Goal: Information Seeking & Learning: Learn about a topic

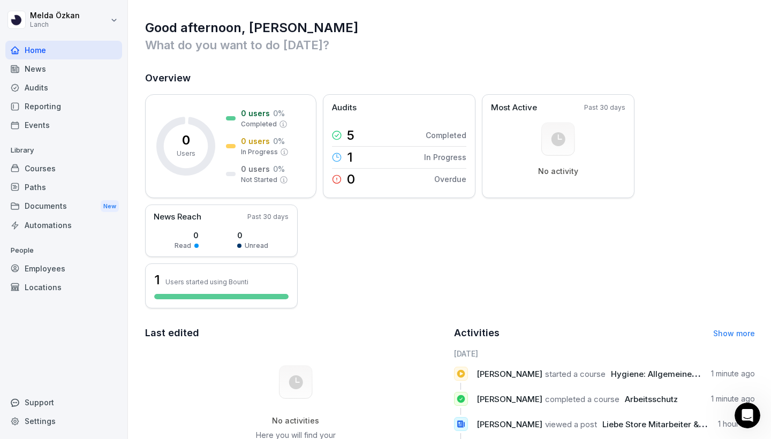
scroll to position [146, 0]
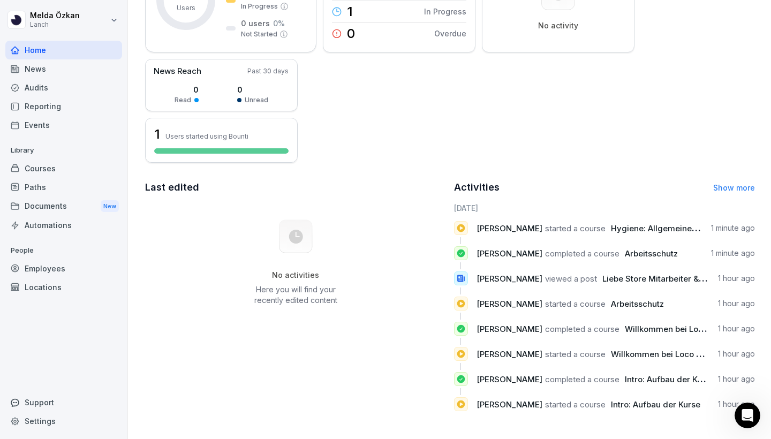
click at [65, 44] on div "Home" at bounding box center [63, 50] width 117 height 19
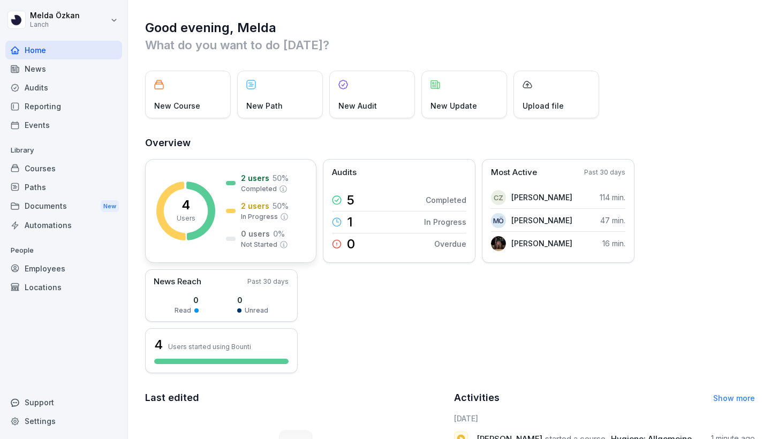
click at [256, 185] on p "Completed" at bounding box center [259, 189] width 36 height 10
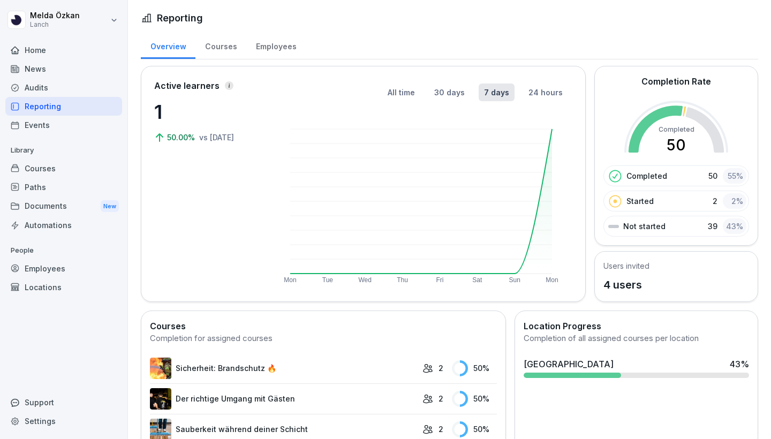
click at [665, 179] on p "Completed" at bounding box center [646, 175] width 41 height 11
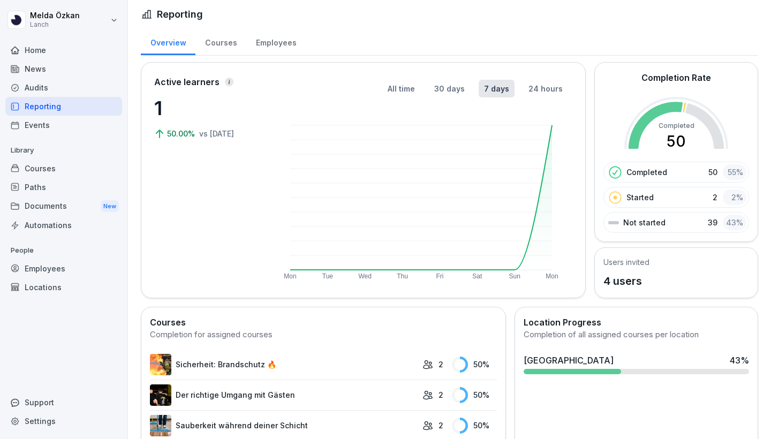
click at [650, 284] on div "Users invited 4 users" at bounding box center [676, 272] width 164 height 51
click at [224, 43] on div "Courses" at bounding box center [220, 41] width 51 height 27
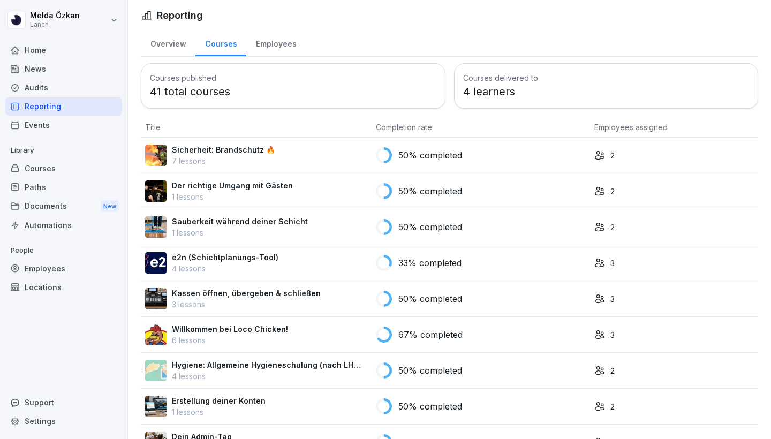
click at [261, 40] on div "Employees" at bounding box center [275, 42] width 59 height 27
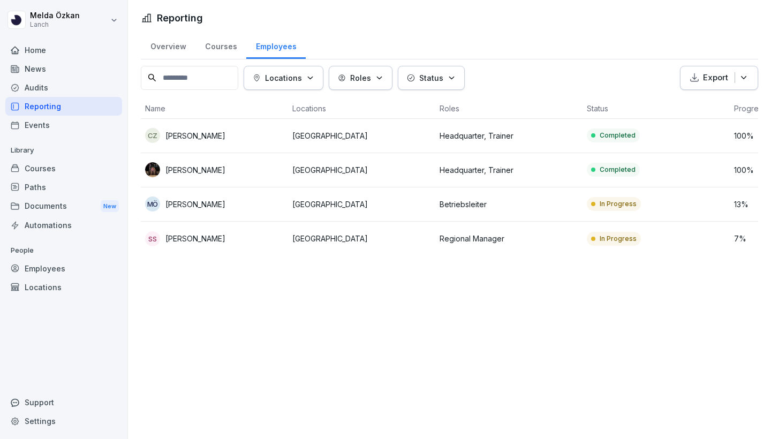
click at [183, 205] on p "Melda Özkan" at bounding box center [195, 204] width 60 height 11
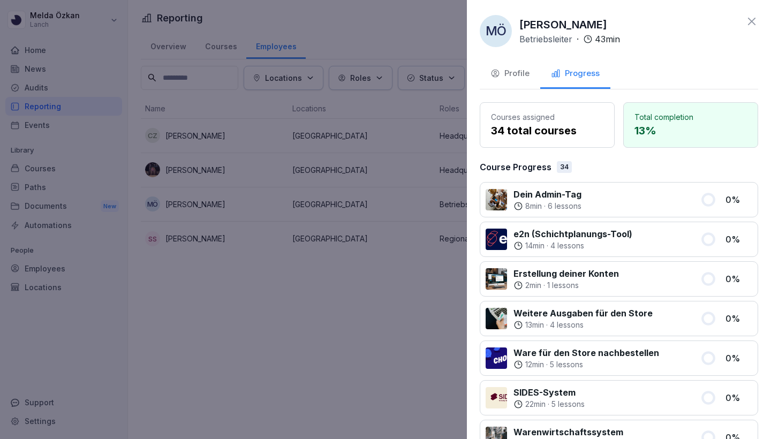
click at [526, 79] on div "Profile" at bounding box center [509, 73] width 39 height 12
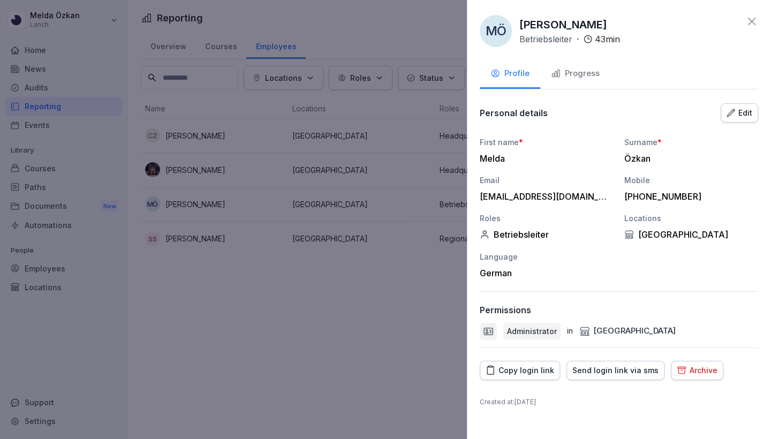
click at [187, 232] on div at bounding box center [385, 219] width 771 height 439
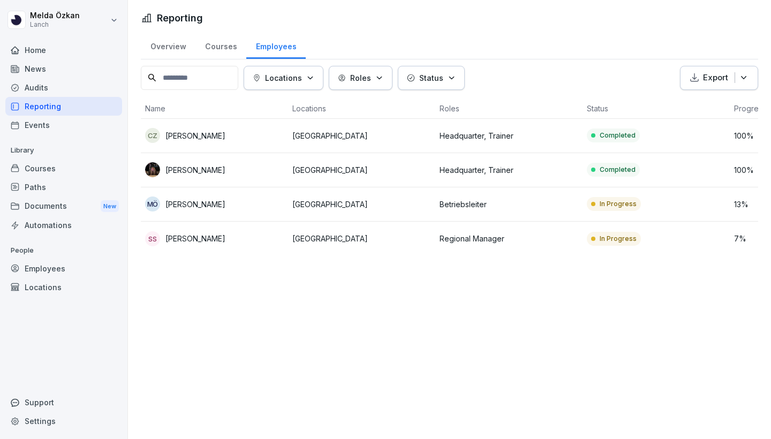
click at [187, 240] on p "Sem Schröder" at bounding box center [195, 238] width 60 height 11
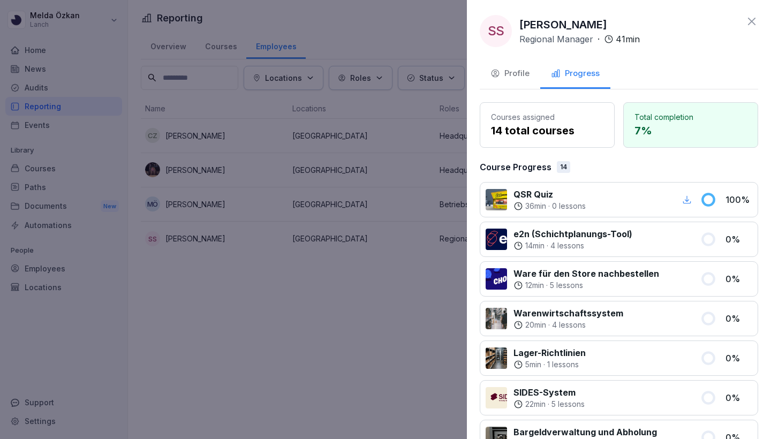
click at [169, 280] on div at bounding box center [385, 219] width 771 height 439
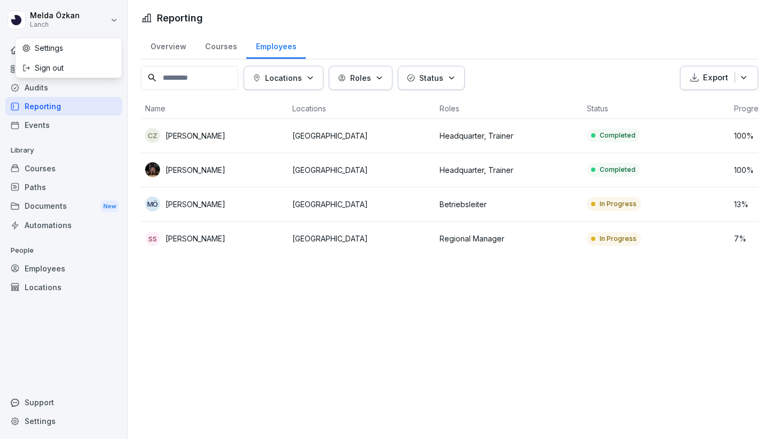
click at [47, 14] on html "Melda Özkan Lanch Home News Audits Reporting Events Library Courses Paths Docum…" at bounding box center [385, 219] width 771 height 439
click at [23, 18] on html "Melda Özkan Lanch Home News Audits Reporting Events Library Courses Paths Docum…" at bounding box center [385, 219] width 771 height 439
click at [16, 21] on html "Melda Özkan Lanch Home News Audits Reporting Events Library Courses Paths Docum…" at bounding box center [385, 219] width 771 height 439
click at [47, 18] on html "Melda Özkan Lanch Home News Audits Reporting Events Library Courses Paths Docum…" at bounding box center [385, 219] width 771 height 439
click at [115, 18] on html "Melda Özkan Lanch Home News Audits Reporting Events Library Courses Paths Docum…" at bounding box center [385, 219] width 771 height 439
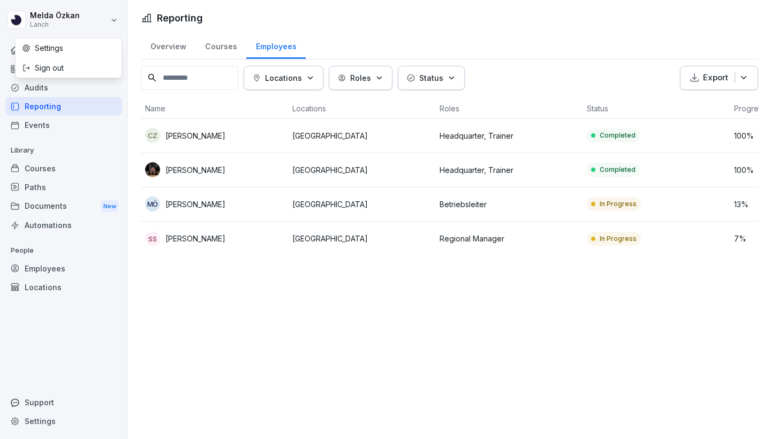
click at [78, 153] on html "Melda Özkan Lanch Home News Audits Reporting Events Library Courses Paths Docum…" at bounding box center [385, 219] width 771 height 439
click at [42, 55] on div "Home" at bounding box center [63, 50] width 117 height 19
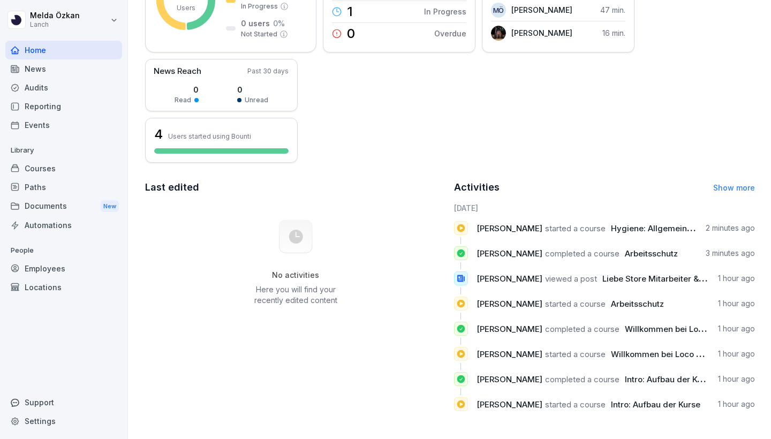
scroll to position [210, 0]
click at [563, 277] on span "viewed a post" at bounding box center [571, 278] width 52 height 10
click at [462, 283] on icon at bounding box center [461, 278] width 10 height 10
click at [750, 183] on link "Show more" at bounding box center [734, 187] width 42 height 9
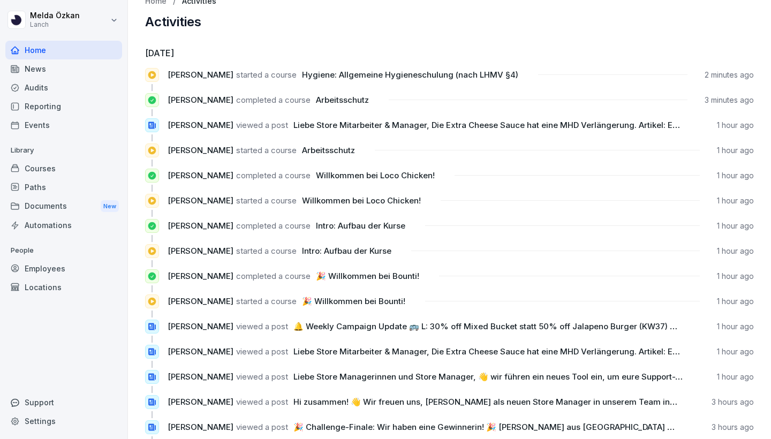
scroll to position [17, 0]
click at [29, 128] on div "Events" at bounding box center [63, 125] width 117 height 19
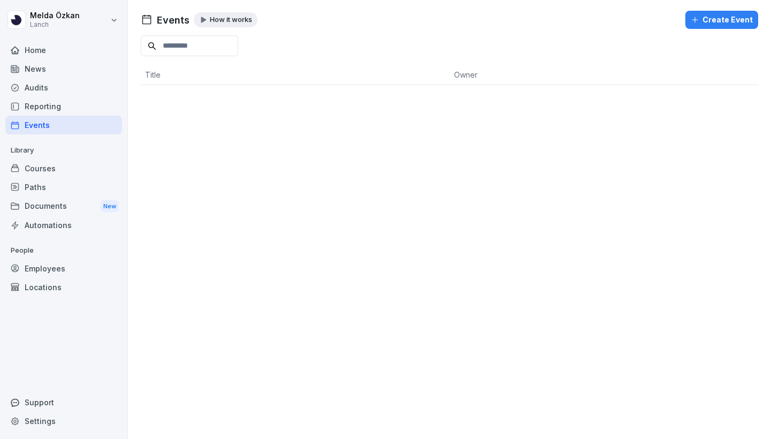
click at [42, 70] on div "News" at bounding box center [63, 68] width 117 height 19
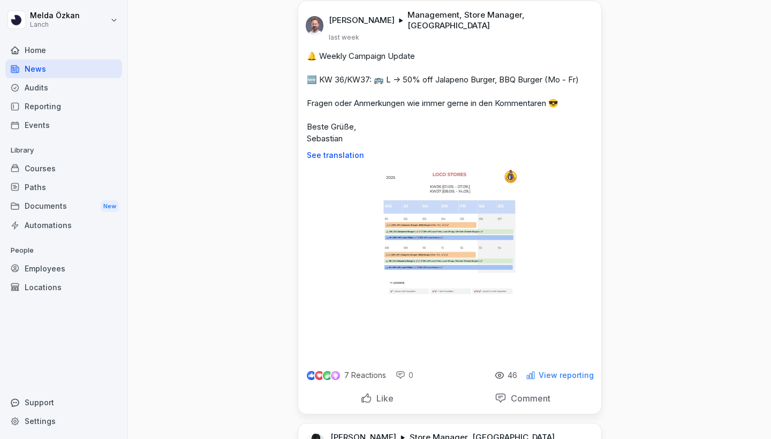
scroll to position [4542, 0]
click at [24, 36] on div at bounding box center [63, 37] width 117 height 6
click at [33, 46] on div "Home" at bounding box center [63, 50] width 117 height 19
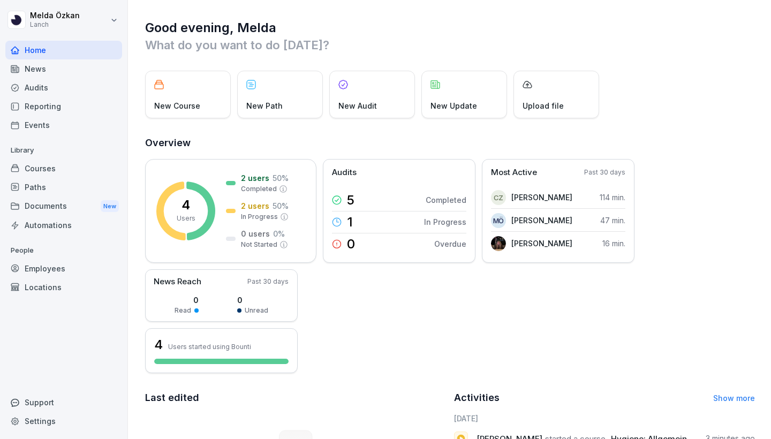
click at [208, 100] on div "New Course" at bounding box center [188, 95] width 86 height 48
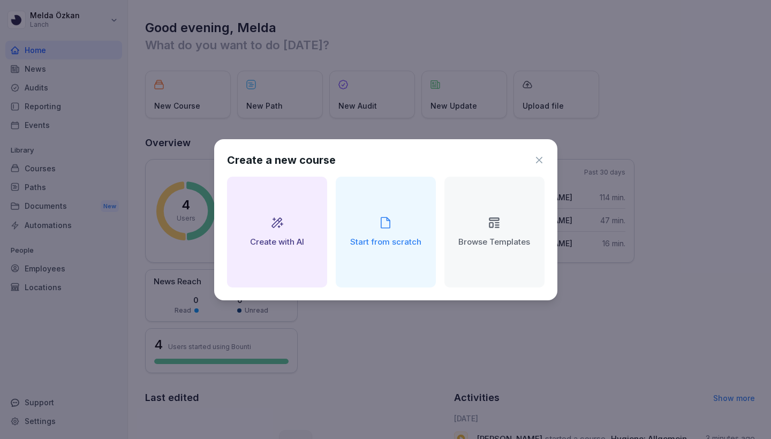
click at [539, 157] on icon at bounding box center [538, 160] width 11 height 11
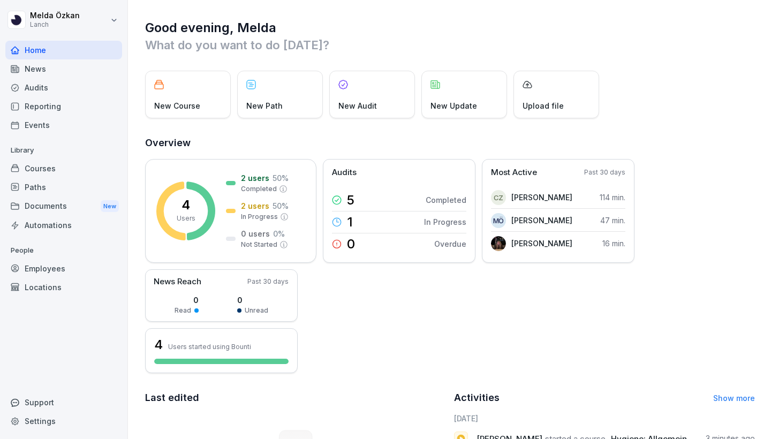
click at [298, 96] on div "New Path" at bounding box center [280, 95] width 86 height 48
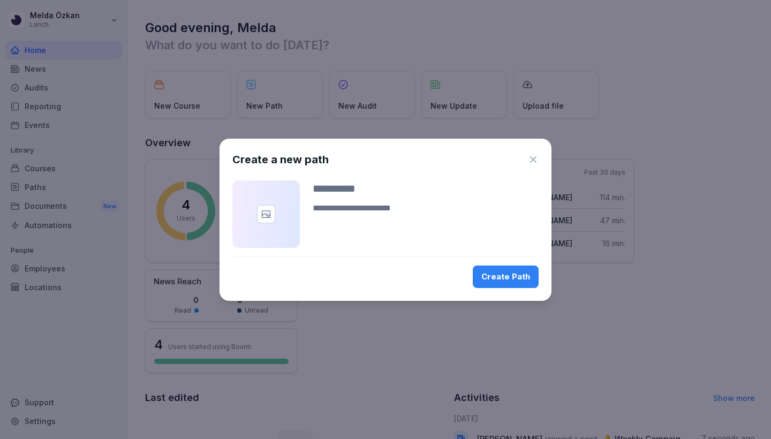
click at [530, 161] on icon "button" at bounding box center [533, 159] width 11 height 11
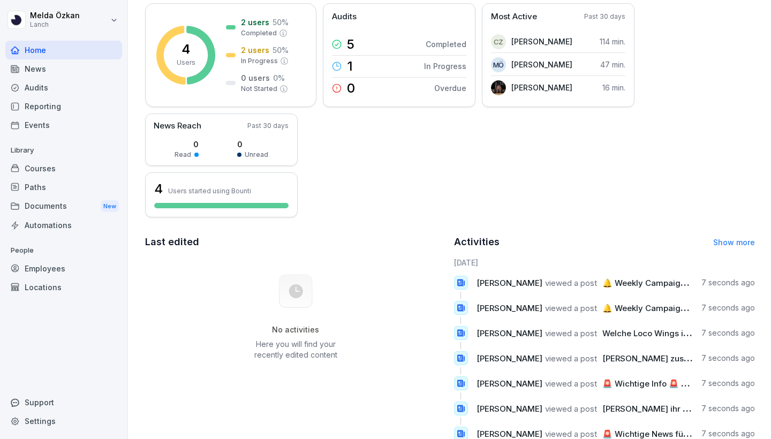
scroll to position [153, 0]
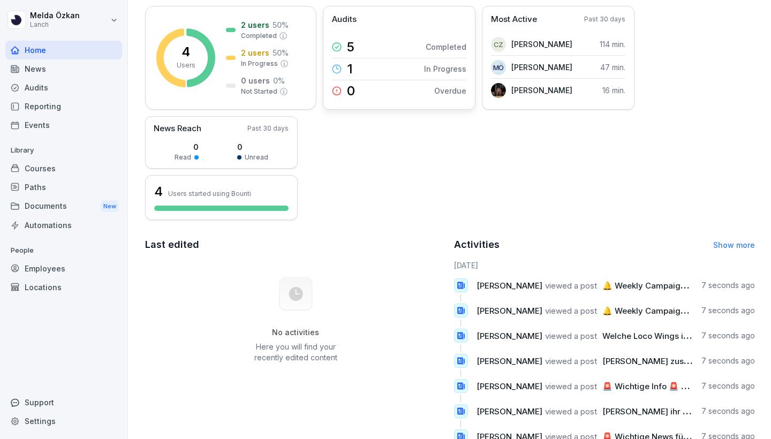
click at [385, 70] on div "1 In Progress" at bounding box center [399, 69] width 134 height 22
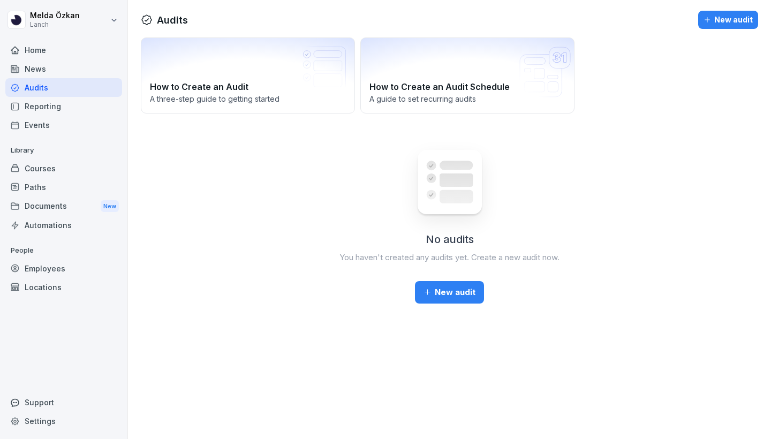
click at [39, 51] on div "Home" at bounding box center [63, 50] width 117 height 19
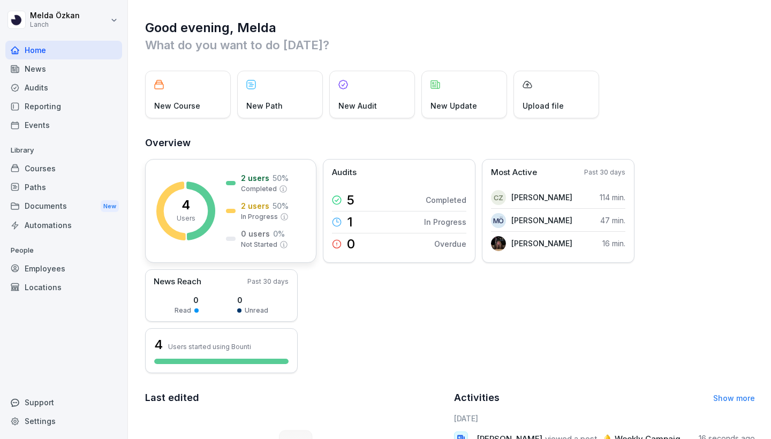
click at [201, 231] on icon at bounding box center [200, 210] width 29 height 59
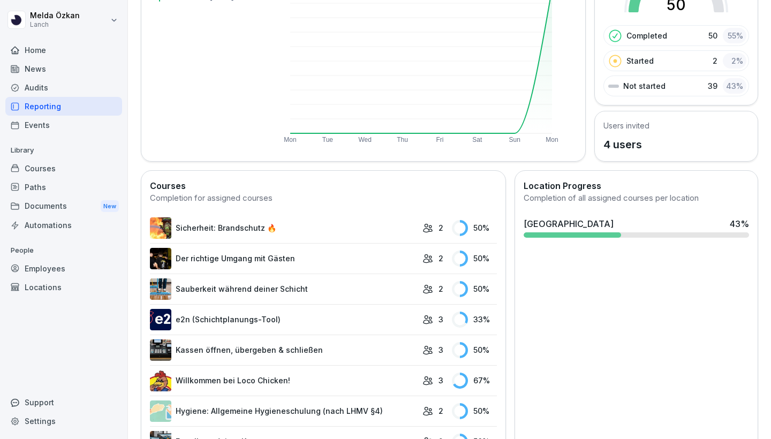
scroll to position [143, 0]
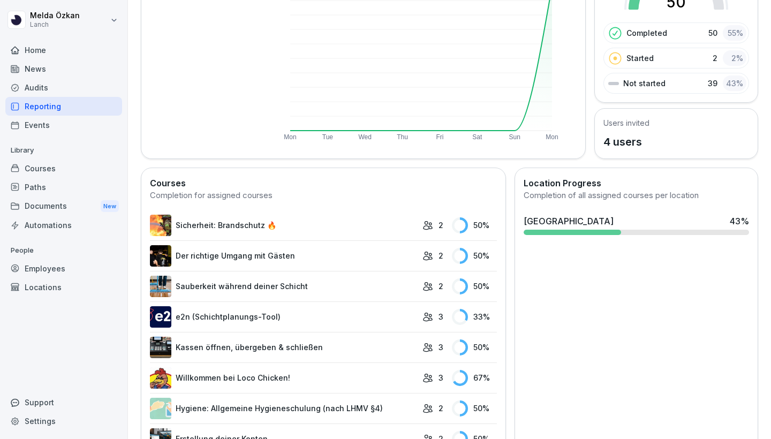
click at [210, 230] on link "Sicherheit: Brandschutz 🔥" at bounding box center [283, 225] width 267 height 21
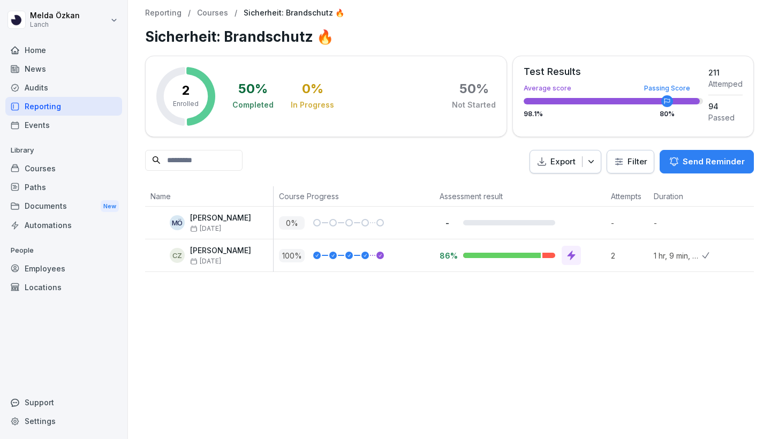
click at [665, 105] on circle at bounding box center [667, 101] width 12 height 12
click at [712, 83] on div "Attemped" at bounding box center [725, 83] width 34 height 11
drag, startPoint x: 718, startPoint y: 103, endPoint x: 614, endPoint y: 119, distance: 104.4
click at [716, 104] on div "94" at bounding box center [725, 106] width 34 height 11
click at [611, 120] on div "Test Results Average score Passing Score 98.1 % 80 %" at bounding box center [612, 95] width 179 height 56
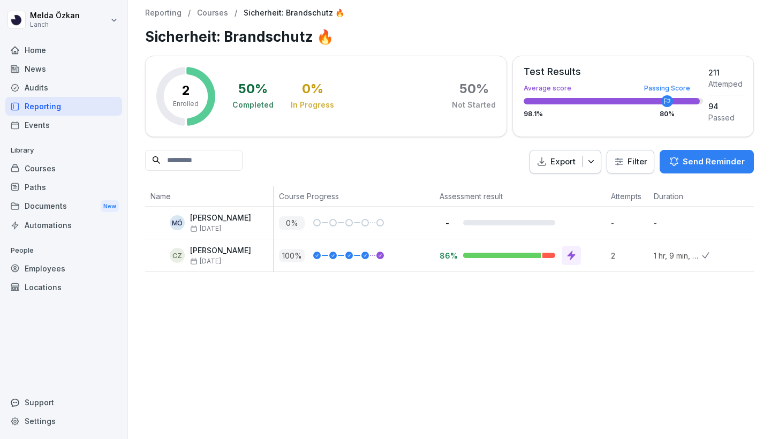
click at [533, 96] on div "Test Results Average score Passing Score 98.1 % 80 %" at bounding box center [612, 95] width 179 height 56
click at [533, 83] on div "Test Results Average score Passing Score 98.1 % 80 %" at bounding box center [612, 95] width 179 height 56
click at [40, 176] on div "Courses" at bounding box center [63, 168] width 117 height 19
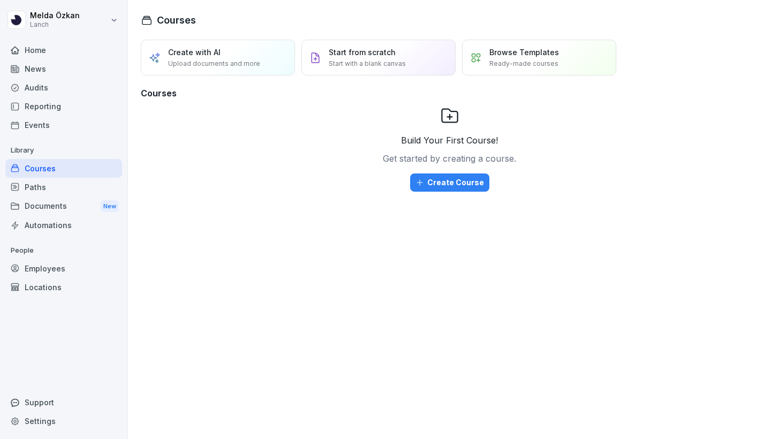
click at [39, 186] on div "Paths" at bounding box center [63, 187] width 117 height 19
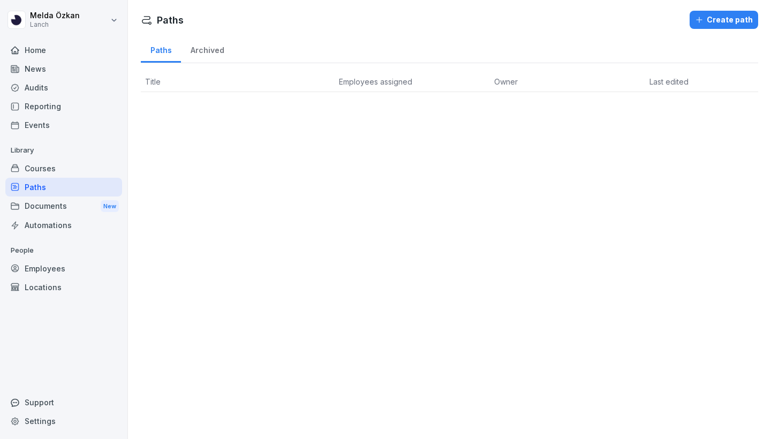
click at [40, 213] on div "Documents New" at bounding box center [63, 206] width 117 height 20
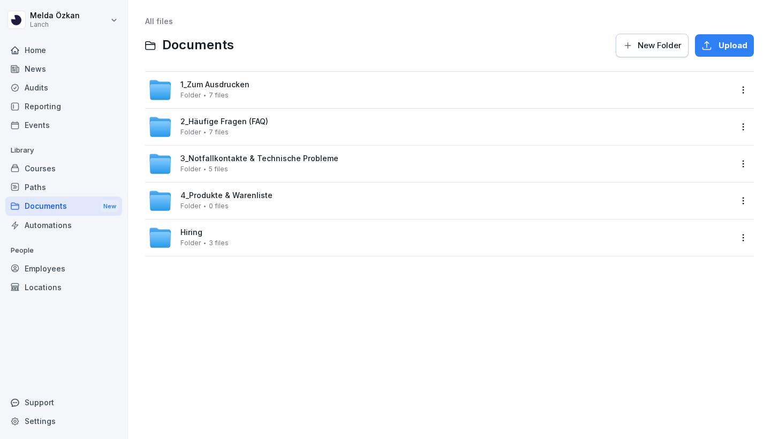
click at [237, 94] on div "1_Zum Ausdrucken Folder 7 files" at bounding box center [214, 89] width 69 height 19
click at [224, 123] on span "2_Häufige Fragen (FAQ)" at bounding box center [224, 121] width 88 height 9
click at [296, 160] on span "3_Notfallkontakte & Technische Probleme" at bounding box center [259, 158] width 158 height 9
click at [345, 207] on div "4_Produkte & Warenliste Folder 0 files" at bounding box center [439, 201] width 583 height 24
click at [48, 226] on div "Automations" at bounding box center [63, 225] width 117 height 19
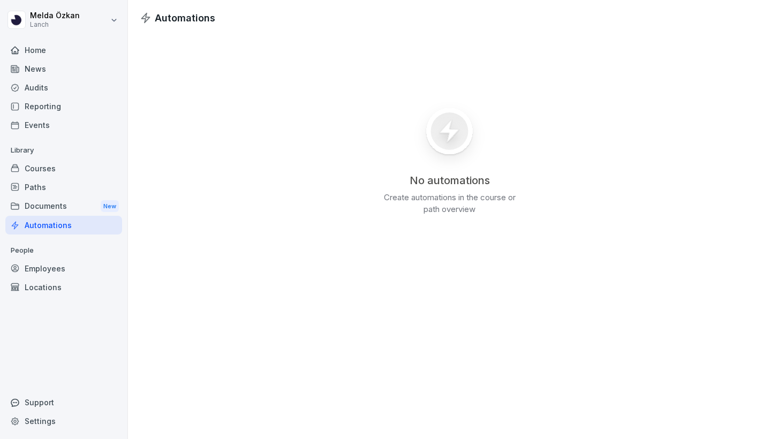
click at [51, 270] on div "Employees" at bounding box center [63, 268] width 117 height 19
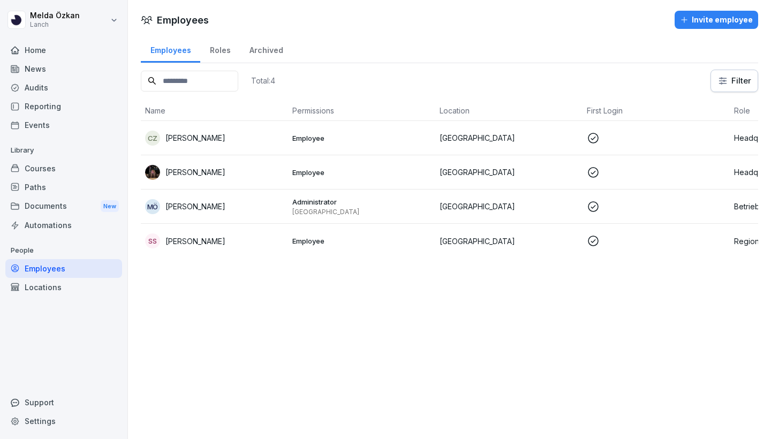
click at [251, 237] on div "SS Sem Schröder" at bounding box center [214, 240] width 139 height 15
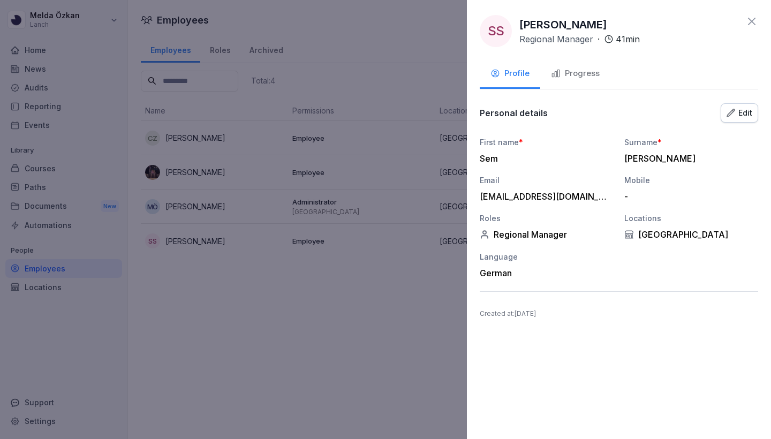
click at [748, 104] on button "Edit" at bounding box center [738, 112] width 37 height 19
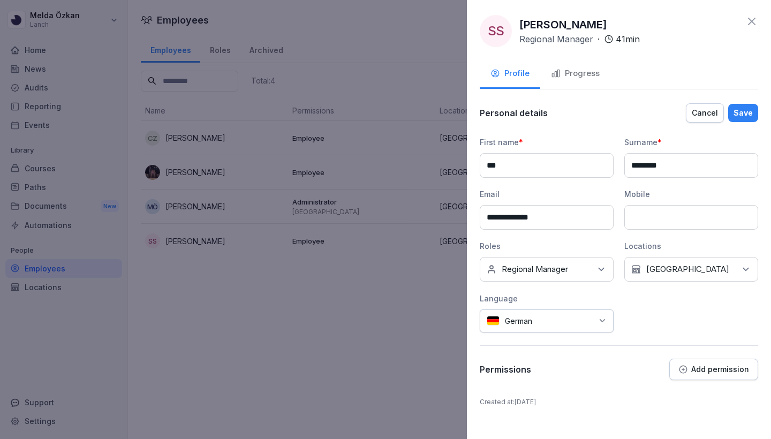
click at [582, 75] on div "Progress" at bounding box center [575, 73] width 49 height 12
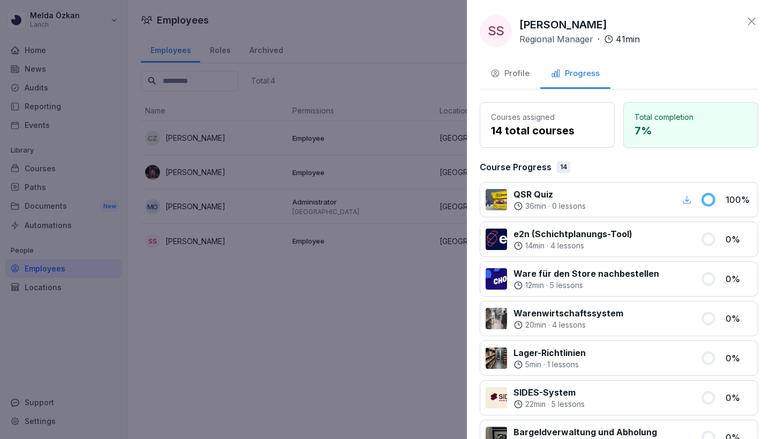
click at [752, 16] on icon at bounding box center [751, 21] width 13 height 13
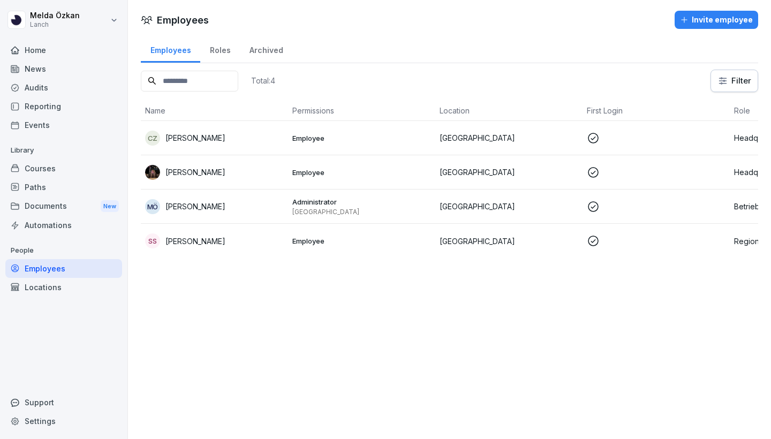
click at [48, 51] on div "Home" at bounding box center [63, 50] width 117 height 19
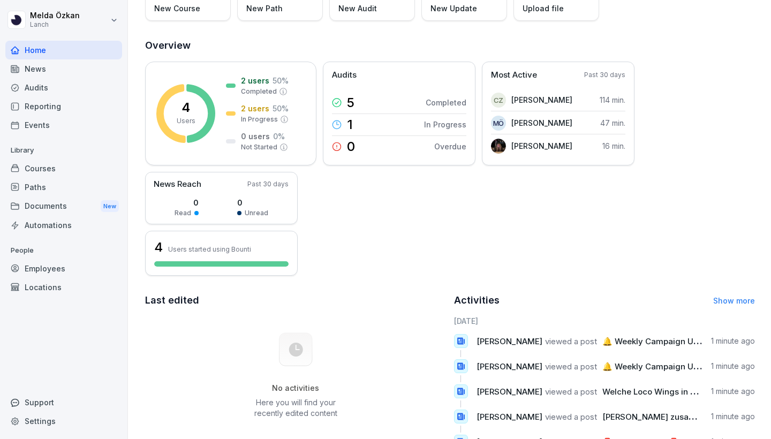
scroll to position [93, 0]
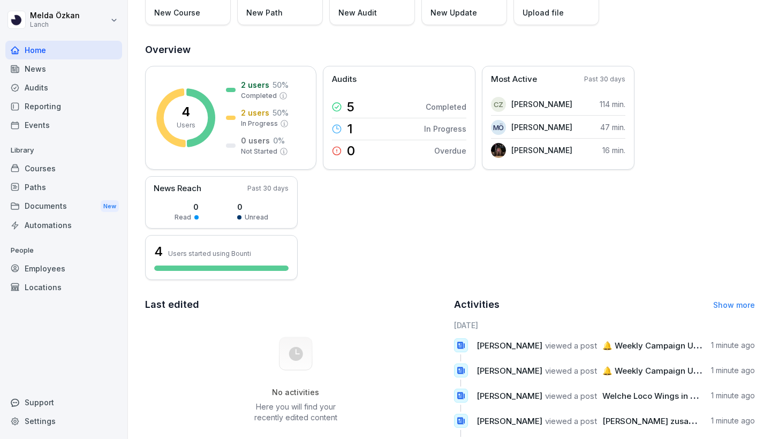
click at [55, 186] on div "Paths" at bounding box center [63, 187] width 117 height 19
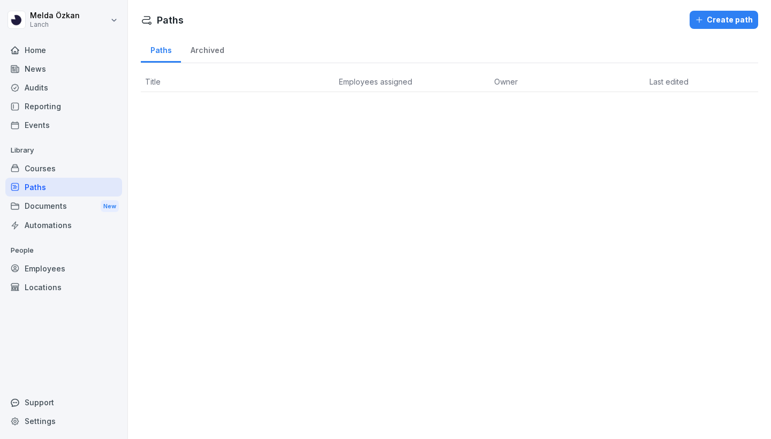
click at [51, 171] on div "Courses" at bounding box center [63, 168] width 117 height 19
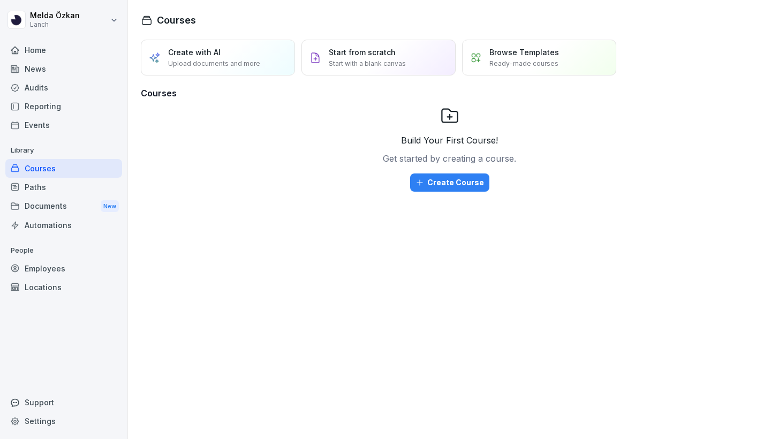
click at [54, 203] on div "Documents New" at bounding box center [63, 206] width 117 height 20
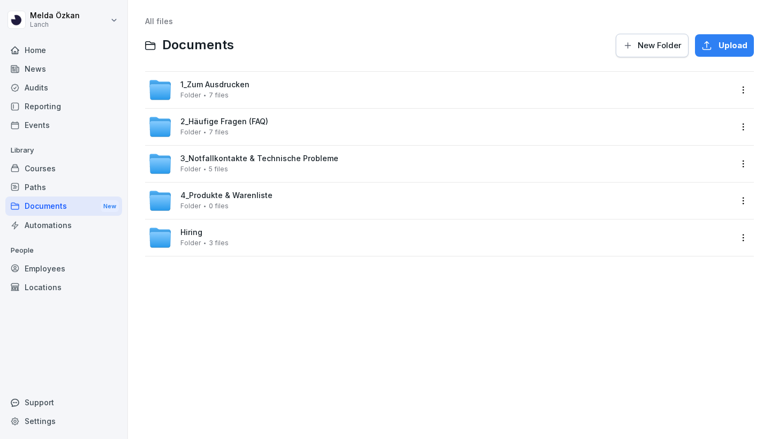
click at [50, 89] on div "Audits" at bounding box center [63, 87] width 117 height 19
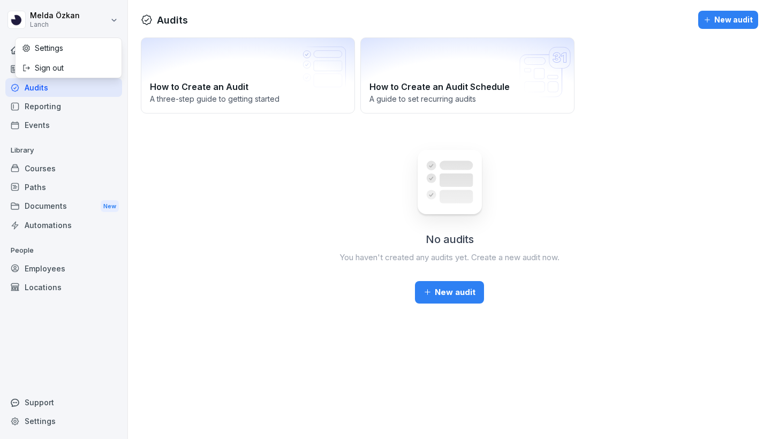
click at [61, 22] on html "Melda Özkan Lanch Home News Audits Reporting Events Library Courses Paths Docum…" at bounding box center [385, 219] width 771 height 439
click at [52, 31] on html "Melda Özkan Lanch Home News Audits Reporting Events Library Courses Paths Docum…" at bounding box center [385, 219] width 771 height 439
click at [27, 52] on div "Home" at bounding box center [63, 50] width 117 height 19
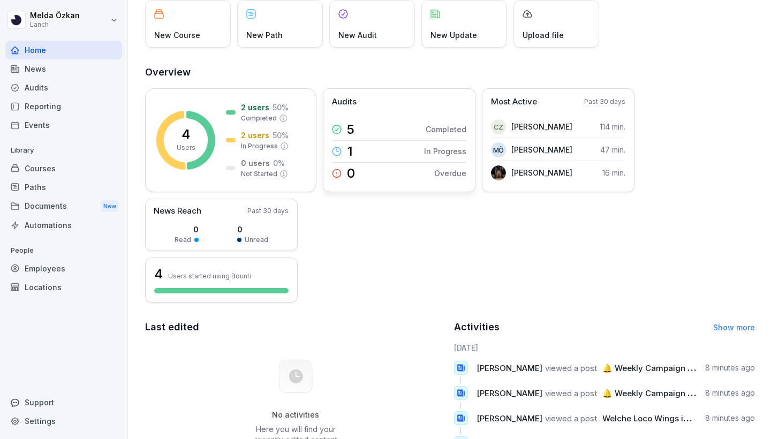
scroll to position [70, 0]
click at [47, 171] on div "Courses" at bounding box center [63, 168] width 117 height 19
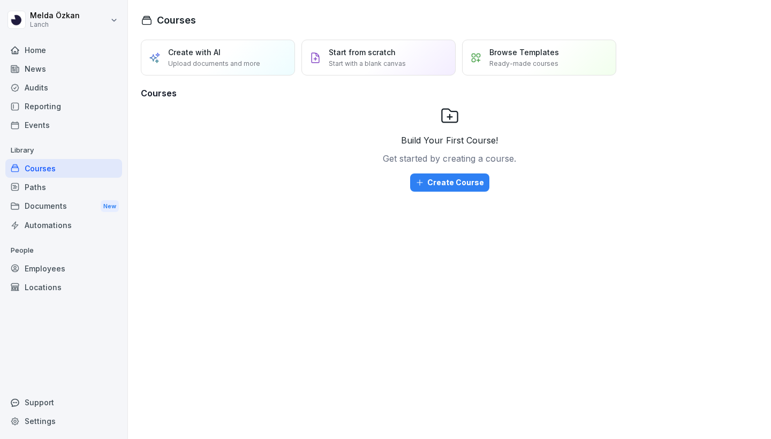
click at [516, 67] on p "Ready-made courses" at bounding box center [523, 64] width 69 height 10
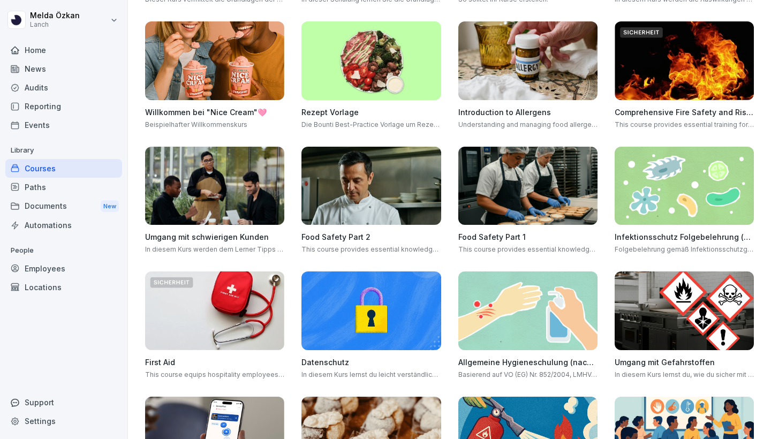
scroll to position [214, 0]
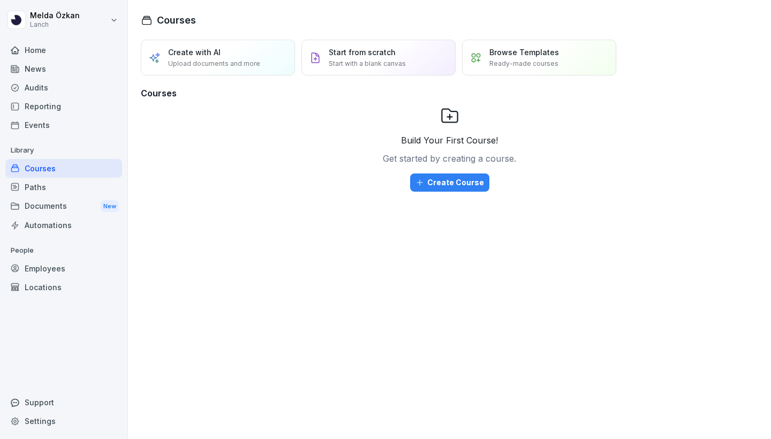
click at [205, 50] on p "Create with AI" at bounding box center [194, 52] width 52 height 11
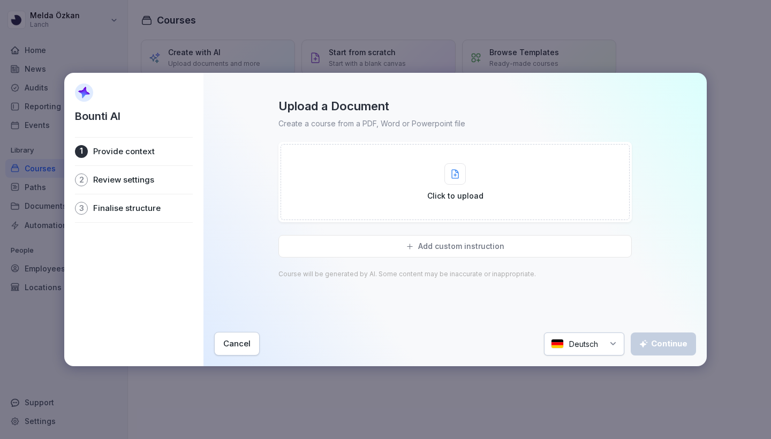
click at [232, 344] on div "Cancel" at bounding box center [236, 344] width 27 height 12
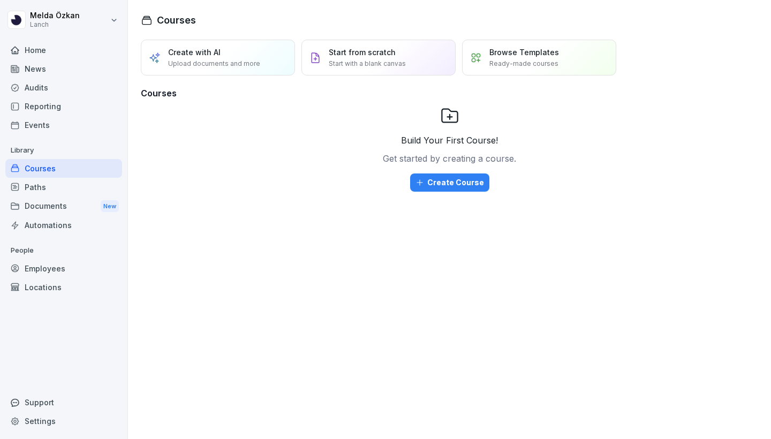
click at [80, 93] on div "Audits" at bounding box center [63, 87] width 117 height 19
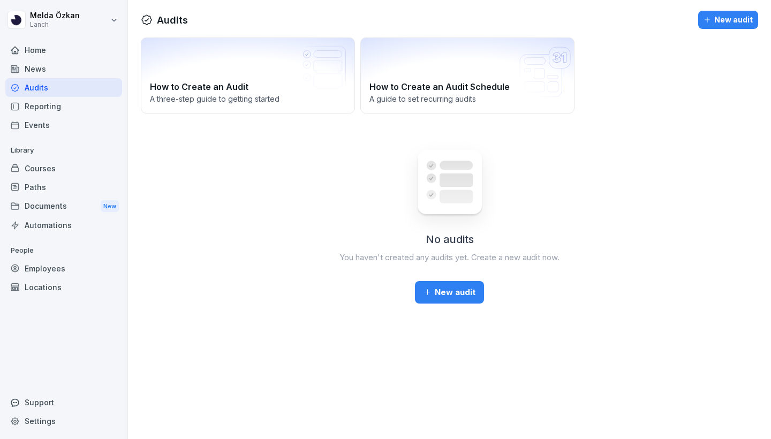
click at [80, 109] on div "Reporting" at bounding box center [63, 106] width 117 height 19
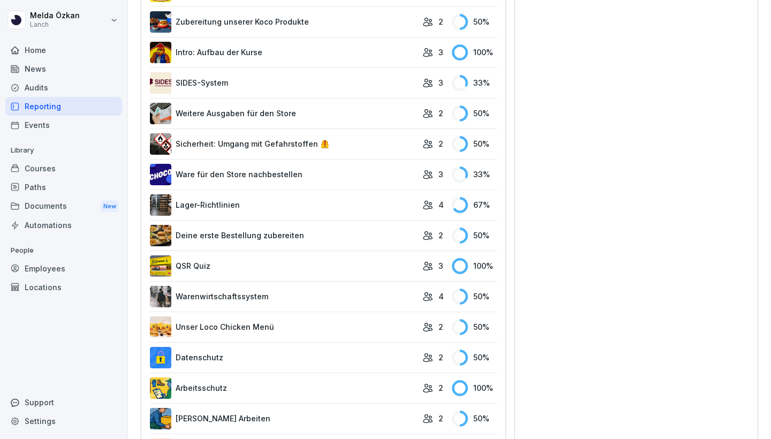
scroll to position [703, 0]
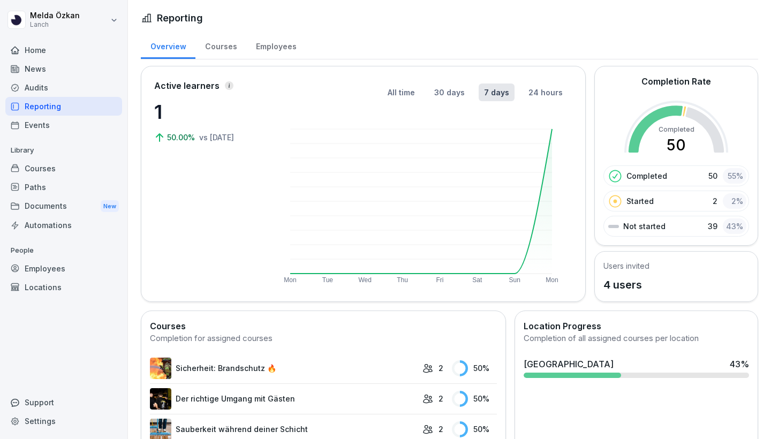
click at [66, 268] on div "Employees" at bounding box center [63, 268] width 117 height 19
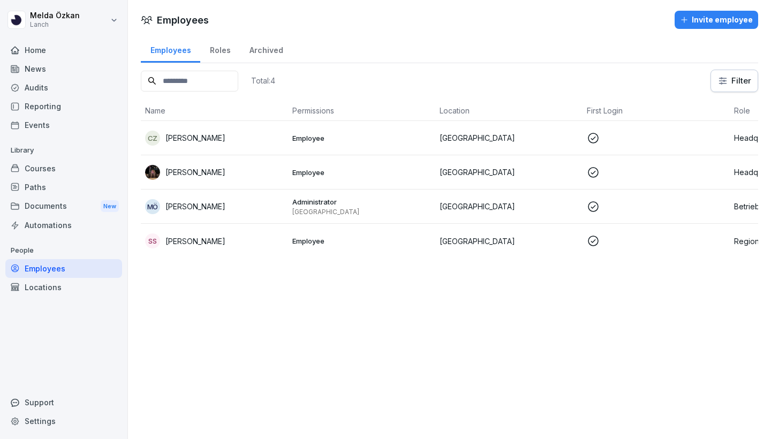
click at [214, 238] on p "Sem Schröder" at bounding box center [195, 240] width 60 height 11
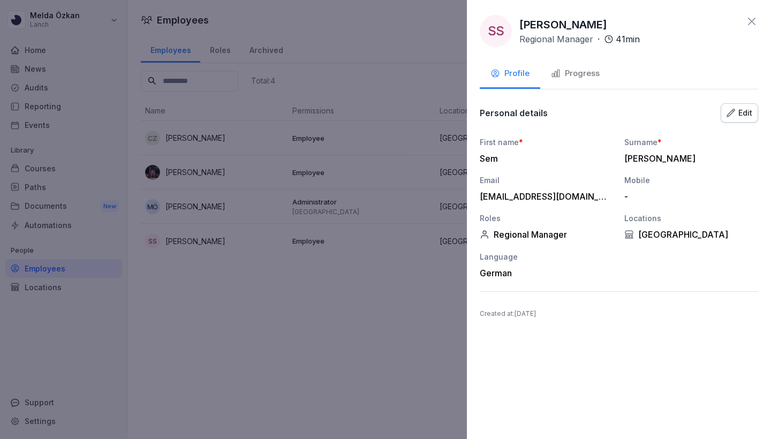
click at [49, 56] on div at bounding box center [385, 219] width 771 height 439
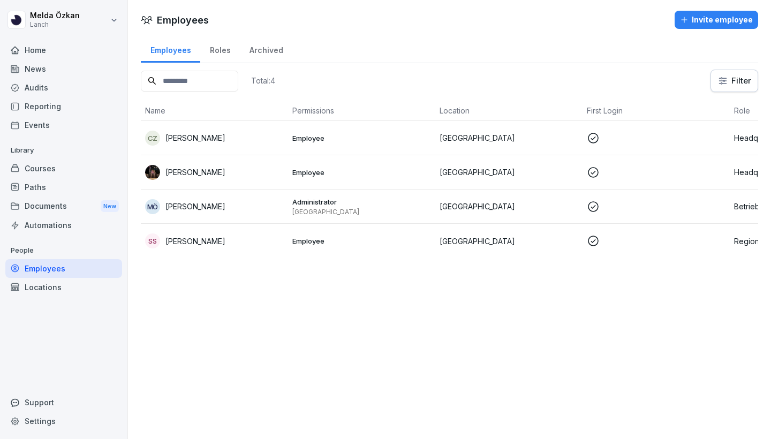
click at [36, 50] on div "Home" at bounding box center [63, 50] width 117 height 19
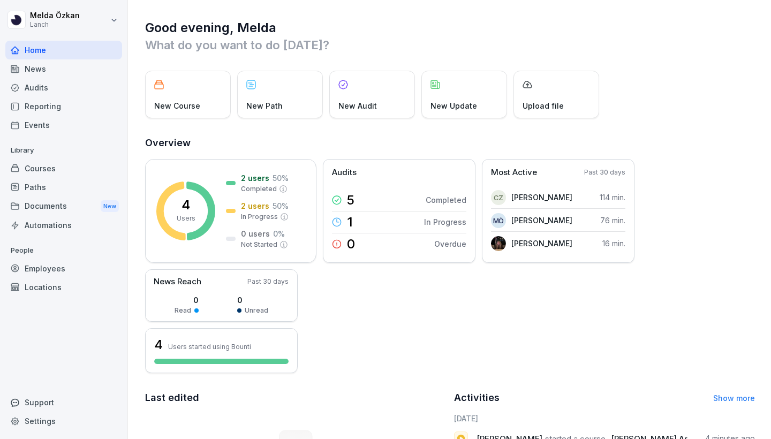
click at [35, 56] on div "Home" at bounding box center [63, 50] width 117 height 19
click at [36, 71] on div "News" at bounding box center [63, 68] width 117 height 19
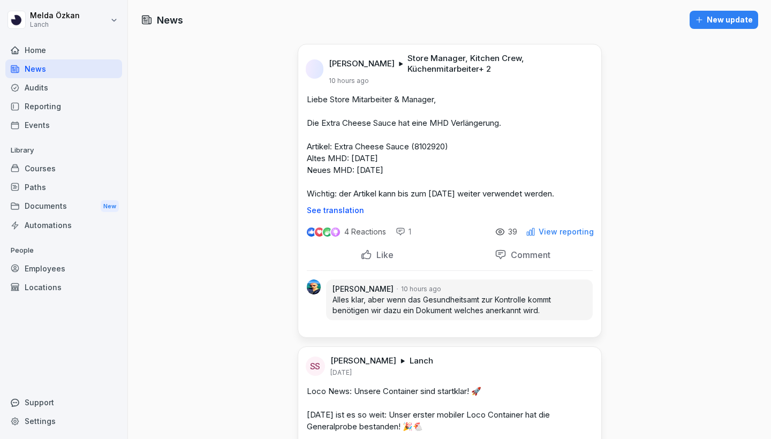
click at [48, 24] on html "Melda Özkan Lanch Home News Audits Reporting Events Library Courses Paths Docum…" at bounding box center [385, 219] width 771 height 439
click at [48, 25] on html "Melda Özkan Lanch Home News Audits Reporting Events Library Courses Paths Docum…" at bounding box center [385, 219] width 771 height 439
click at [32, 55] on div "Home" at bounding box center [63, 50] width 117 height 19
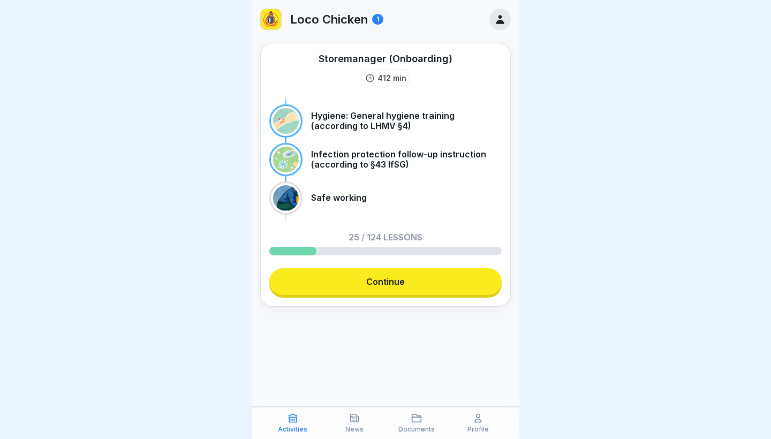
click at [409, 281] on link "Continue" at bounding box center [385, 281] width 232 height 27
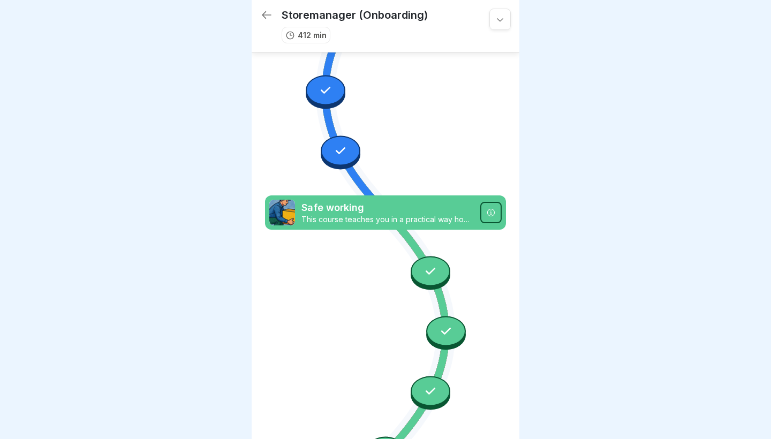
scroll to position [2017, 0]
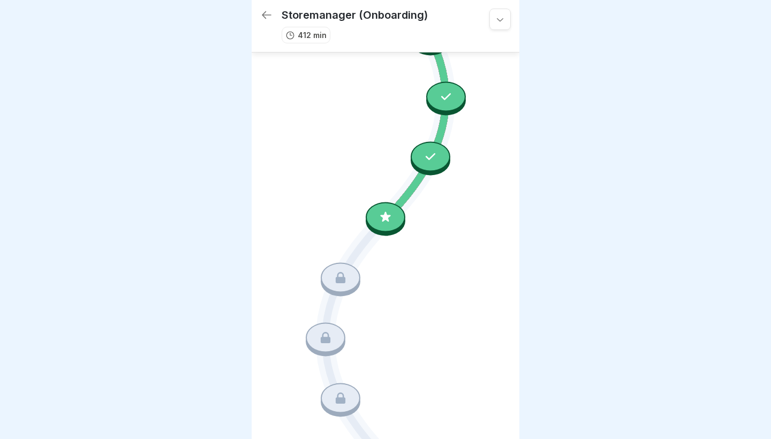
click at [334, 290] on div at bounding box center [341, 277] width 40 height 30
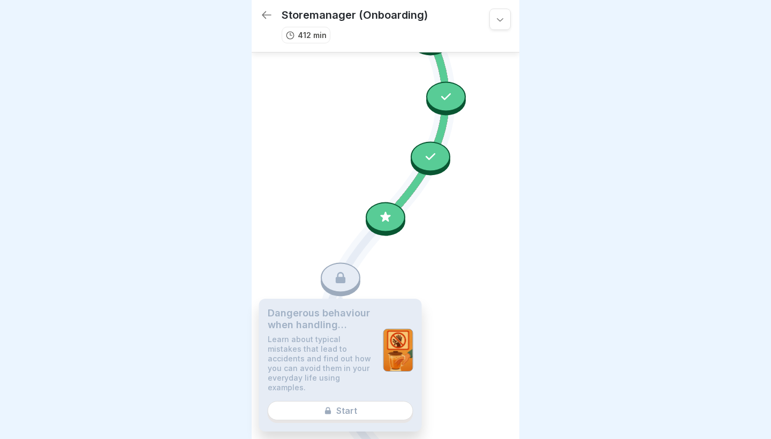
click at [379, 225] on div at bounding box center [385, 217] width 40 height 30
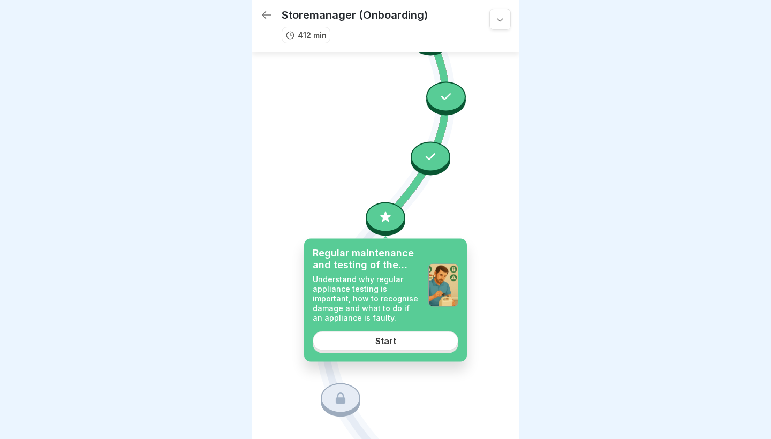
click at [392, 350] on div "Regular maintenance and testing of the devices Understand why regular appliance…" at bounding box center [385, 300] width 163 height 123
click at [393, 344] on div "Start" at bounding box center [385, 341] width 21 height 10
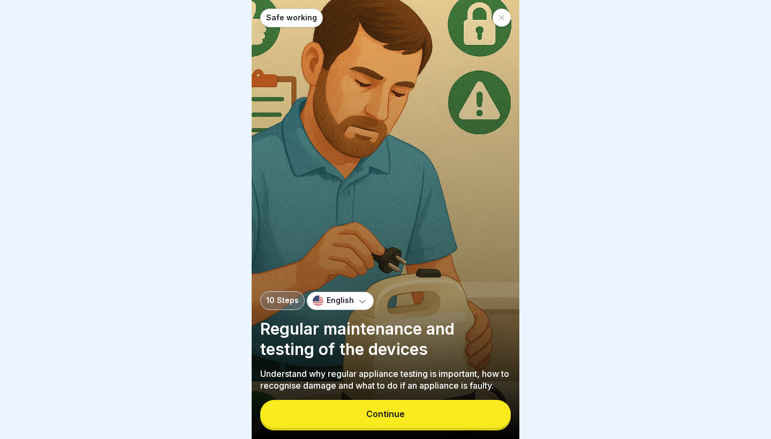
click at [399, 412] on div "Continue" at bounding box center [385, 414] width 39 height 10
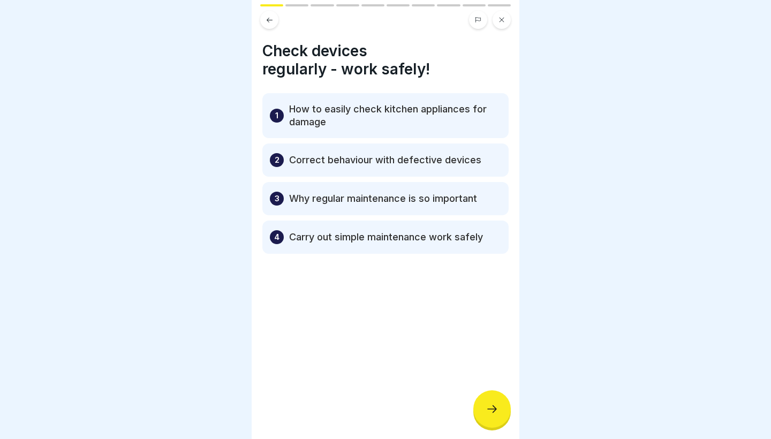
click at [484, 413] on div at bounding box center [491, 408] width 37 height 37
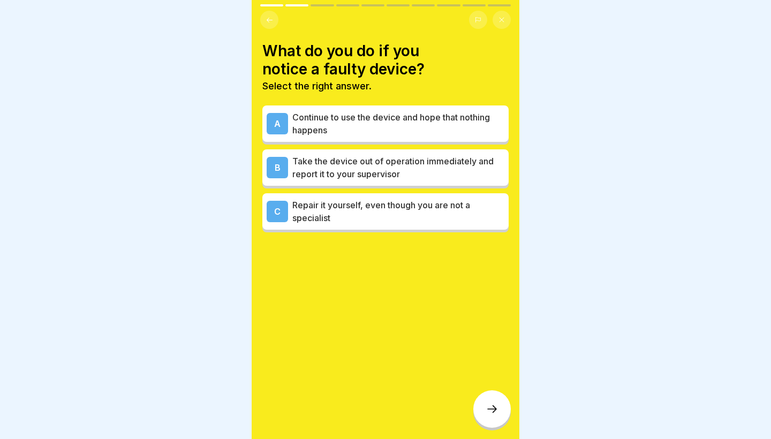
click at [437, 174] on p "Take the device out of operation immediately and report it to your supervisor" at bounding box center [398, 168] width 212 height 26
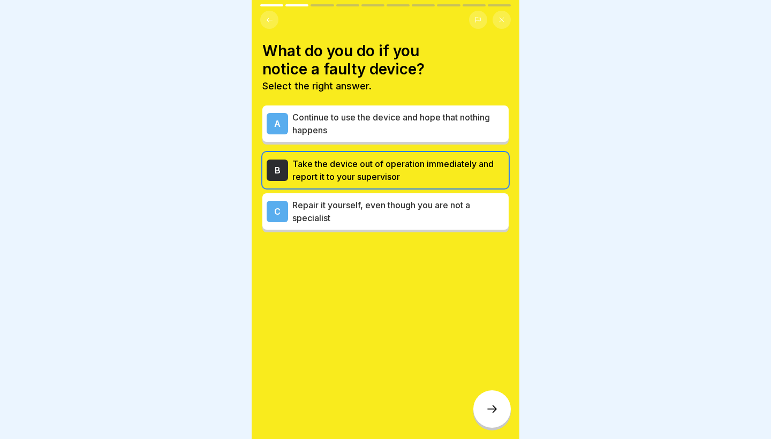
click at [483, 411] on div at bounding box center [491, 408] width 37 height 37
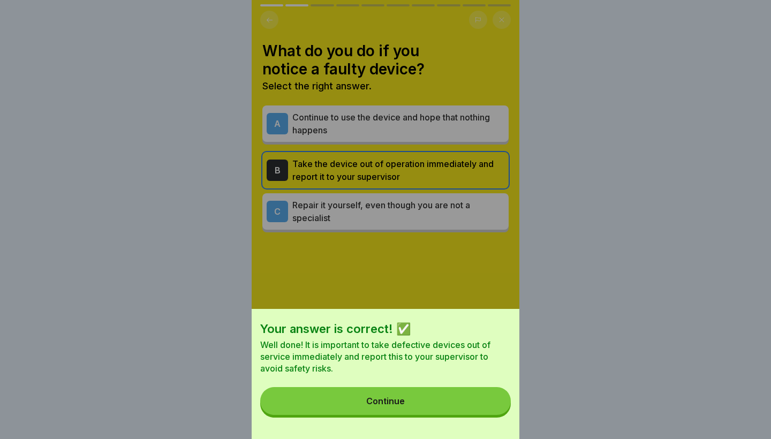
click at [483, 411] on button "Continue" at bounding box center [385, 401] width 250 height 28
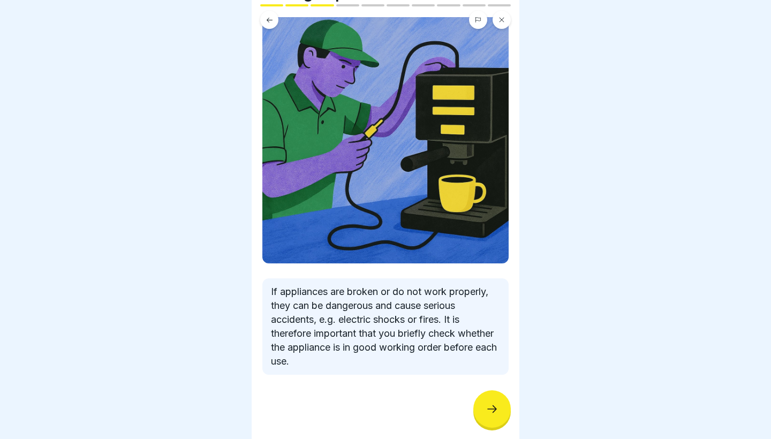
scroll to position [76, 0]
click at [491, 410] on icon at bounding box center [491, 408] width 13 height 13
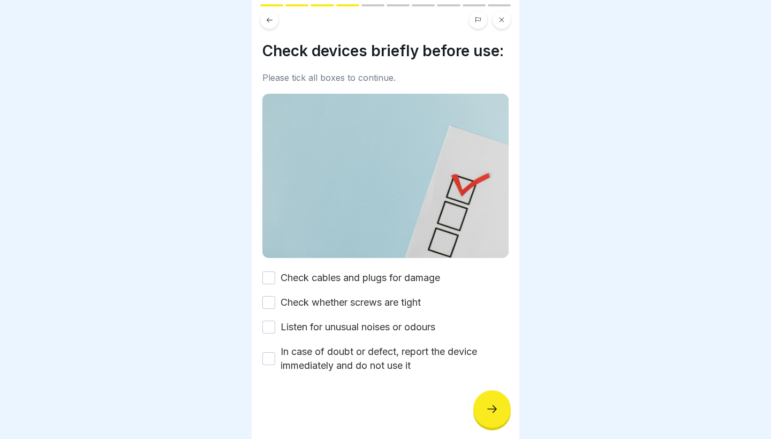
click at [350, 280] on label "Check cables and plugs for damage" at bounding box center [359, 278] width 159 height 14
click at [275, 280] on button "Check cables and plugs for damage" at bounding box center [268, 277] width 13 height 13
click at [352, 302] on label "Check whether screws are tight" at bounding box center [350, 302] width 140 height 14
click at [275, 302] on button "Check whether screws are tight" at bounding box center [268, 302] width 13 height 13
click at [347, 326] on label "Listen for unusual noises or odours" at bounding box center [357, 327] width 155 height 14
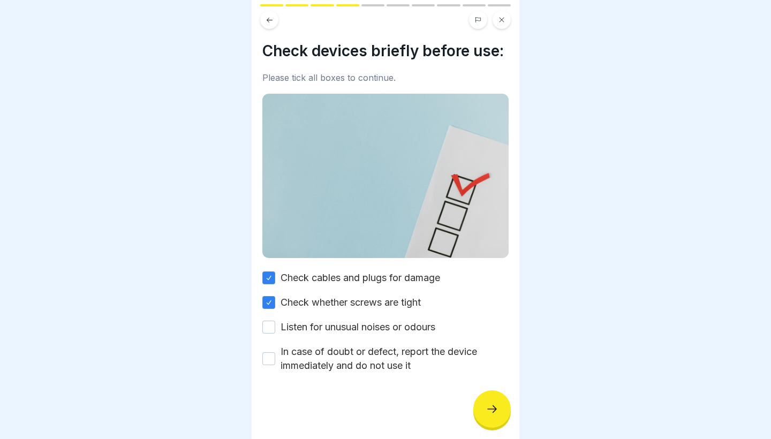
click at [275, 326] on button "Listen for unusual noises or odours" at bounding box center [268, 327] width 13 height 13
drag, startPoint x: 341, startPoint y: 370, endPoint x: 344, endPoint y: 361, distance: 9.0
click at [342, 369] on label "In case of doubt or defect, report the device immediately and do not use it" at bounding box center [394, 359] width 228 height 28
click at [275, 365] on button "In case of doubt or defect, report the device immediately and do not use it" at bounding box center [268, 358] width 13 height 13
click at [500, 420] on div at bounding box center [491, 408] width 37 height 37
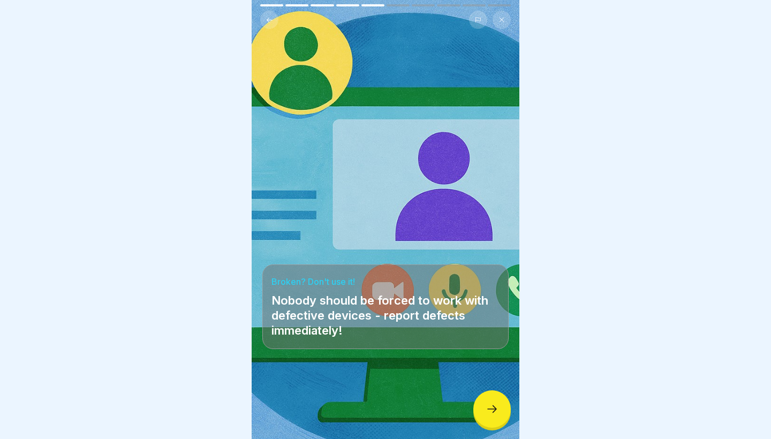
click at [493, 414] on icon at bounding box center [491, 408] width 13 height 13
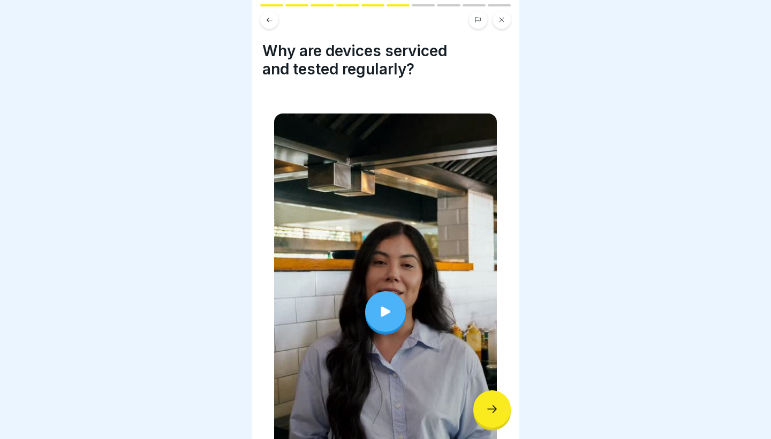
click at [376, 307] on div at bounding box center [385, 311] width 41 height 41
click at [492, 410] on icon at bounding box center [491, 408] width 13 height 13
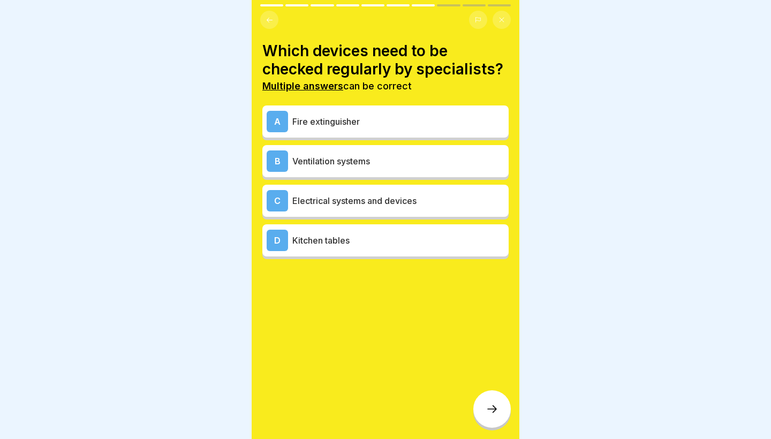
click at [359, 126] on p "Fire extinguisher" at bounding box center [398, 121] width 212 height 13
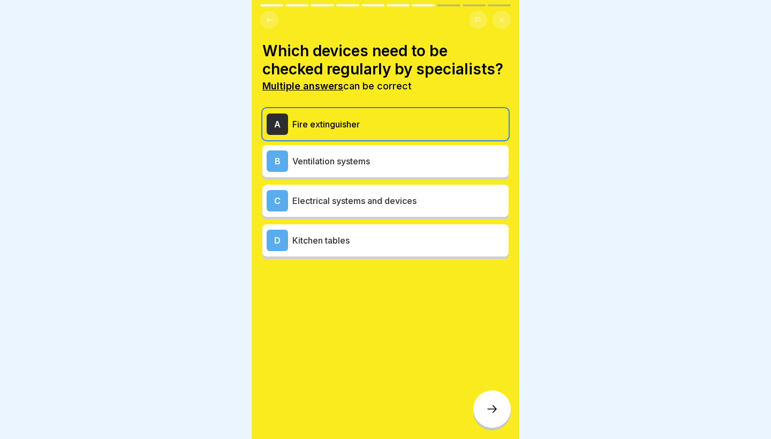
click at [356, 165] on p "Ventilation systems" at bounding box center [398, 161] width 212 height 13
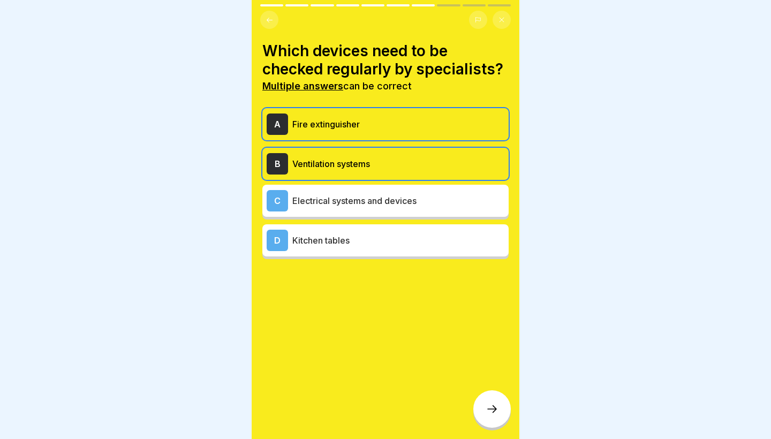
click at [359, 203] on p "Electrical systems and devices" at bounding box center [398, 200] width 212 height 13
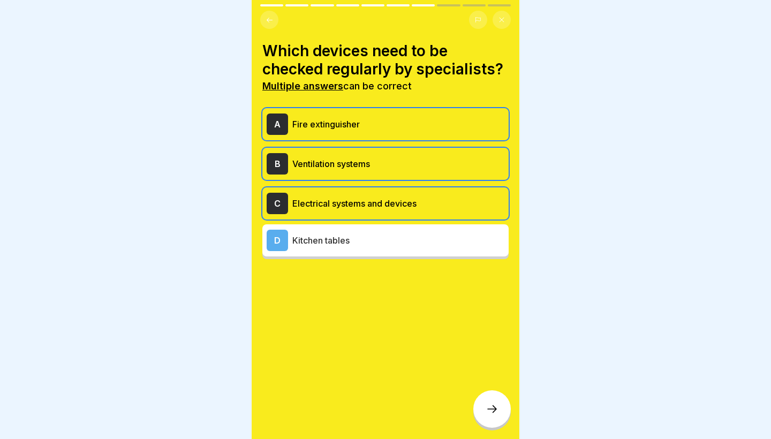
click at [369, 234] on p "Kitchen tables" at bounding box center [398, 240] width 212 height 13
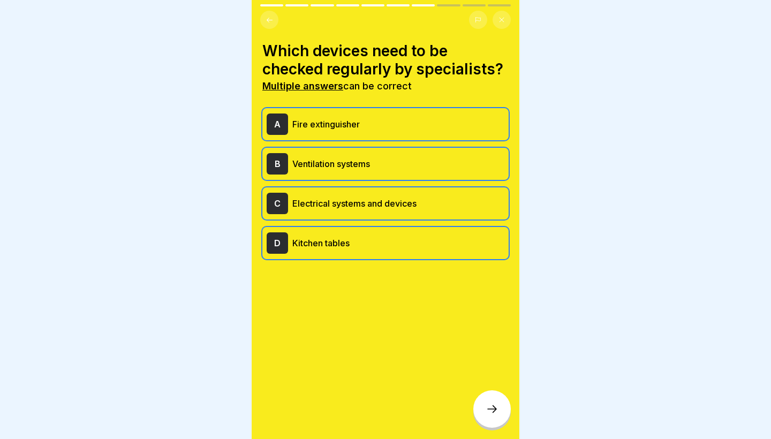
click at [486, 407] on icon at bounding box center [491, 408] width 13 height 13
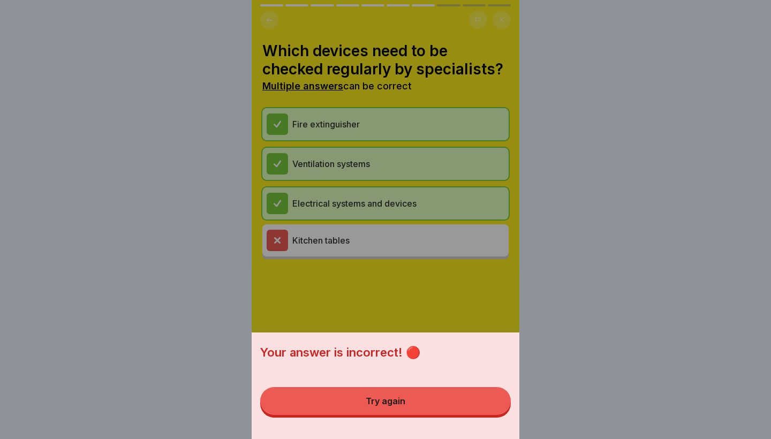
click at [448, 407] on button "Try again" at bounding box center [385, 401] width 250 height 28
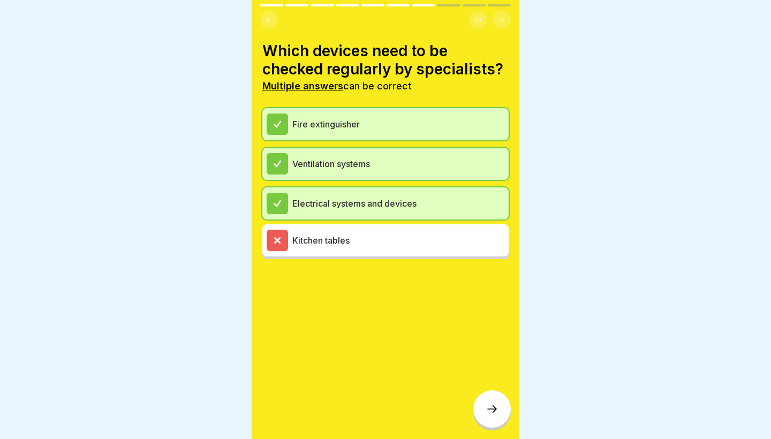
click at [413, 238] on p "Kitchen tables" at bounding box center [398, 240] width 212 height 13
click at [487, 413] on icon at bounding box center [491, 408] width 13 height 13
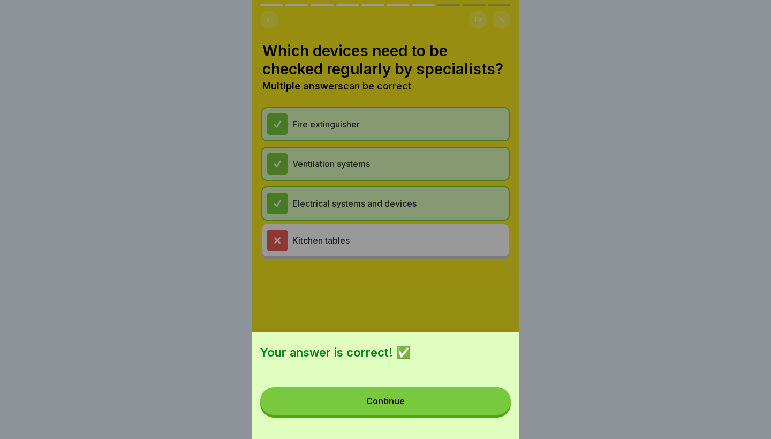
click at [487, 413] on button "Continue" at bounding box center [385, 401] width 250 height 28
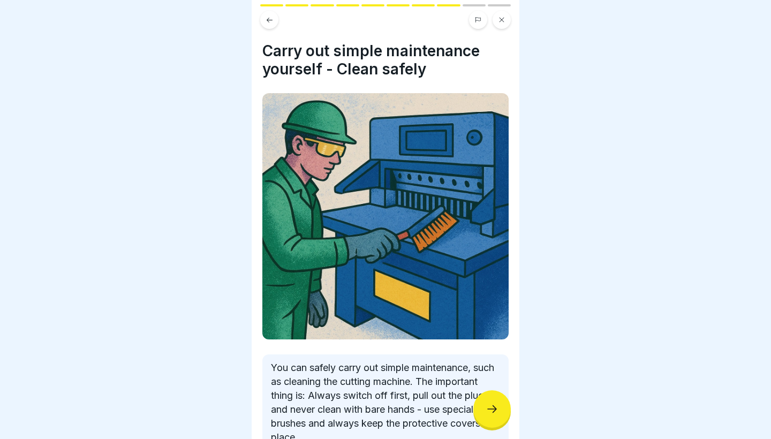
click at [487, 413] on icon at bounding box center [491, 408] width 13 height 13
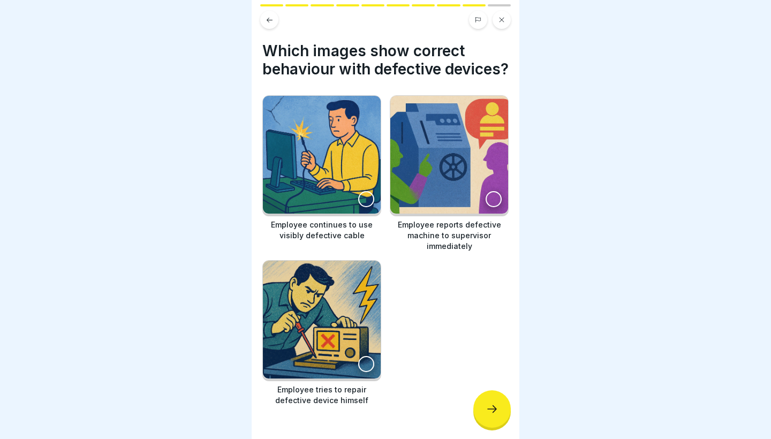
click at [434, 214] on img at bounding box center [449, 155] width 118 height 118
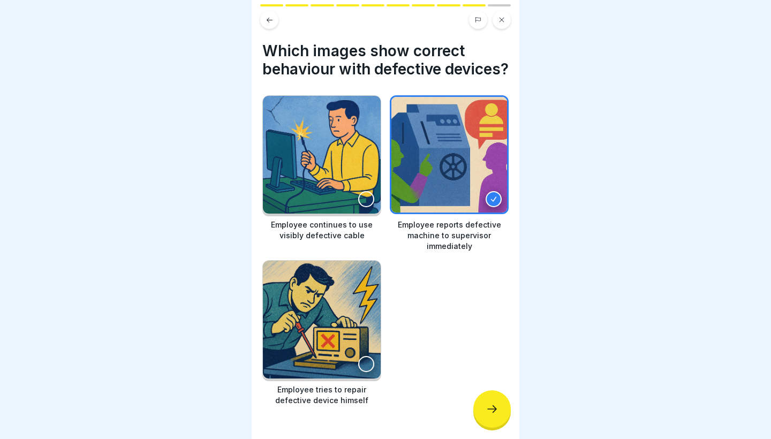
click at [483, 420] on div at bounding box center [491, 408] width 37 height 37
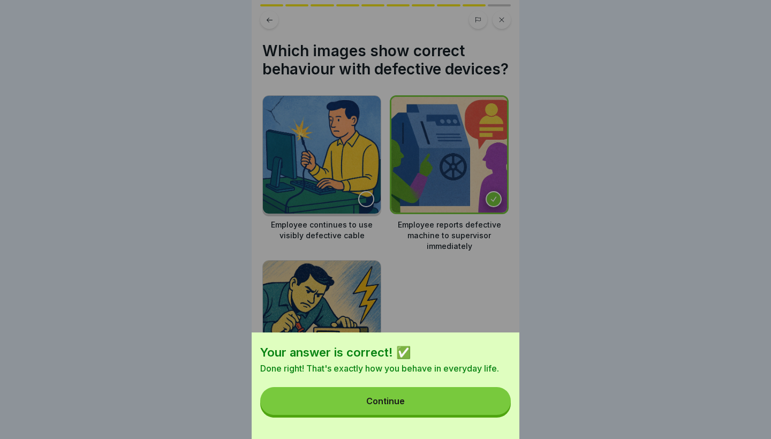
click at [484, 406] on button "Continue" at bounding box center [385, 401] width 250 height 28
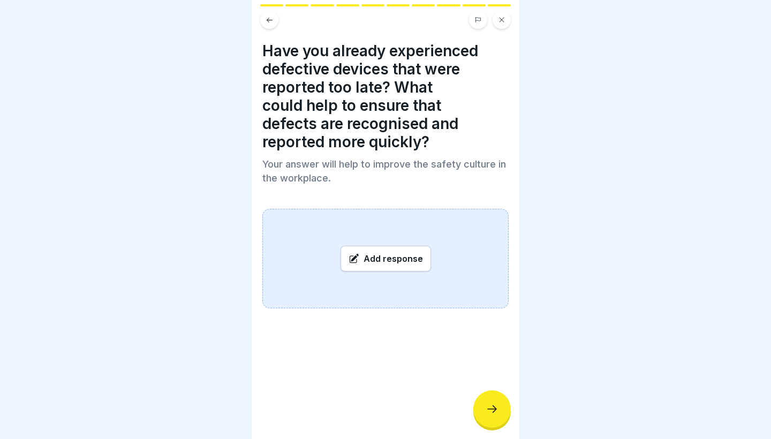
click at [388, 258] on div "Add response" at bounding box center [385, 259] width 90 height 26
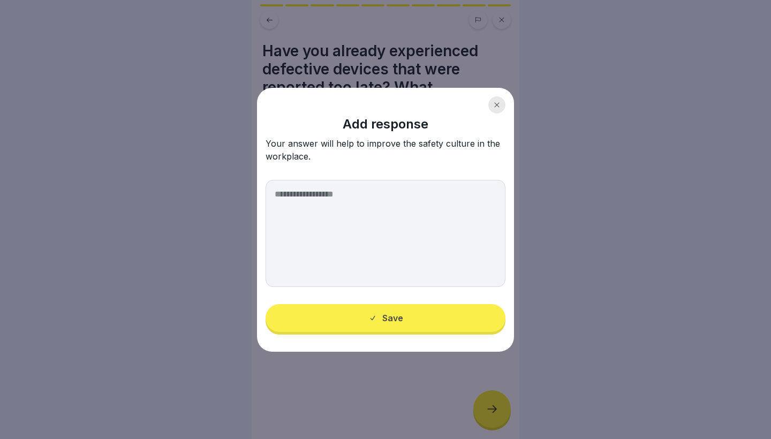
click at [499, 105] on icon at bounding box center [496, 105] width 6 height 6
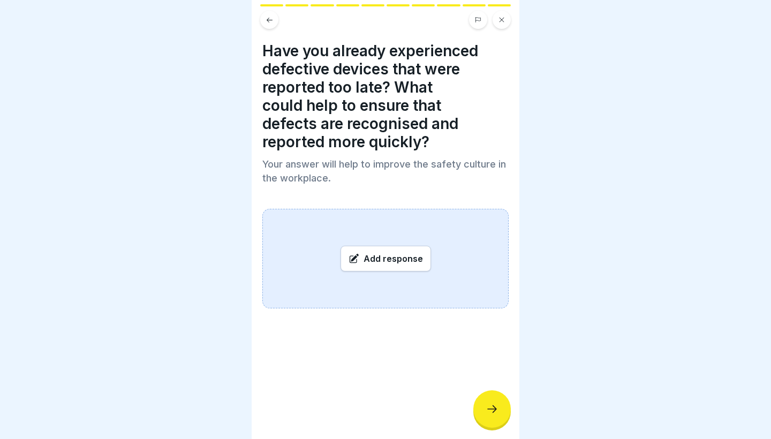
click at [418, 259] on div "Add response" at bounding box center [385, 259] width 90 height 26
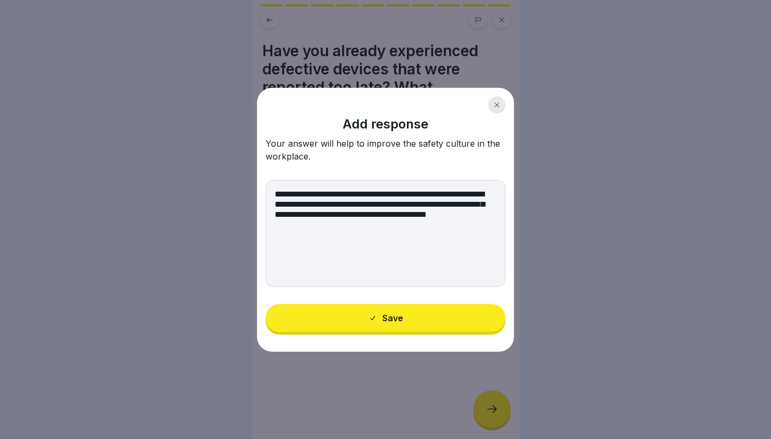
click at [433, 224] on textarea "**********" at bounding box center [385, 233] width 240 height 107
type textarea "**********"
click at [440, 321] on button "Save" at bounding box center [385, 318] width 240 height 28
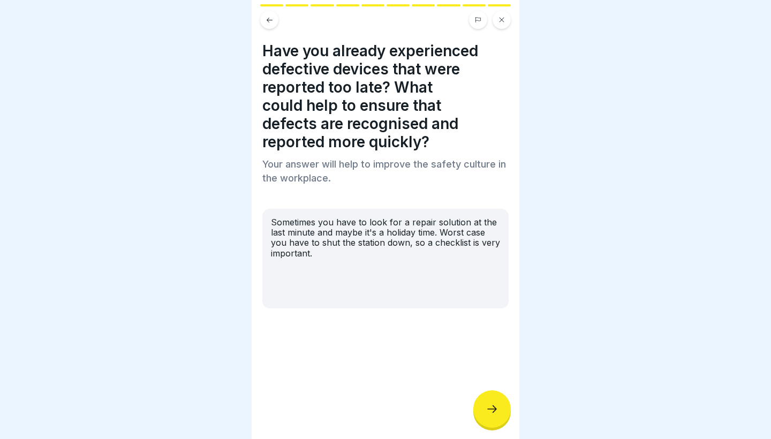
click at [481, 415] on div at bounding box center [491, 408] width 37 height 37
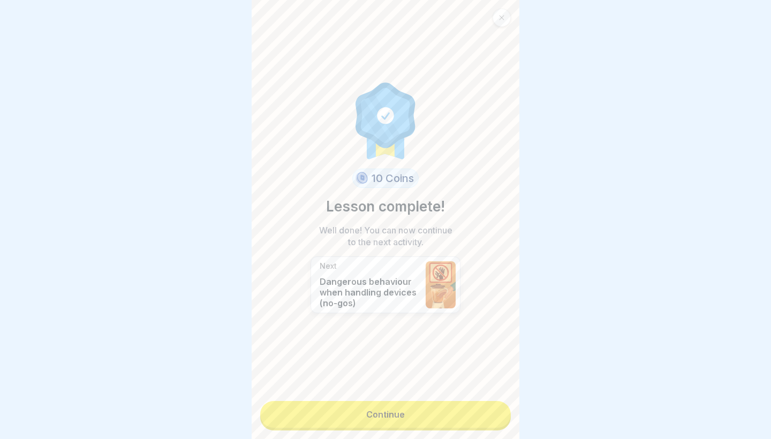
click at [481, 415] on link "Continue" at bounding box center [385, 414] width 250 height 27
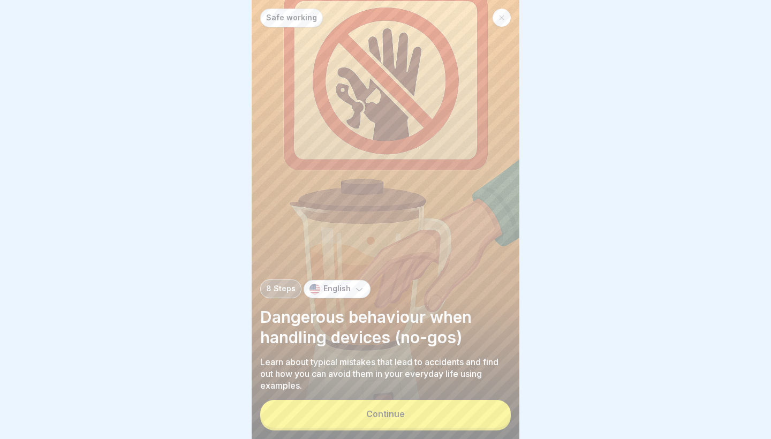
click at [455, 418] on button "Continue" at bounding box center [385, 414] width 250 height 28
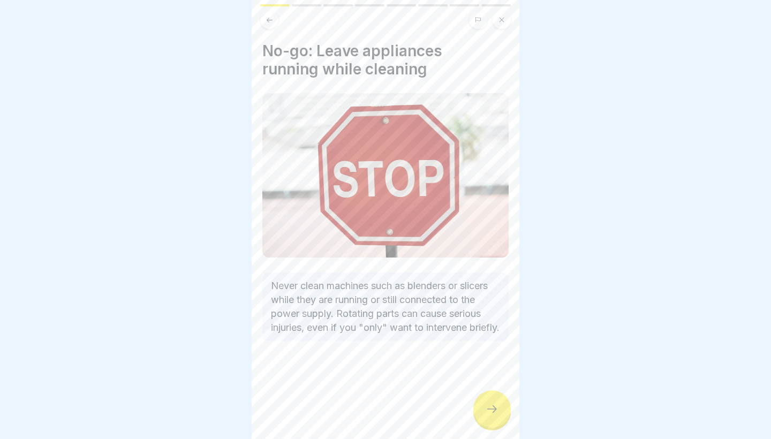
click at [455, 405] on div at bounding box center [385, 373] width 246 height 64
click at [471, 405] on div at bounding box center [385, 373] width 246 height 64
click at [483, 413] on div at bounding box center [491, 408] width 37 height 37
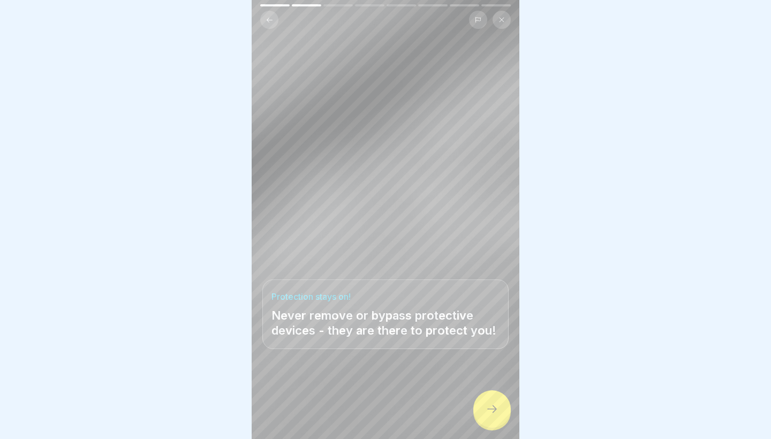
click at [473, 401] on div at bounding box center [385, 407] width 246 height 64
click at [483, 407] on div at bounding box center [491, 408] width 37 height 37
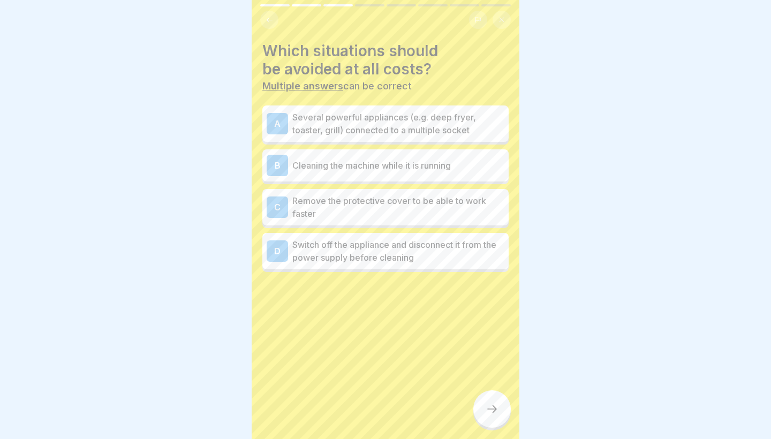
click at [461, 125] on p "Several powerful appliances (e.g. deep fryer, toaster, grill) connected to a mu…" at bounding box center [398, 124] width 212 height 26
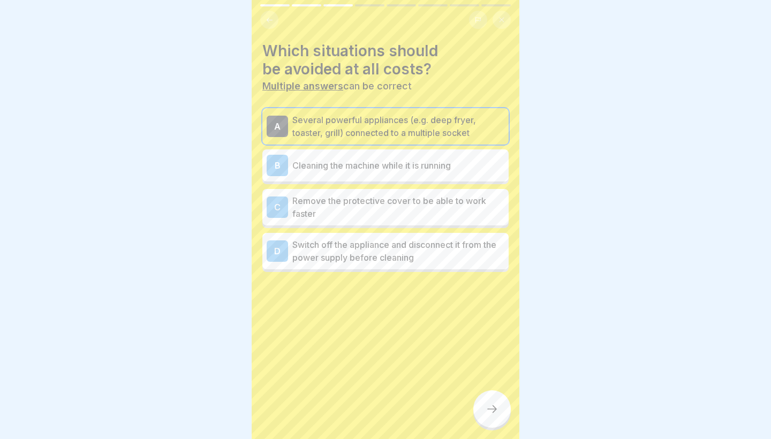
click at [460, 127] on p "Several powerful appliances (e.g. deep fryer, toaster, grill) connected to a mu…" at bounding box center [398, 126] width 212 height 26
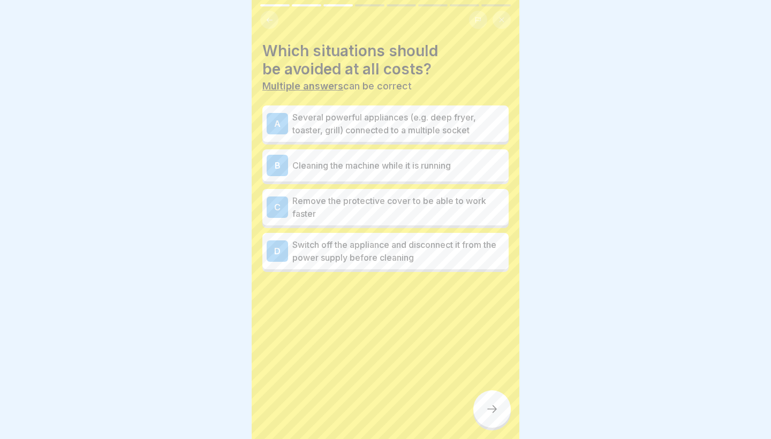
click at [456, 159] on p "Cleaning the machine while it is running" at bounding box center [398, 165] width 212 height 13
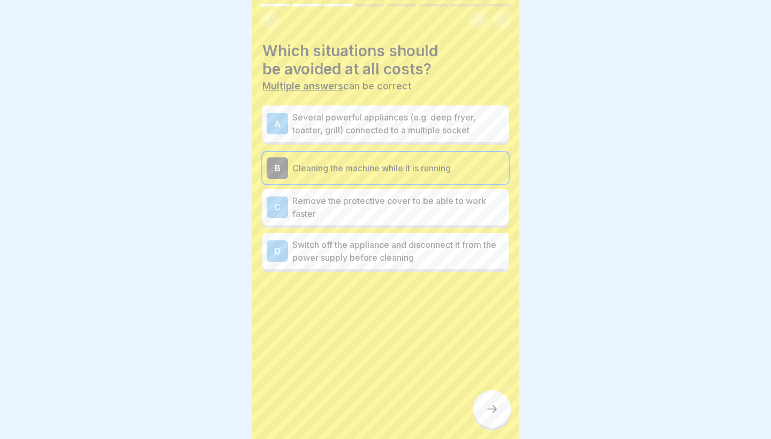
click at [458, 250] on p "Switch off the appliance and disconnect it from the power supply before cleaning" at bounding box center [398, 251] width 212 height 26
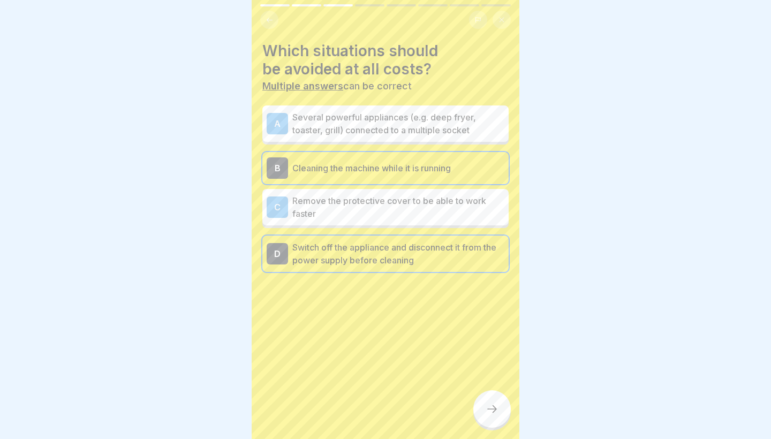
click at [407, 259] on p "Switch off the appliance and disconnect it from the power supply before cleaning" at bounding box center [398, 254] width 212 height 26
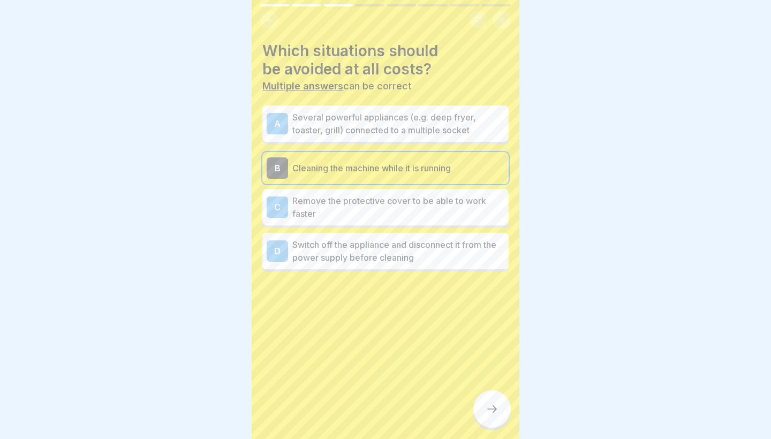
click at [486, 403] on div at bounding box center [491, 408] width 37 height 37
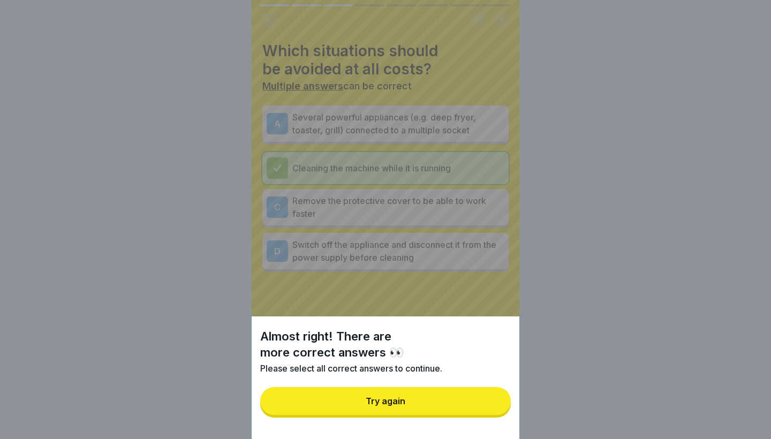
click at [456, 393] on button "Try again" at bounding box center [385, 401] width 250 height 28
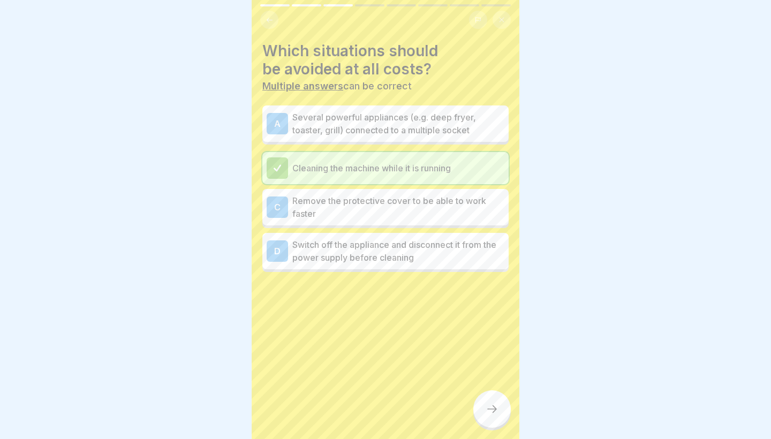
click at [353, 189] on div "C Remove the protective cover to be able to work faster" at bounding box center [385, 207] width 246 height 36
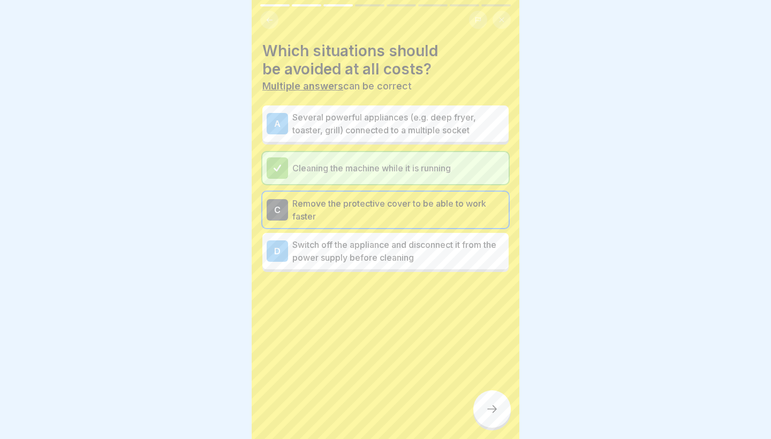
click at [353, 199] on p "Remove the protective cover to be able to work faster" at bounding box center [398, 210] width 212 height 26
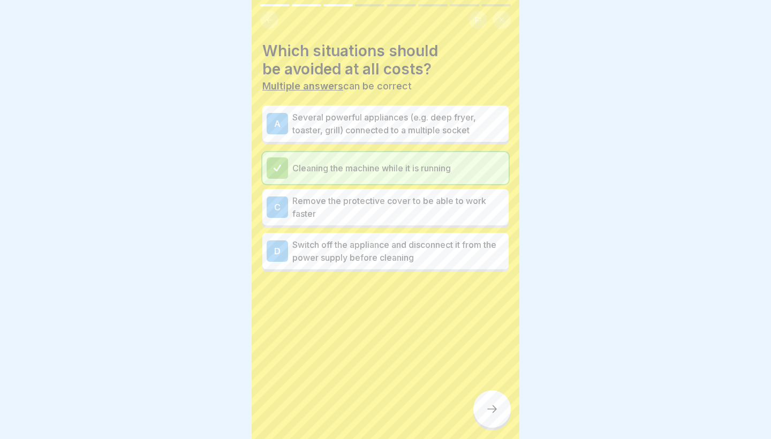
click at [441, 204] on p "Remove the protective cover to be able to work faster" at bounding box center [398, 207] width 212 height 26
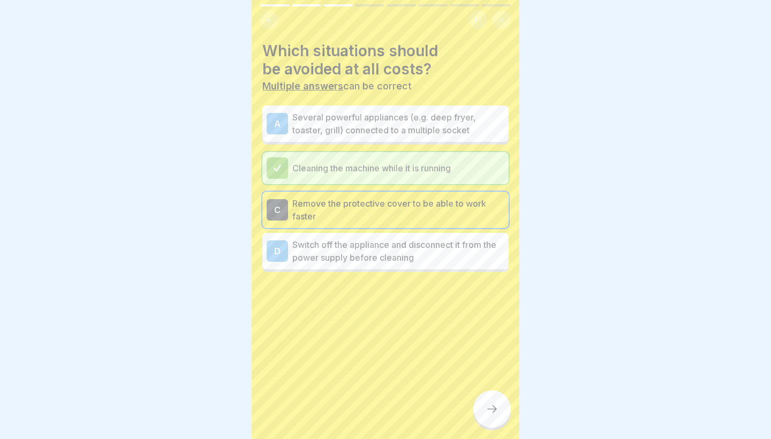
click at [489, 400] on div at bounding box center [491, 408] width 37 height 37
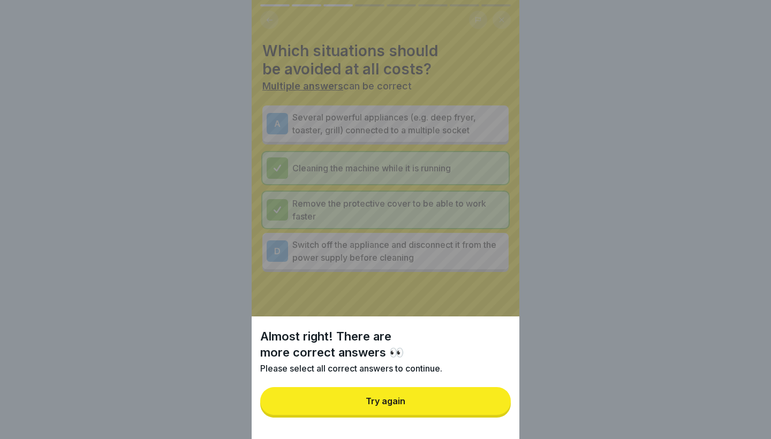
click at [457, 412] on button "Try again" at bounding box center [385, 401] width 250 height 28
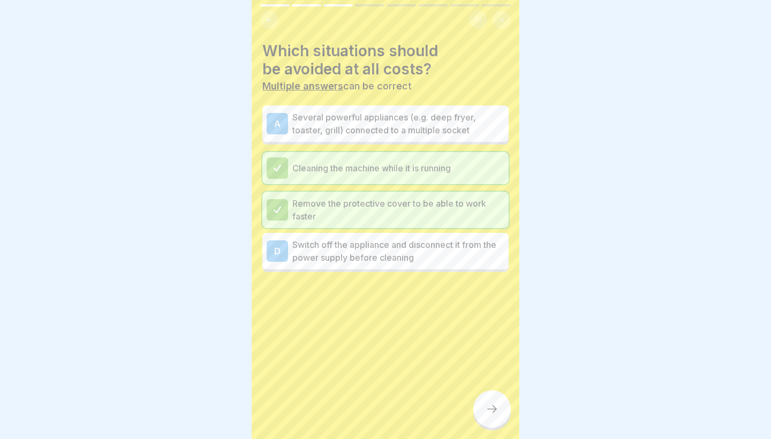
click at [392, 136] on div "A Several powerful appliances (e.g. deep fryer, toaster, grill) connected to a …" at bounding box center [385, 123] width 246 height 36
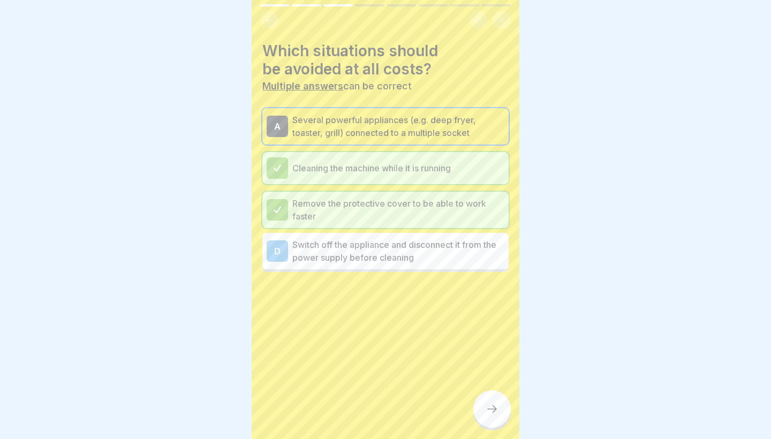
click at [484, 400] on div at bounding box center [491, 408] width 37 height 37
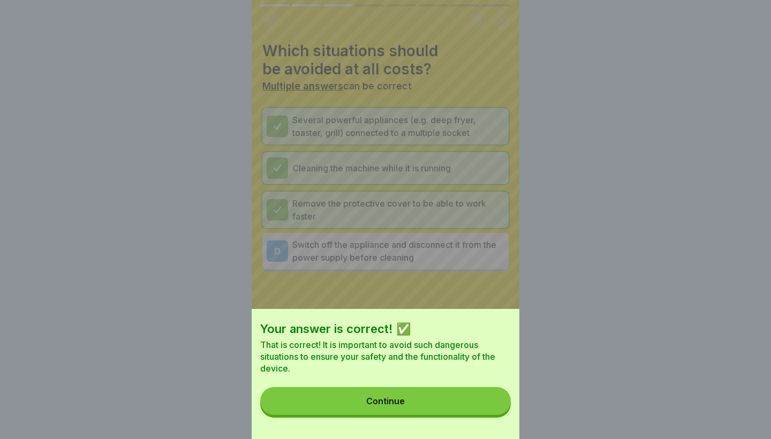
click at [453, 399] on button "Continue" at bounding box center [385, 401] width 250 height 28
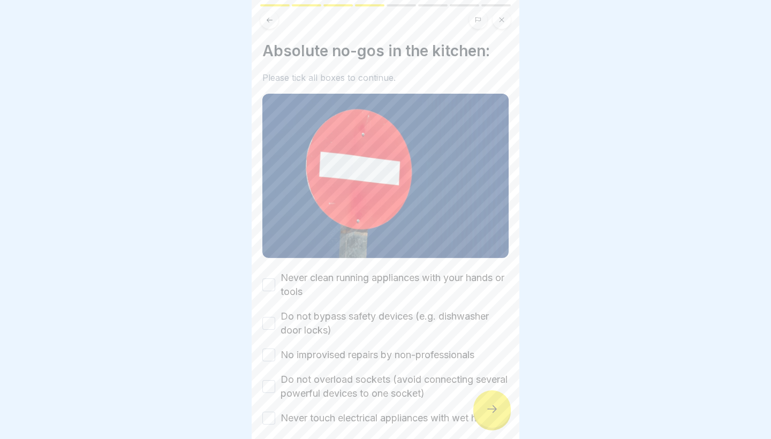
click at [342, 288] on label "Never clean running appliances with your hands or tools" at bounding box center [394, 285] width 228 height 28
click at [275, 288] on button "Never clean running appliances with your hands or tools" at bounding box center [268, 284] width 13 height 13
click at [338, 313] on label "Do not bypass safety devices (e.g. dishwasher door locks)" at bounding box center [394, 323] width 228 height 28
click at [275, 317] on button "Do not bypass safety devices (e.g. dishwasher door locks)" at bounding box center [268, 323] width 13 height 13
click at [339, 352] on label "No improvised repairs by non-professionals" at bounding box center [377, 355] width 194 height 14
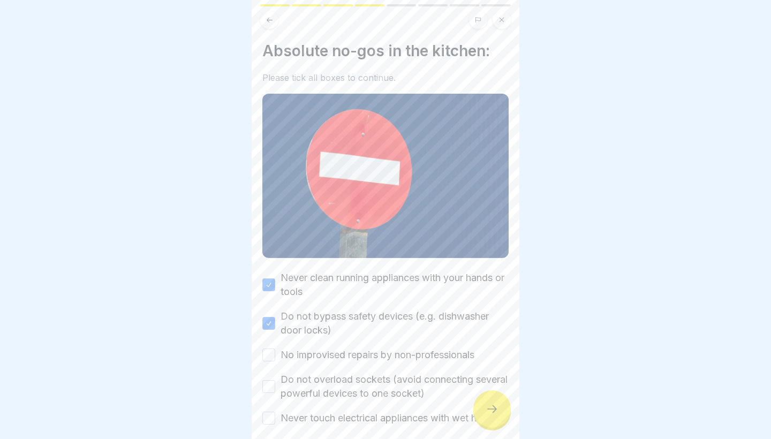
click at [275, 352] on button "No improvised repairs by non-professionals" at bounding box center [268, 354] width 13 height 13
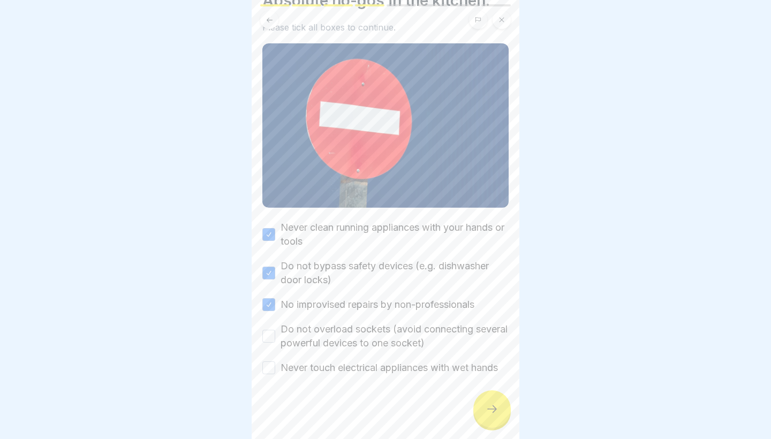
scroll to position [50, 0]
click at [342, 345] on label "Do not overload sockets (avoid connecting several powerful devices to one socke…" at bounding box center [394, 337] width 228 height 28
click at [275, 343] on button "Do not overload sockets (avoid connecting several powerful devices to one socke…" at bounding box center [268, 336] width 13 height 13
click at [339, 369] on label "Never touch electrical appliances with wet hands" at bounding box center [388, 368] width 217 height 14
click at [275, 369] on button "Never touch electrical appliances with wet hands" at bounding box center [268, 368] width 13 height 13
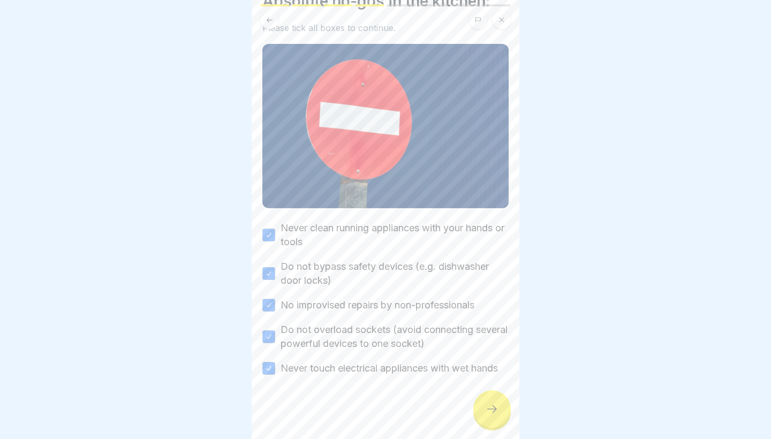
click at [498, 409] on div at bounding box center [491, 408] width 37 height 37
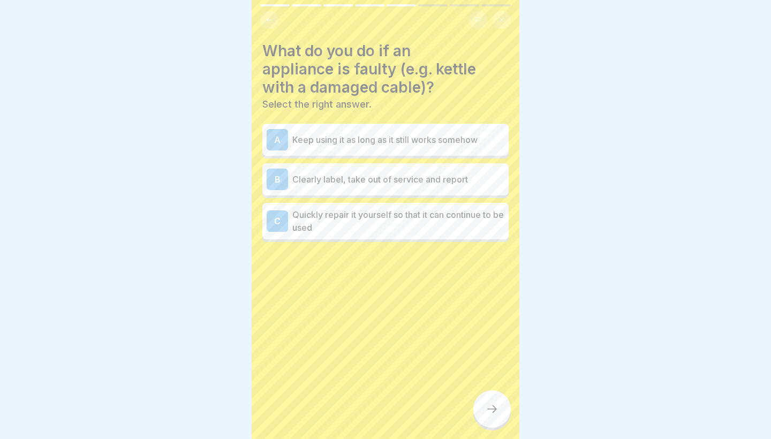
click at [384, 178] on p "Clearly label, take out of service and report" at bounding box center [398, 179] width 212 height 13
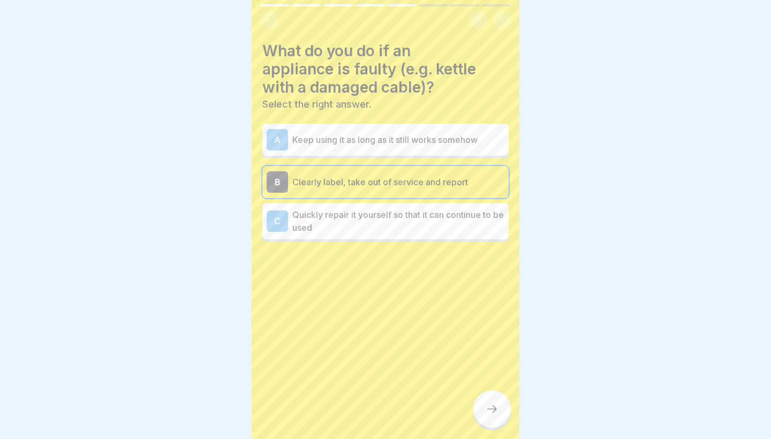
click at [497, 426] on div at bounding box center [491, 408] width 37 height 37
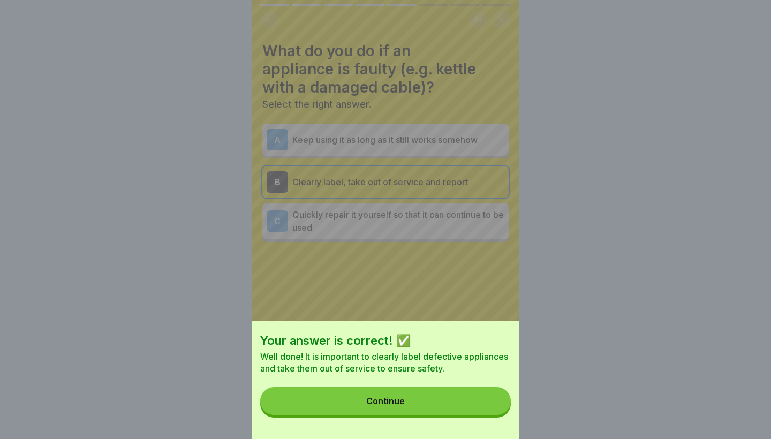
click at [471, 418] on div "Your answer is correct! ✅ Well done! It is important to clearly label defective…" at bounding box center [385, 380] width 268 height 118
click at [471, 412] on button "Continue" at bounding box center [385, 401] width 250 height 28
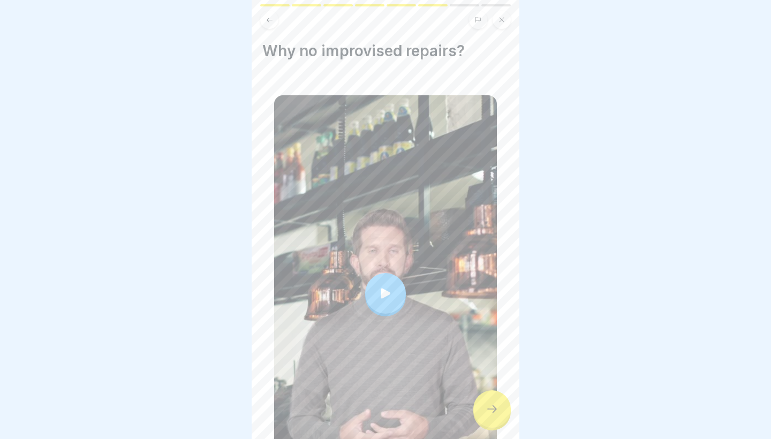
click at [385, 304] on div at bounding box center [385, 293] width 41 height 41
click at [490, 414] on icon at bounding box center [491, 408] width 13 height 13
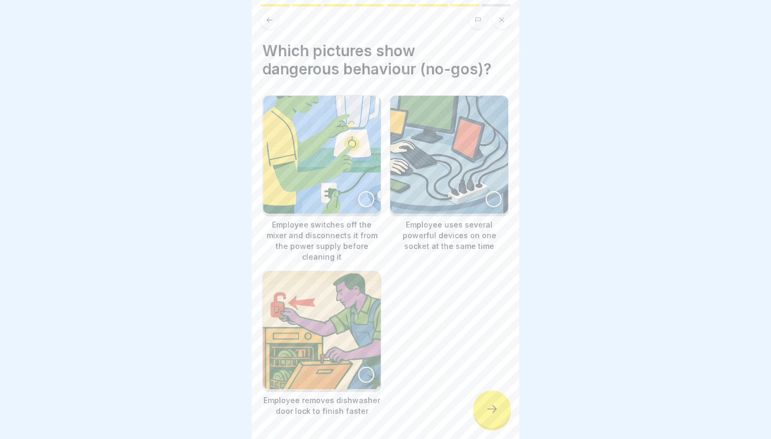
click at [363, 295] on img at bounding box center [322, 330] width 118 height 118
click at [452, 195] on img at bounding box center [449, 155] width 118 height 118
click at [492, 421] on div at bounding box center [491, 408] width 37 height 37
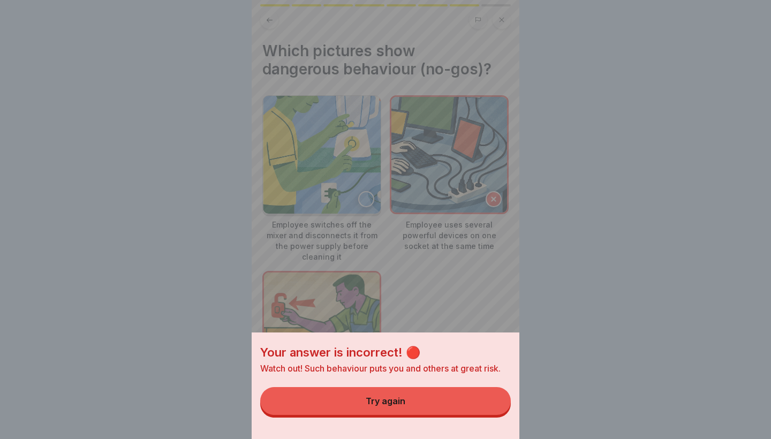
click at [482, 416] on div "Your answer is incorrect! 🔴 Watch out! Such behaviour puts you and others at gr…" at bounding box center [385, 385] width 268 height 106
click at [405, 404] on div "Try again" at bounding box center [385, 401] width 40 height 10
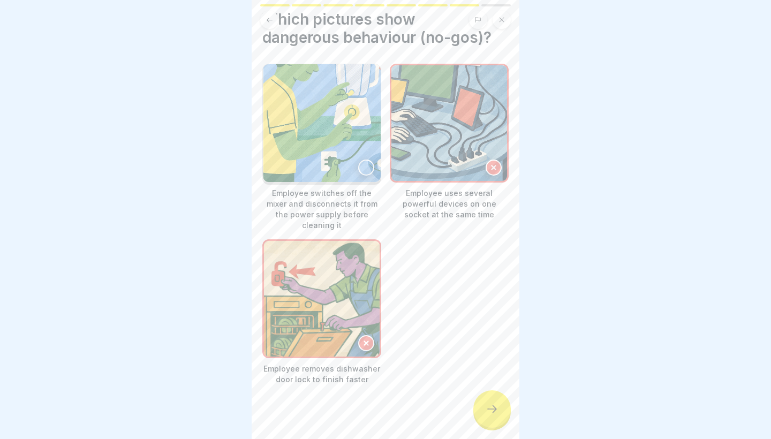
scroll to position [31, 0]
click at [497, 417] on div at bounding box center [491, 408] width 37 height 37
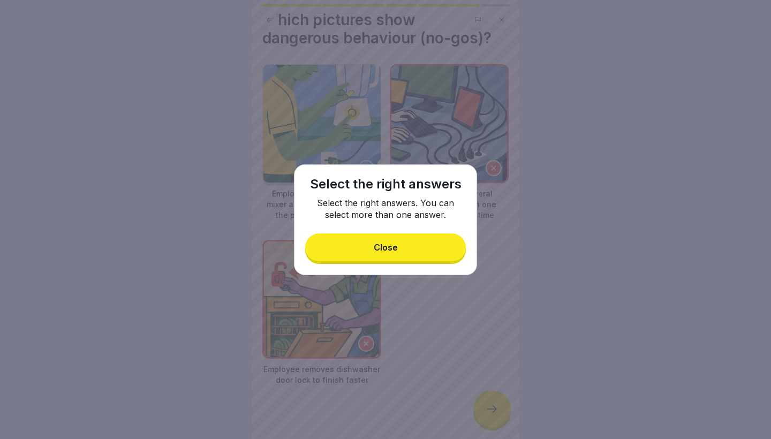
click at [428, 258] on button "Close" at bounding box center [385, 247] width 161 height 28
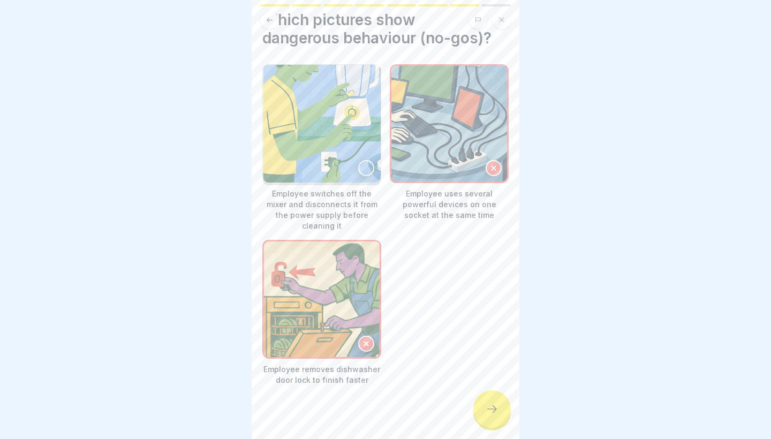
click at [329, 166] on img at bounding box center [322, 124] width 118 height 118
click at [486, 414] on icon at bounding box center [491, 408] width 13 height 13
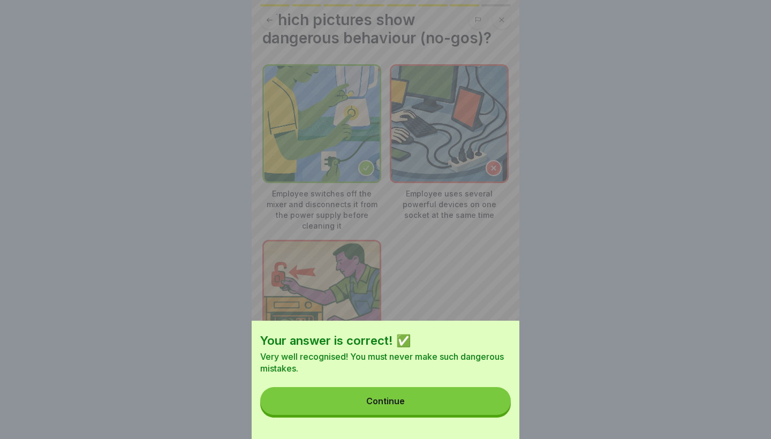
click at [483, 406] on button "Continue" at bounding box center [385, 401] width 250 height 28
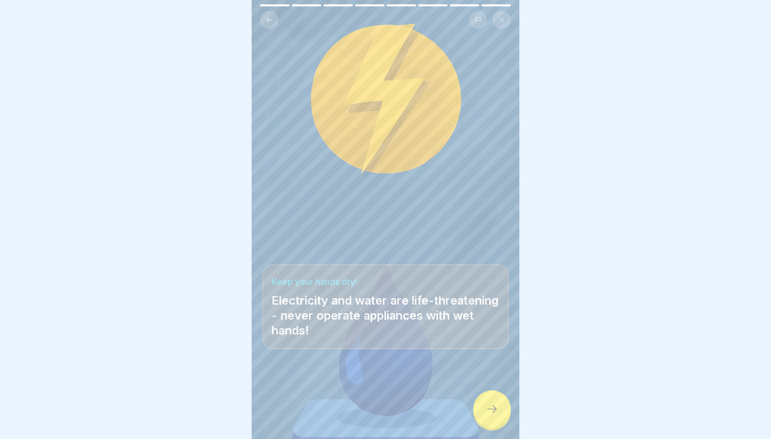
click at [491, 411] on icon at bounding box center [491, 408] width 13 height 13
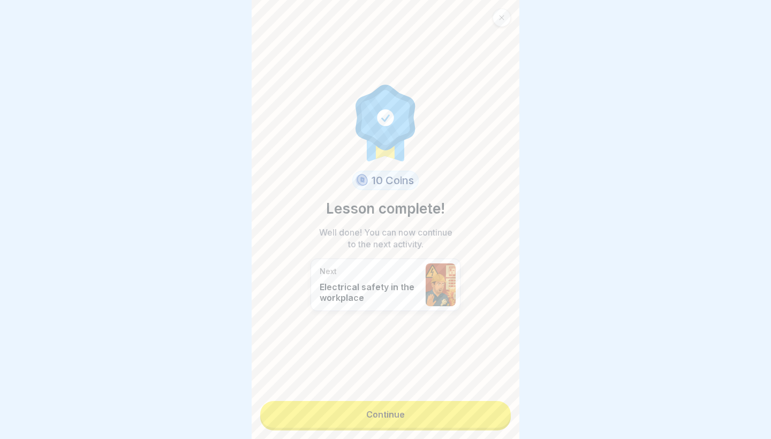
click at [460, 425] on link "Continue" at bounding box center [385, 414] width 250 height 27
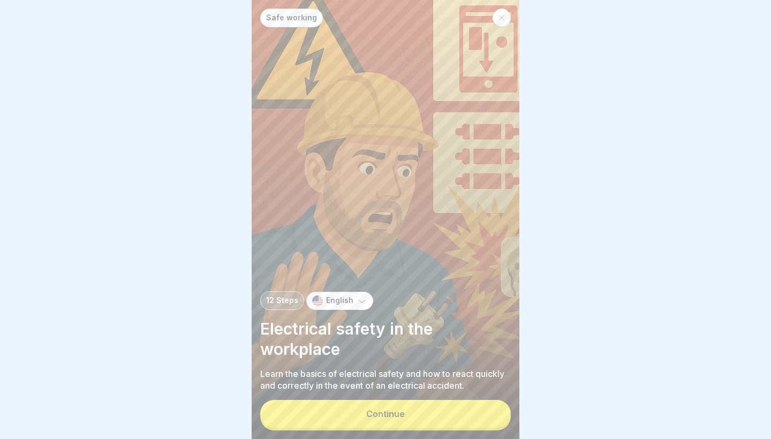
click at [460, 418] on button "Continue" at bounding box center [385, 414] width 250 height 28
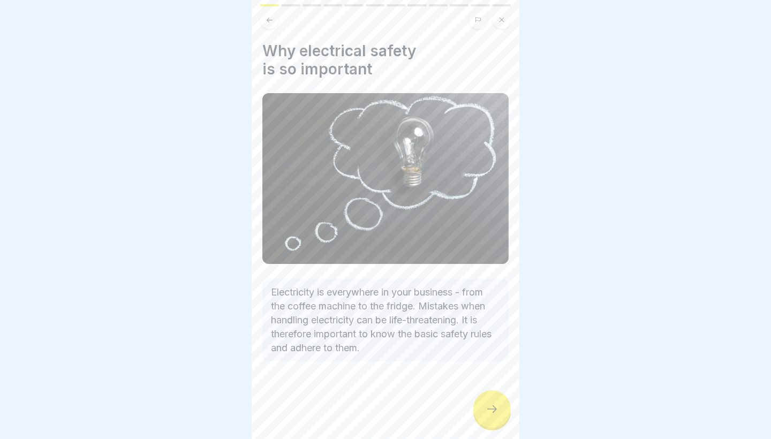
click at [481, 426] on div "Why electrical safety is so important Electricity is everywhere in your busines…" at bounding box center [385, 219] width 268 height 439
click at [492, 416] on div at bounding box center [491, 408] width 37 height 37
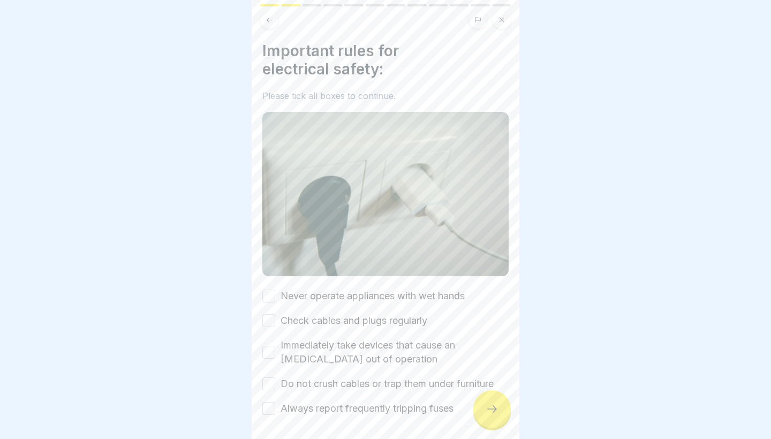
click at [492, 416] on div at bounding box center [491, 408] width 37 height 37
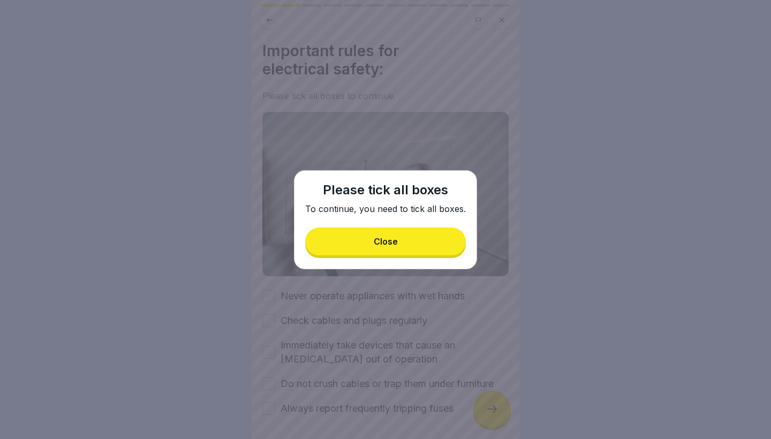
click at [404, 246] on button "Close" at bounding box center [385, 241] width 161 height 28
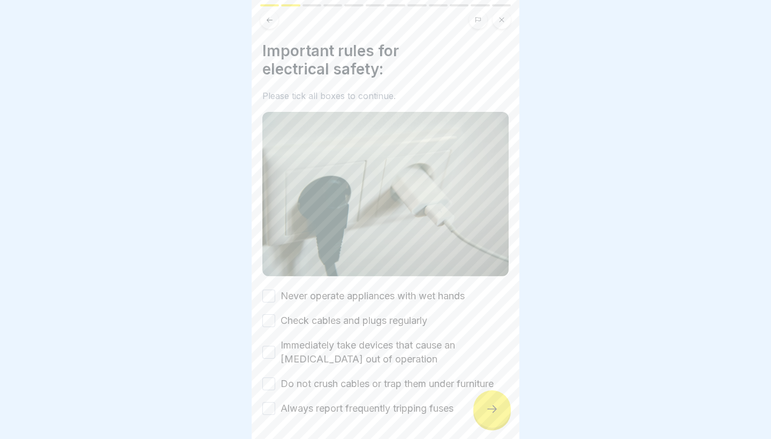
click at [371, 292] on label "Never operate appliances with wet hands" at bounding box center [372, 296] width 184 height 14
click at [275, 292] on button "Never operate appliances with wet hands" at bounding box center [268, 295] width 13 height 13
click at [369, 322] on label "Check cables and plugs regularly" at bounding box center [353, 321] width 147 height 14
click at [275, 322] on button "Check cables and plugs regularly" at bounding box center [268, 320] width 13 height 13
drag, startPoint x: 367, startPoint y: 341, endPoint x: 364, endPoint y: 365, distance: 24.2
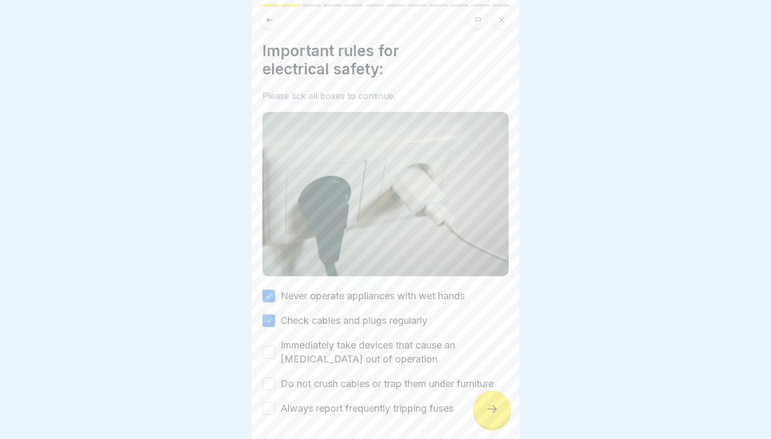
click at [367, 341] on label "Immediately take devices that cause an electric shock out of operation" at bounding box center [394, 352] width 228 height 28
click at [275, 346] on button "Immediately take devices that cause an electric shock out of operation" at bounding box center [268, 352] width 13 height 13
click at [361, 373] on div "Never operate appliances with wet hands Check cables and plugs regularly Immedi…" at bounding box center [385, 352] width 246 height 126
click at [362, 388] on label "Do not crush cables or trap them under furniture" at bounding box center [386, 384] width 213 height 14
click at [275, 388] on button "Do not crush cables or trap them under furniture" at bounding box center [268, 383] width 13 height 13
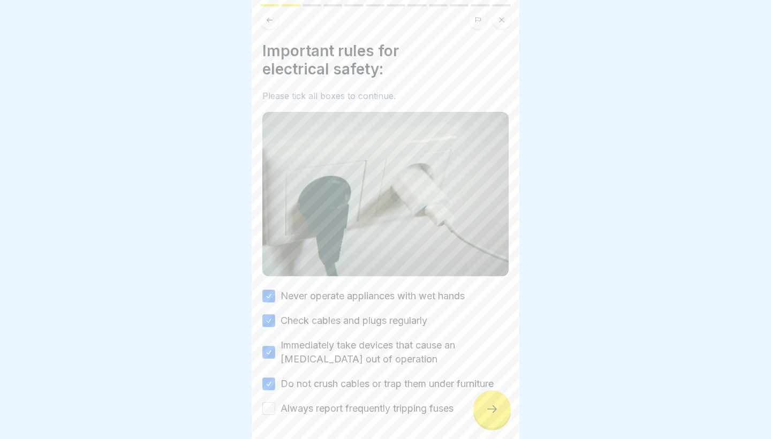
click at [361, 409] on label "Always report frequently tripping fuses" at bounding box center [366, 408] width 173 height 14
click at [275, 409] on button "Always report frequently tripping fuses" at bounding box center [268, 408] width 13 height 13
click at [493, 411] on icon at bounding box center [491, 408] width 13 height 13
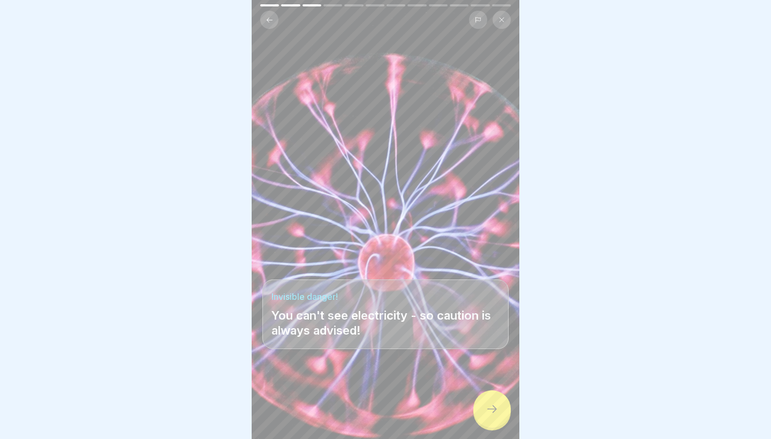
click at [493, 411] on icon at bounding box center [491, 408] width 13 height 13
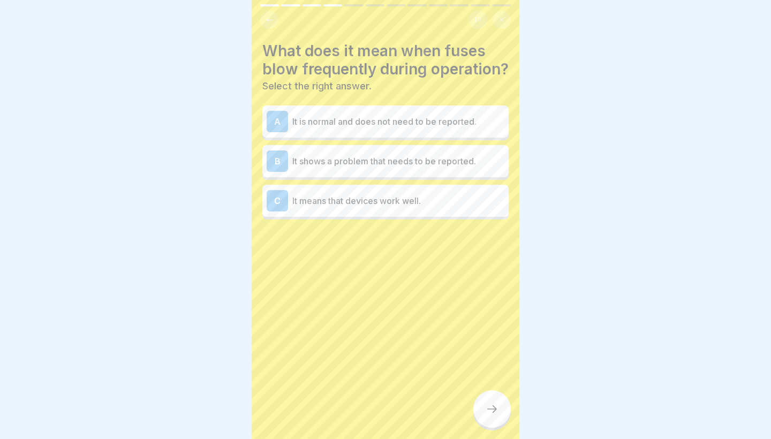
click at [581, 131] on div at bounding box center [385, 219] width 771 height 439
click at [464, 168] on div "B It shows a problem that needs to be reported." at bounding box center [385, 160] width 238 height 21
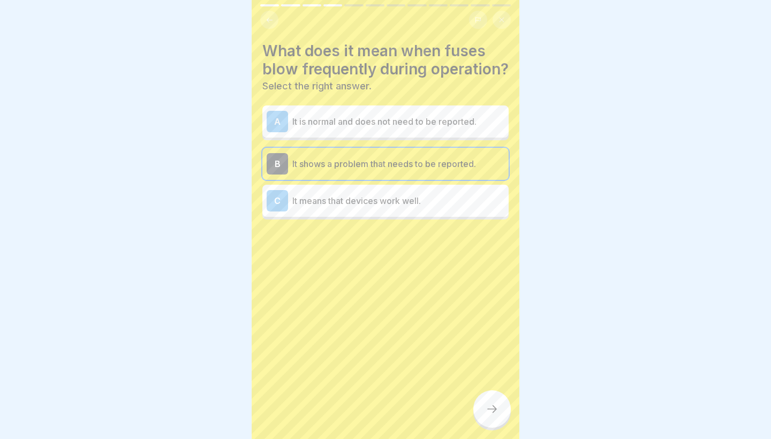
click at [483, 402] on div at bounding box center [491, 408] width 37 height 37
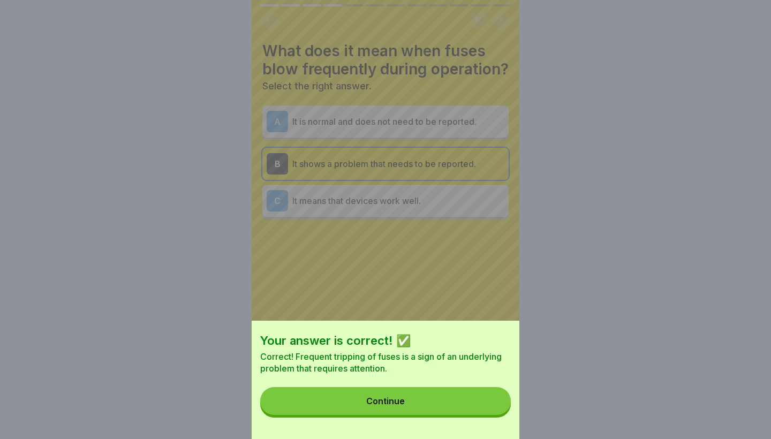
click at [484, 402] on button "Continue" at bounding box center [385, 401] width 250 height 28
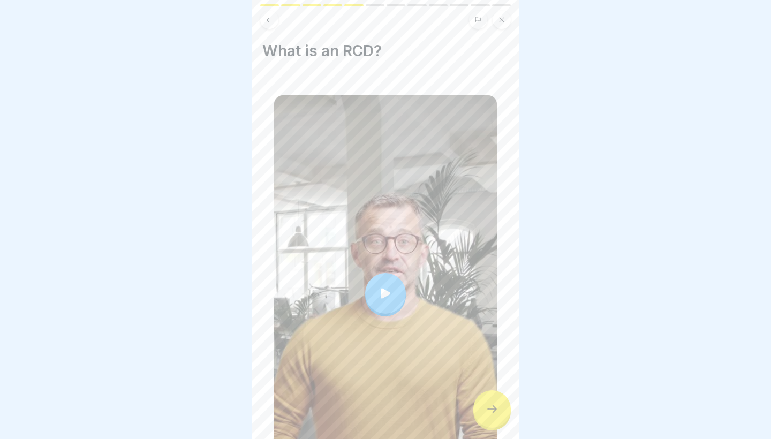
click at [401, 322] on div at bounding box center [385, 293] width 223 height 396
click at [498, 415] on div at bounding box center [491, 408] width 37 height 37
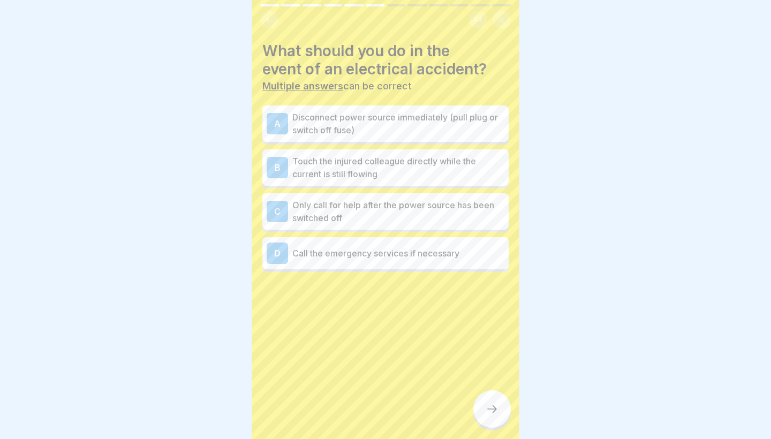
click at [440, 253] on p "Call the emergency services if necessary" at bounding box center [398, 253] width 212 height 13
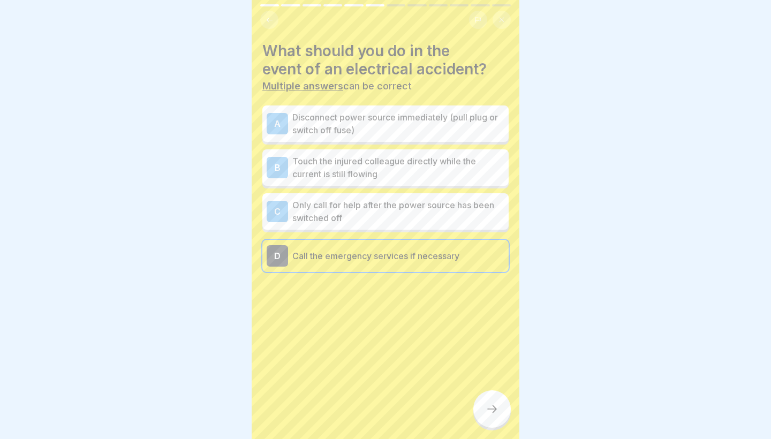
click at [455, 128] on p "Disconnect power source immediately (pull plug or switch off fuse)" at bounding box center [398, 124] width 212 height 26
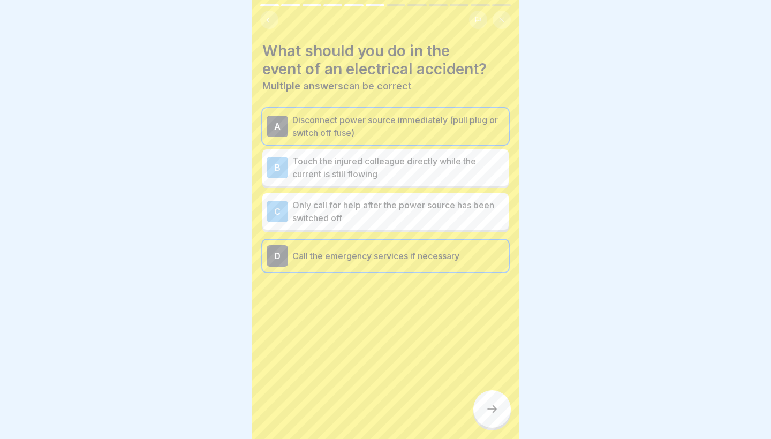
click at [458, 218] on p "Only call for help after the power source has been switched off" at bounding box center [398, 212] width 212 height 26
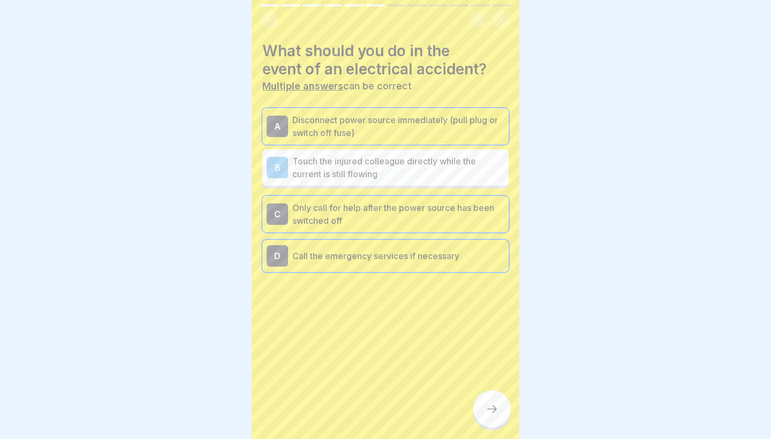
click at [467, 422] on div "What should you do in the event of an electrical accident? Multiple answers can…" at bounding box center [385, 219] width 268 height 439
click at [487, 406] on icon at bounding box center [491, 408] width 13 height 13
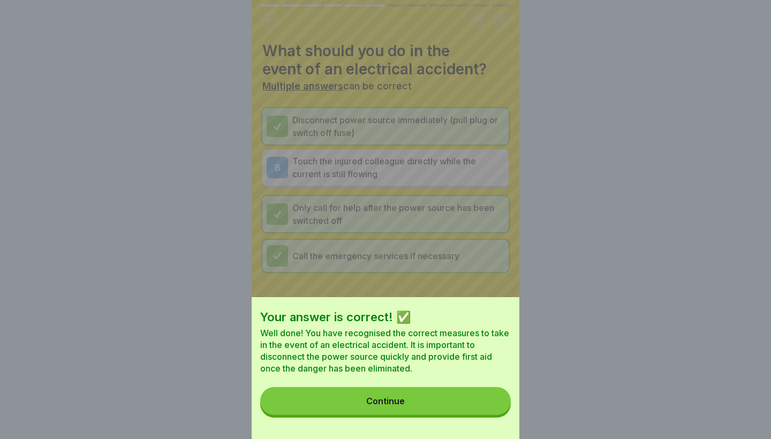
click at [487, 406] on button "Continue" at bounding box center [385, 401] width 250 height 28
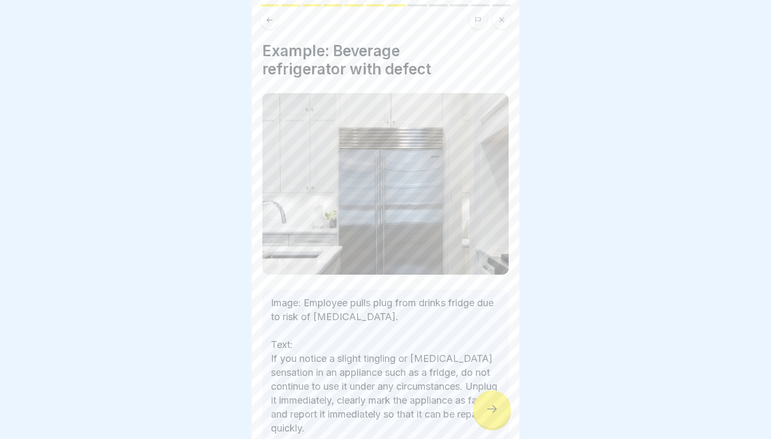
click at [487, 406] on icon at bounding box center [491, 408] width 13 height 13
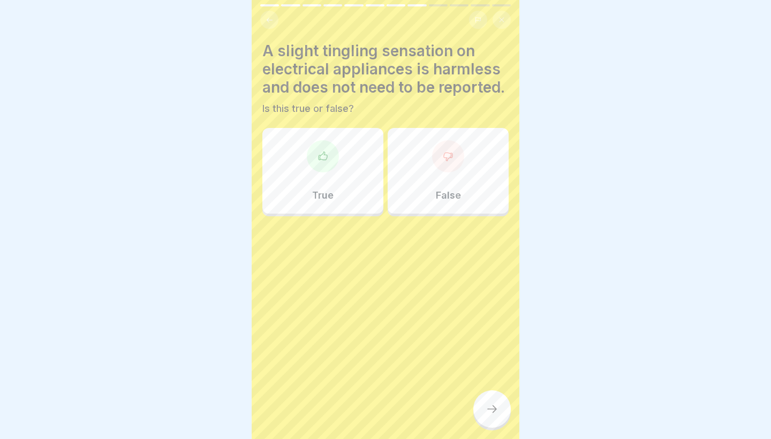
click at [424, 184] on div "False" at bounding box center [447, 171] width 121 height 86
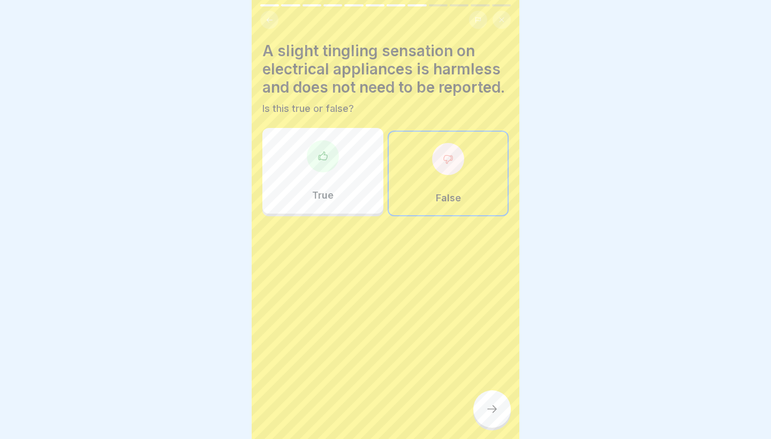
click at [487, 417] on div at bounding box center [491, 408] width 37 height 37
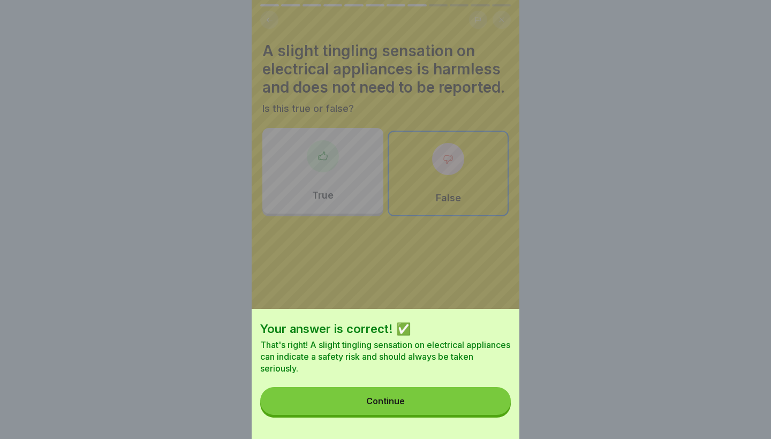
click at [487, 417] on div "Your answer is correct! ✅ That's right! A slight tingling sensation on electric…" at bounding box center [385, 374] width 268 height 130
click at [491, 403] on button "Continue" at bounding box center [385, 401] width 250 height 28
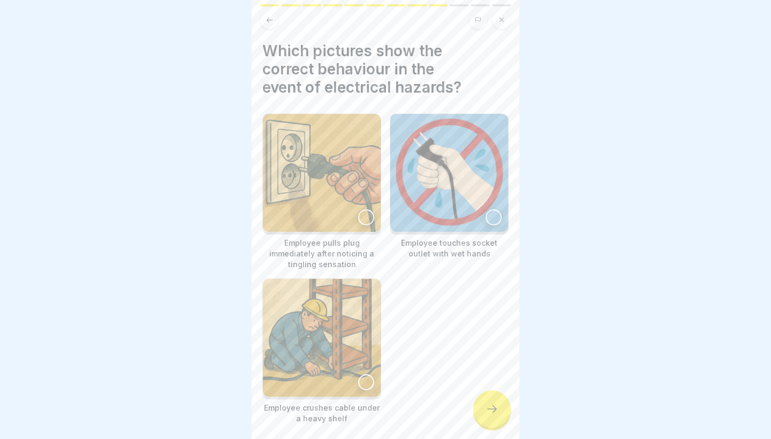
click at [331, 197] on img at bounding box center [322, 173] width 118 height 118
click at [339, 311] on img at bounding box center [322, 338] width 118 height 118
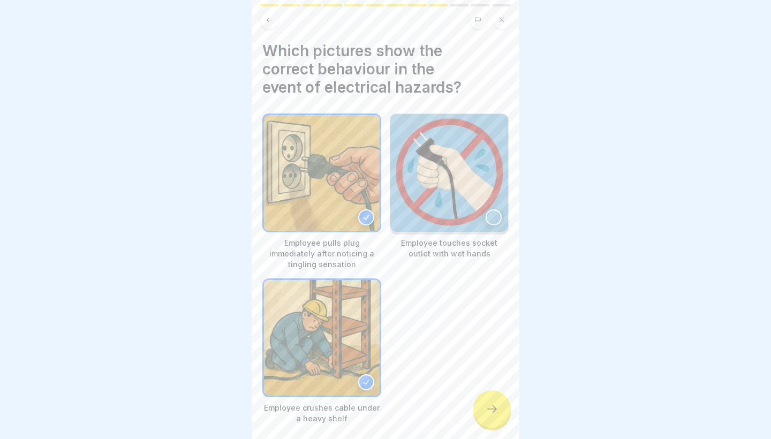
click at [490, 401] on div at bounding box center [491, 408] width 37 height 37
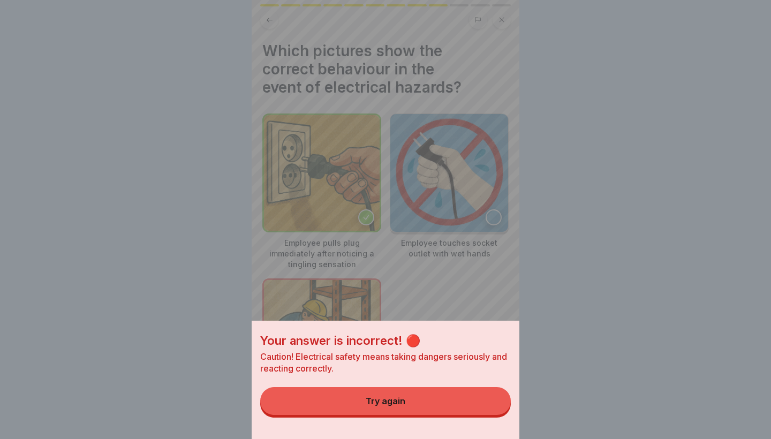
click at [485, 401] on button "Try again" at bounding box center [385, 401] width 250 height 28
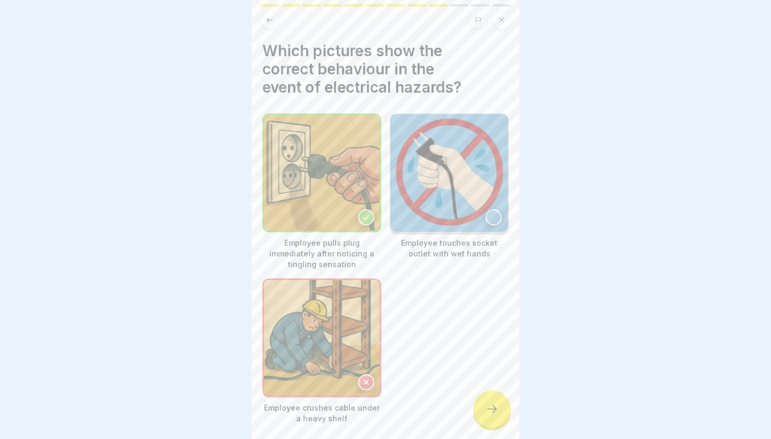
click at [338, 363] on img at bounding box center [322, 338] width 116 height 116
click at [355, 387] on img at bounding box center [322, 338] width 116 height 116
click at [357, 386] on img at bounding box center [322, 338] width 116 height 116
click at [491, 408] on icon at bounding box center [491, 408] width 13 height 13
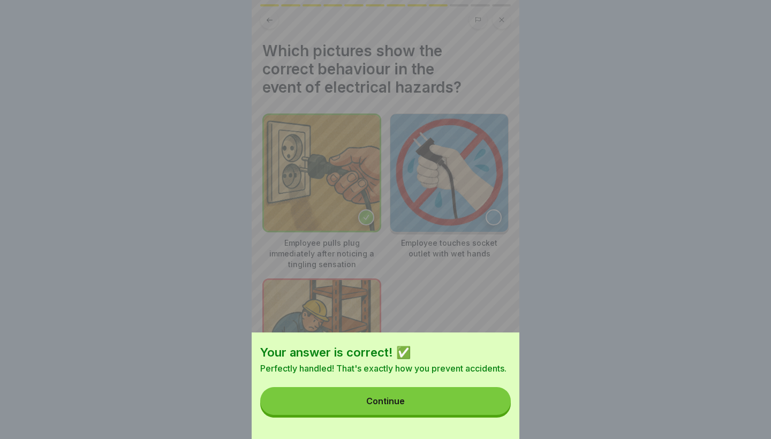
click at [502, 410] on button "Continue" at bounding box center [385, 401] width 250 height 28
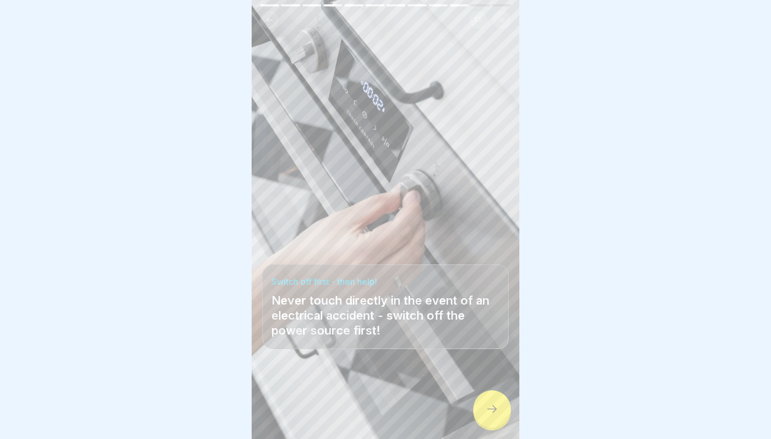
click at [502, 410] on div at bounding box center [491, 408] width 37 height 37
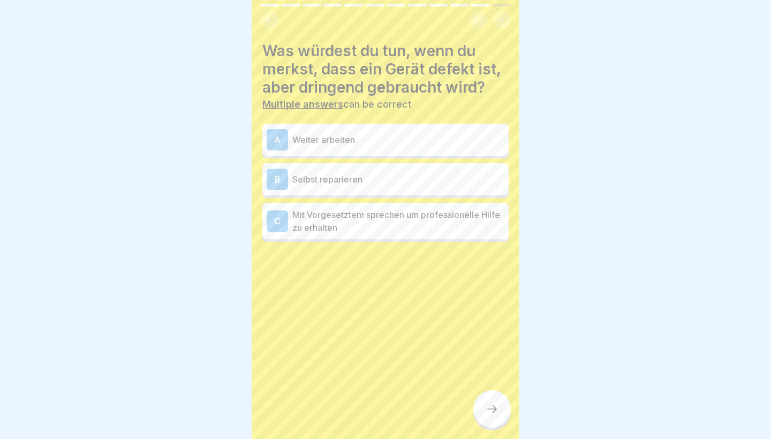
click at [367, 219] on p "Mit Vorgesetztem sprechen um professionelle Hilfe zu erhalten" at bounding box center [398, 221] width 212 height 26
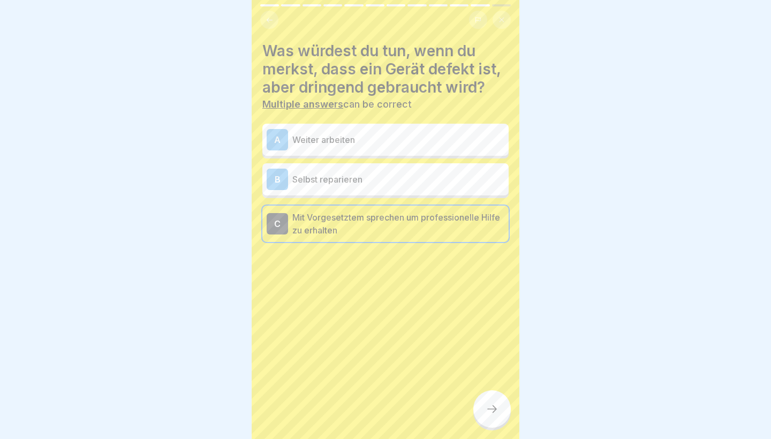
click at [489, 408] on icon at bounding box center [491, 408] width 13 height 13
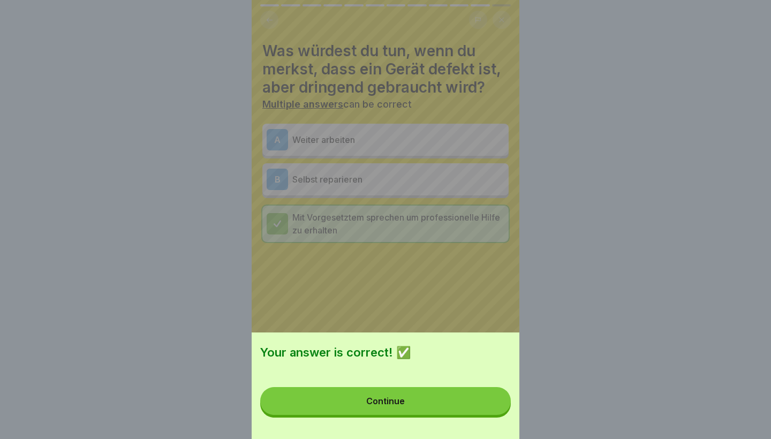
click at [445, 409] on button "Continue" at bounding box center [385, 401] width 250 height 28
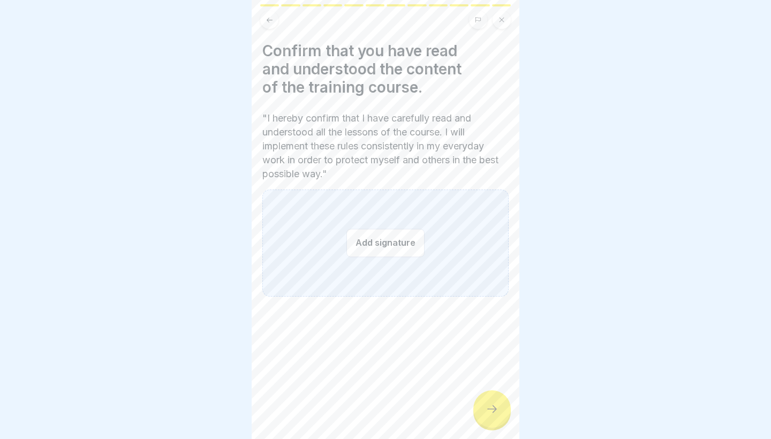
click at [389, 243] on button "Add signature" at bounding box center [385, 242] width 78 height 28
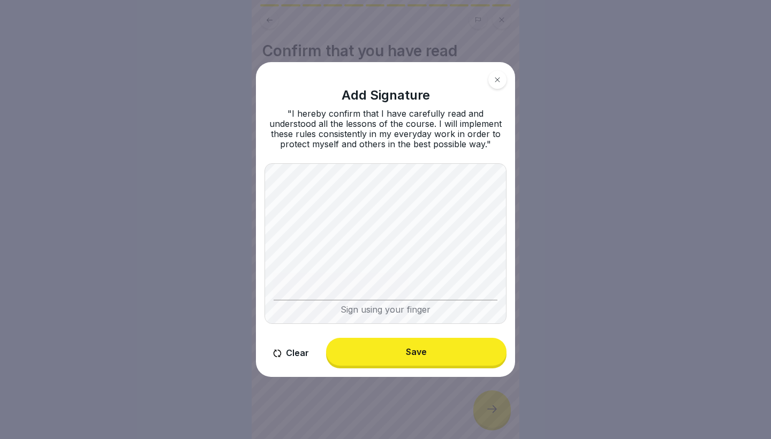
click at [346, 305] on div "Sign using your finger" at bounding box center [385, 243] width 242 height 161
click at [428, 356] on button "Save" at bounding box center [416, 352] width 180 height 28
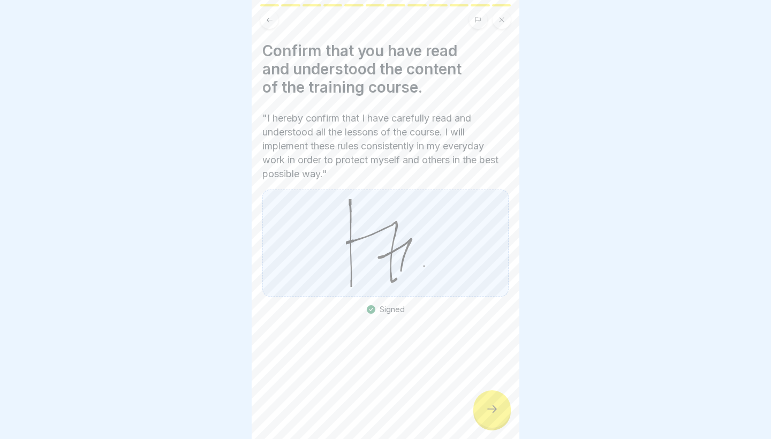
click at [497, 421] on div at bounding box center [491, 408] width 37 height 37
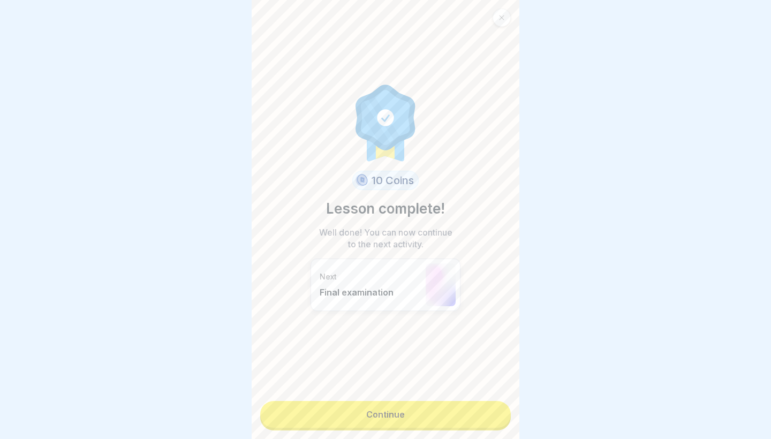
click at [497, 421] on link "Continue" at bounding box center [385, 414] width 250 height 27
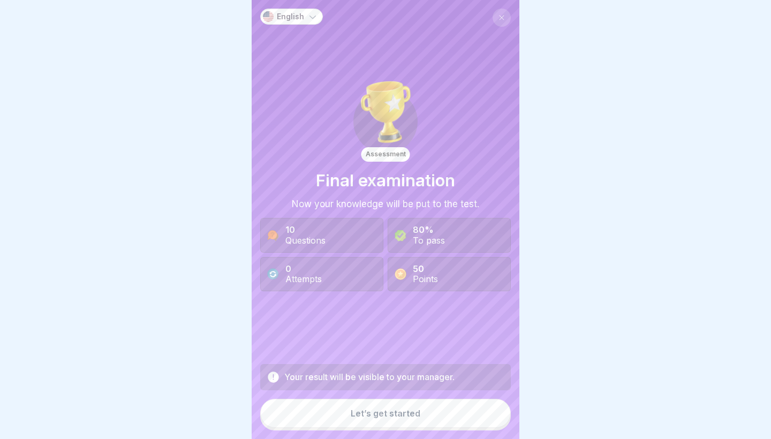
click at [458, 418] on button "Let’s get started" at bounding box center [385, 413] width 250 height 29
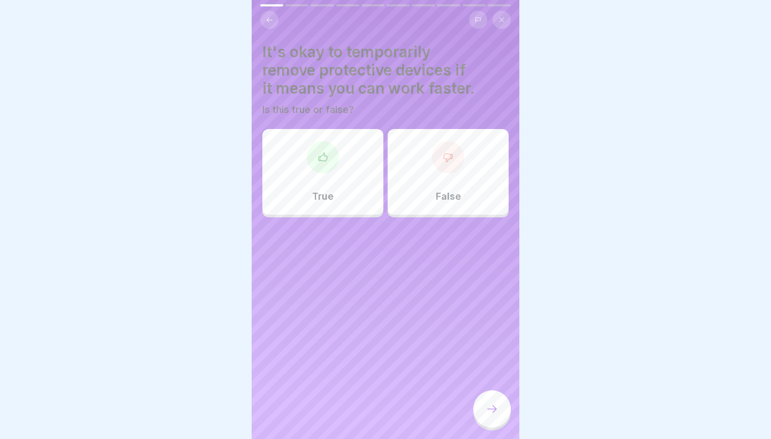
click at [469, 184] on div "False" at bounding box center [447, 172] width 121 height 86
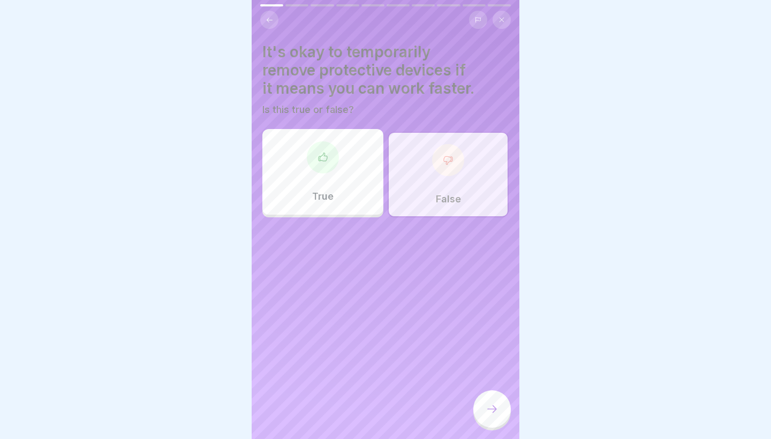
click at [495, 410] on icon at bounding box center [491, 408] width 13 height 13
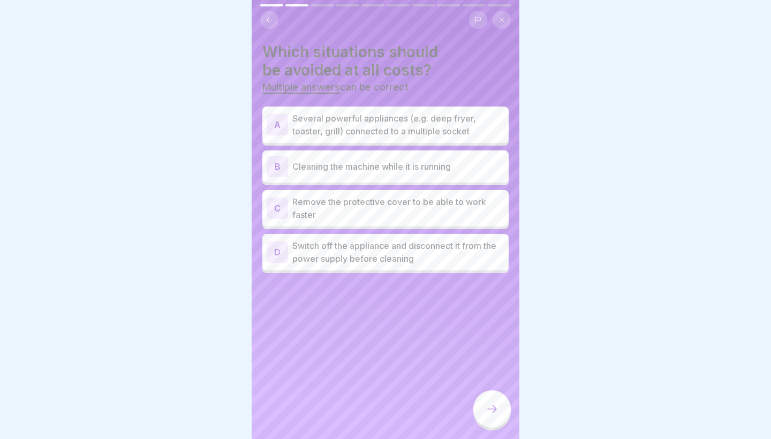
click at [379, 128] on p "Several powerful appliances (e.g. deep fryer, toaster, grill) connected to a mu…" at bounding box center [398, 125] width 212 height 26
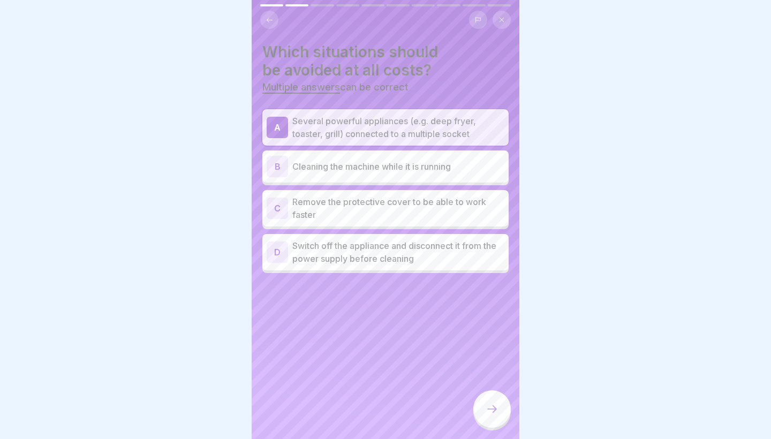
click at [380, 164] on p "Cleaning the machine while it is running" at bounding box center [398, 166] width 212 height 13
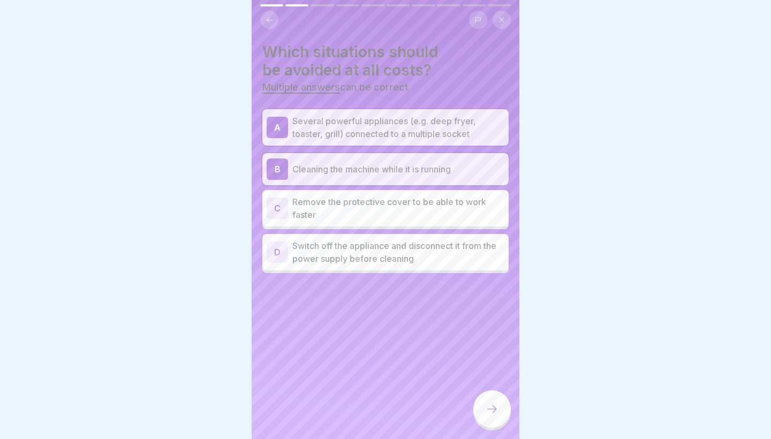
click at [379, 209] on p "Remove the protective cover to be able to work faster" at bounding box center [398, 208] width 212 height 26
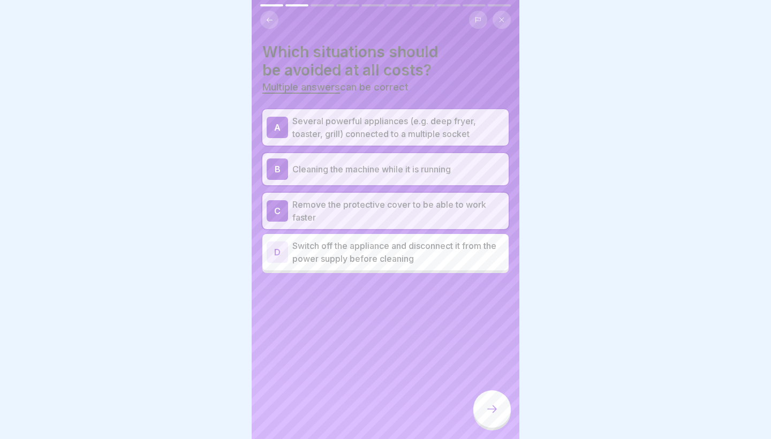
click at [499, 416] on div at bounding box center [491, 408] width 37 height 37
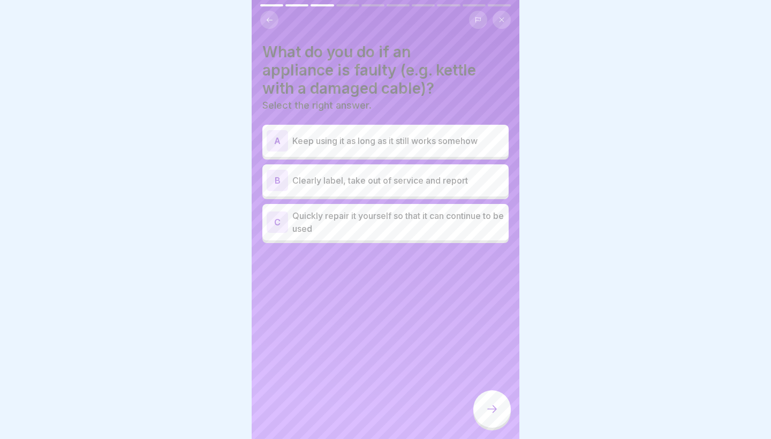
click at [383, 181] on p "Clearly label, take out of service and report" at bounding box center [398, 180] width 212 height 13
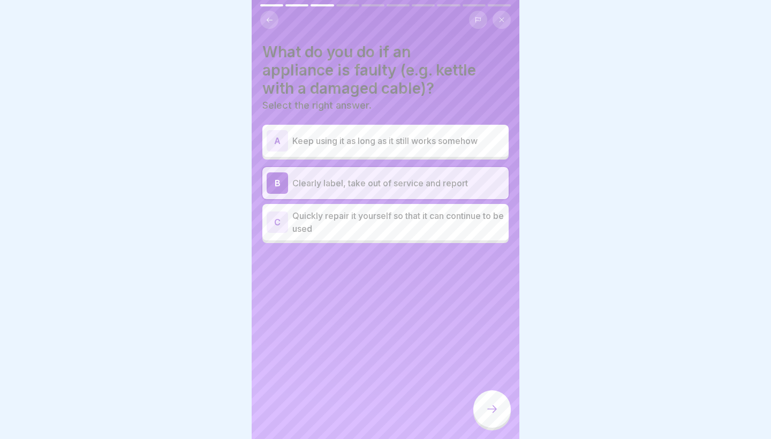
click at [494, 403] on div at bounding box center [491, 408] width 37 height 37
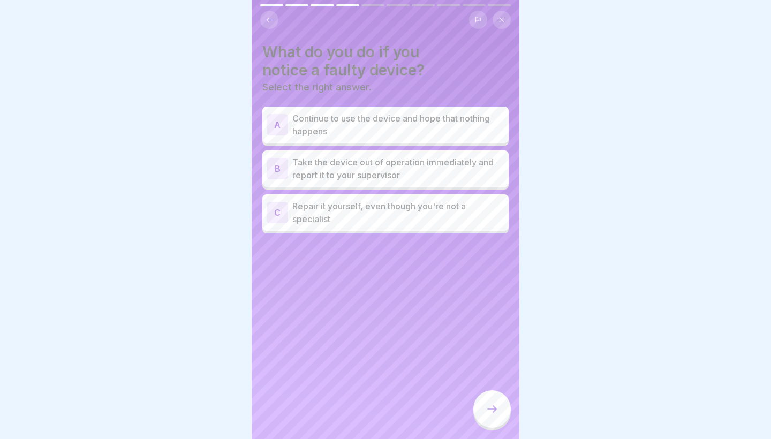
click at [400, 167] on p "Take the device out of operation immediately and report it to your supervisor" at bounding box center [398, 169] width 212 height 26
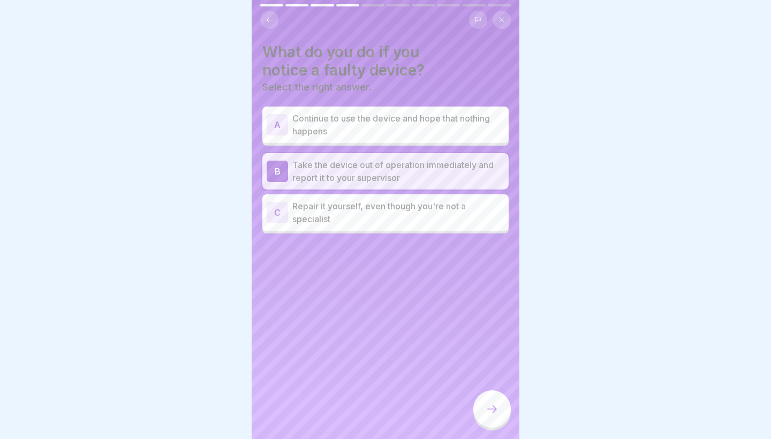
click at [492, 402] on div at bounding box center [491, 408] width 37 height 37
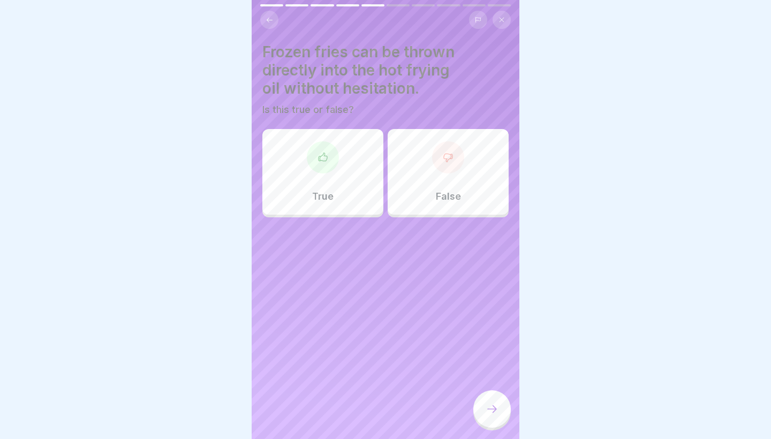
click at [442, 190] on p "False" at bounding box center [448, 196] width 25 height 12
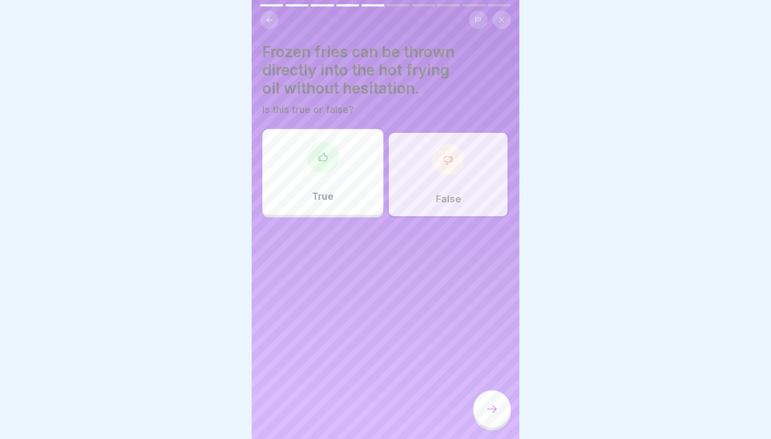
click at [478, 409] on div at bounding box center [491, 408] width 37 height 37
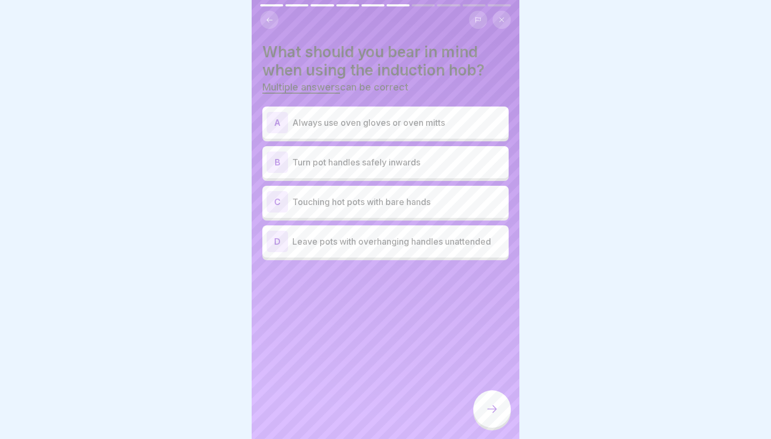
click at [409, 125] on p "Always use oven gloves or oven mitts" at bounding box center [398, 122] width 212 height 13
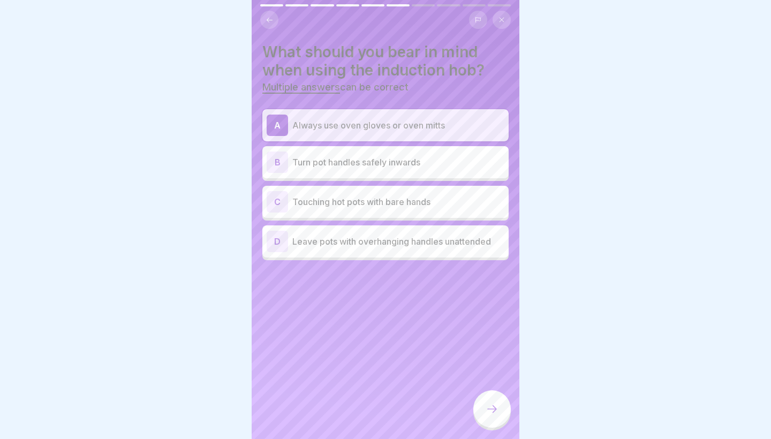
click at [414, 164] on p "Turn pot handles safely inwards" at bounding box center [398, 162] width 212 height 13
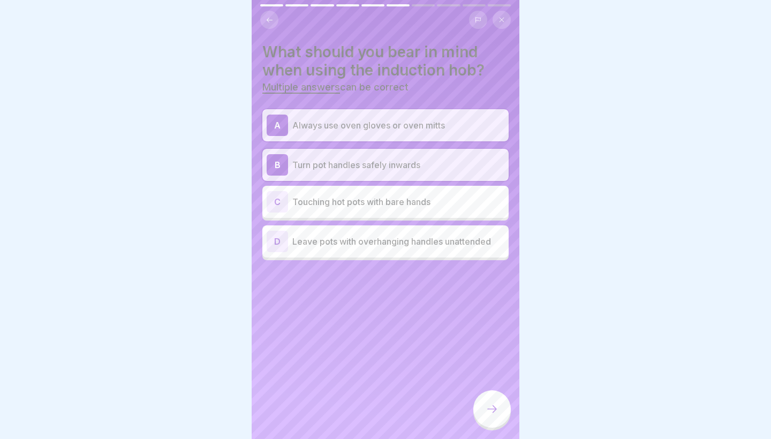
click at [500, 409] on div at bounding box center [491, 408] width 37 height 37
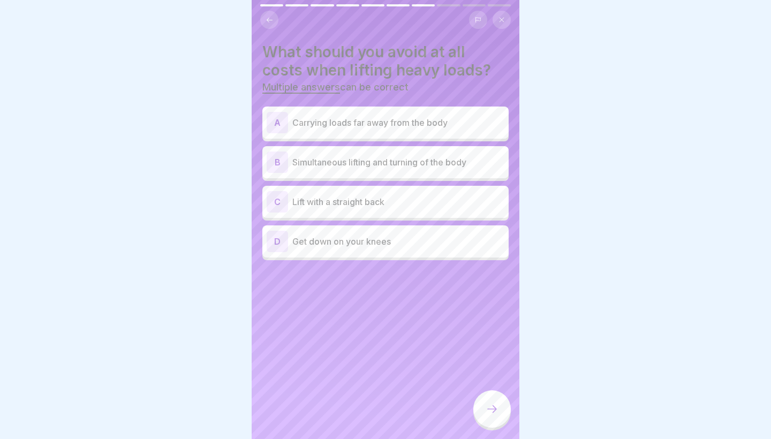
click at [428, 129] on div "A Carrying loads far away from the body" at bounding box center [385, 122] width 238 height 21
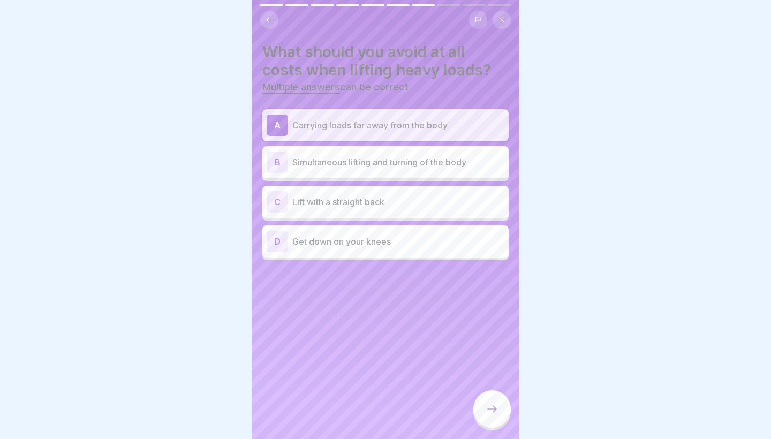
click at [431, 162] on p "Simultaneous lifting and turning of the body" at bounding box center [398, 162] width 212 height 13
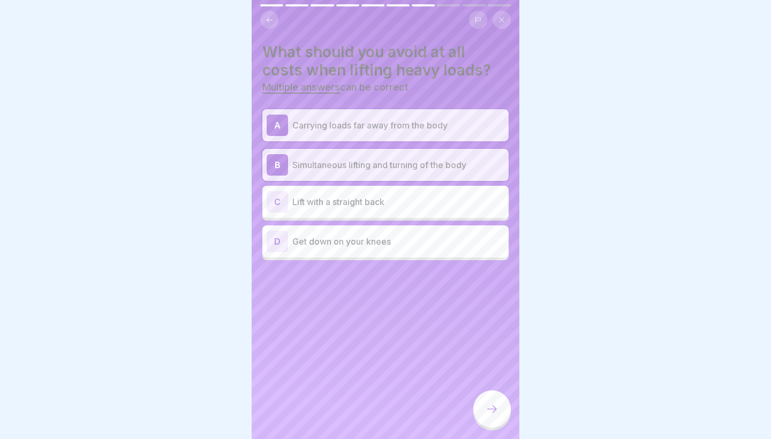
click at [486, 423] on div at bounding box center [491, 408] width 37 height 37
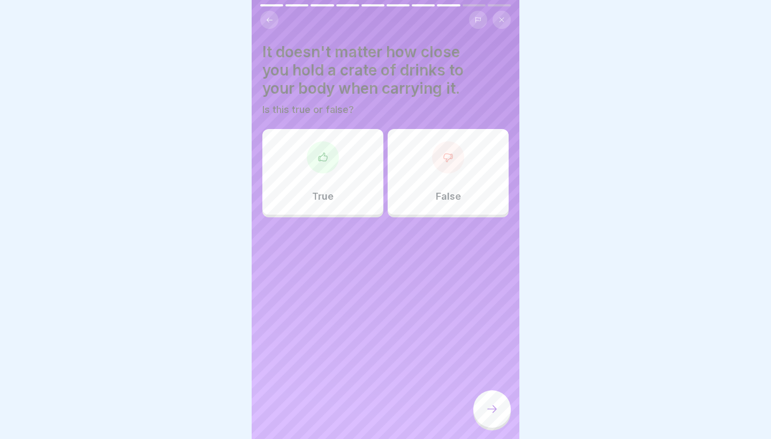
click at [416, 187] on div "False" at bounding box center [447, 172] width 121 height 86
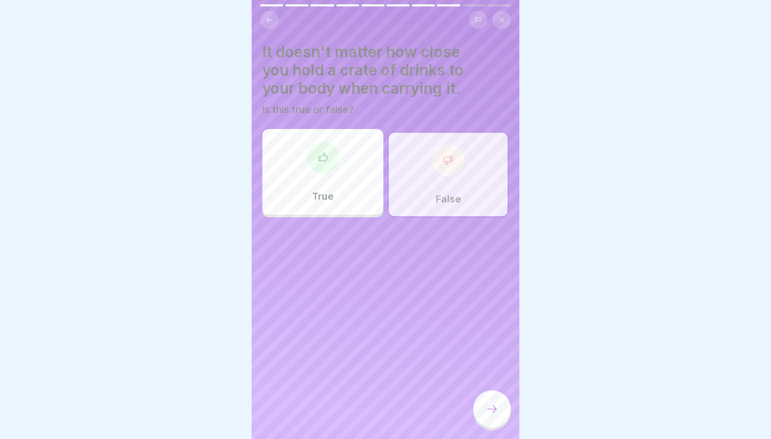
click at [489, 415] on div at bounding box center [491, 408] width 37 height 37
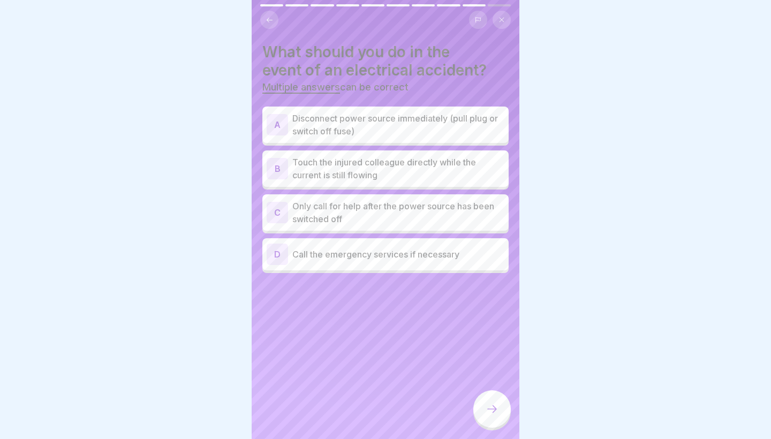
click at [458, 125] on p "Disconnect power source immediately (pull plug or switch off fuse)" at bounding box center [398, 125] width 212 height 26
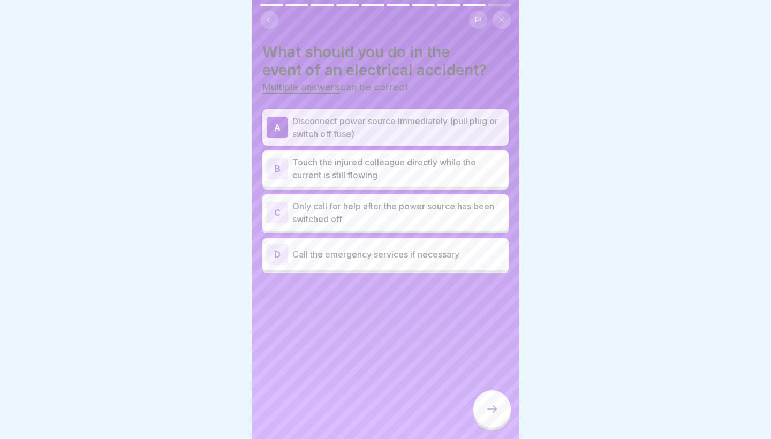
click at [464, 217] on p "Only call for help after the power source has been switched off" at bounding box center [398, 213] width 212 height 26
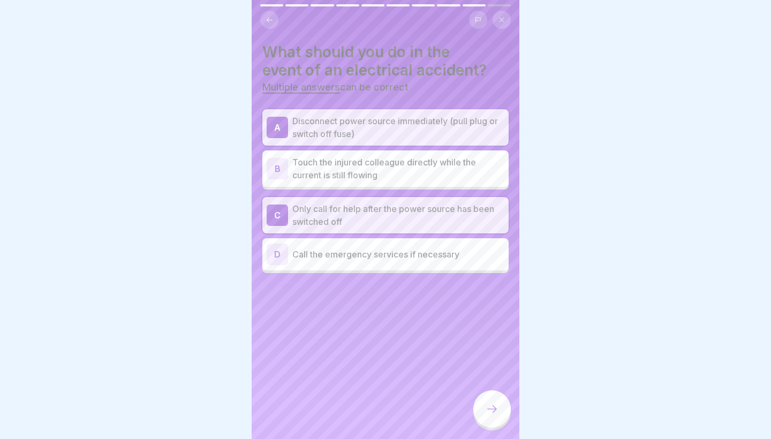
click at [458, 263] on div "D Call the emergency services if necessary" at bounding box center [385, 253] width 238 height 21
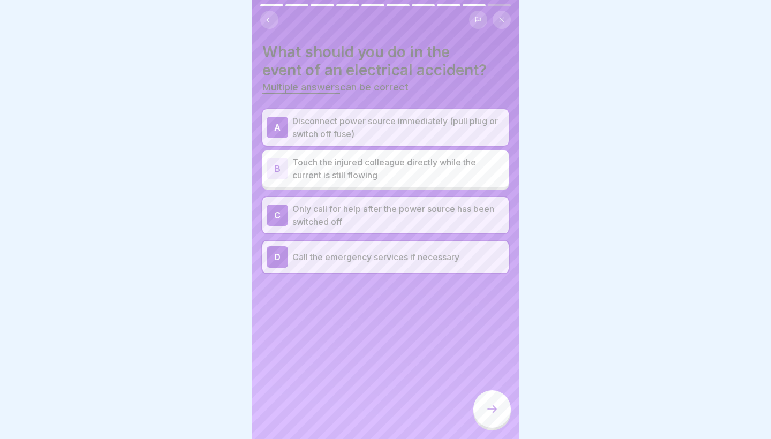
click at [510, 418] on div at bounding box center [491, 410] width 37 height 40
click at [489, 416] on div at bounding box center [491, 408] width 37 height 37
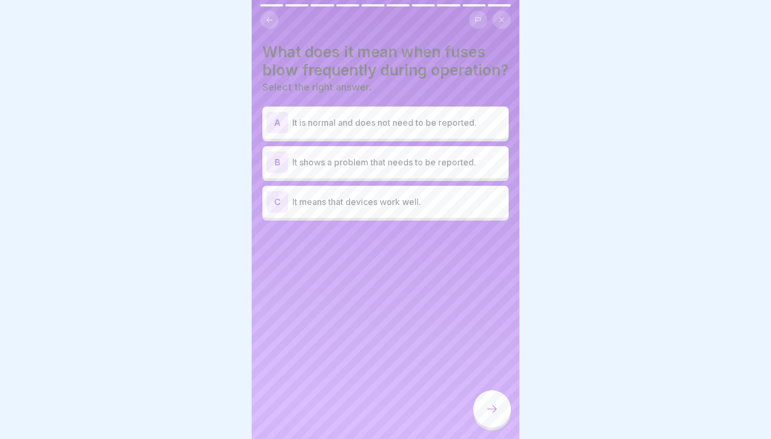
click at [448, 166] on p "It shows a problem that needs to be reported." at bounding box center [398, 162] width 212 height 13
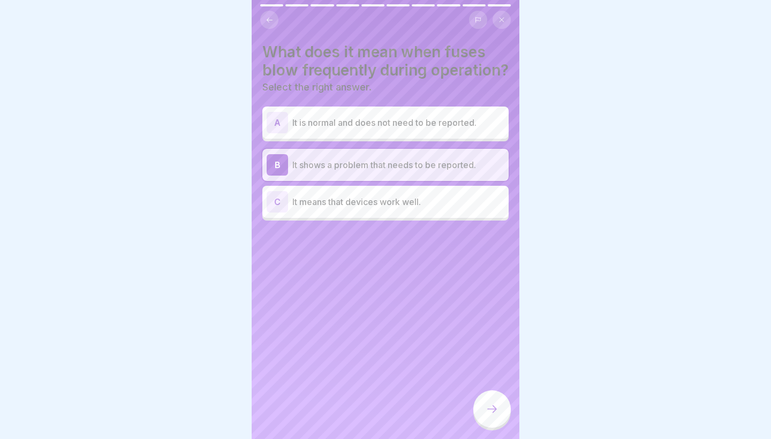
click at [494, 419] on div at bounding box center [491, 408] width 37 height 37
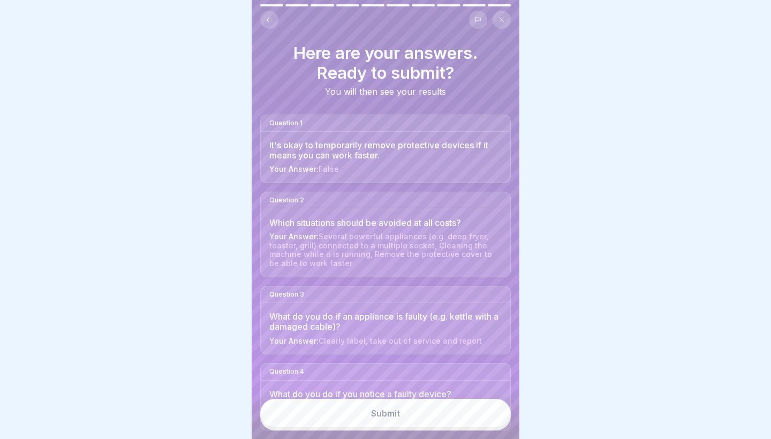
click at [433, 420] on button "Submit" at bounding box center [385, 413] width 250 height 29
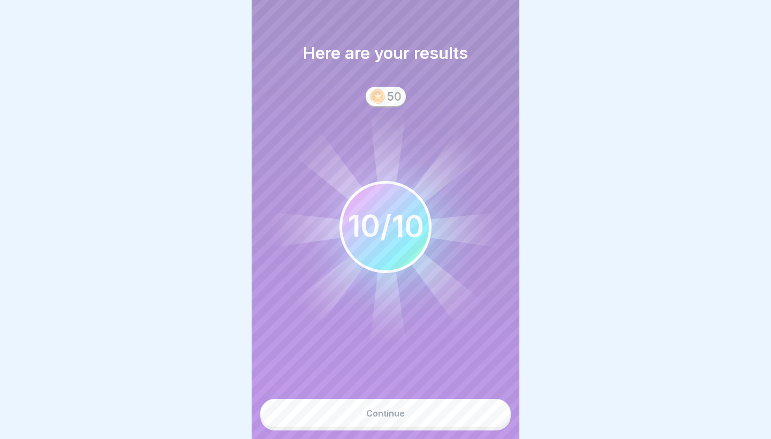
click at [433, 420] on button "Continue" at bounding box center [385, 413] width 250 height 29
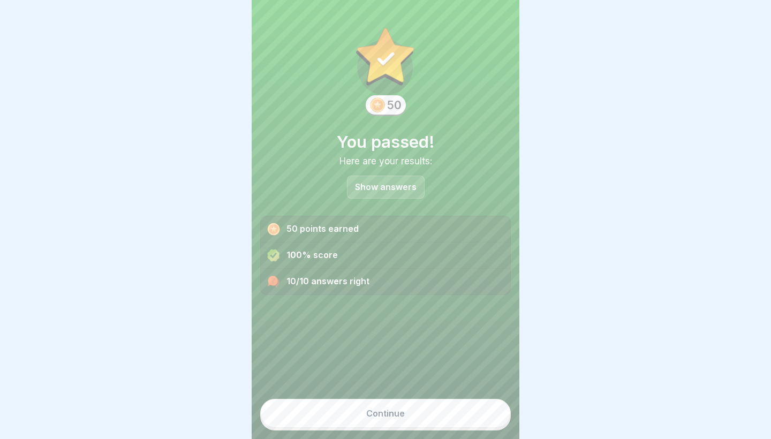
click at [433, 420] on button "Continue" at bounding box center [385, 413] width 250 height 29
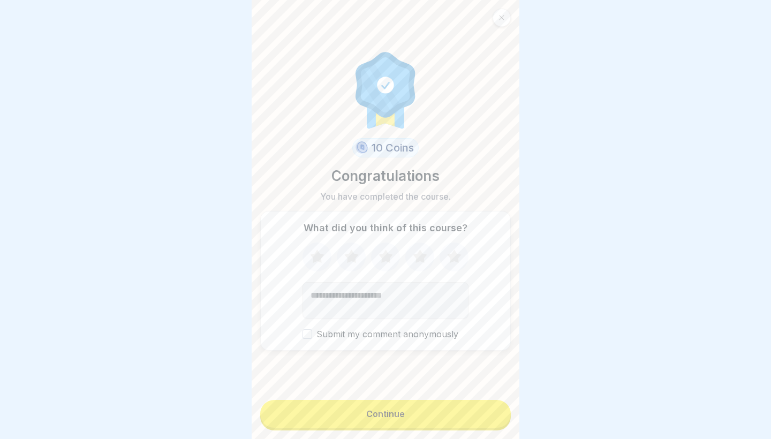
click at [433, 420] on button "Continue" at bounding box center [385, 414] width 250 height 28
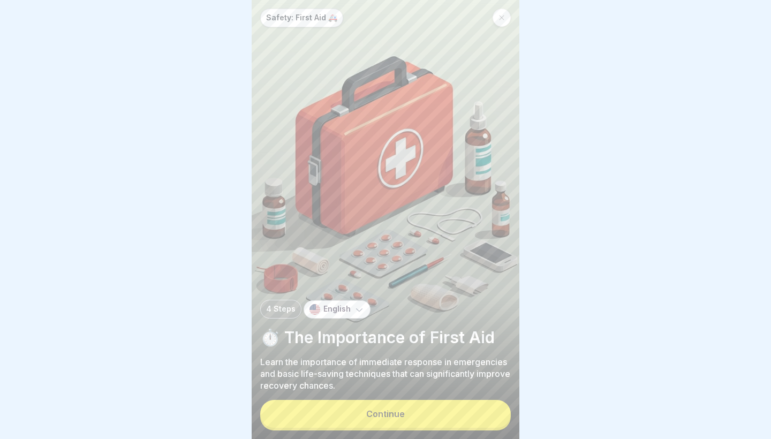
click at [433, 420] on button "Continue" at bounding box center [385, 414] width 250 height 28
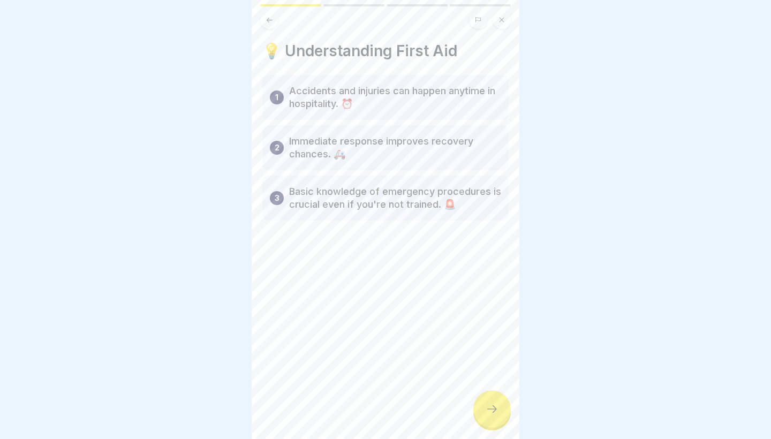
click at [488, 407] on icon at bounding box center [491, 408] width 13 height 13
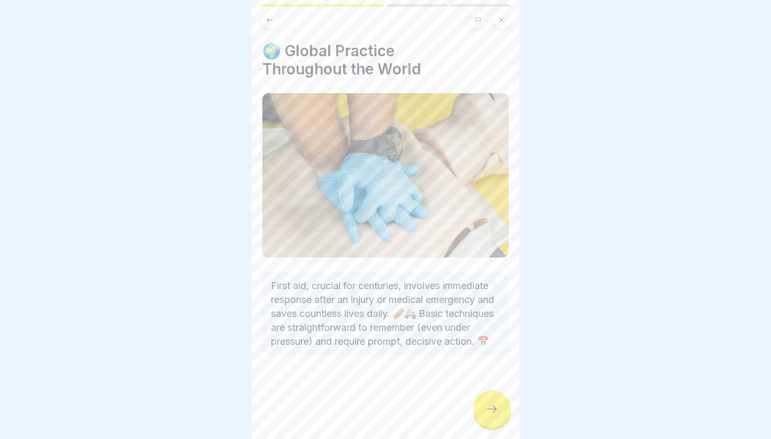
click at [488, 407] on icon at bounding box center [491, 408] width 13 height 13
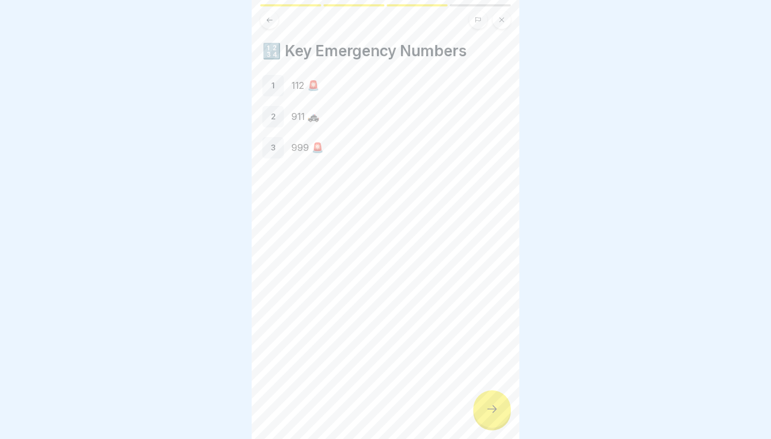
click at [488, 407] on icon at bounding box center [491, 408] width 13 height 13
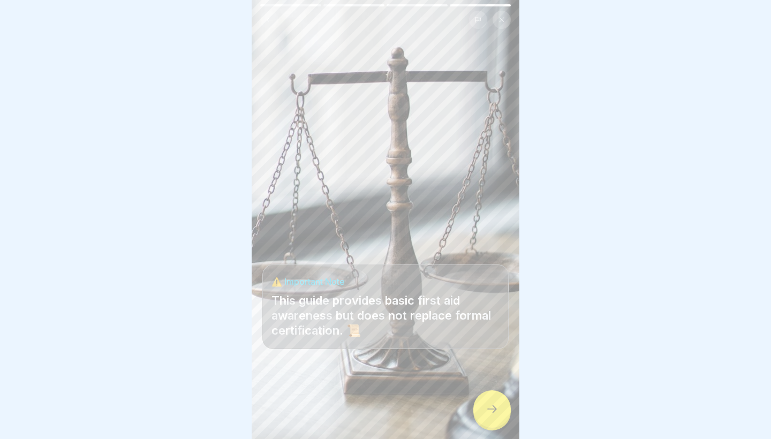
click at [488, 407] on icon at bounding box center [491, 408] width 13 height 13
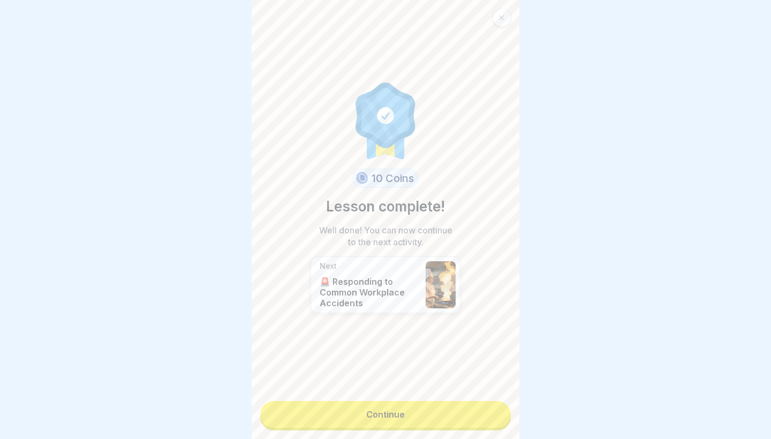
click at [490, 406] on link "Continue" at bounding box center [385, 414] width 250 height 27
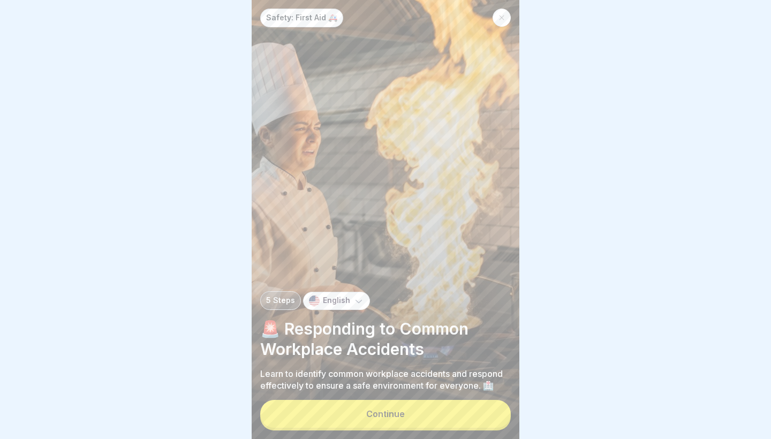
click at [490, 406] on button "Continue" at bounding box center [385, 414] width 250 height 28
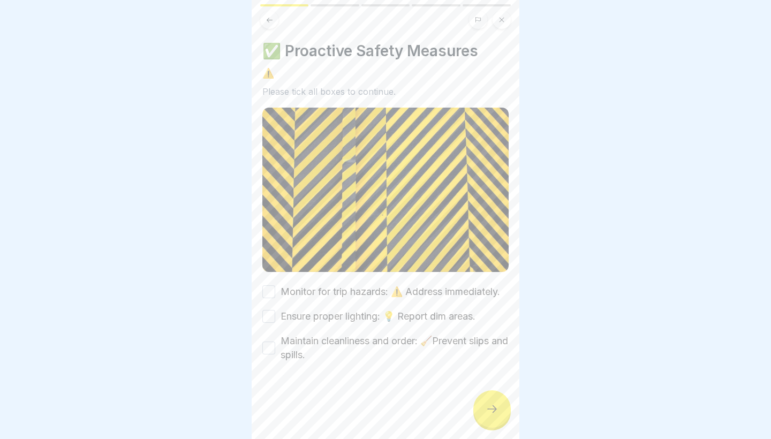
click at [361, 288] on label "Monitor for trip hazards: ⚠️ Address immediately." at bounding box center [389, 292] width 219 height 14
click at [275, 288] on button "Monitor for trip hazards: ⚠️ Address immediately." at bounding box center [268, 291] width 13 height 13
click at [347, 323] on div "Monitor for trip hazards: ⚠️ Address immediately. Ensure proper lighting: 💡 Rep…" at bounding box center [385, 323] width 246 height 77
click at [344, 349] on label "Maintain cleanliness and order: 🧹Prevent slips and spills." at bounding box center [394, 348] width 228 height 28
click at [275, 349] on button "Maintain cleanliness and order: 🧹Prevent slips and spills." at bounding box center [268, 347] width 13 height 13
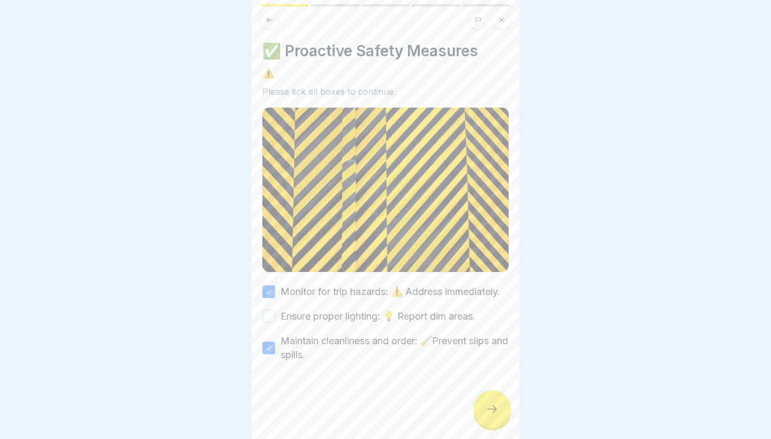
click at [279, 316] on div "Ensure proper lighting: 💡 Report dim areas." at bounding box center [368, 316] width 213 height 14
click at [272, 315] on button "Ensure proper lighting: 💡 Report dim areas." at bounding box center [268, 316] width 13 height 13
click at [484, 404] on div at bounding box center [491, 408] width 37 height 37
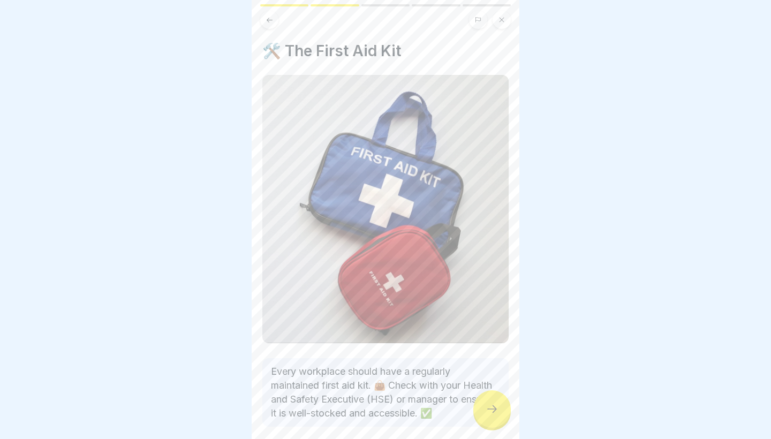
click at [484, 404] on div at bounding box center [491, 408] width 37 height 37
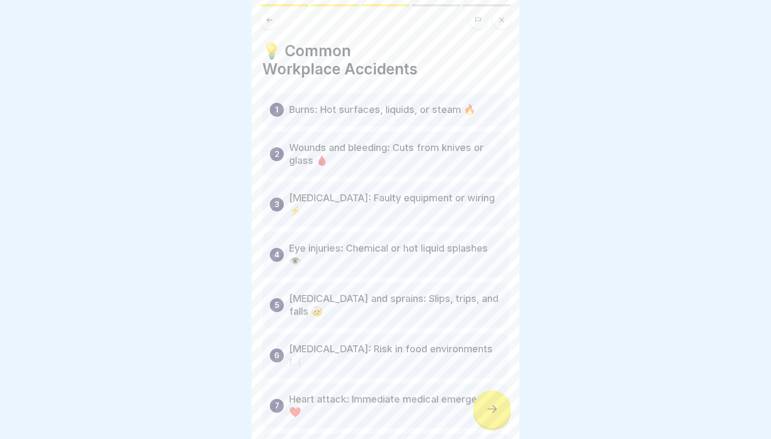
click at [484, 404] on div at bounding box center [491, 408] width 37 height 37
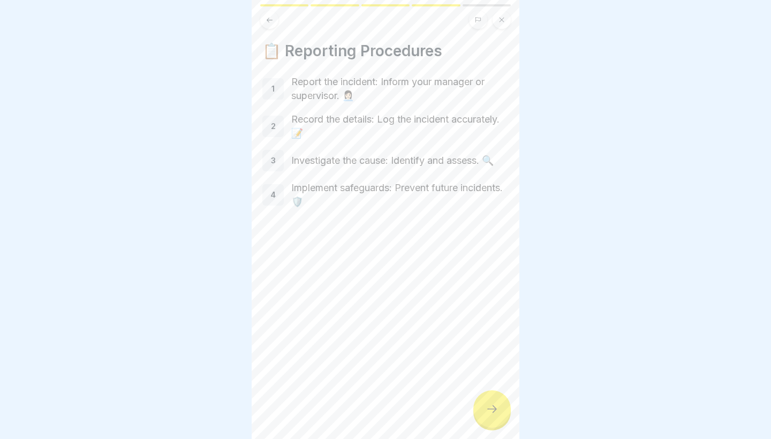
click at [484, 404] on div at bounding box center [491, 408] width 37 height 37
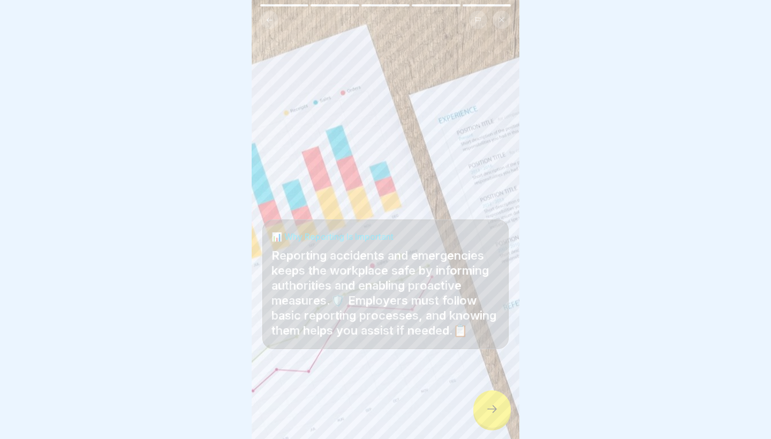
click at [484, 404] on div at bounding box center [491, 408] width 37 height 37
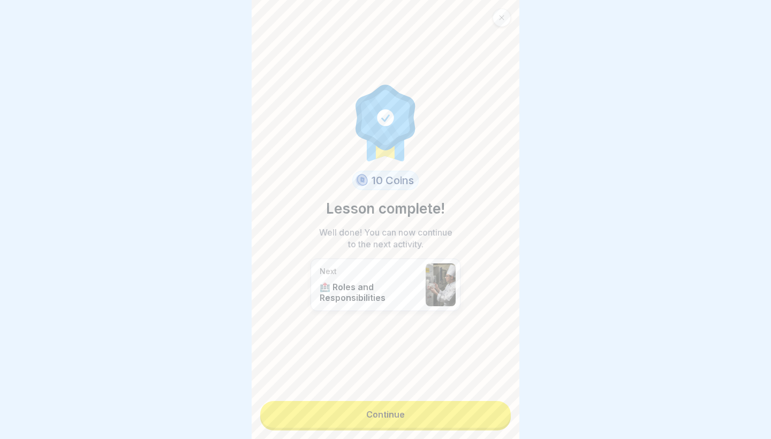
click at [460, 416] on link "Continue" at bounding box center [385, 414] width 250 height 27
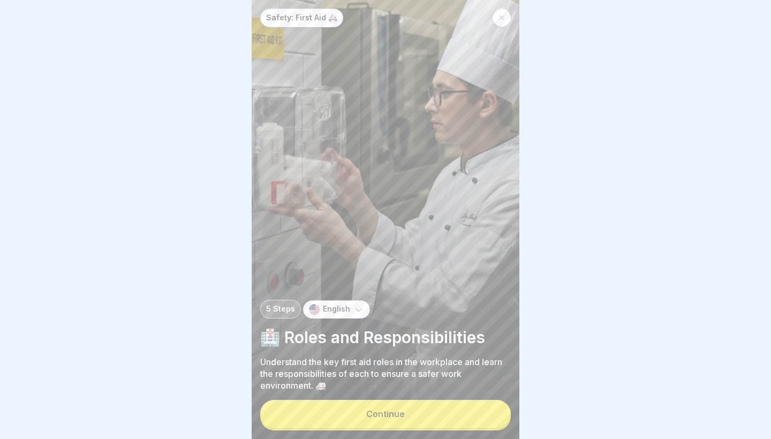
click at [460, 416] on button "Continue" at bounding box center [385, 414] width 250 height 28
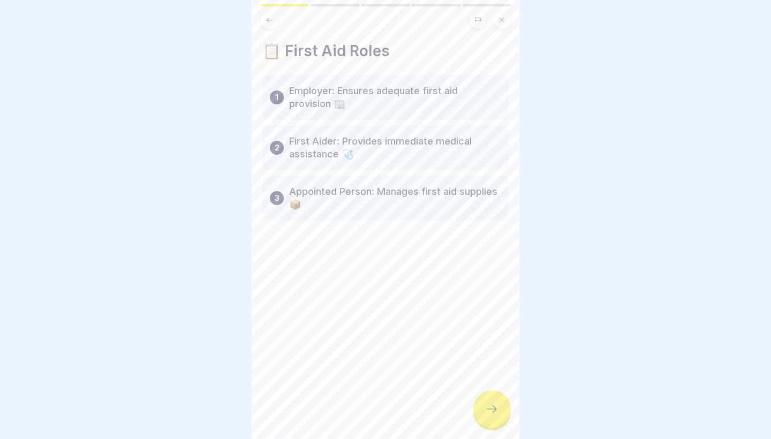
click at [478, 424] on div "📋 First Aid Roles 1 Employer: Ensures adequate first aid provision 🏢 2 First Ai…" at bounding box center [385, 219] width 268 height 439
click at [496, 419] on div at bounding box center [491, 408] width 37 height 37
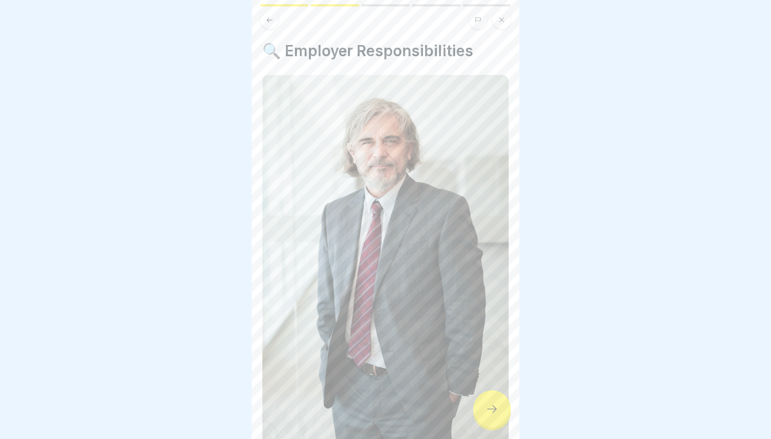
click at [496, 419] on div at bounding box center [491, 408] width 37 height 37
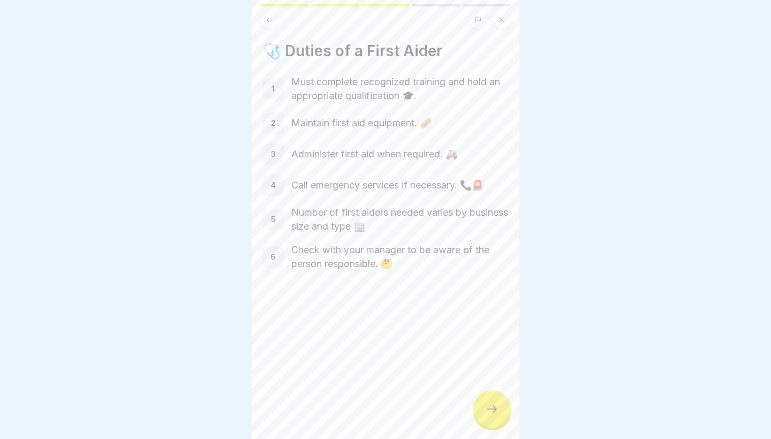
click at [496, 419] on div at bounding box center [491, 408] width 37 height 37
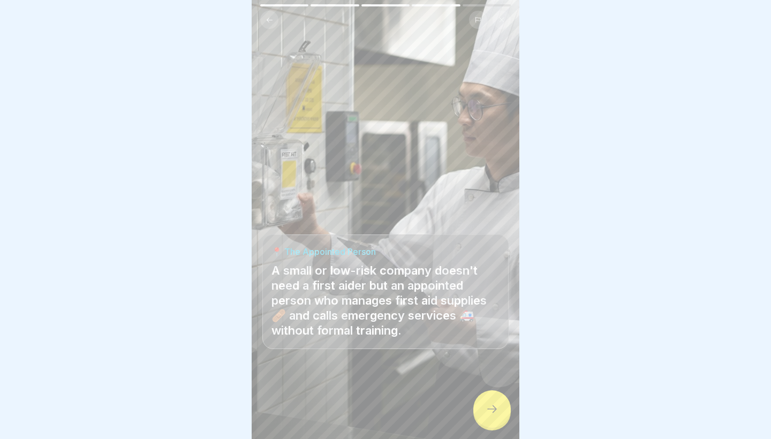
click at [496, 419] on div at bounding box center [491, 408] width 37 height 37
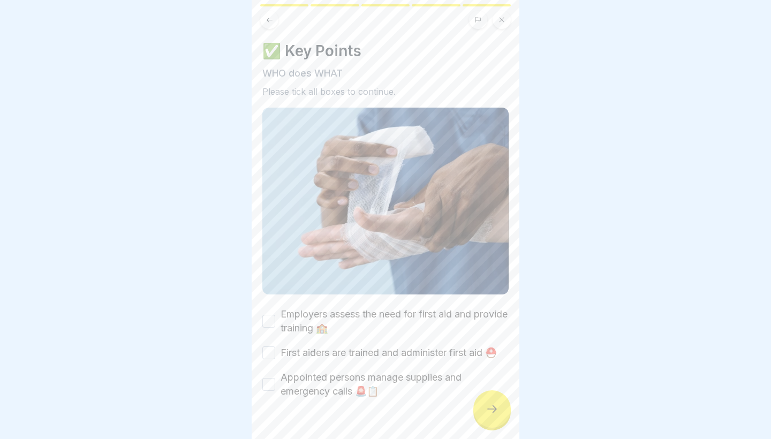
click at [496, 419] on div at bounding box center [491, 408] width 37 height 37
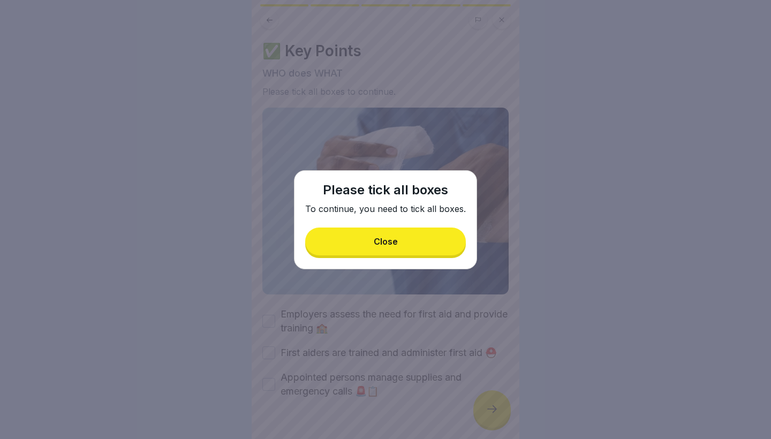
drag, startPoint x: 434, startPoint y: 238, endPoint x: 428, endPoint y: 244, distance: 9.1
click at [434, 239] on button "Close" at bounding box center [385, 241] width 161 height 28
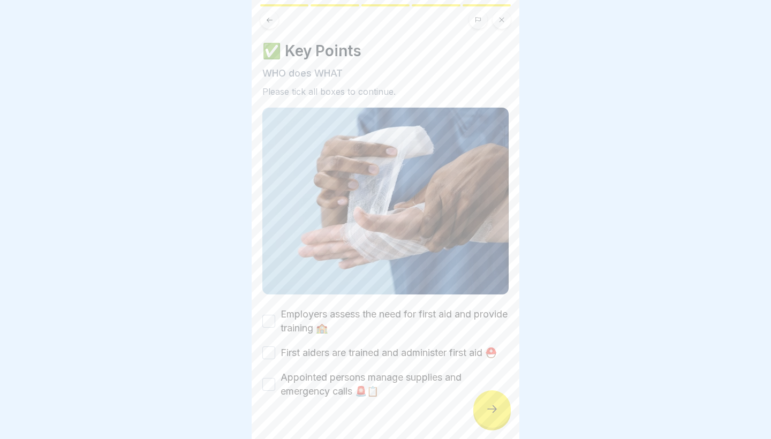
click at [385, 316] on label "Employers assess the need for first aid and provide training 🏫" at bounding box center [394, 321] width 228 height 28
click at [275, 316] on button "Employers assess the need for first aid and provide training 🏫" at bounding box center [268, 321] width 13 height 13
click at [378, 347] on label "First aiders are trained and administer first aid ⛑️" at bounding box center [388, 353] width 216 height 14
click at [275, 347] on button "First aiders are trained and administer first aid ⛑️" at bounding box center [268, 352] width 13 height 13
click at [379, 380] on label "Appointed persons manage supplies and emergency calls 🚨📋" at bounding box center [394, 384] width 228 height 28
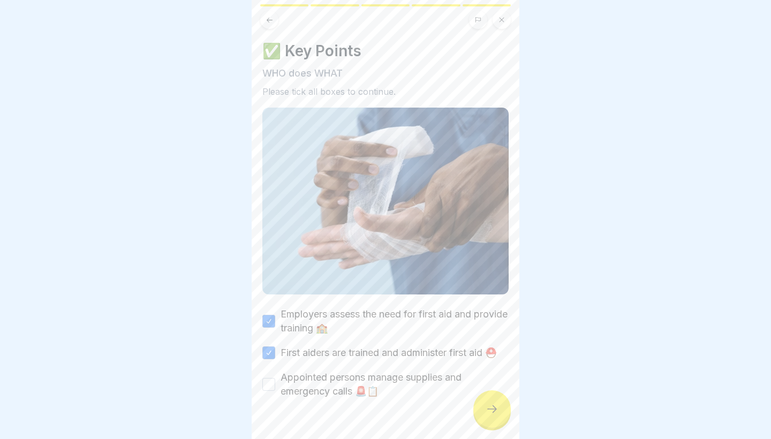
click at [275, 380] on button "Appointed persons manage supplies and emergency calls 🚨📋" at bounding box center [268, 384] width 13 height 13
click at [490, 423] on div at bounding box center [491, 408] width 37 height 37
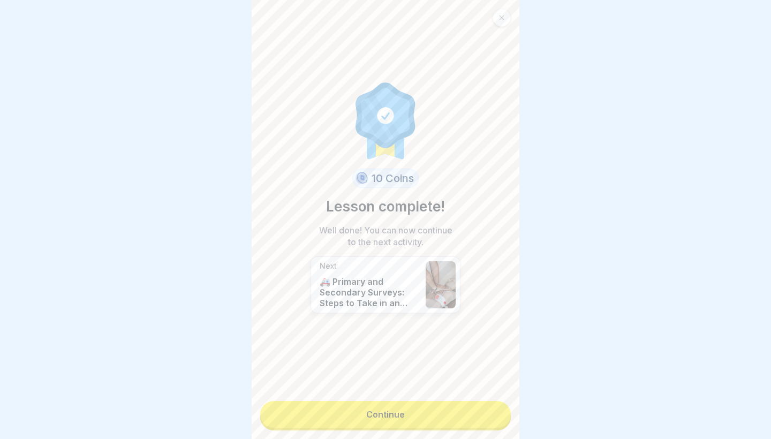
click at [484, 419] on link "Continue" at bounding box center [385, 414] width 250 height 27
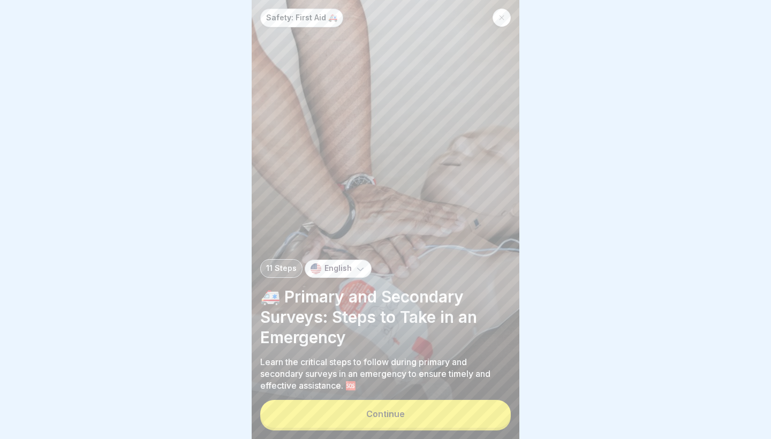
click at [484, 419] on button "Continue" at bounding box center [385, 414] width 250 height 28
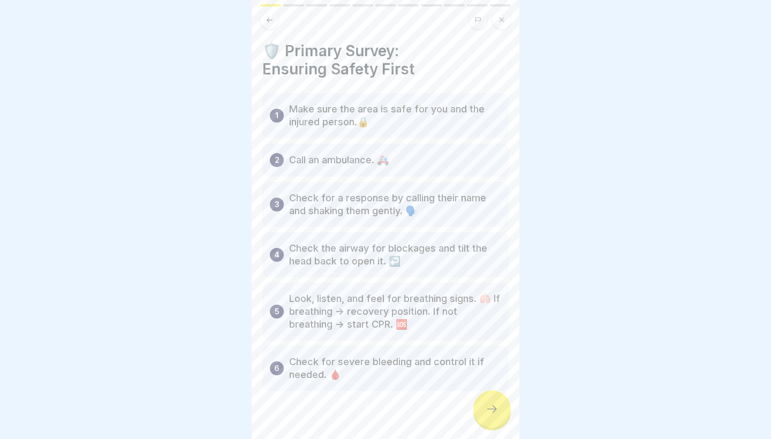
click at [484, 419] on div at bounding box center [491, 408] width 37 height 37
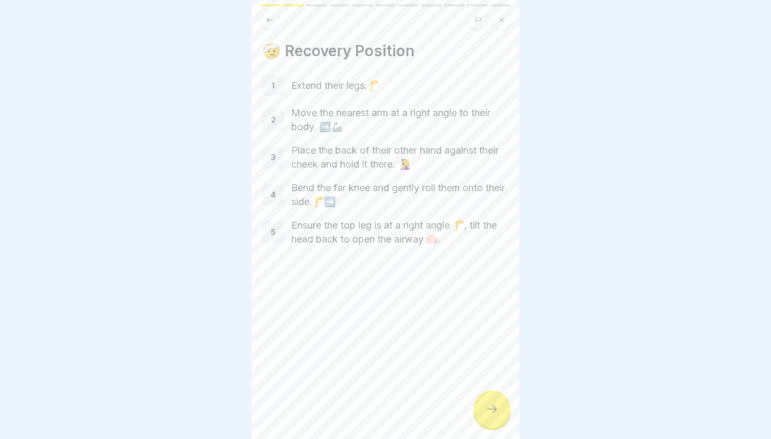
click at [487, 411] on icon at bounding box center [491, 408] width 13 height 13
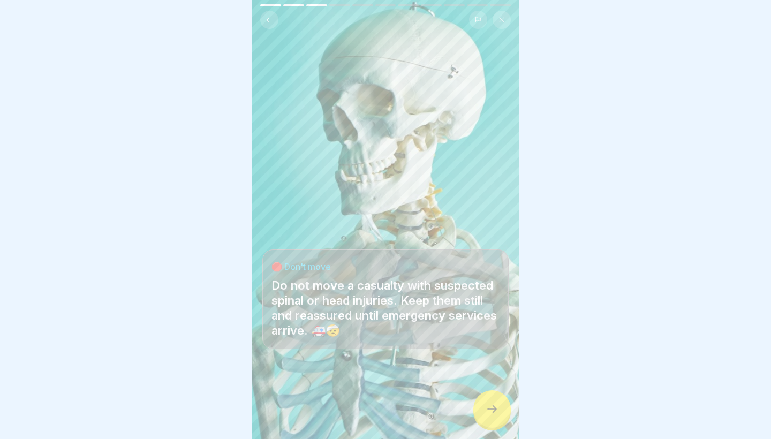
click at [275, 20] on button at bounding box center [269, 20] width 18 height 18
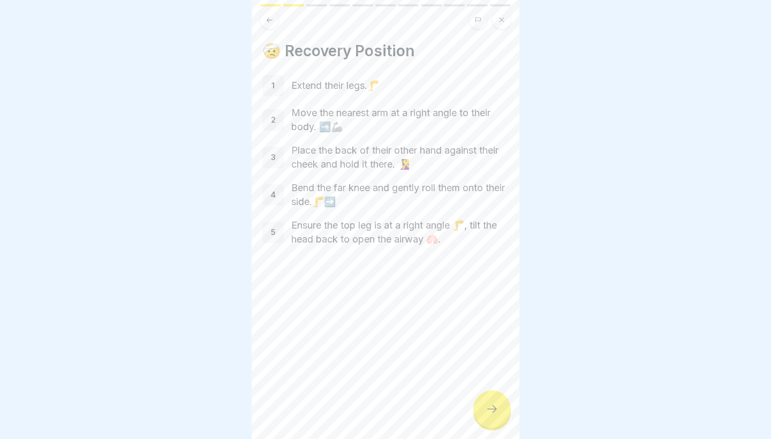
click at [491, 416] on div at bounding box center [491, 408] width 37 height 37
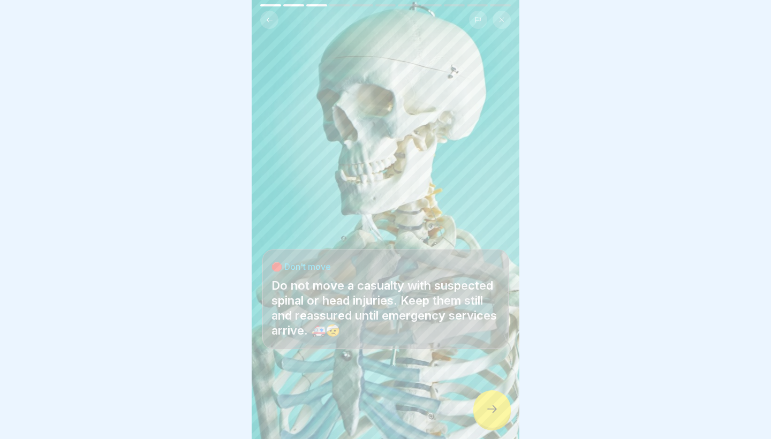
click at [271, 25] on button at bounding box center [269, 20] width 18 height 18
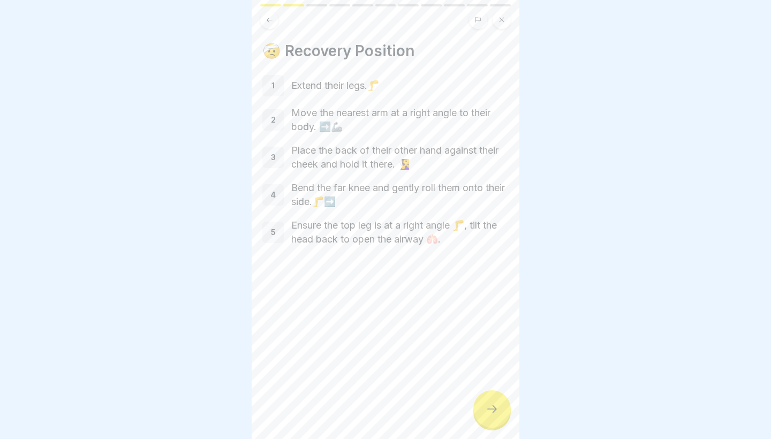
click at [485, 394] on div at bounding box center [491, 408] width 37 height 37
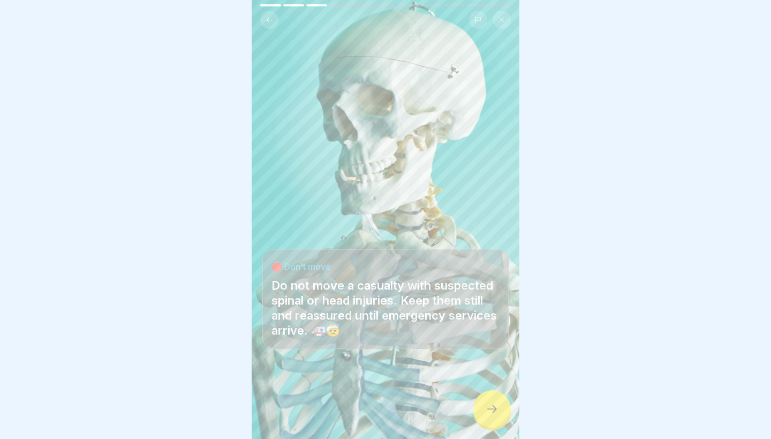
click at [485, 394] on div at bounding box center [491, 408] width 37 height 37
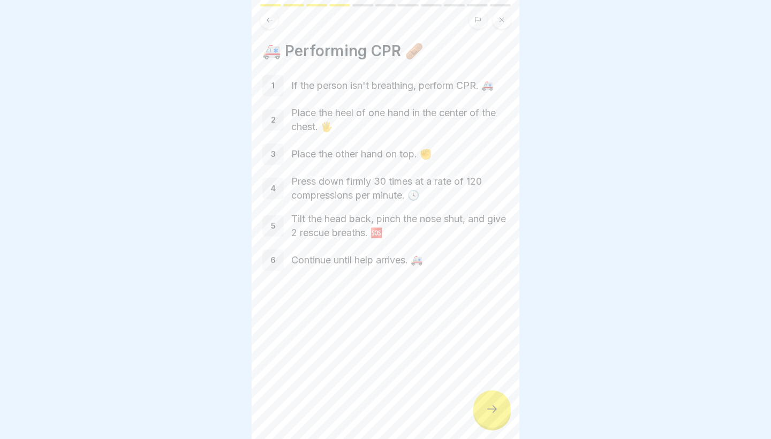
click at [491, 416] on div at bounding box center [491, 408] width 37 height 37
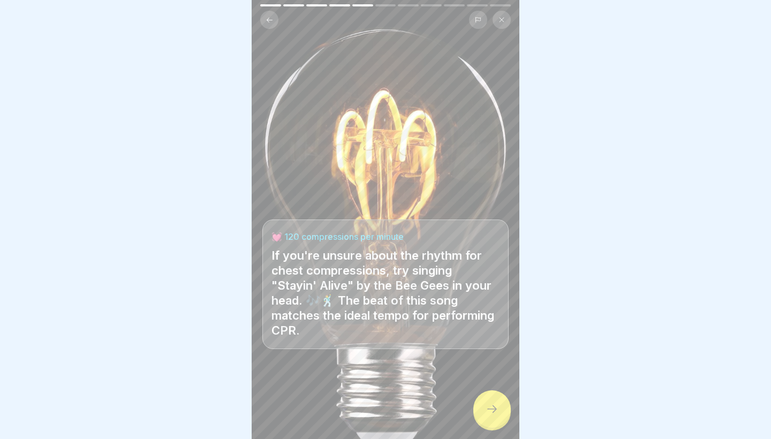
click at [491, 416] on div at bounding box center [491, 408] width 37 height 37
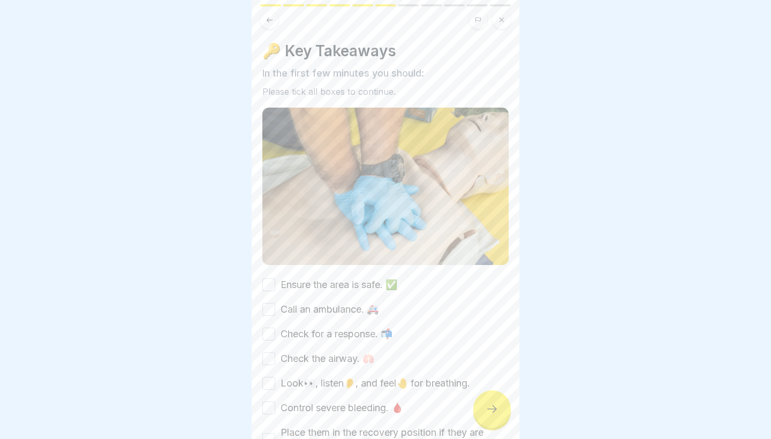
click at [268, 282] on button "Ensure the area is safe. ✅" at bounding box center [268, 284] width 13 height 13
drag, startPoint x: 270, startPoint y: 310, endPoint x: 270, endPoint y: 333, distance: 23.0
click at [270, 310] on button "Call an ambulance. 🚑" at bounding box center [268, 309] width 13 height 13
click at [270, 336] on button "Check for a response. 📬" at bounding box center [268, 333] width 13 height 13
click at [271, 357] on button "Check the airway. 🫁" at bounding box center [268, 358] width 13 height 13
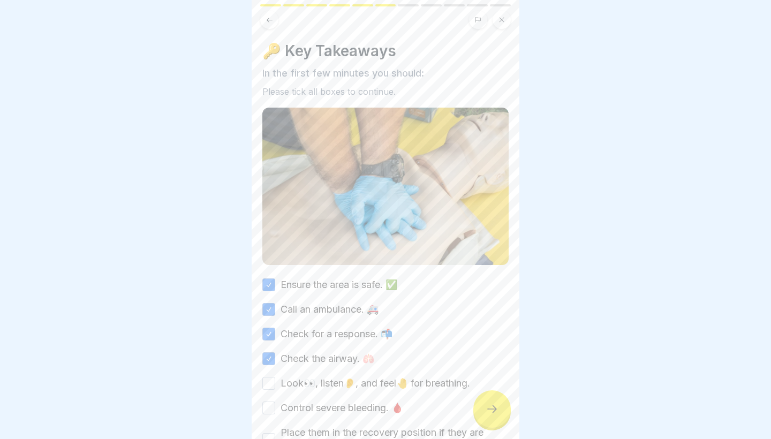
click at [272, 381] on button "Look👀, listen👂, and feel🤚 for breathing." at bounding box center [268, 383] width 13 height 13
click at [271, 409] on button "Control severe bleeding. 🩸" at bounding box center [268, 407] width 13 height 13
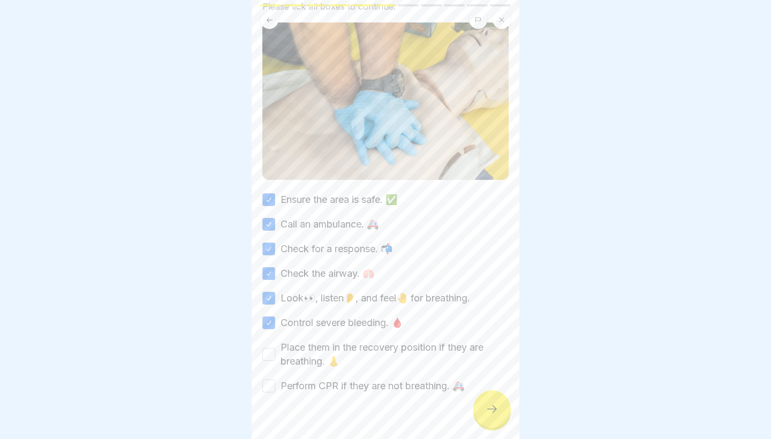
click at [269, 359] on div "Place them in the recovery position if they are breathing. 👃" at bounding box center [385, 354] width 246 height 28
click at [272, 373] on div "Ensure the area is safe. ✅ Call an ambulance. 🚑 Check for a response. 📬 Check t…" at bounding box center [385, 295] width 246 height 200
click at [269, 354] on button "Place them in the recovery position if they are breathing. 👃" at bounding box center [268, 356] width 13 height 13
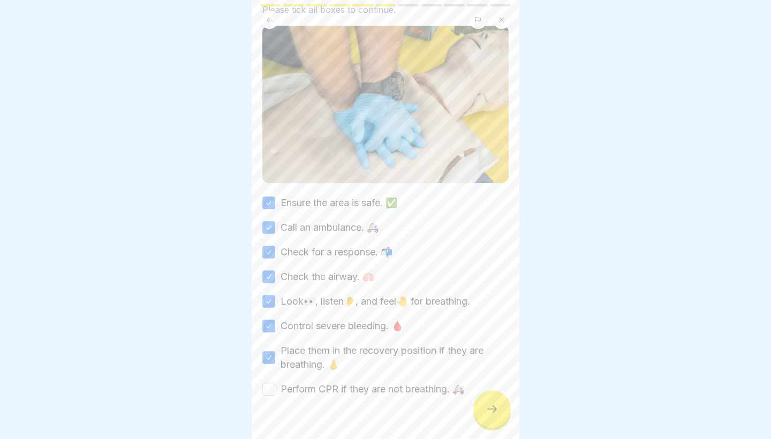
click at [270, 379] on div "Ensure the area is safe. ✅ Call an ambulance. 🚑 Check for a response. 📬 Check t…" at bounding box center [385, 296] width 246 height 200
click at [270, 390] on button "Perform CPR if they are not breathing. 🚑" at bounding box center [268, 389] width 13 height 13
click at [498, 415] on icon at bounding box center [491, 408] width 13 height 13
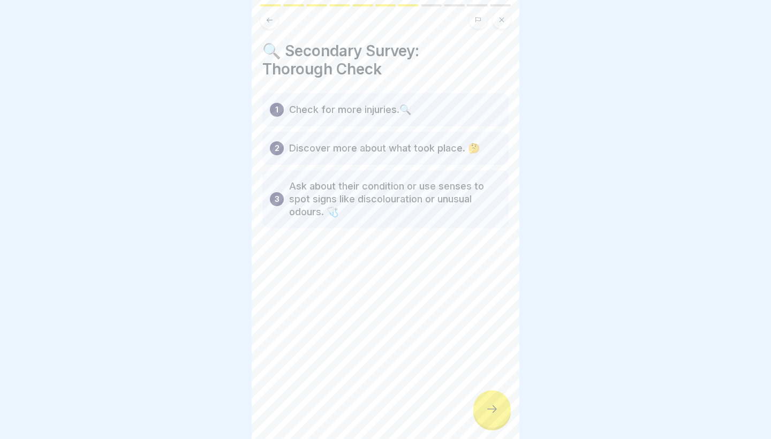
click at [495, 414] on icon at bounding box center [491, 408] width 13 height 13
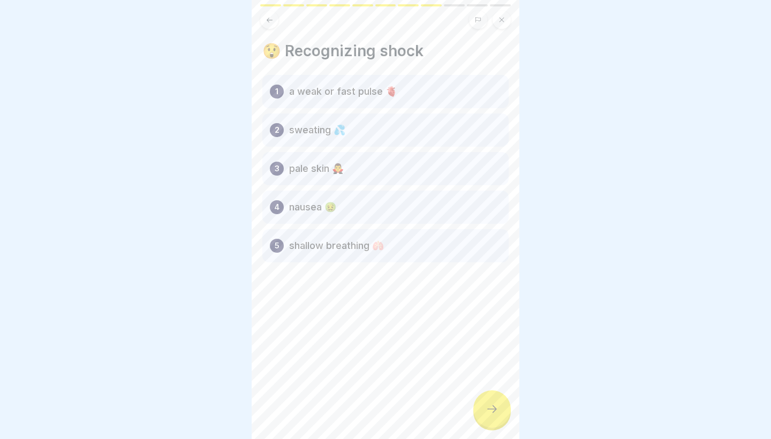
click at [495, 414] on icon at bounding box center [491, 408] width 13 height 13
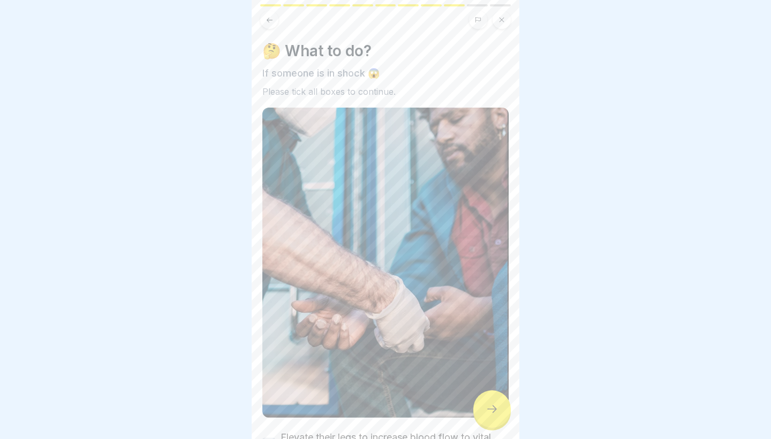
click at [495, 414] on icon at bounding box center [491, 408] width 13 height 13
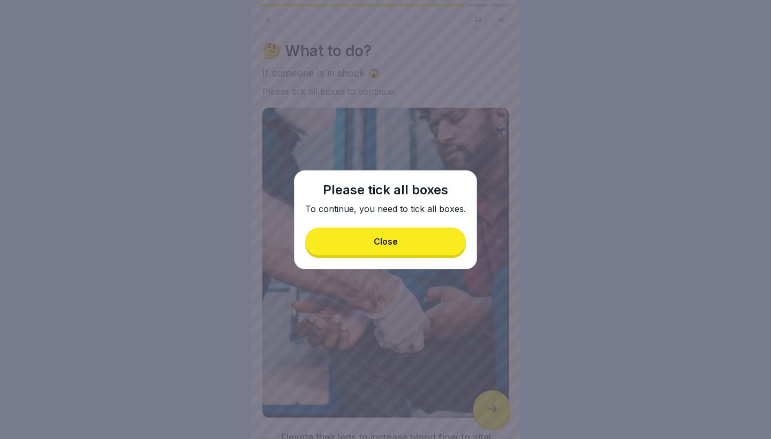
click at [424, 248] on button "Close" at bounding box center [385, 241] width 161 height 28
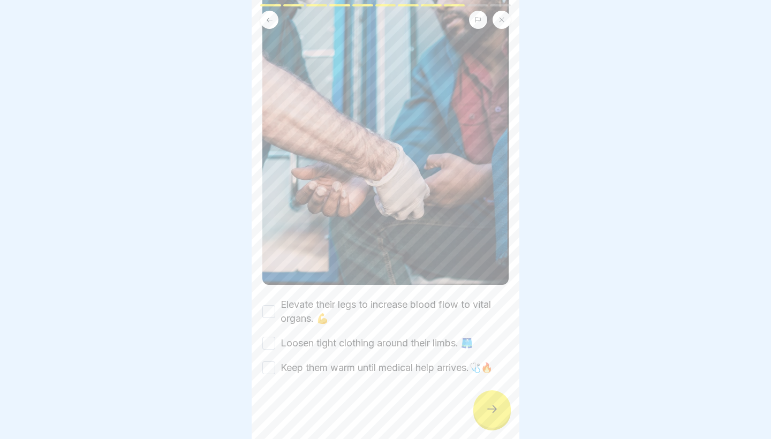
scroll to position [133, 0]
click at [395, 294] on div "🤔 What to do? If someone is in shock 😱 Please tick all boxes to continue. Eleva…" at bounding box center [385, 142] width 246 height 466
click at [394, 309] on label "Elevate their legs to increase blood flow to vital organs. 💪" at bounding box center [394, 312] width 228 height 28
click at [275, 309] on button "Elevate their legs to increase blood flow to vital organs. 💪" at bounding box center [268, 311] width 13 height 13
click at [383, 350] on div "Elevate their legs to increase blood flow to vital organs. 💪 Loosen tight cloth…" at bounding box center [385, 336] width 246 height 77
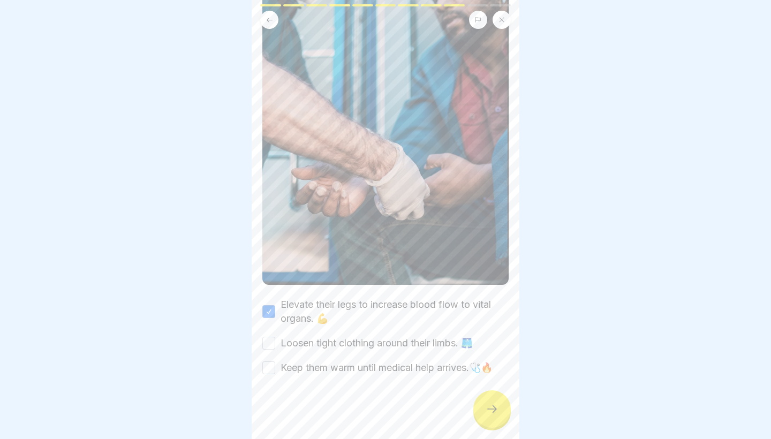
click at [384, 369] on label "Keep them warm until medical help arrives.🩺🔥" at bounding box center [386, 368] width 212 height 14
click at [275, 369] on button "Keep them warm until medical help arrives.🩺🔥" at bounding box center [268, 367] width 13 height 13
click at [276, 346] on div "Loosen tight clothing around their limbs. 🩳" at bounding box center [367, 343] width 210 height 14
drag, startPoint x: 275, startPoint y: 345, endPoint x: 318, endPoint y: 357, distance: 45.7
click at [275, 345] on button "Loosen tight clothing around their limbs. 🩳" at bounding box center [268, 343] width 13 height 13
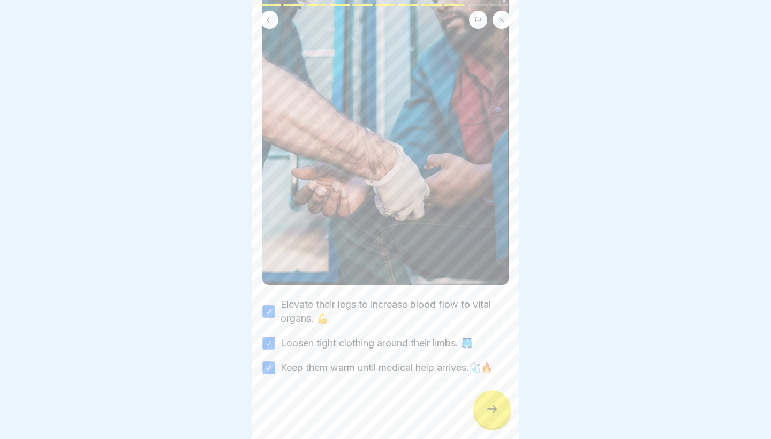
click at [493, 414] on icon at bounding box center [491, 408] width 13 height 13
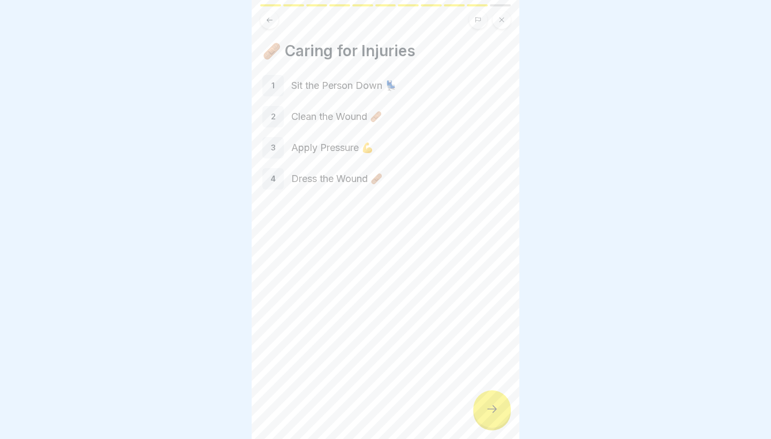
click at [484, 416] on div at bounding box center [491, 408] width 37 height 37
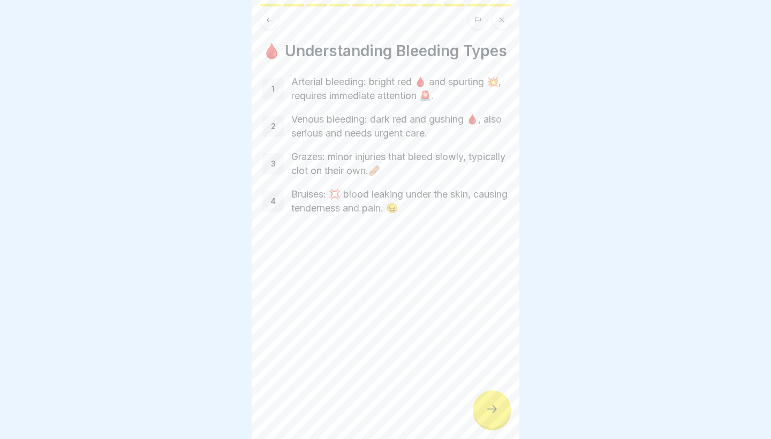
click at [483, 416] on div at bounding box center [491, 408] width 37 height 37
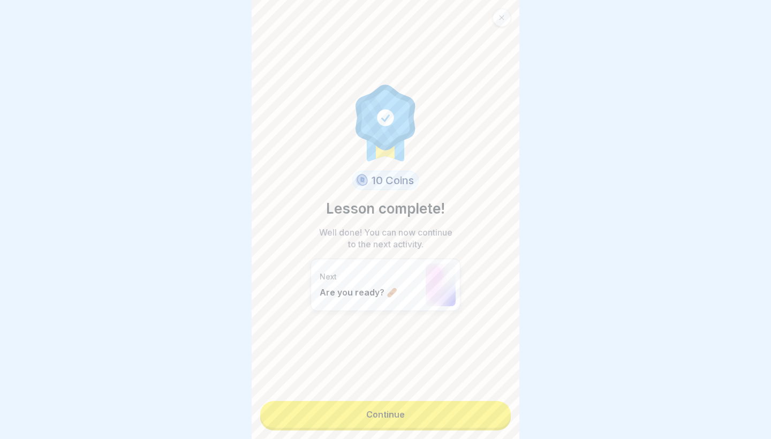
click at [477, 412] on link "Continue" at bounding box center [385, 414] width 250 height 27
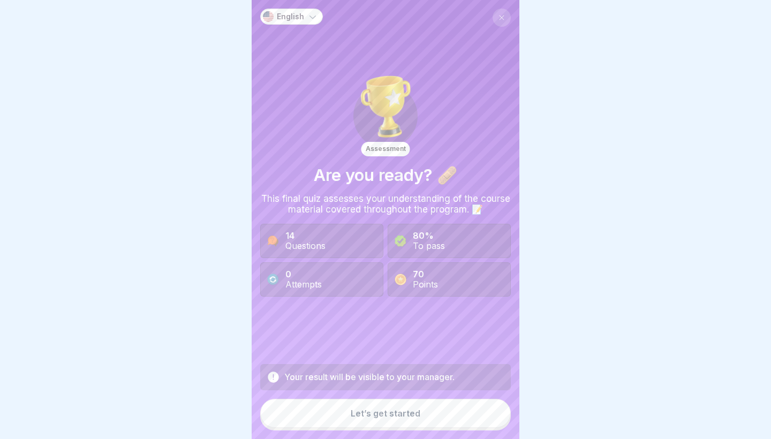
click at [434, 415] on button "Let’s get started" at bounding box center [385, 413] width 250 height 29
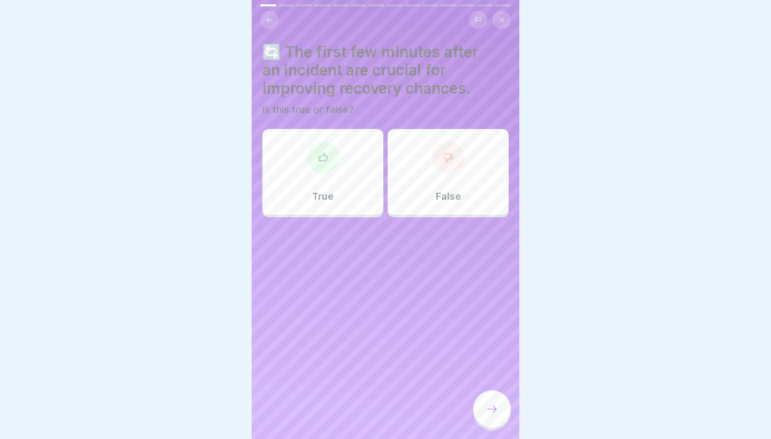
click at [333, 164] on div at bounding box center [323, 157] width 32 height 32
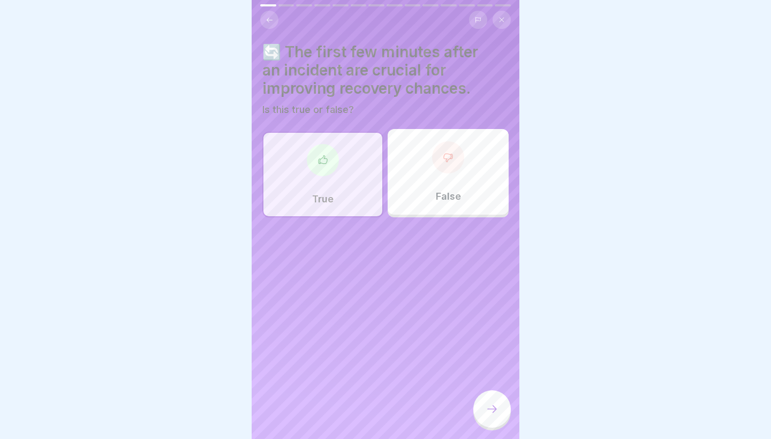
click at [493, 407] on icon at bounding box center [492, 408] width 10 height 7
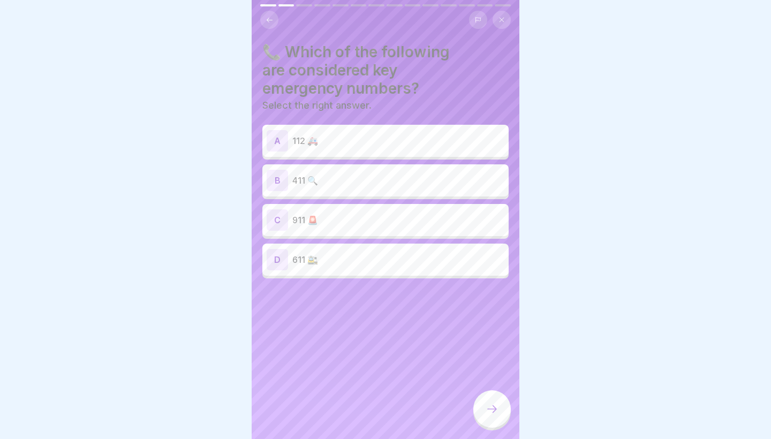
click at [341, 136] on p "112 🚑" at bounding box center [398, 140] width 212 height 13
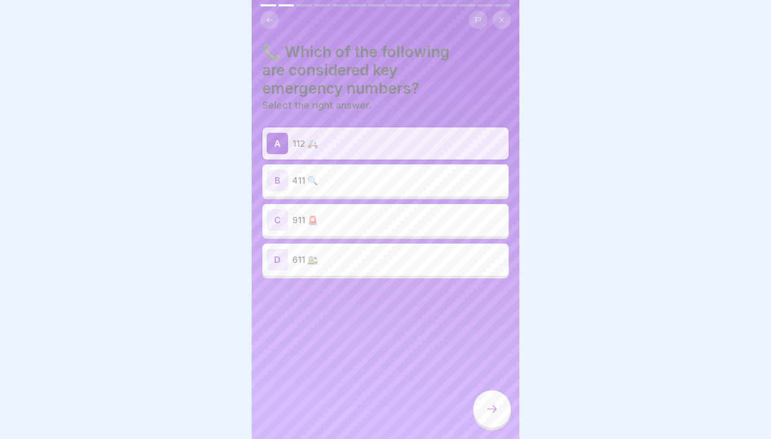
click at [355, 218] on p "911 🚨" at bounding box center [398, 220] width 212 height 13
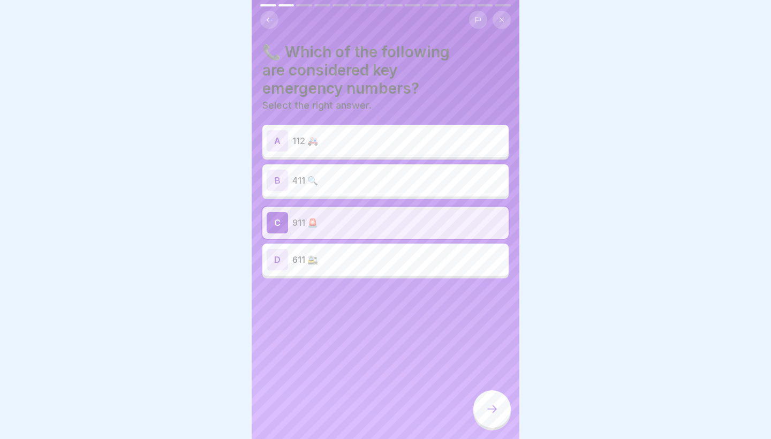
click at [394, 146] on p "112 🚑" at bounding box center [398, 140] width 212 height 13
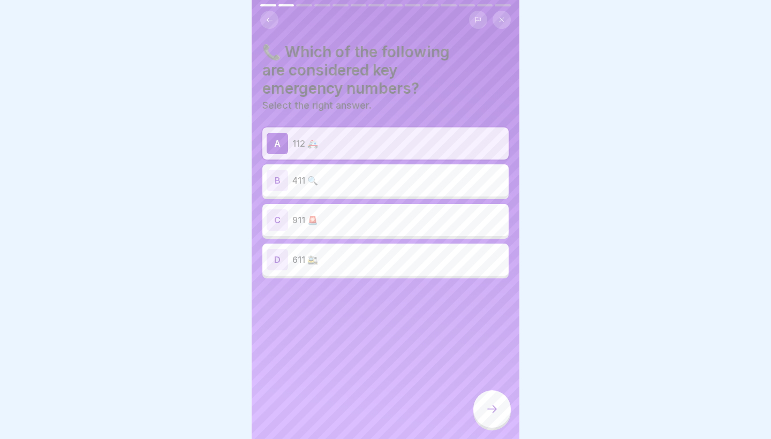
click at [385, 224] on p "911 🚨" at bounding box center [398, 220] width 212 height 13
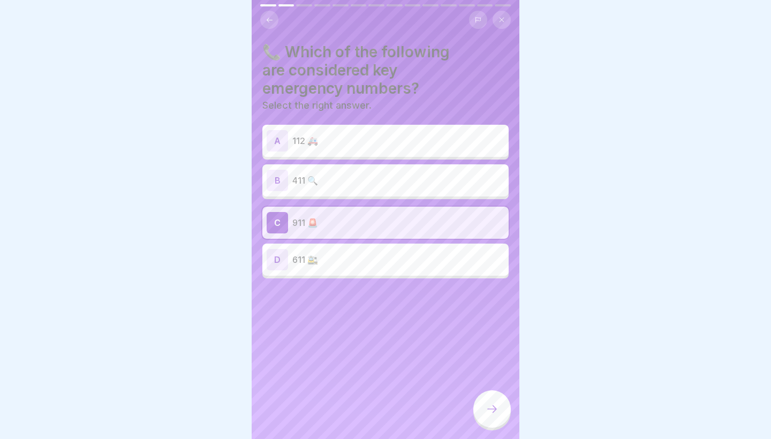
click at [509, 413] on div at bounding box center [491, 408] width 37 height 37
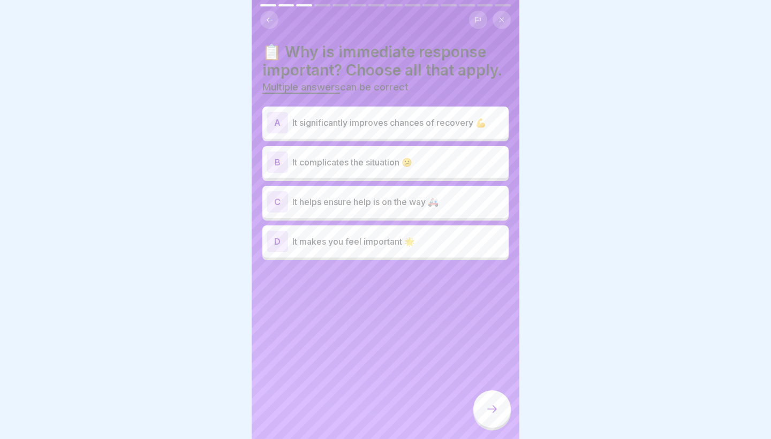
click at [405, 133] on div "A It significantly improves chances of recovery 💪" at bounding box center [385, 122] width 246 height 32
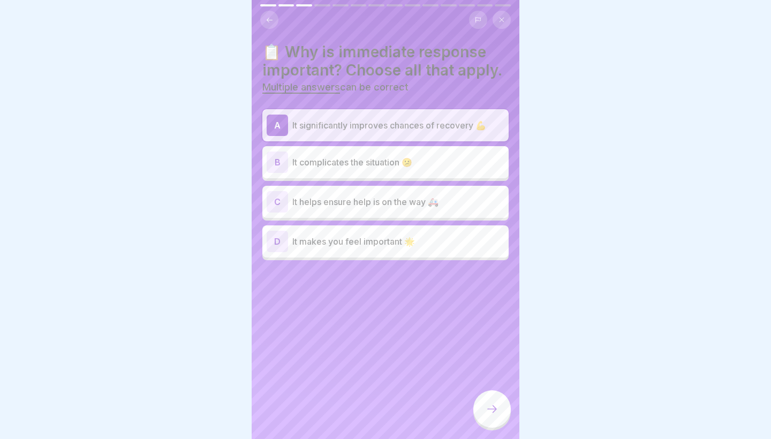
click at [484, 409] on div at bounding box center [491, 408] width 37 height 37
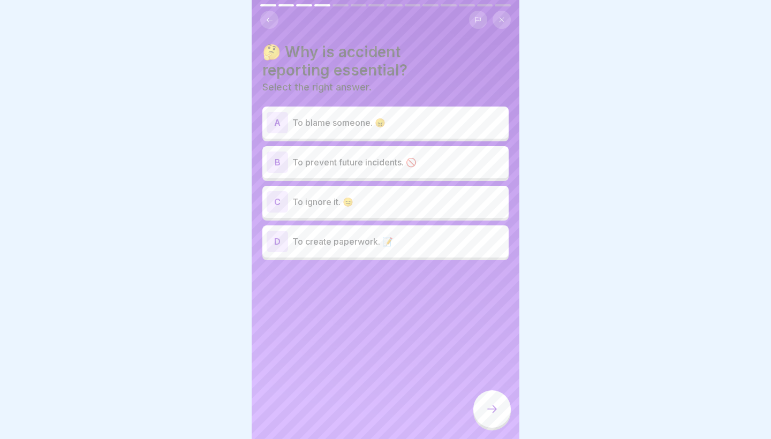
click at [387, 164] on p "To prevent future incidents. 🚫" at bounding box center [398, 162] width 212 height 13
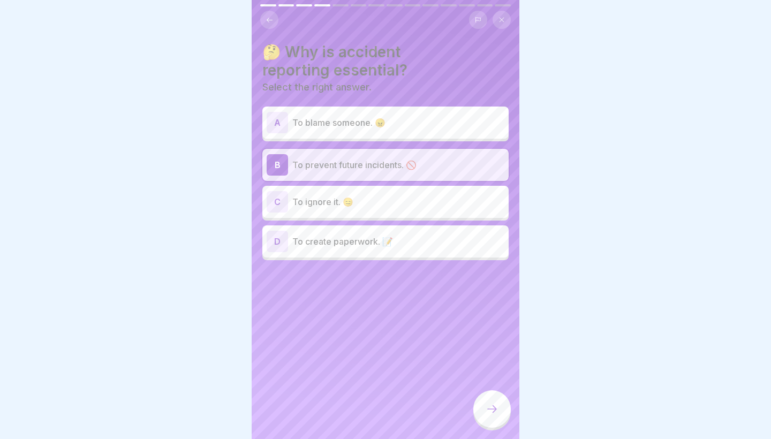
click at [495, 424] on div at bounding box center [491, 408] width 37 height 37
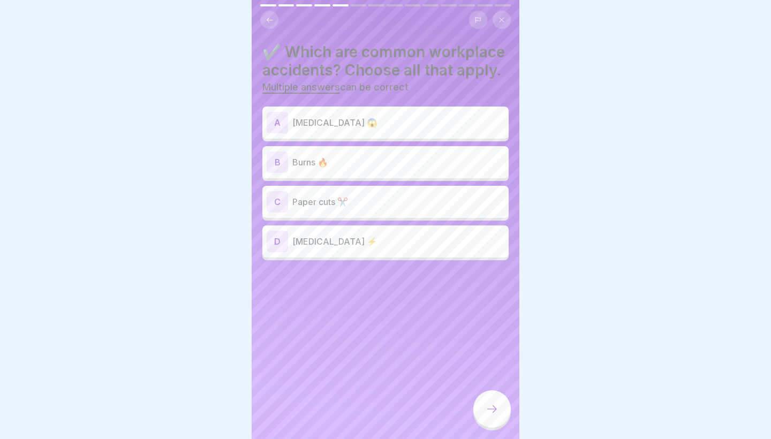
click at [394, 164] on p "Burns 🔥" at bounding box center [398, 162] width 212 height 13
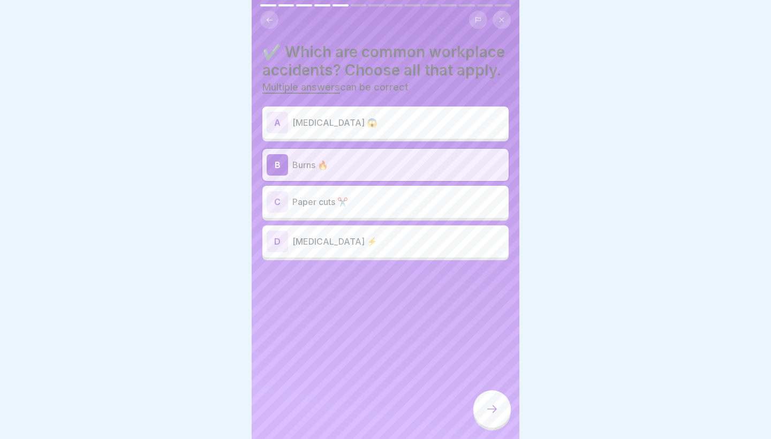
click at [394, 203] on p "Paper cuts ✂️" at bounding box center [398, 201] width 212 height 13
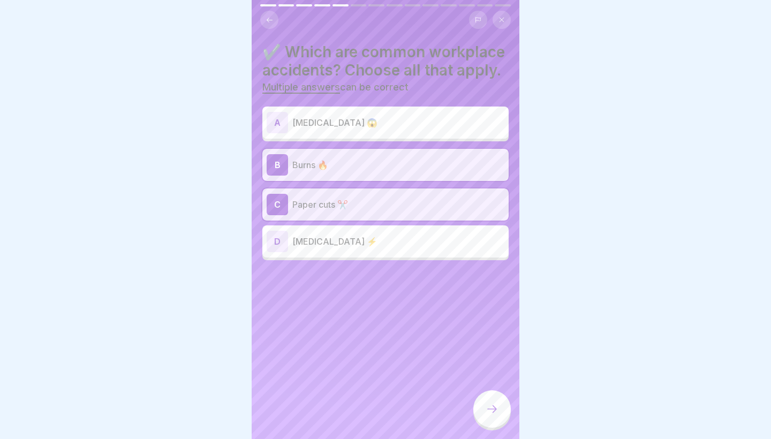
click at [413, 244] on p "Electric shock ⚡" at bounding box center [398, 241] width 212 height 13
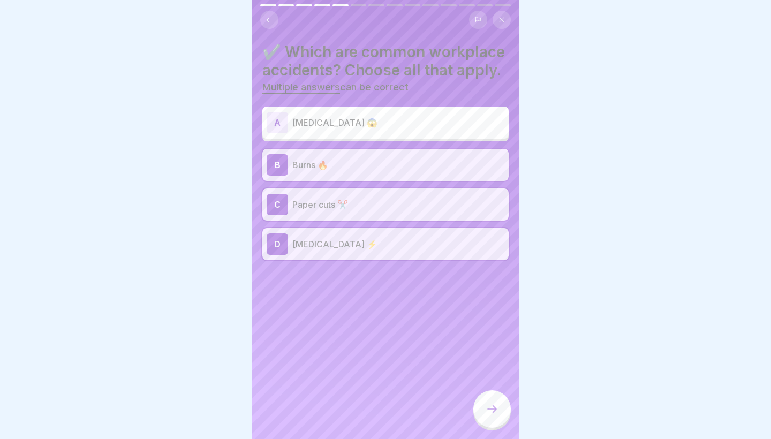
click at [504, 416] on div at bounding box center [491, 408] width 37 height 37
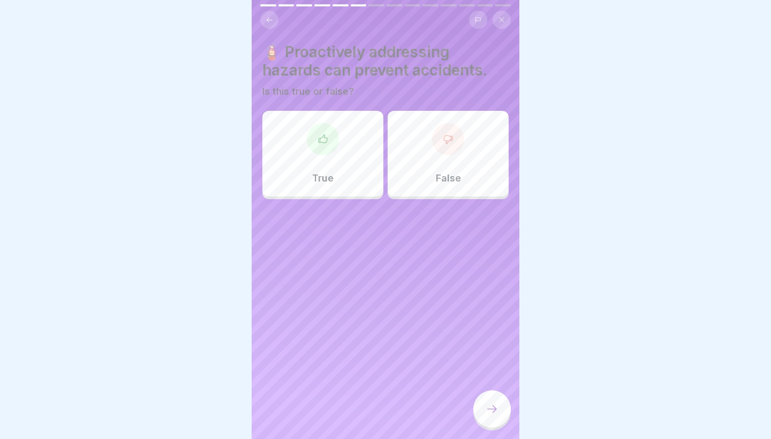
click at [312, 164] on div "True" at bounding box center [322, 154] width 121 height 86
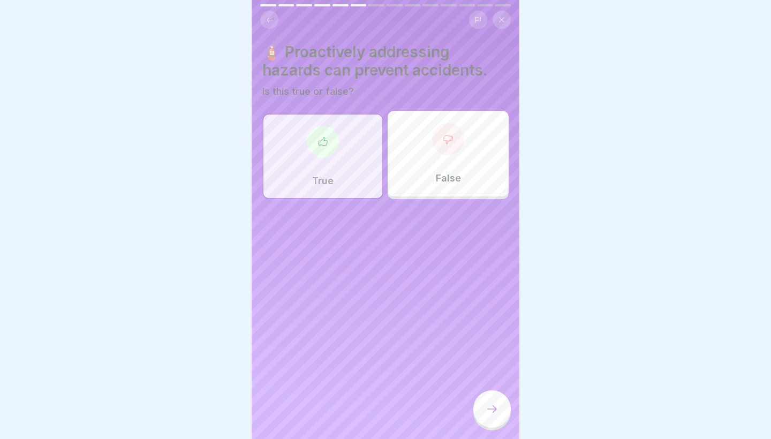
click at [500, 424] on div at bounding box center [491, 408] width 37 height 37
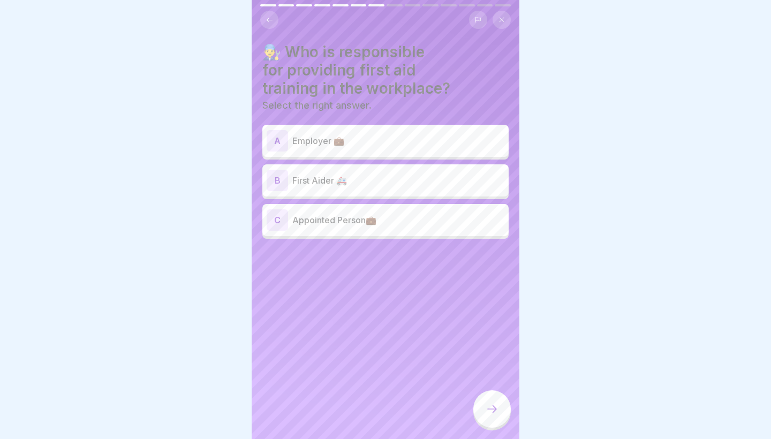
click at [398, 187] on div "B First Aider 🚑" at bounding box center [385, 180] width 238 height 21
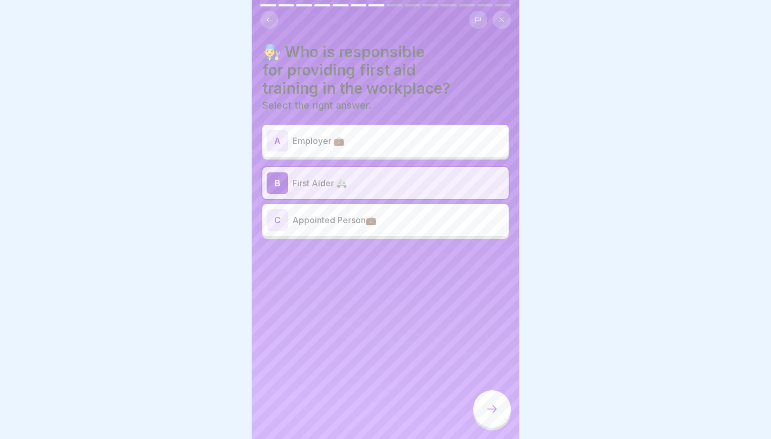
click at [488, 405] on icon at bounding box center [491, 408] width 13 height 13
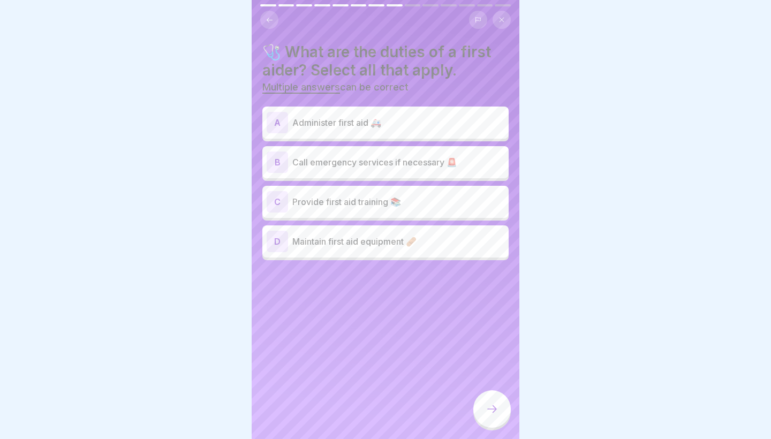
click at [398, 172] on div "B Call emergency services if necessary 🚨" at bounding box center [385, 161] width 238 height 21
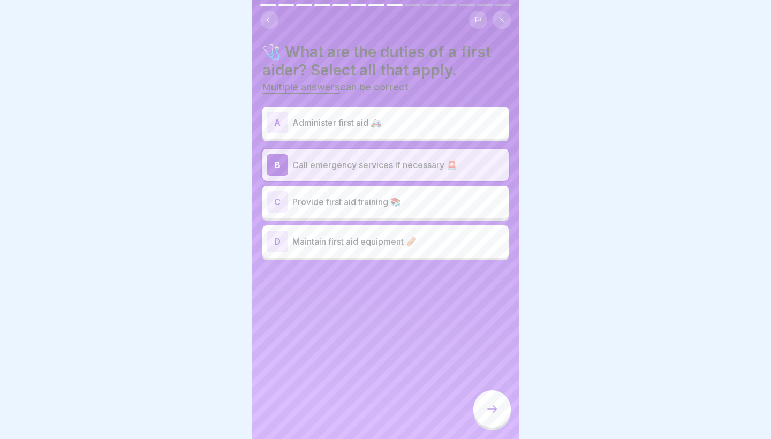
click at [409, 243] on p "Maintain first aid equipment 🩹" at bounding box center [398, 241] width 212 height 13
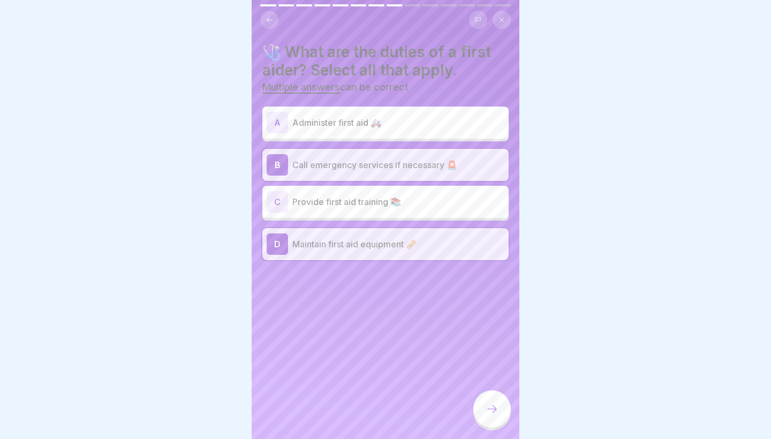
click at [475, 416] on div at bounding box center [491, 408] width 37 height 37
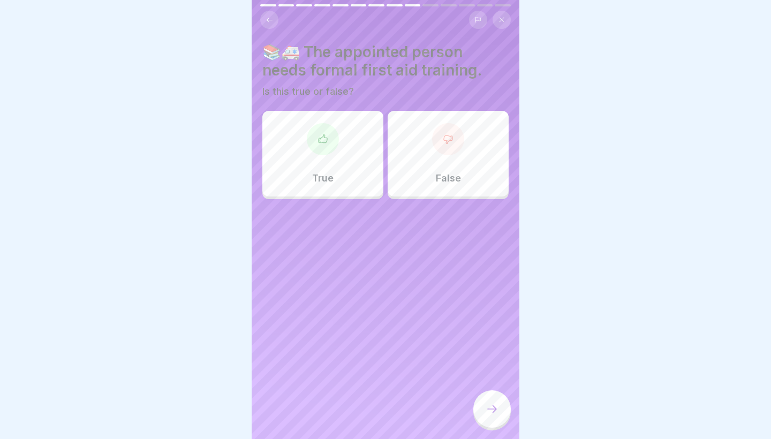
click at [343, 181] on div "True" at bounding box center [322, 154] width 121 height 86
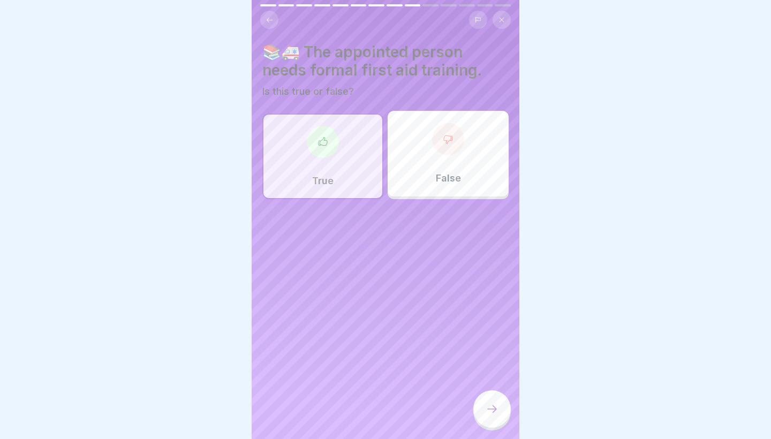
click at [487, 413] on icon at bounding box center [491, 408] width 13 height 13
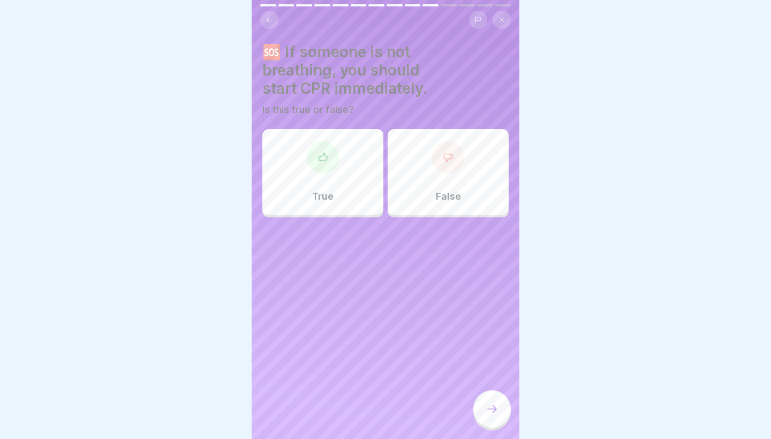
click at [348, 194] on div "True" at bounding box center [322, 172] width 121 height 86
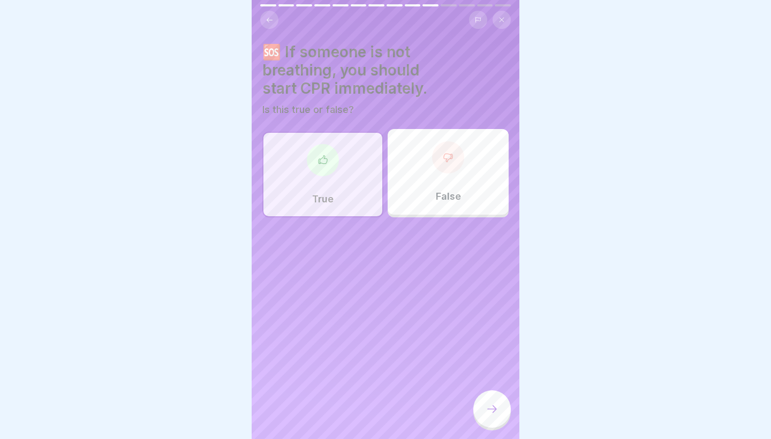
click at [491, 403] on div at bounding box center [491, 408] width 37 height 37
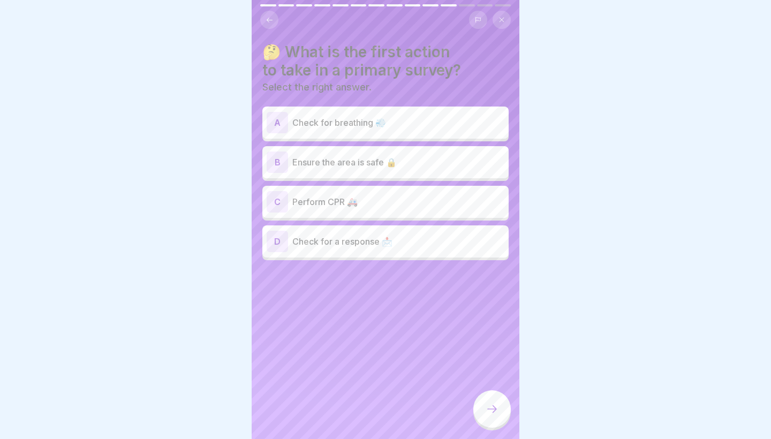
click at [382, 122] on p "Check for breathing 💨" at bounding box center [398, 122] width 212 height 13
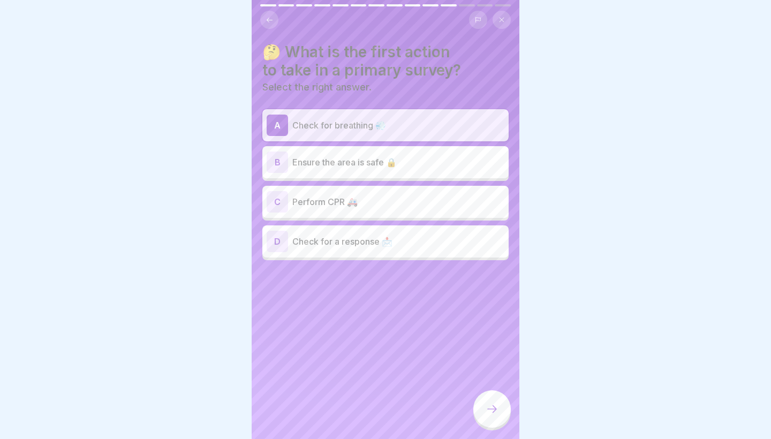
click at [397, 246] on p "Check for a response 📩" at bounding box center [398, 241] width 212 height 13
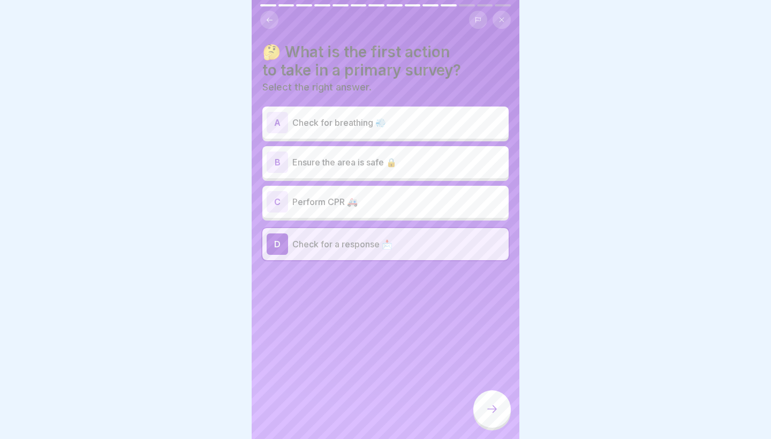
click at [377, 128] on p "Check for breathing 💨" at bounding box center [398, 122] width 212 height 13
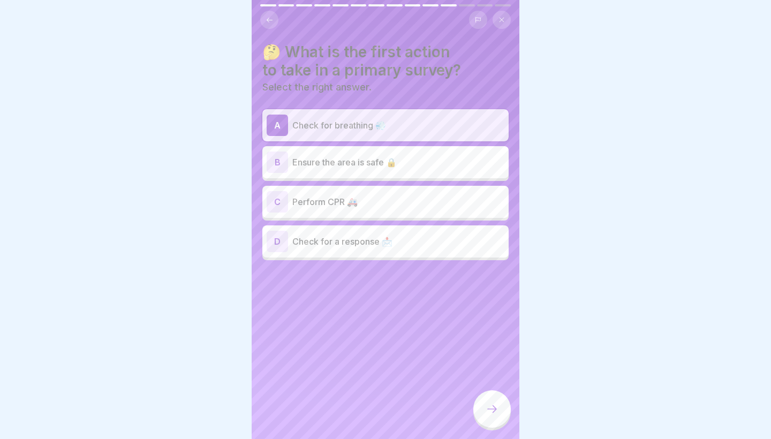
click at [491, 413] on icon at bounding box center [491, 408] width 13 height 13
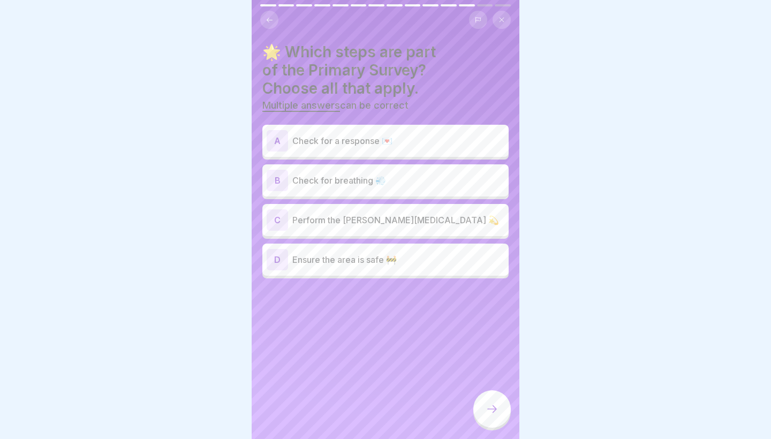
click at [325, 174] on p "Check for breathing 💨" at bounding box center [398, 180] width 212 height 13
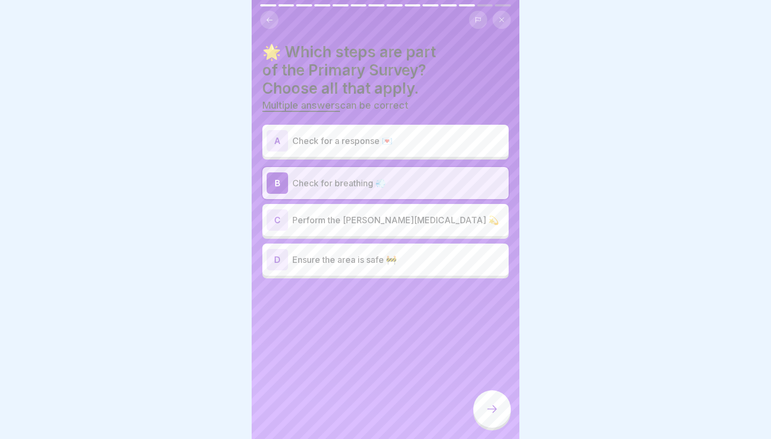
click at [337, 151] on div "A Check for a response 💌" at bounding box center [385, 141] width 246 height 32
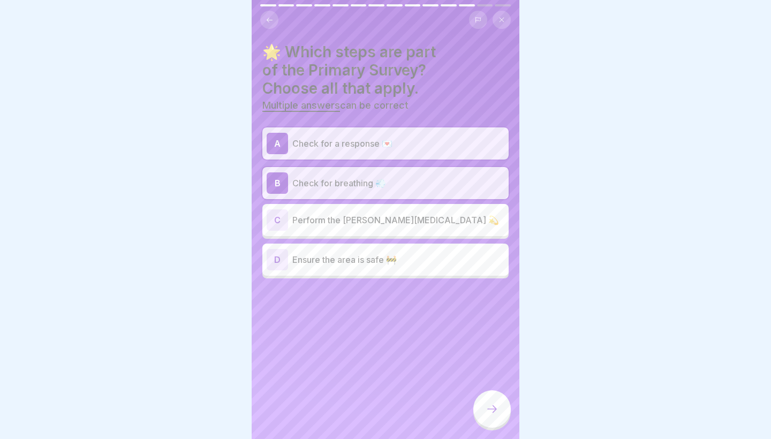
click at [425, 253] on p "Ensure the area is safe 🚧" at bounding box center [398, 259] width 212 height 13
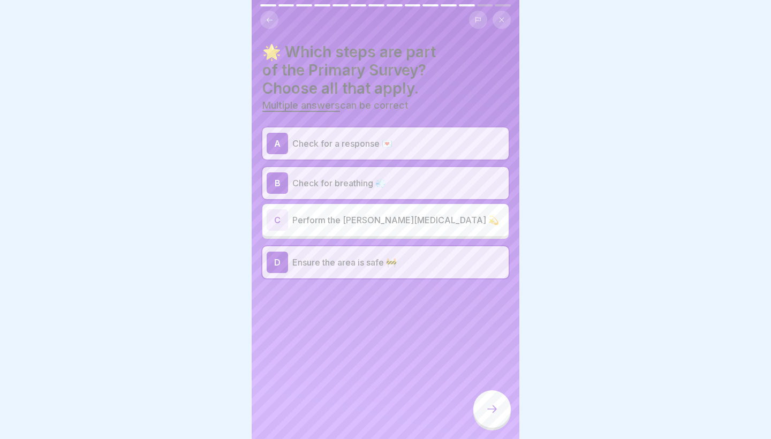
click at [495, 414] on icon at bounding box center [491, 408] width 13 height 13
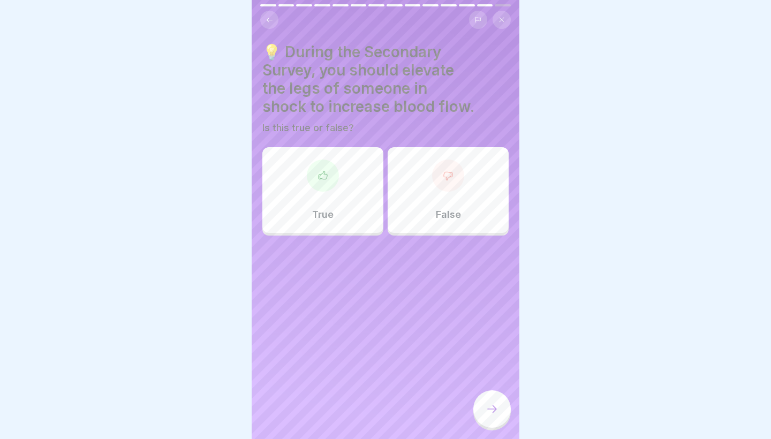
click at [334, 232] on div "True False" at bounding box center [385, 193] width 246 height 86
click at [319, 187] on div at bounding box center [323, 175] width 32 height 32
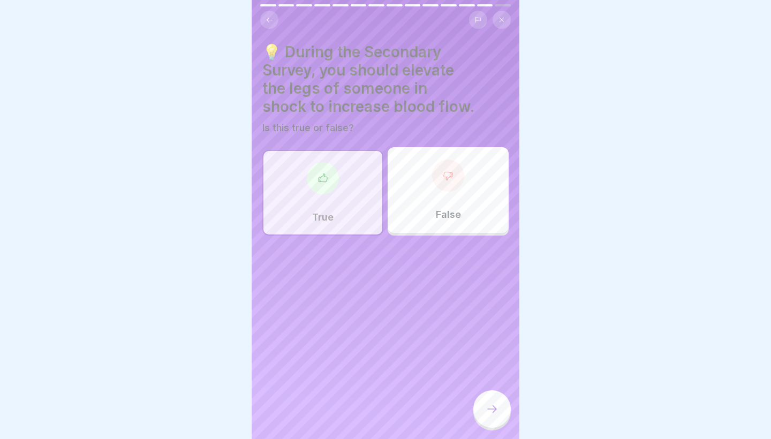
click at [498, 410] on div at bounding box center [491, 408] width 37 height 37
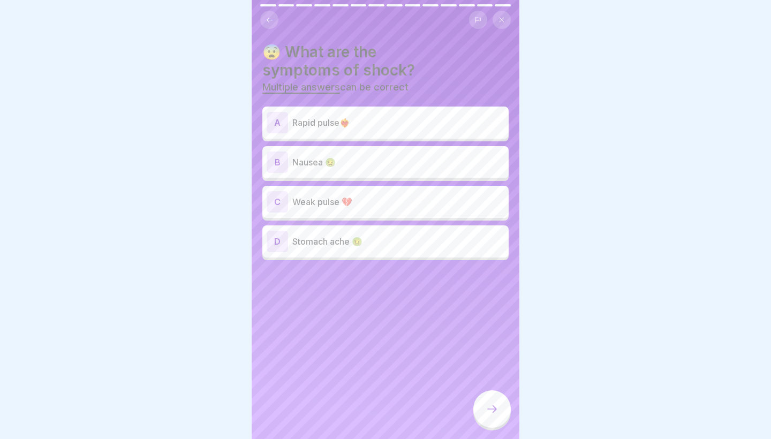
click at [370, 135] on div "A Rapid pulse❤️‍🔥" at bounding box center [385, 122] width 246 height 32
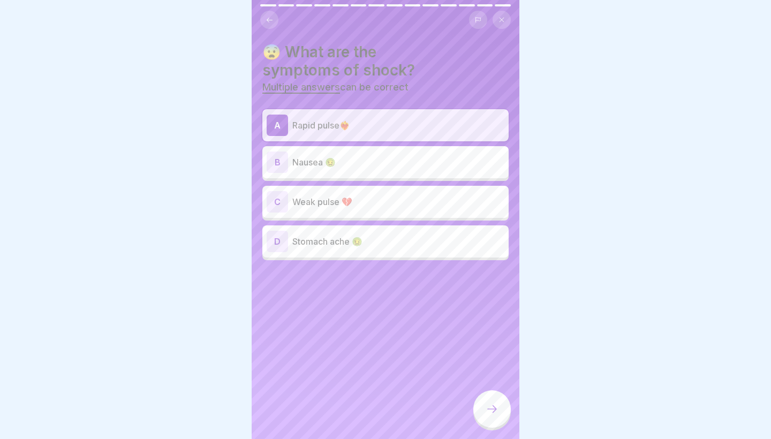
click at [363, 158] on p "Nausea 🤢" at bounding box center [398, 162] width 212 height 13
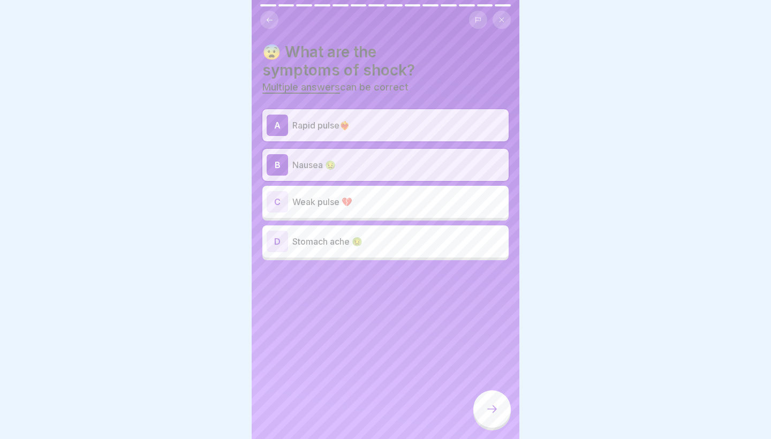
click at [375, 239] on p "Stomach ache 🤢" at bounding box center [398, 241] width 212 height 13
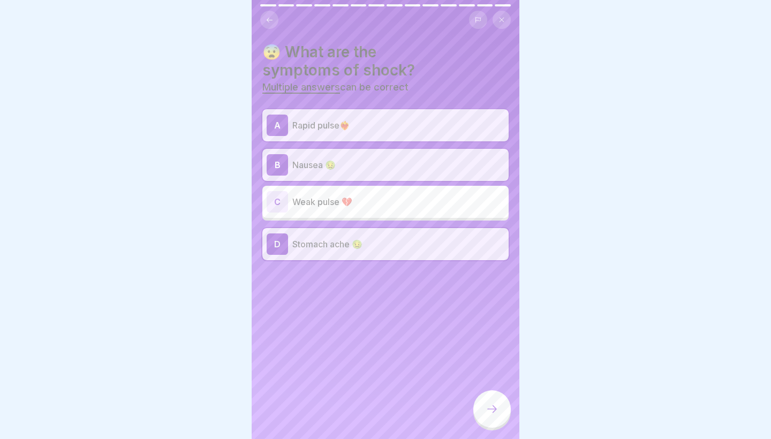
click at [384, 211] on div "C Weak pulse 💔" at bounding box center [385, 201] width 238 height 21
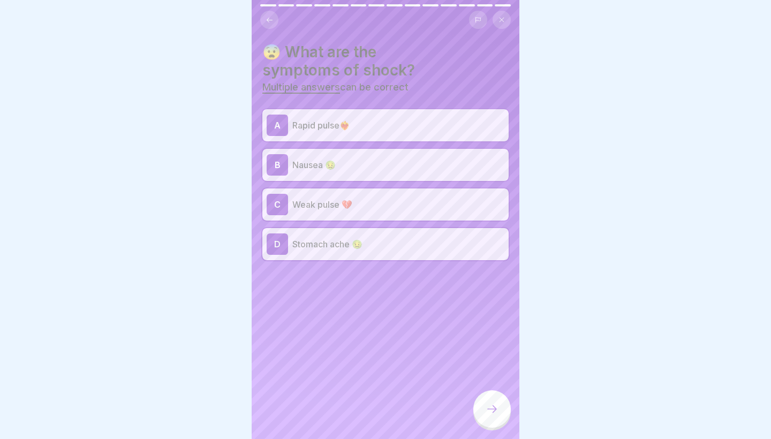
click at [503, 413] on div at bounding box center [491, 408] width 37 height 37
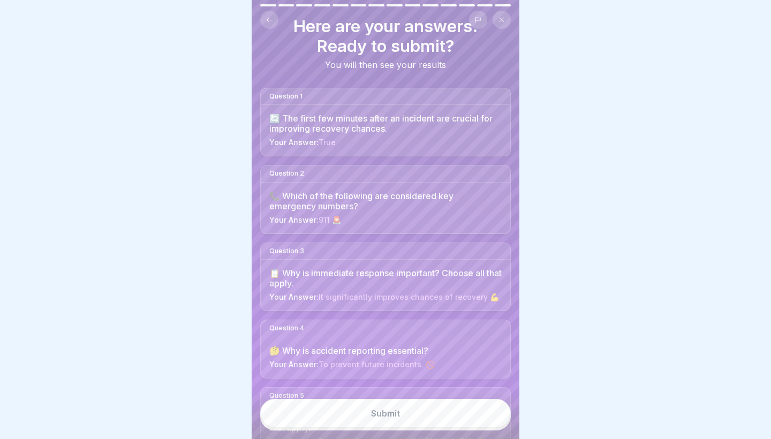
scroll to position [27, 0]
click at [393, 408] on button "Submit" at bounding box center [385, 413] width 250 height 29
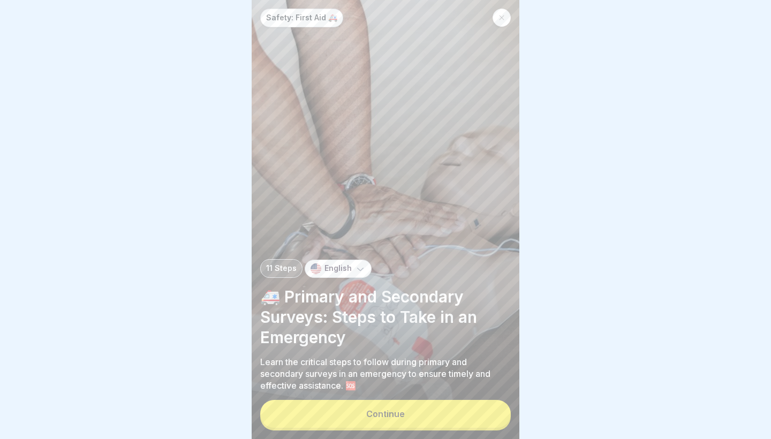
click at [417, 415] on button "Continue" at bounding box center [385, 414] width 250 height 28
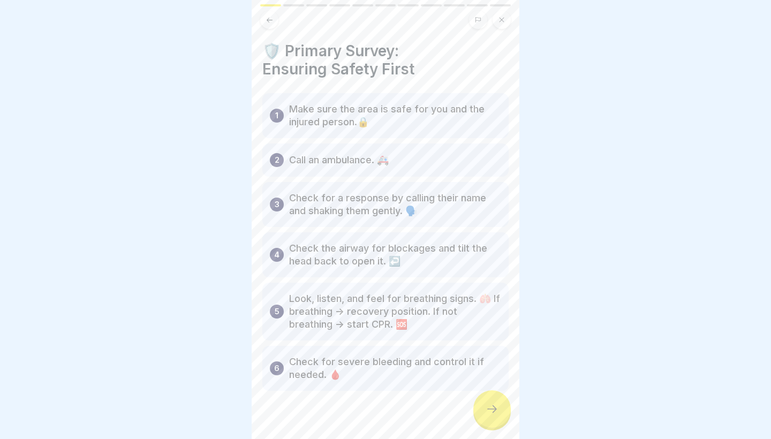
click at [493, 26] on div at bounding box center [490, 20] width 42 height 18
click at [499, 23] on button at bounding box center [501, 20] width 18 height 18
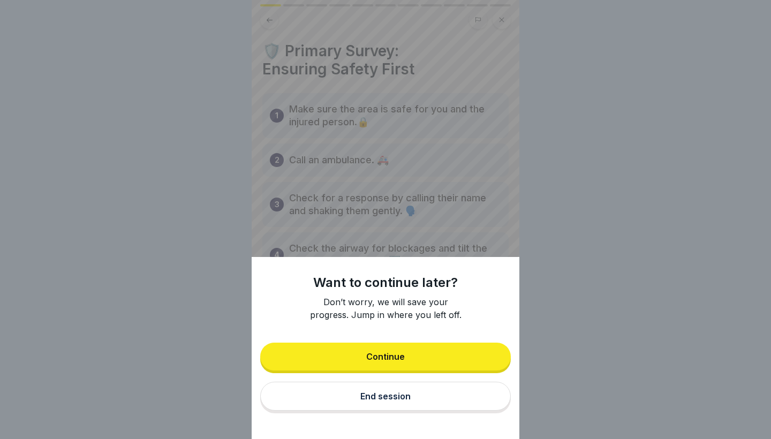
click at [406, 399] on div "End session" at bounding box center [385, 396] width 50 height 10
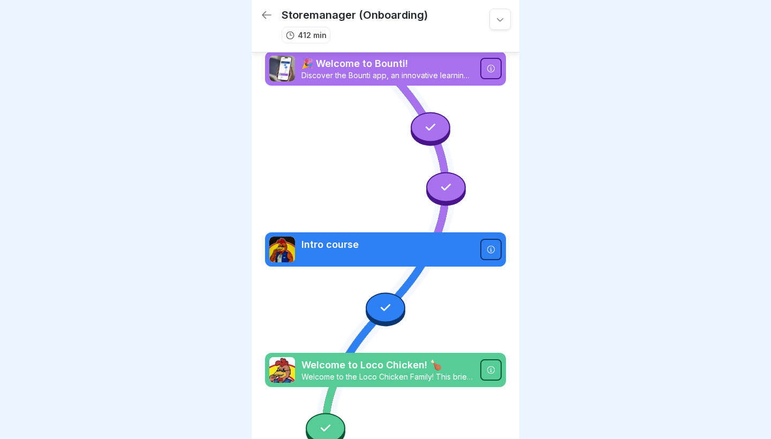
scroll to position [2558, 0]
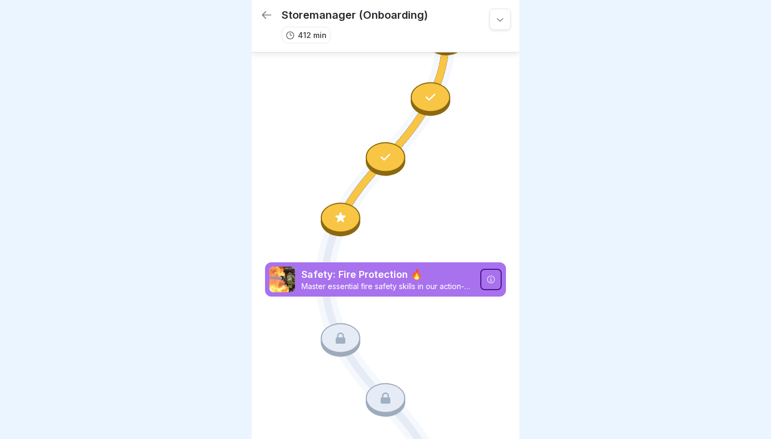
click at [388, 148] on div at bounding box center [385, 157] width 40 height 30
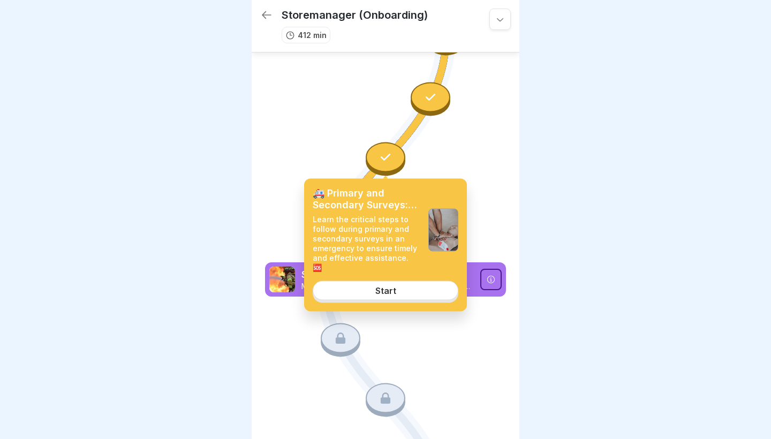
click at [382, 165] on div at bounding box center [385, 157] width 40 height 30
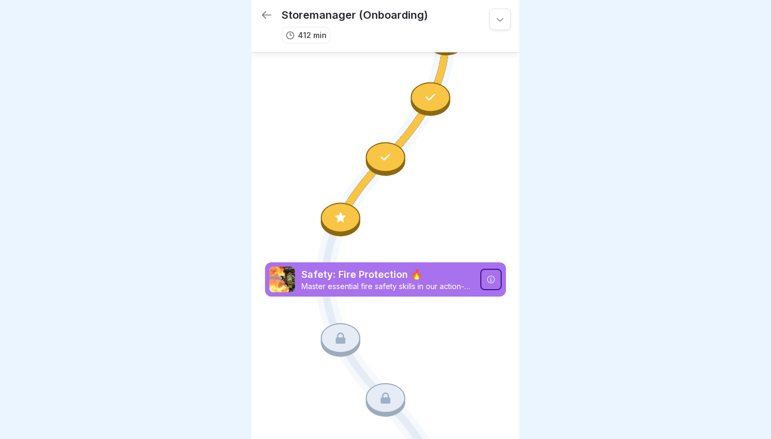
click at [382, 164] on icon at bounding box center [385, 157] width 14 height 14
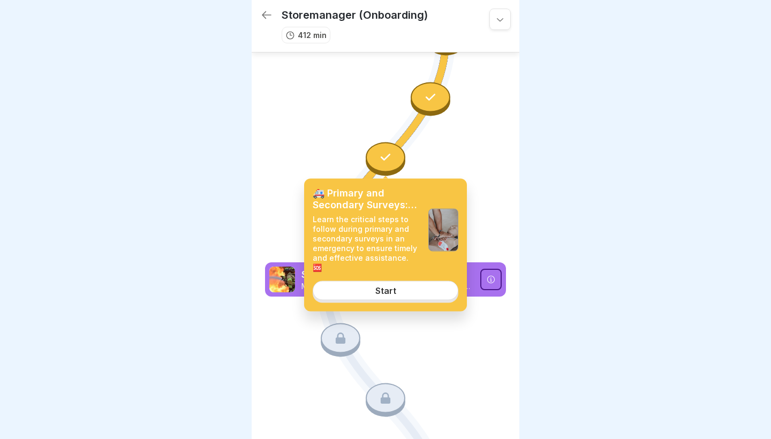
click at [394, 288] on link "Start" at bounding box center [385, 290] width 146 height 19
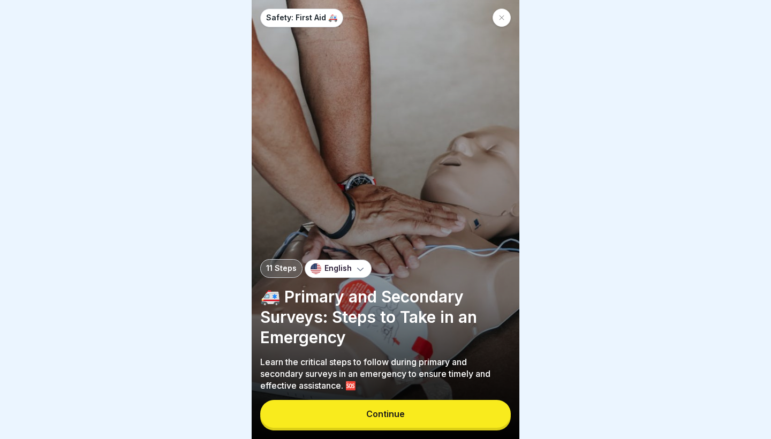
click at [433, 415] on button "Continue" at bounding box center [385, 414] width 250 height 28
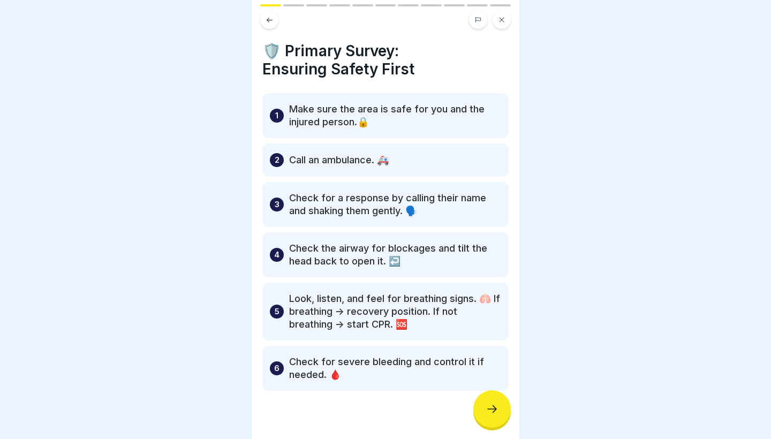
click at [493, 414] on icon at bounding box center [491, 408] width 13 height 13
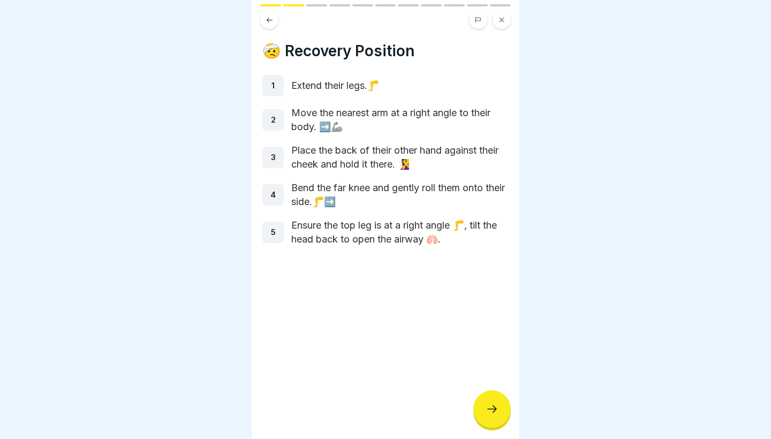
click at [493, 414] on icon at bounding box center [491, 408] width 13 height 13
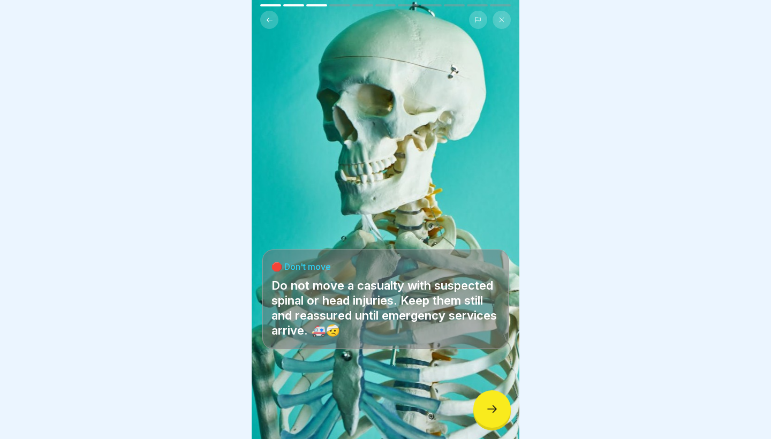
click at [493, 414] on icon at bounding box center [491, 408] width 13 height 13
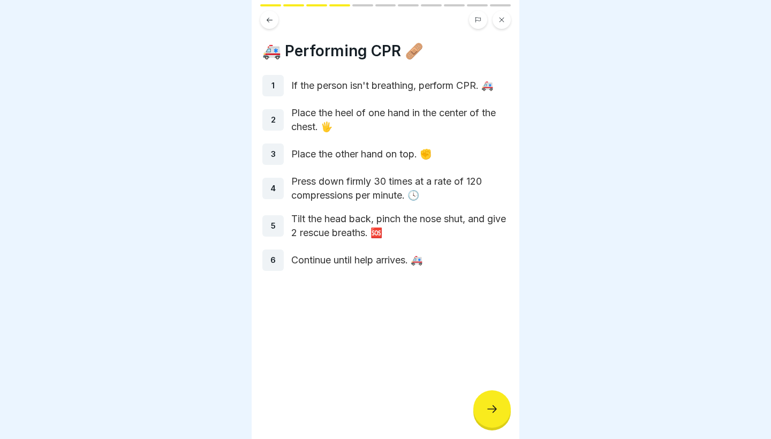
click at [493, 414] on icon at bounding box center [491, 408] width 13 height 13
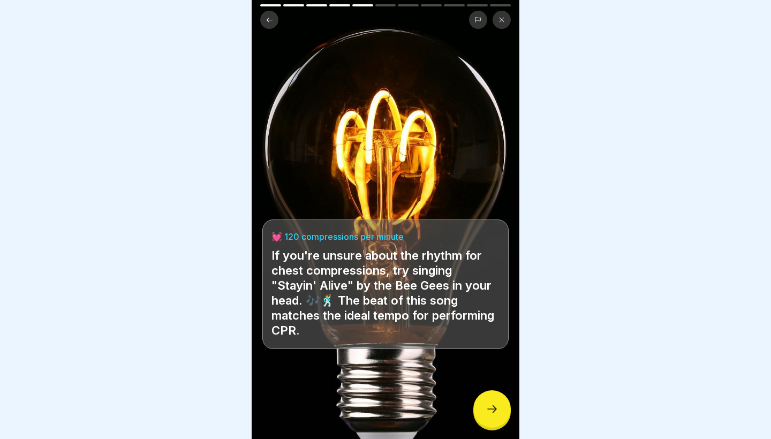
click at [493, 414] on icon at bounding box center [491, 408] width 13 height 13
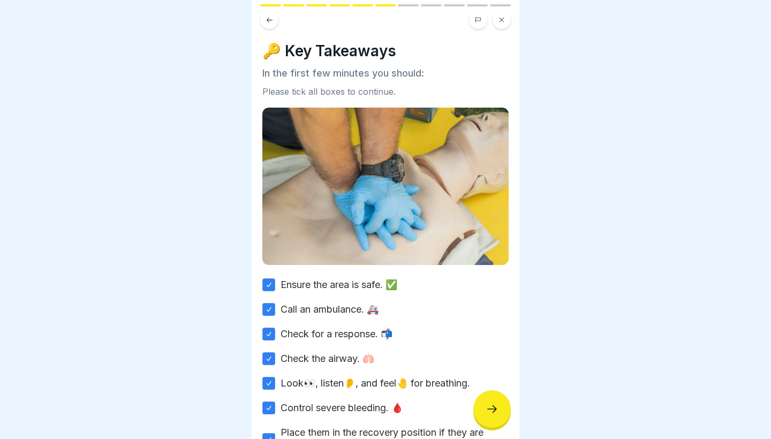
click at [493, 414] on icon at bounding box center [491, 408] width 13 height 13
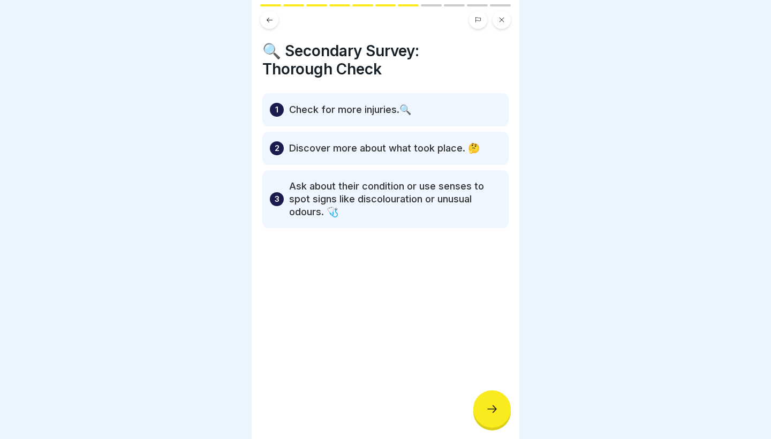
click at [492, 416] on div at bounding box center [491, 408] width 37 height 37
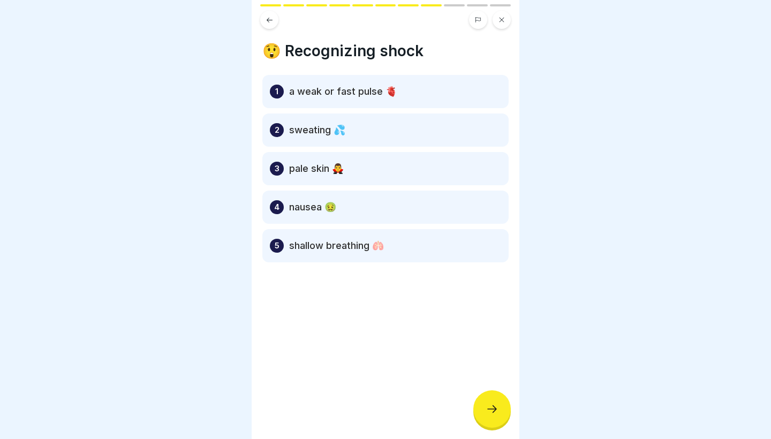
click at [493, 417] on div at bounding box center [491, 408] width 37 height 37
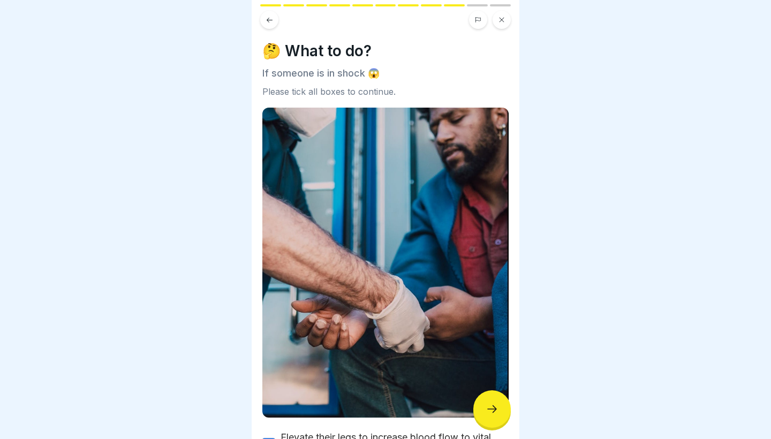
click at [493, 417] on div at bounding box center [491, 408] width 37 height 37
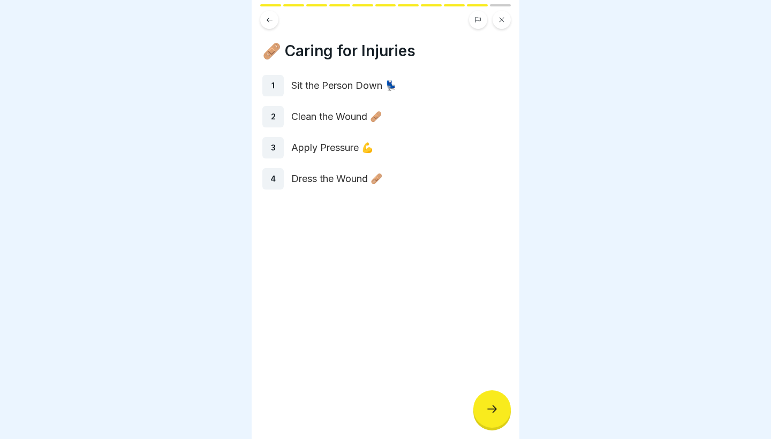
click at [493, 417] on div at bounding box center [491, 408] width 37 height 37
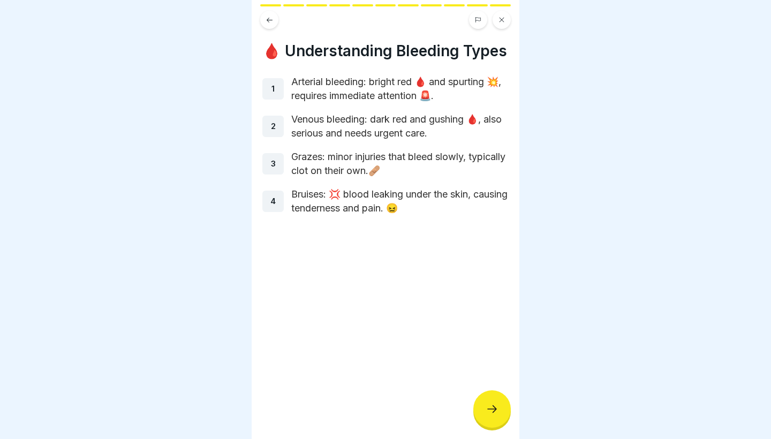
click at [493, 417] on div at bounding box center [491, 408] width 37 height 37
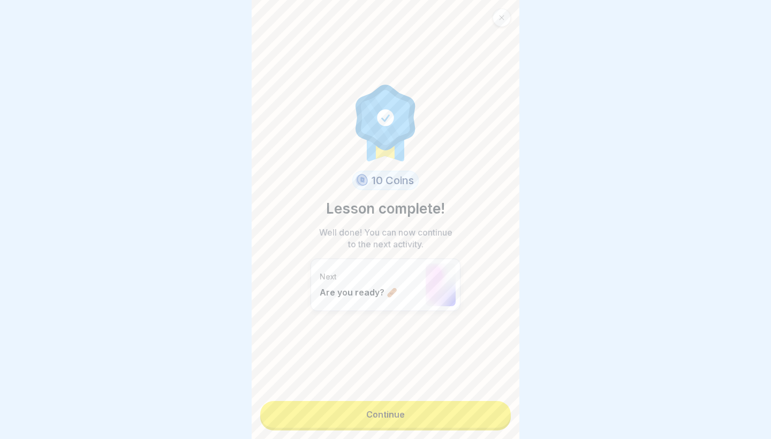
click at [493, 417] on link "Continue" at bounding box center [385, 414] width 250 height 27
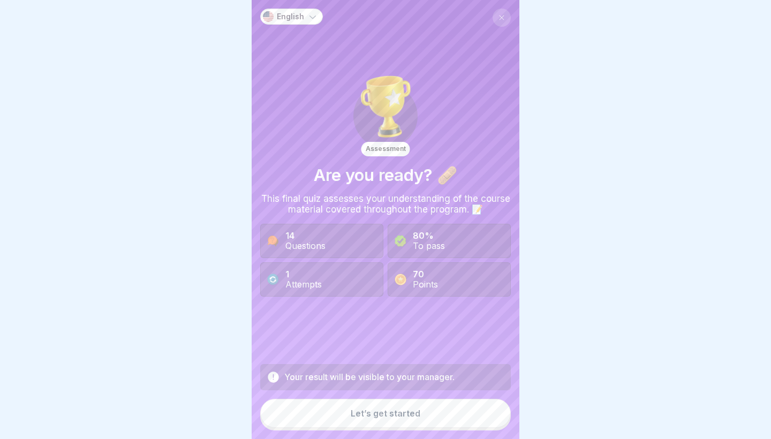
click at [490, 23] on div "Assessment Are you ready? 🩹 This final quiz assesses your understanding of the …" at bounding box center [385, 184] width 250 height 350
click at [497, 21] on button at bounding box center [501, 18] width 18 height 18
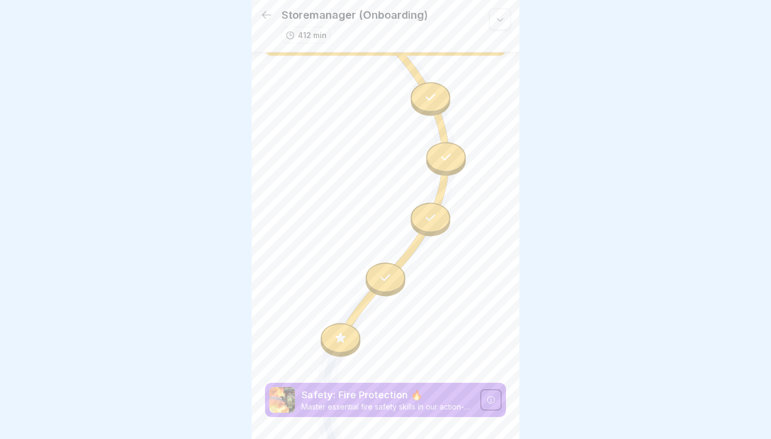
scroll to position [2433, 0]
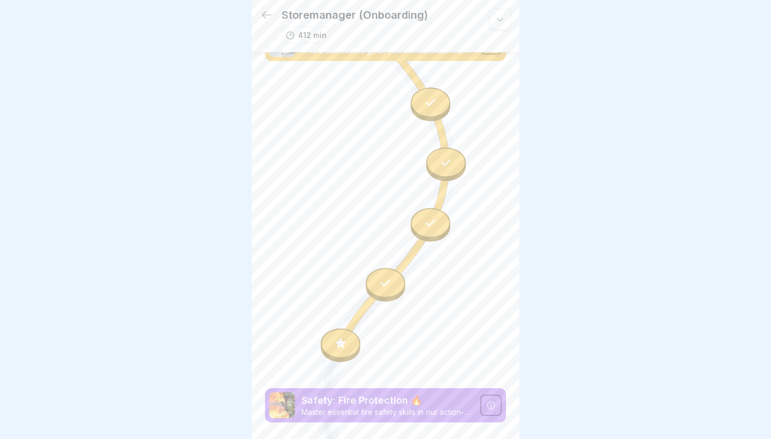
click at [433, 101] on icon at bounding box center [430, 102] width 14 height 14
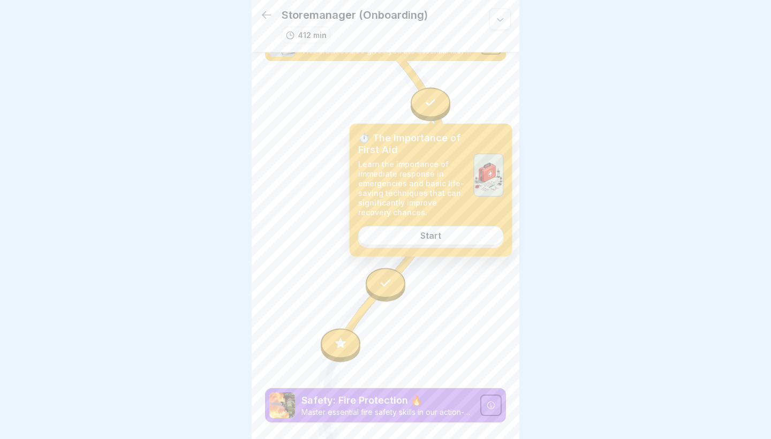
click at [445, 233] on link "Start" at bounding box center [431, 235] width 146 height 19
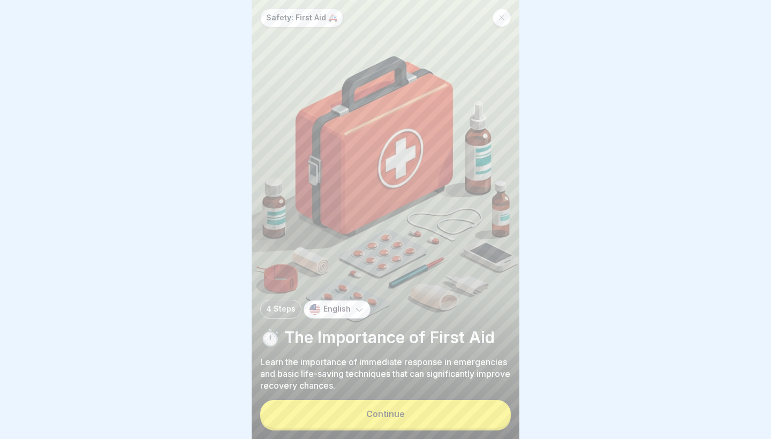
click at [500, 15] on icon at bounding box center [501, 17] width 6 height 6
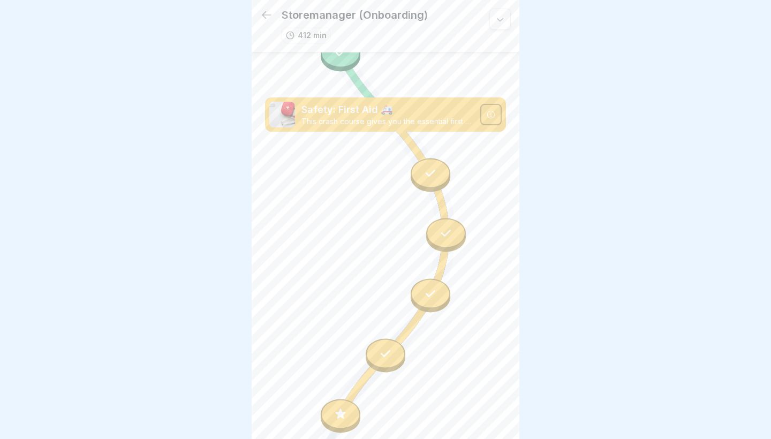
scroll to position [2358, 0]
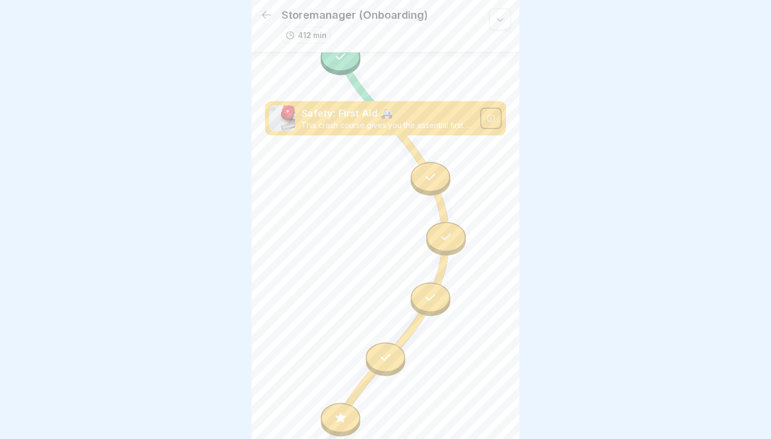
click at [446, 241] on icon at bounding box center [446, 237] width 14 height 14
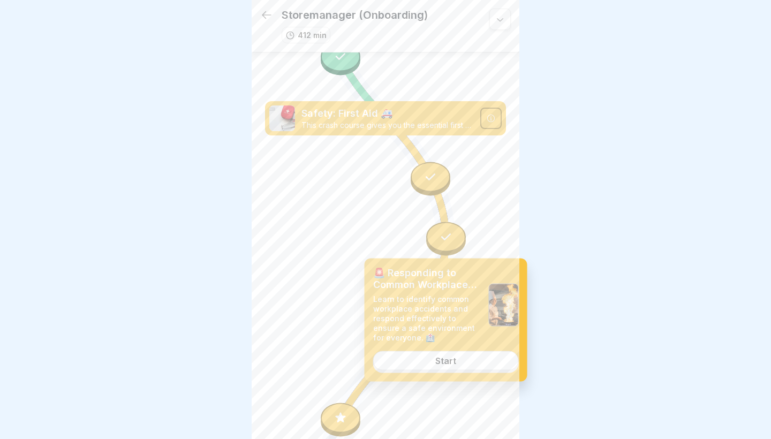
click at [442, 363] on div "Start" at bounding box center [445, 361] width 21 height 10
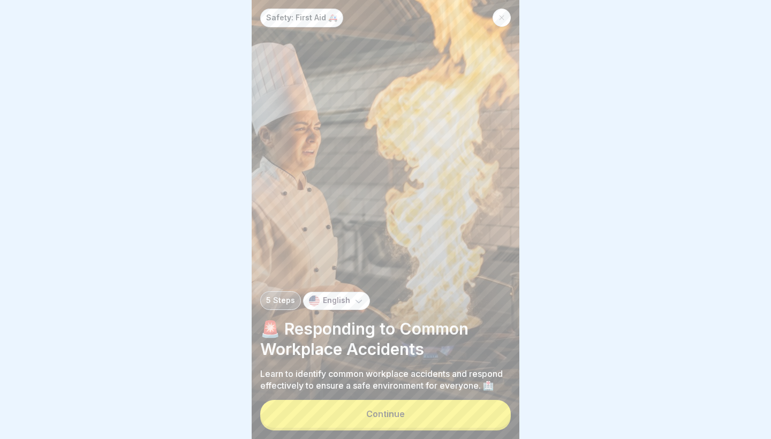
click at [411, 409] on button "Continue" at bounding box center [385, 414] width 250 height 28
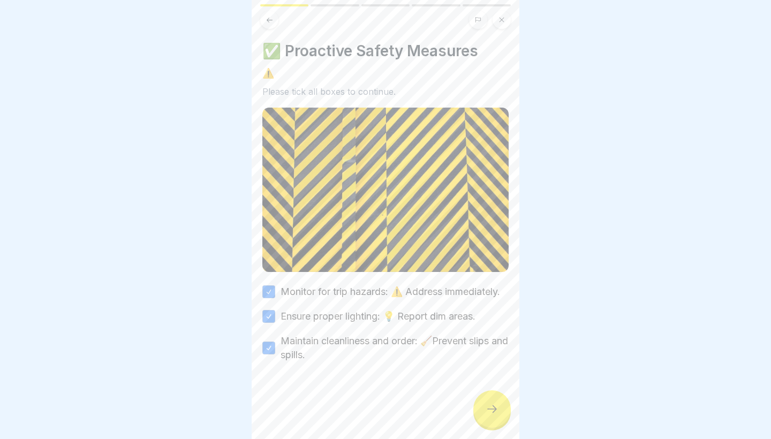
click at [495, 412] on icon at bounding box center [491, 408] width 13 height 13
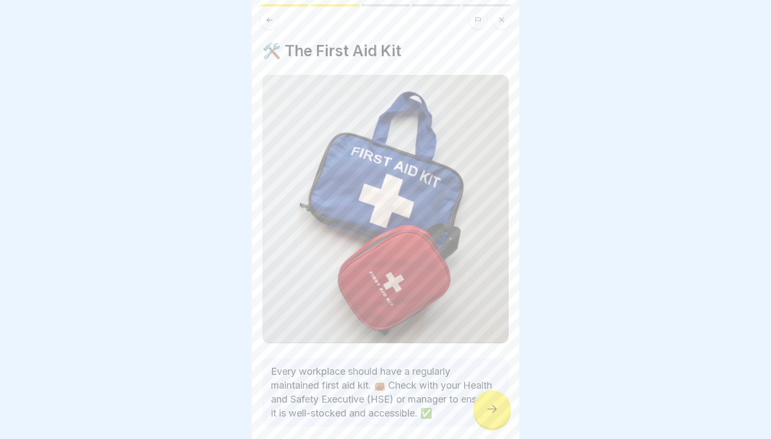
click at [495, 412] on icon at bounding box center [491, 408] width 13 height 13
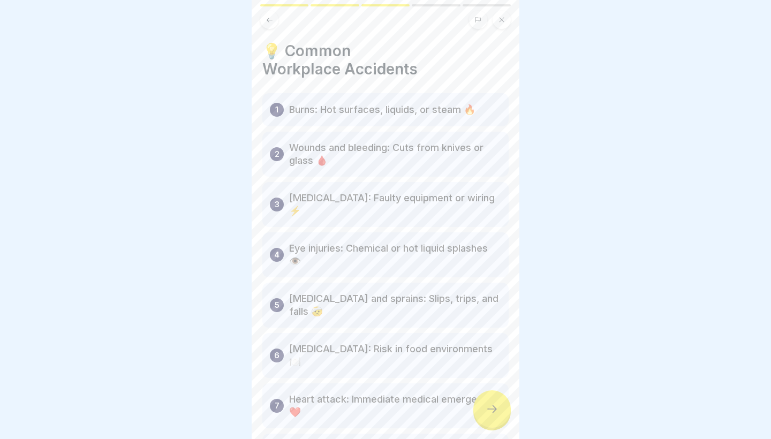
click at [495, 412] on icon at bounding box center [491, 408] width 13 height 13
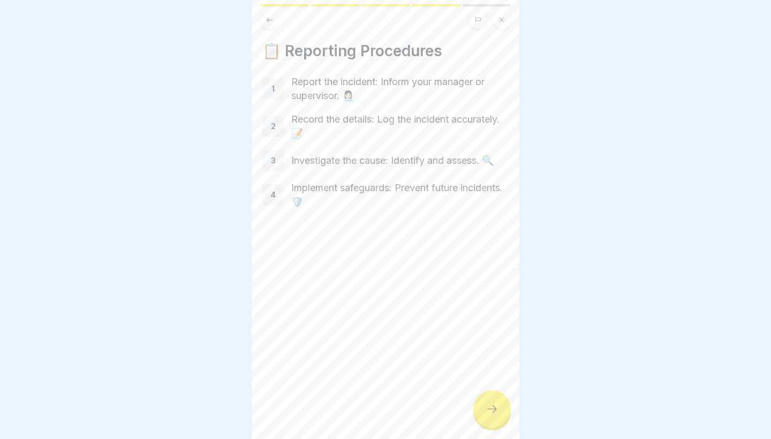
click at [269, 24] on button at bounding box center [269, 20] width 18 height 18
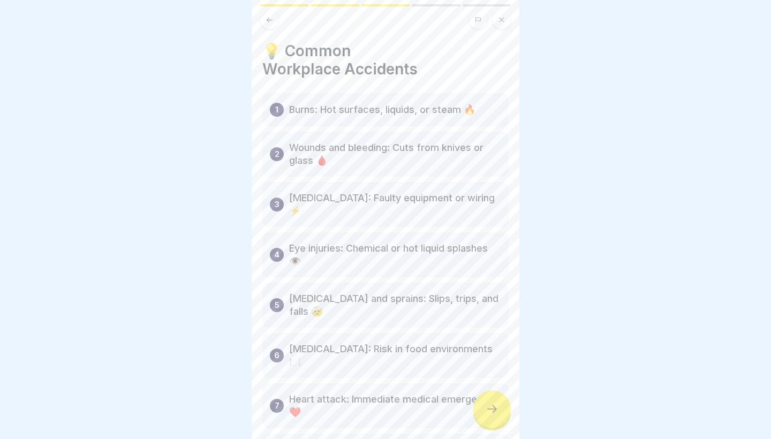
click at [492, 413] on icon at bounding box center [491, 408] width 13 height 13
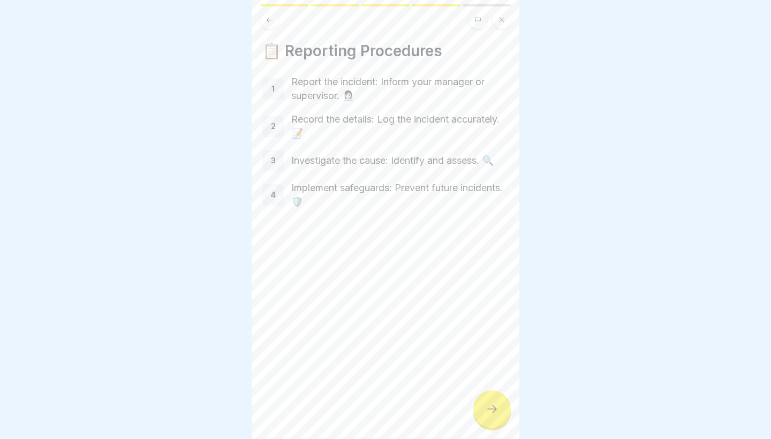
click at [492, 413] on icon at bounding box center [491, 408] width 13 height 13
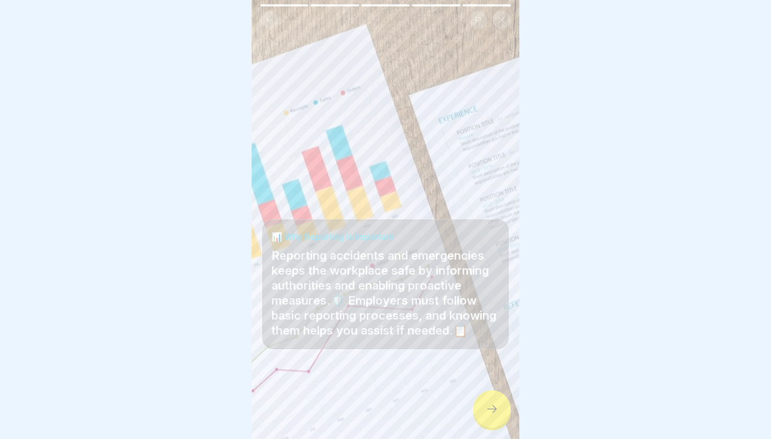
click at [492, 413] on icon at bounding box center [491, 408] width 13 height 13
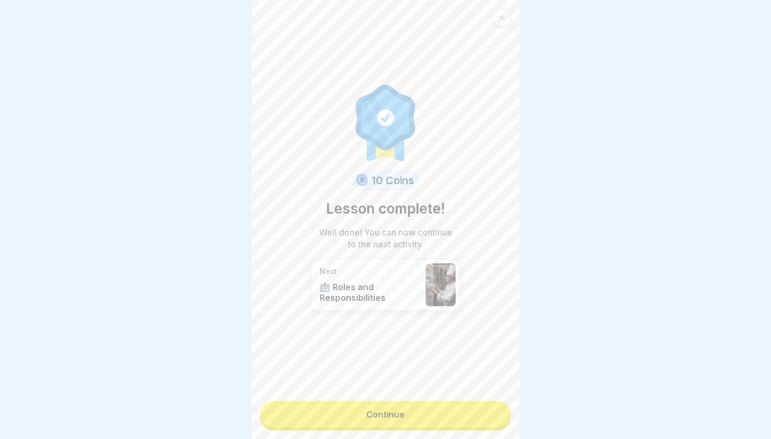
click at [492, 413] on link "Continue" at bounding box center [385, 414] width 250 height 27
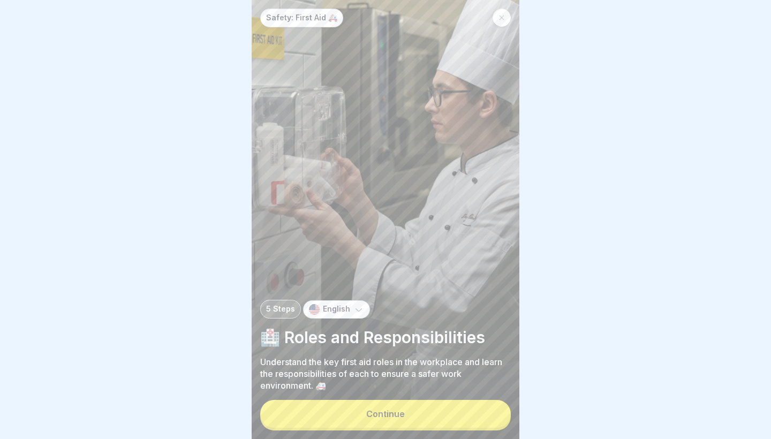
click at [492, 413] on button "Continue" at bounding box center [385, 414] width 250 height 28
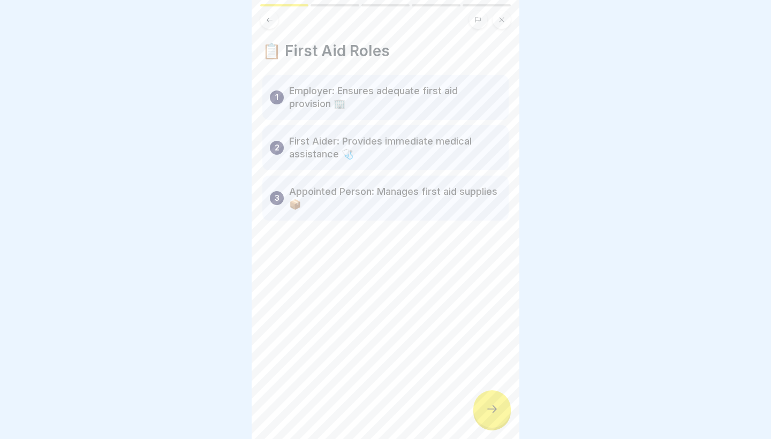
click at [492, 413] on icon at bounding box center [491, 408] width 13 height 13
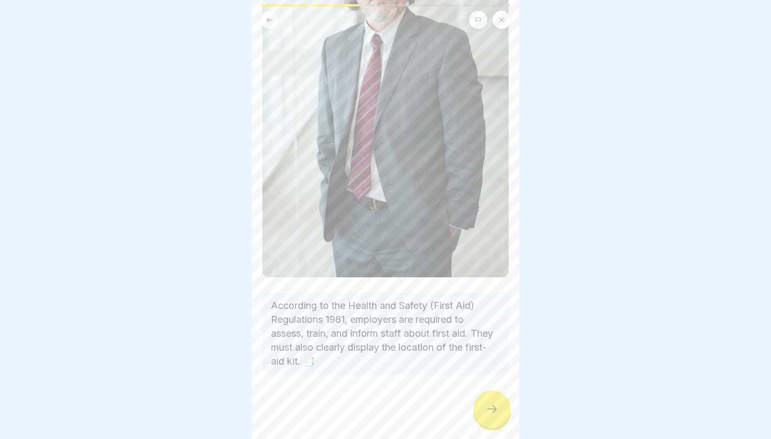
scroll to position [166, 0]
click at [486, 408] on icon at bounding box center [491, 408] width 13 height 13
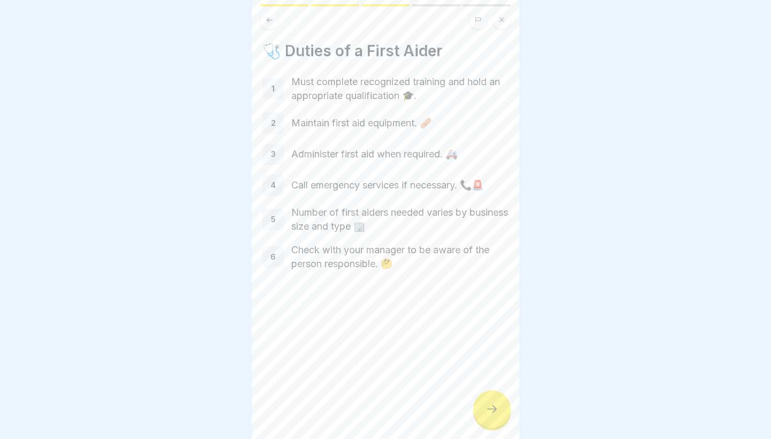
click at [485, 407] on icon at bounding box center [491, 408] width 13 height 13
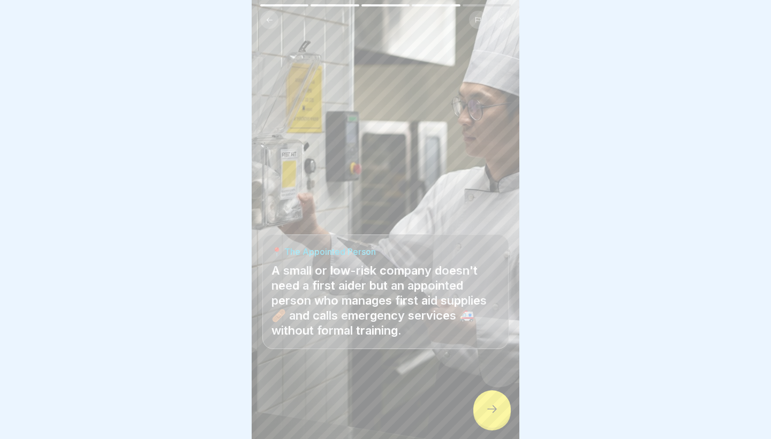
click at [485, 407] on icon at bounding box center [491, 408] width 13 height 13
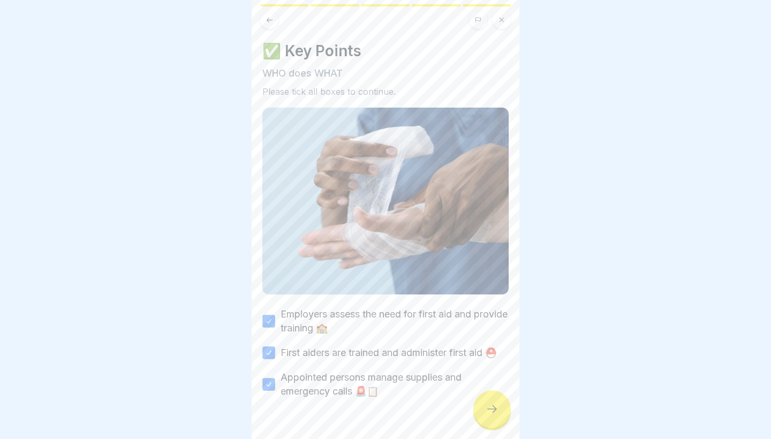
click at [485, 407] on icon at bounding box center [491, 408] width 13 height 13
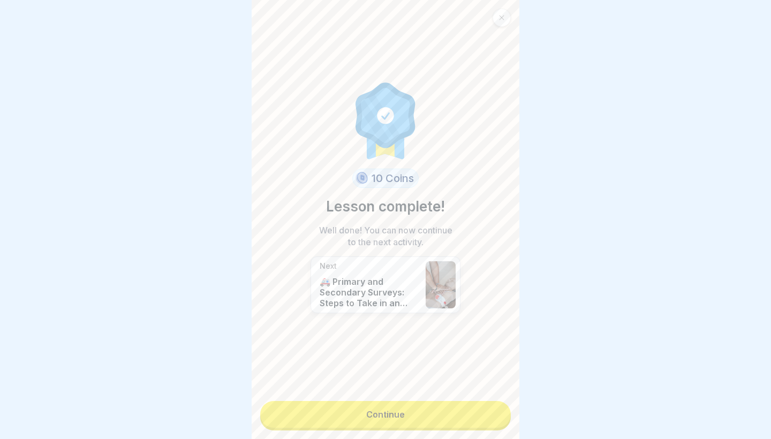
click at [485, 407] on link "Continue" at bounding box center [385, 414] width 250 height 27
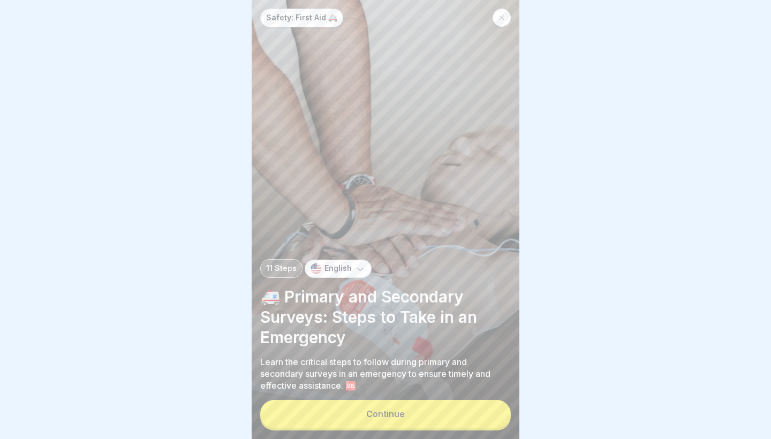
click at [485, 407] on button "Continue" at bounding box center [385, 414] width 250 height 28
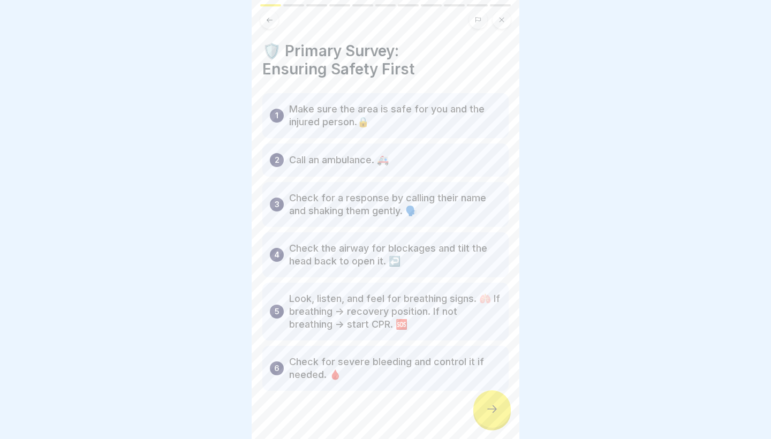
click at [485, 407] on icon at bounding box center [491, 408] width 13 height 13
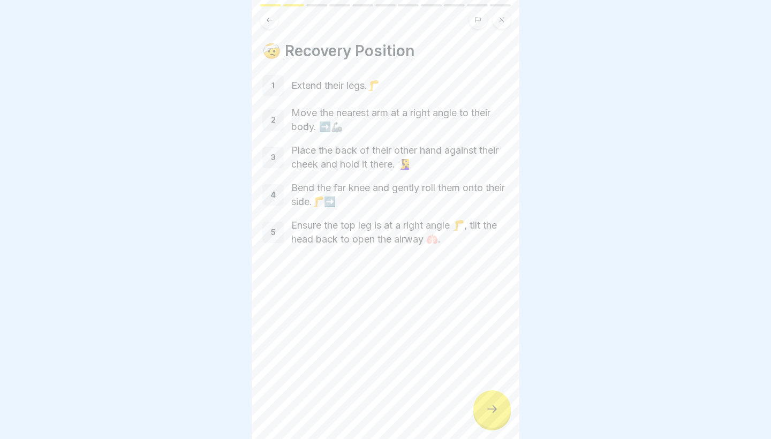
click at [485, 407] on icon at bounding box center [491, 408] width 13 height 13
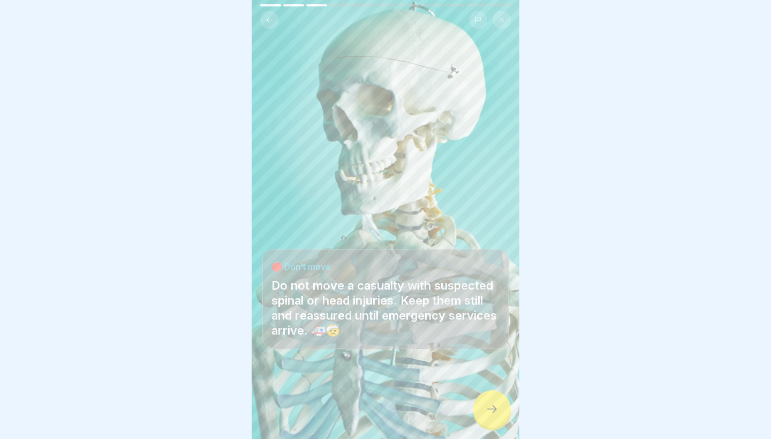
click at [485, 407] on icon at bounding box center [491, 408] width 13 height 13
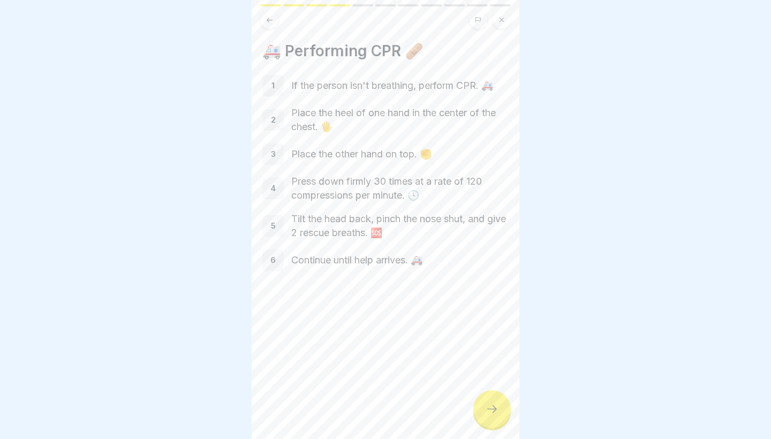
click at [485, 407] on icon at bounding box center [491, 408] width 13 height 13
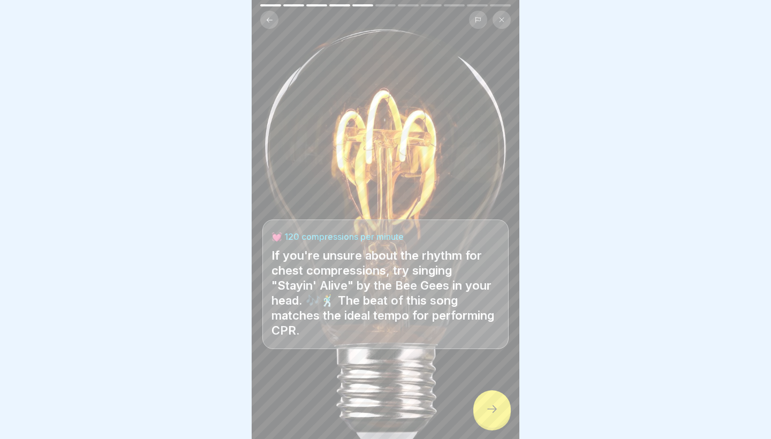
click at [485, 407] on icon at bounding box center [491, 408] width 13 height 13
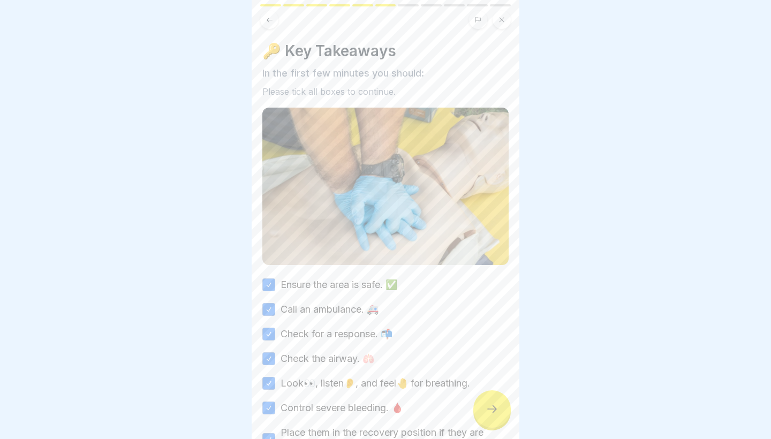
click at [485, 407] on icon at bounding box center [491, 408] width 13 height 13
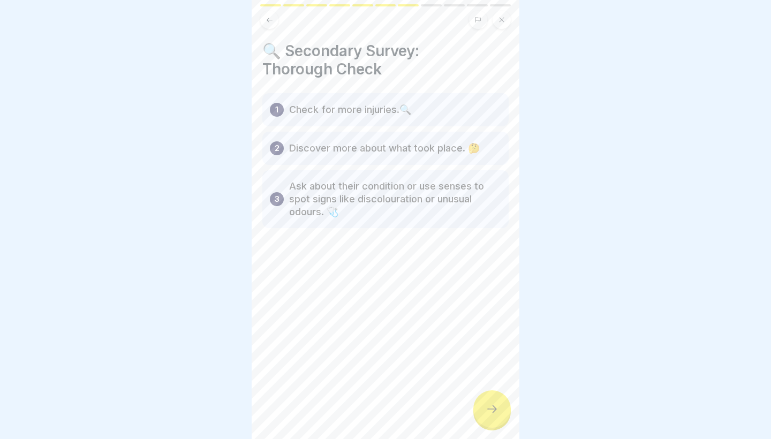
click at [487, 409] on icon at bounding box center [491, 408] width 13 height 13
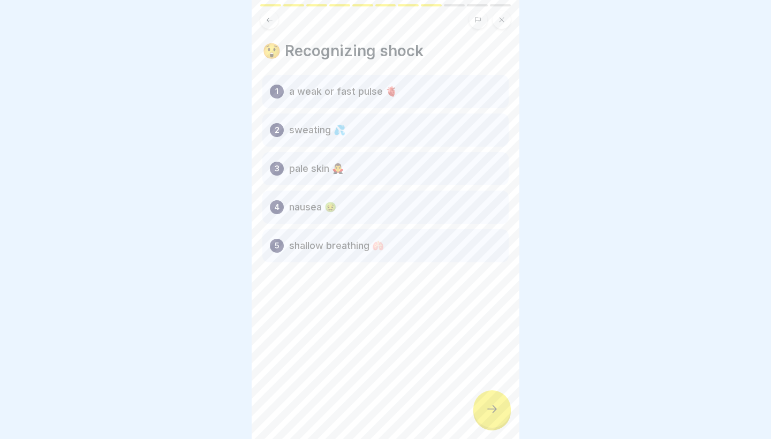
click at [502, 24] on button at bounding box center [501, 20] width 18 height 18
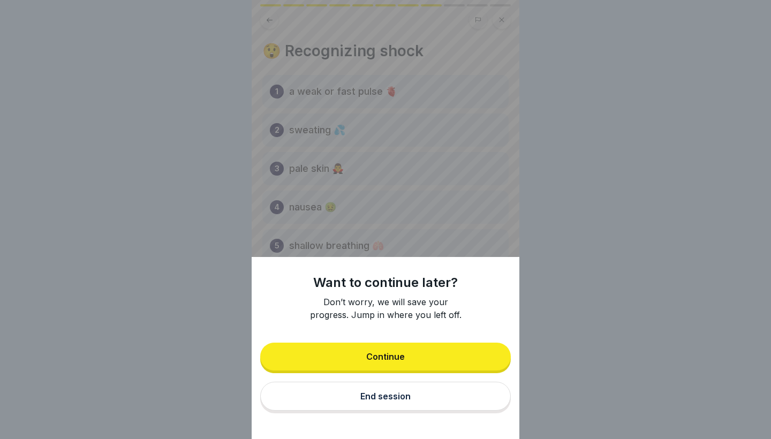
click at [438, 355] on button "Continue" at bounding box center [385, 356] width 250 height 28
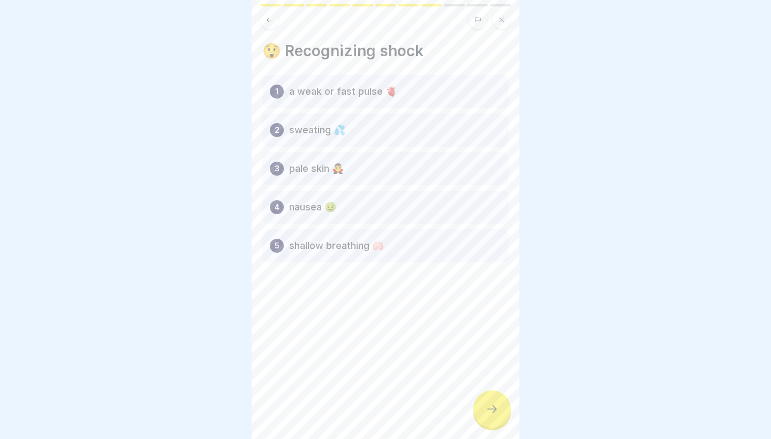
click at [505, 23] on button at bounding box center [501, 20] width 18 height 18
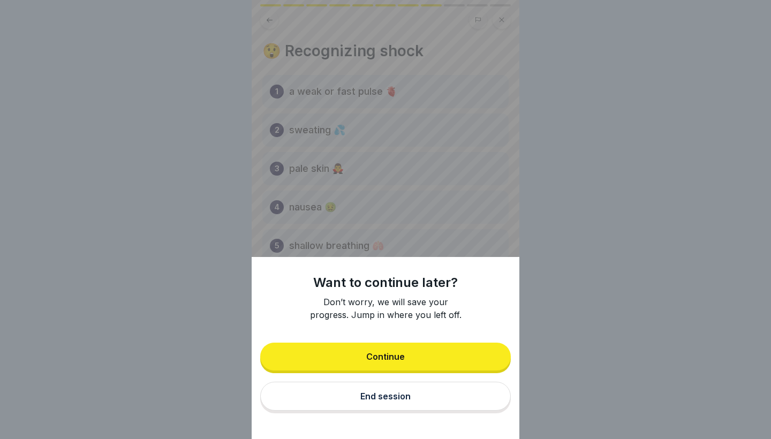
click at [411, 409] on button "End session" at bounding box center [385, 396] width 250 height 29
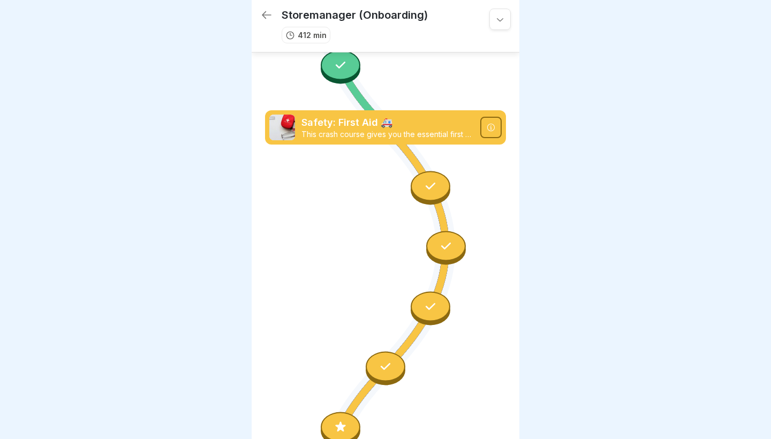
scroll to position [2334, 0]
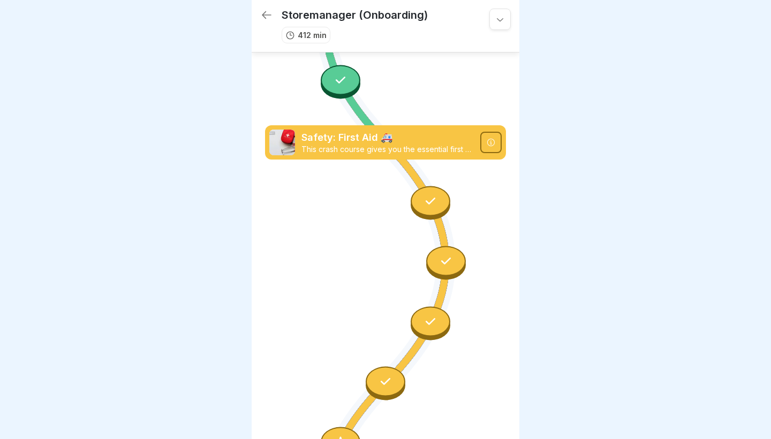
click at [421, 212] on div at bounding box center [430, 201] width 40 height 30
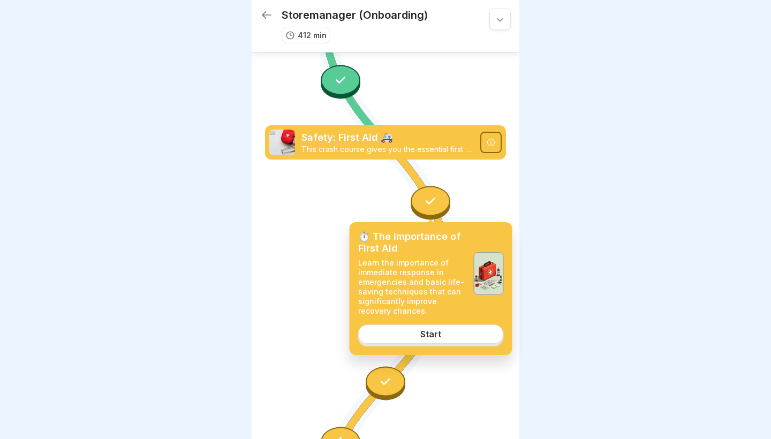
click at [452, 335] on link "Start" at bounding box center [431, 333] width 146 height 19
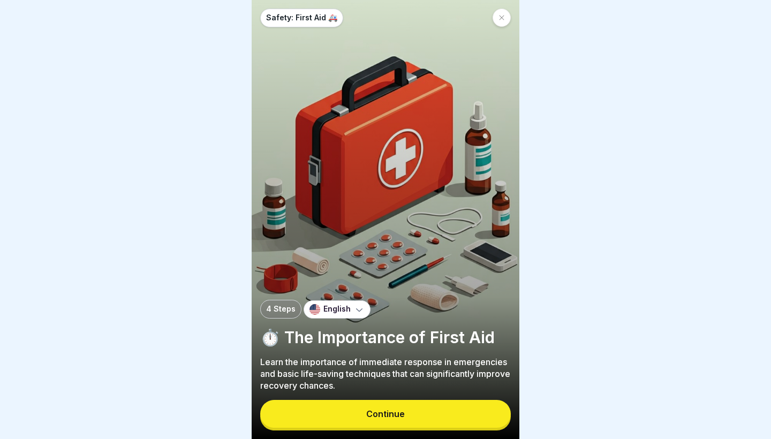
click at [432, 412] on button "Continue" at bounding box center [385, 414] width 250 height 28
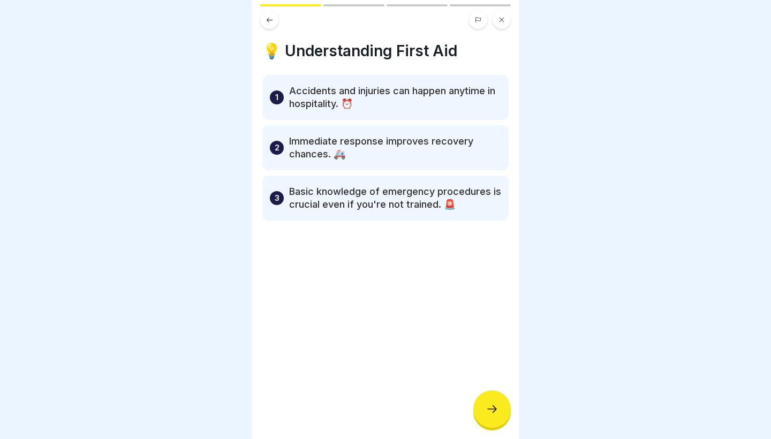
click at [485, 402] on div at bounding box center [491, 408] width 37 height 37
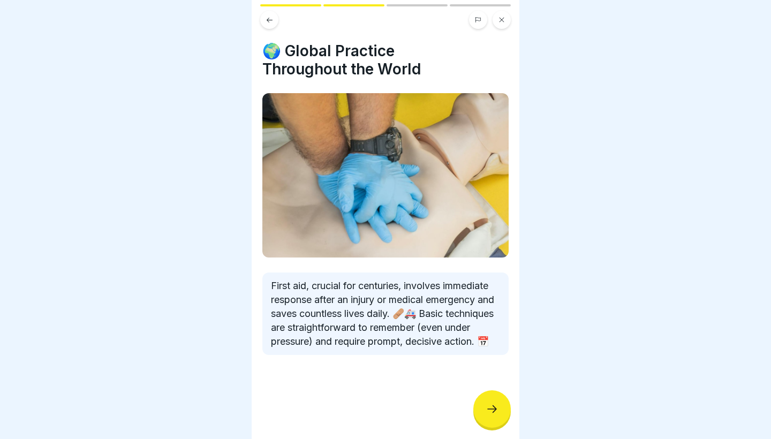
click at [485, 402] on div at bounding box center [491, 408] width 37 height 37
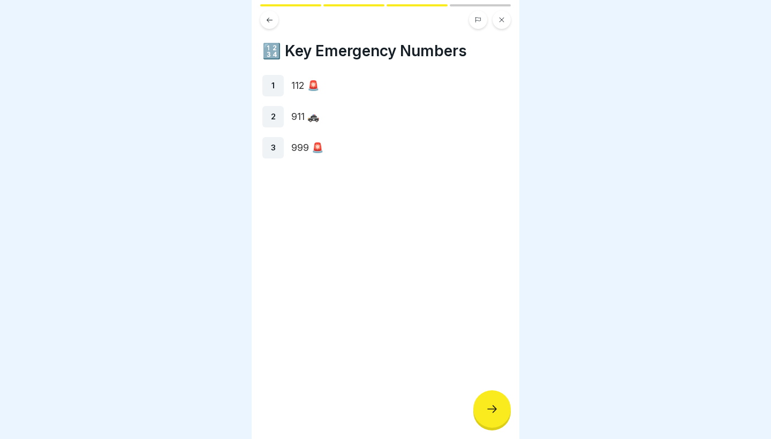
click at [273, 16] on button at bounding box center [269, 20] width 18 height 18
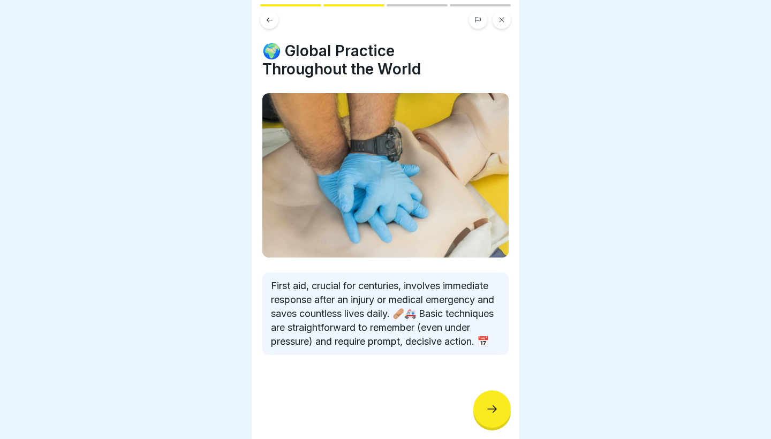
click at [478, 418] on div at bounding box center [491, 408] width 37 height 37
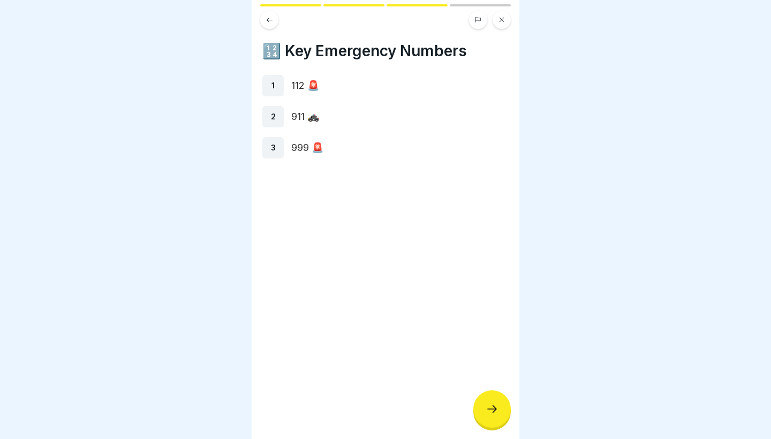
click at [480, 417] on div at bounding box center [491, 408] width 37 height 37
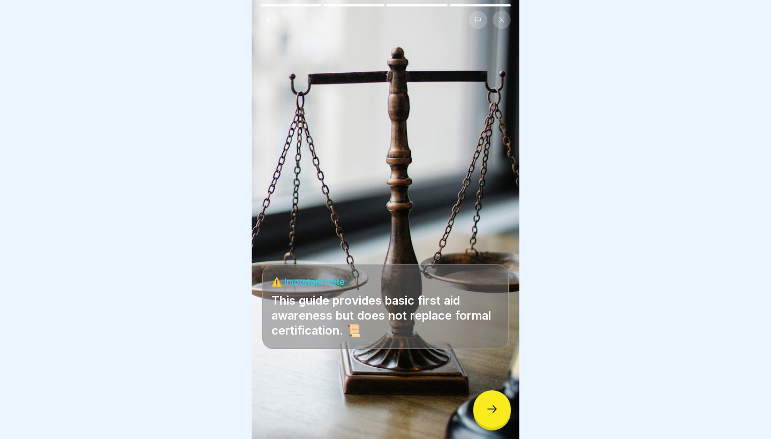
click at [480, 417] on div at bounding box center [491, 408] width 37 height 37
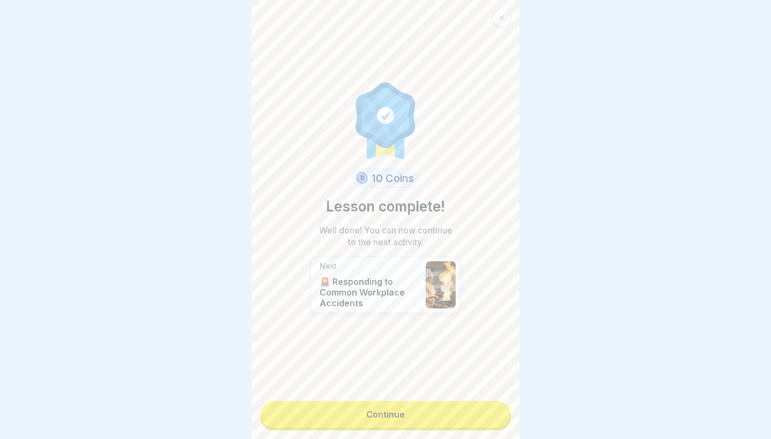
click at [480, 417] on link "Continue" at bounding box center [385, 414] width 250 height 27
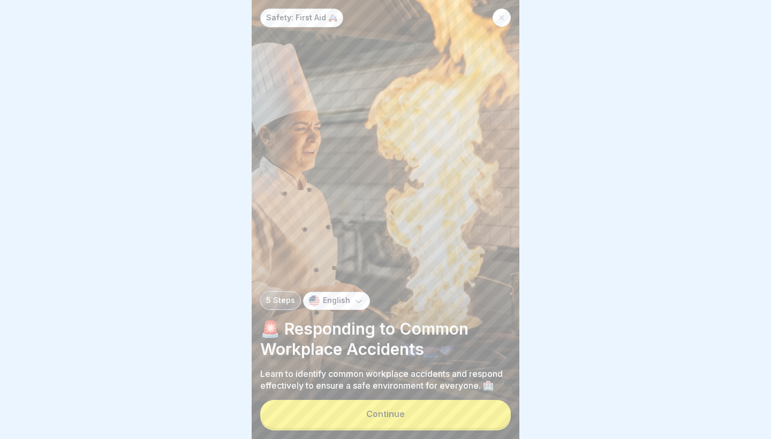
click at [479, 417] on button "Continue" at bounding box center [385, 414] width 250 height 28
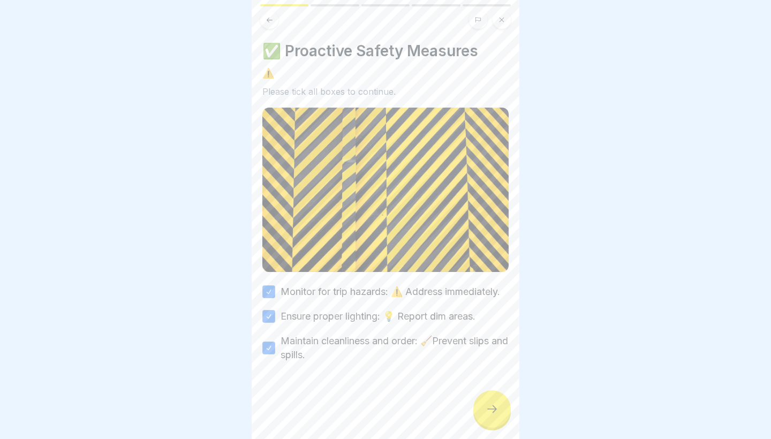
click at [479, 417] on div at bounding box center [491, 408] width 37 height 37
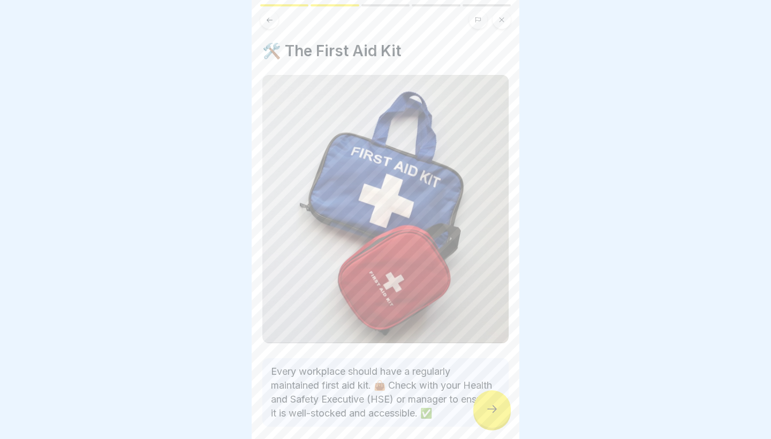
click at [479, 417] on div at bounding box center [491, 408] width 37 height 37
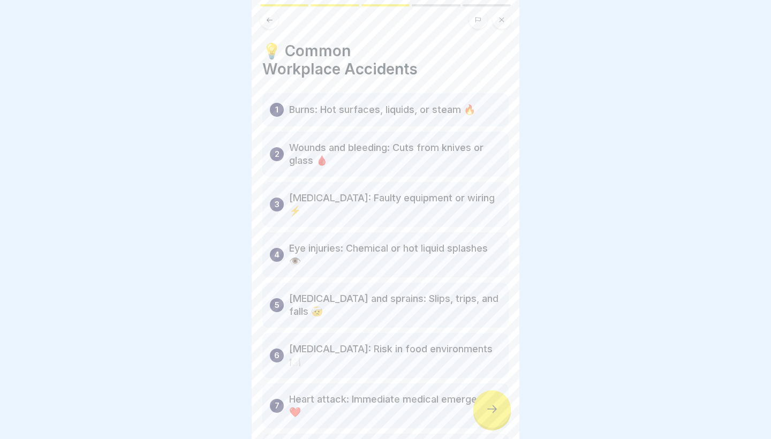
click at [479, 417] on div at bounding box center [491, 408] width 37 height 37
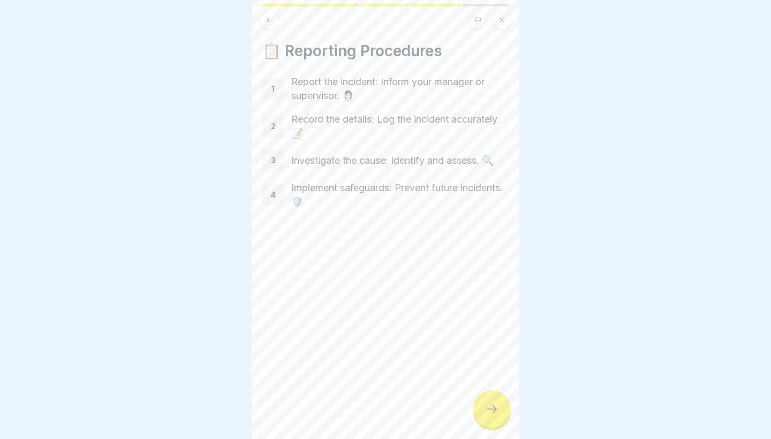
click at [479, 417] on div at bounding box center [491, 408] width 37 height 37
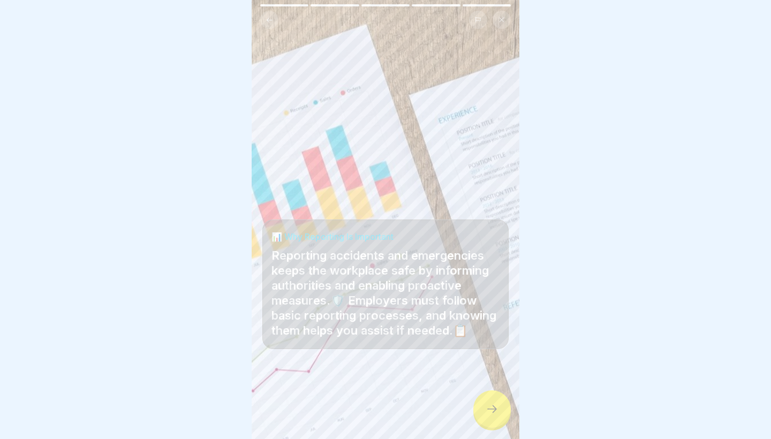
click at [479, 417] on div at bounding box center [491, 408] width 37 height 37
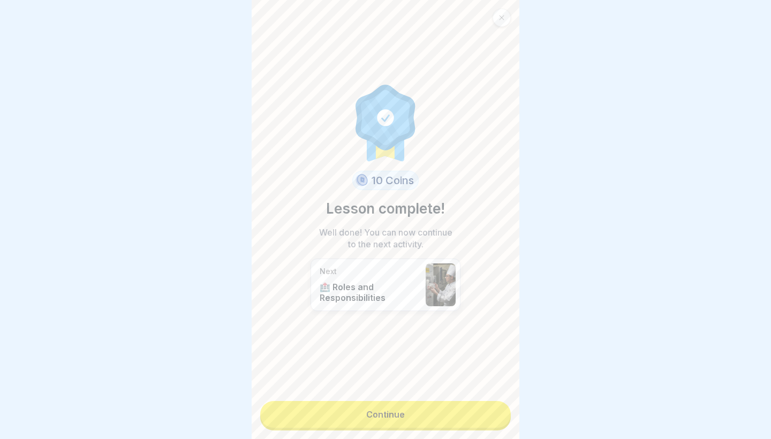
click at [479, 417] on link "Continue" at bounding box center [385, 414] width 250 height 27
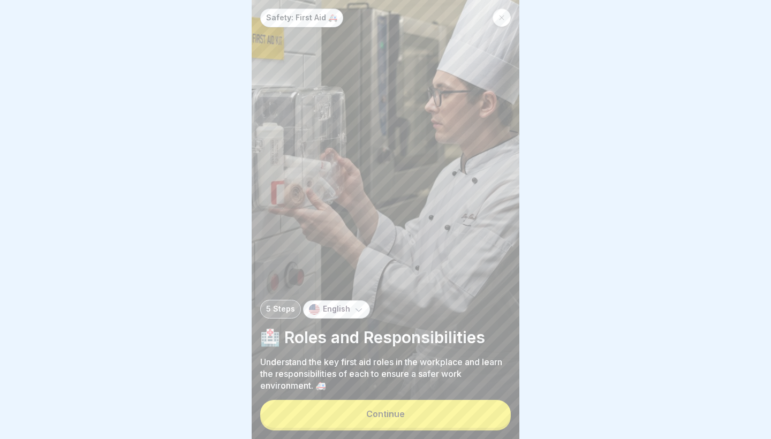
click at [479, 417] on button "Continue" at bounding box center [385, 414] width 250 height 28
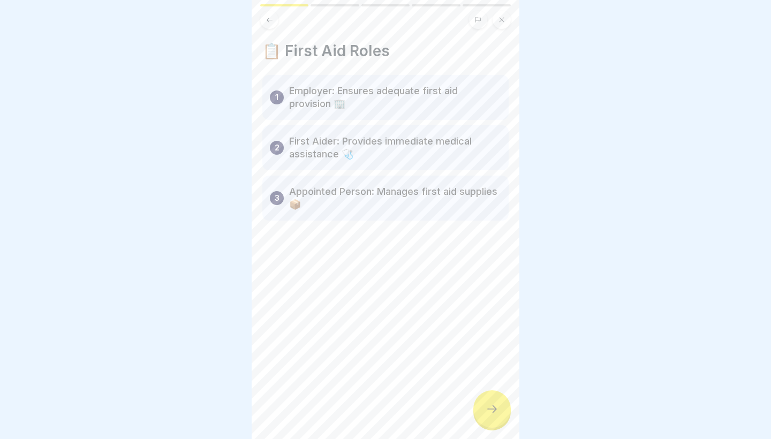
click at [479, 417] on div at bounding box center [491, 408] width 37 height 37
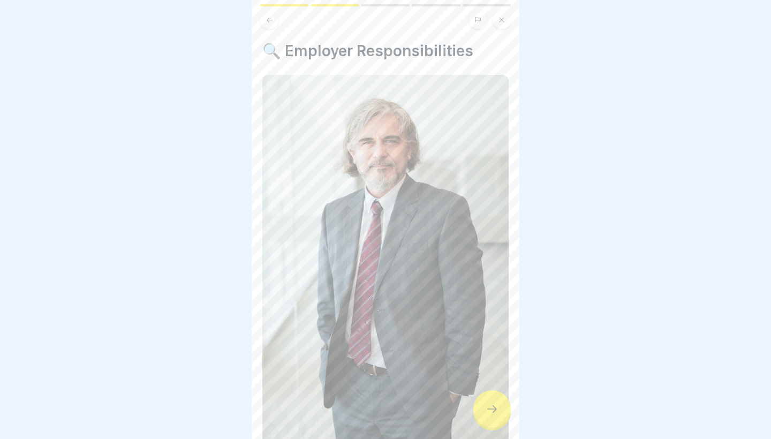
click at [479, 417] on div at bounding box center [491, 408] width 37 height 37
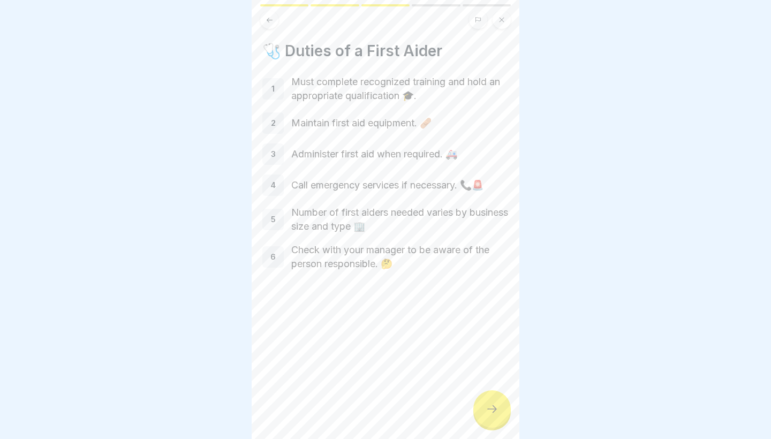
click at [479, 417] on div at bounding box center [491, 408] width 37 height 37
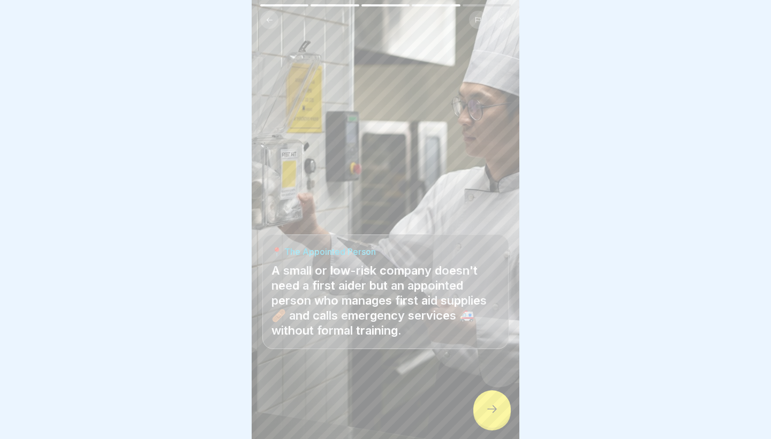
click at [270, 22] on icon at bounding box center [269, 20] width 8 height 8
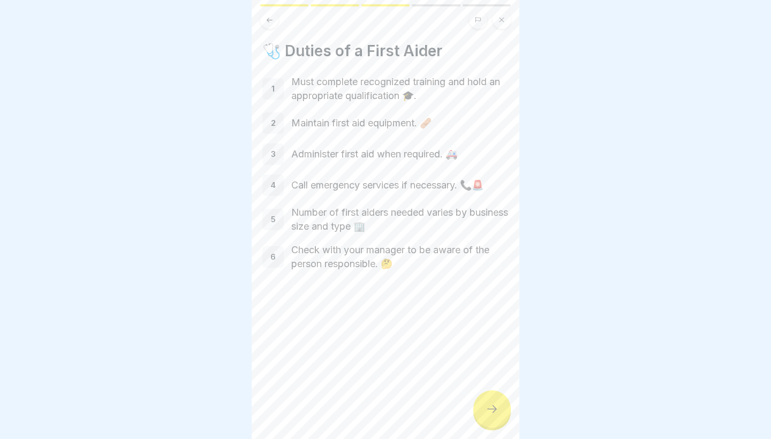
click at [486, 416] on div at bounding box center [491, 408] width 37 height 37
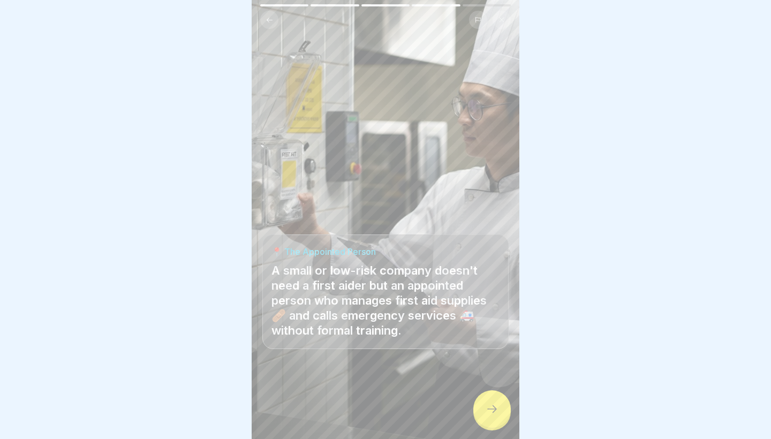
click at [486, 416] on div at bounding box center [491, 408] width 37 height 37
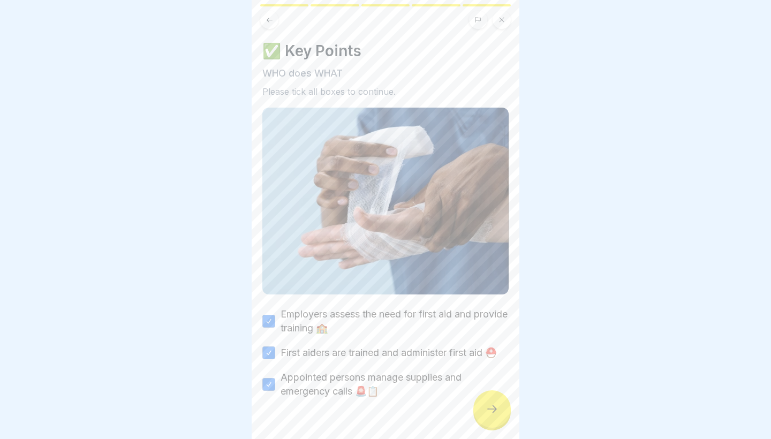
click at [486, 416] on div at bounding box center [491, 408] width 37 height 37
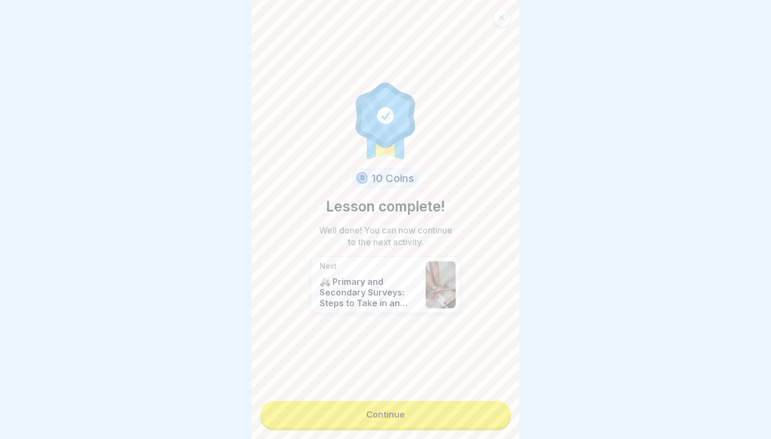
click at [486, 416] on link "Continue" at bounding box center [385, 414] width 250 height 27
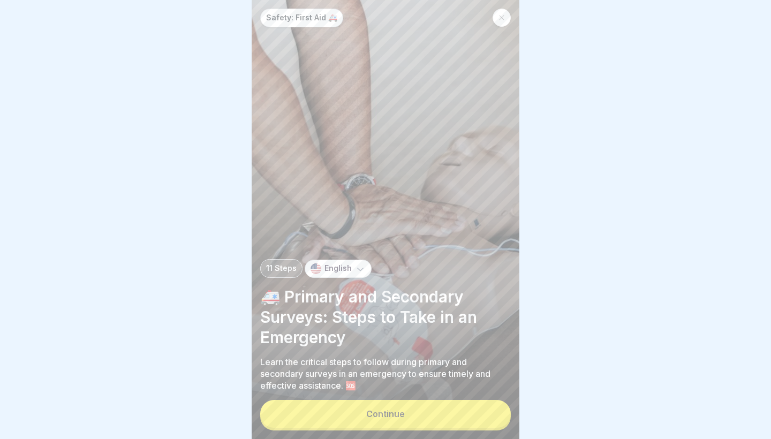
click at [486, 416] on button "Continue" at bounding box center [385, 414] width 250 height 28
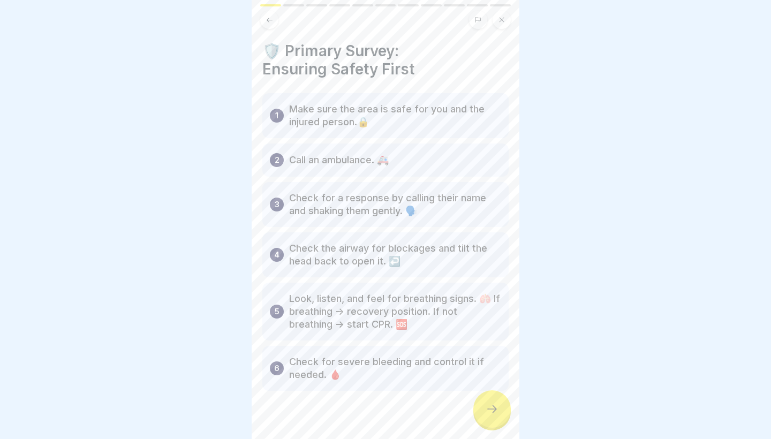
click at [504, 21] on icon at bounding box center [501, 20] width 6 height 6
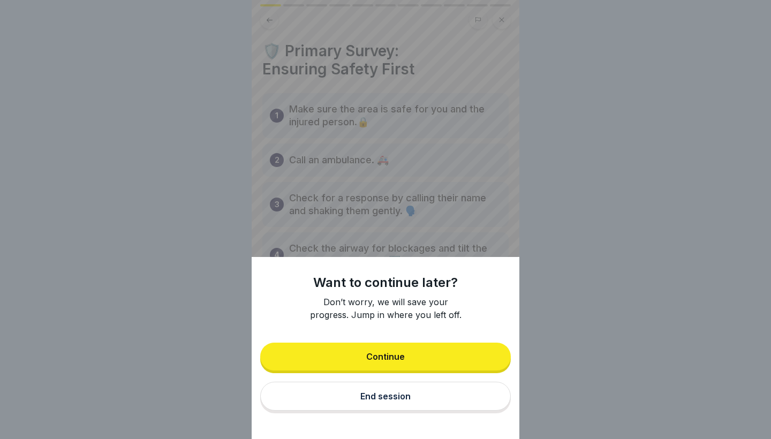
click at [380, 406] on button "End session" at bounding box center [385, 396] width 250 height 29
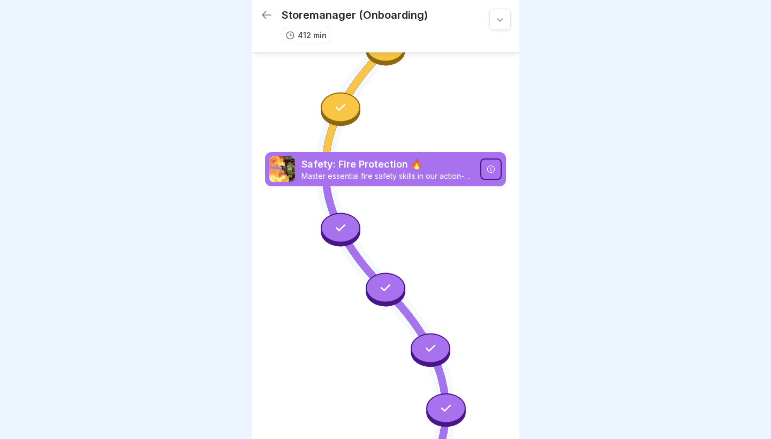
scroll to position [2666, 0]
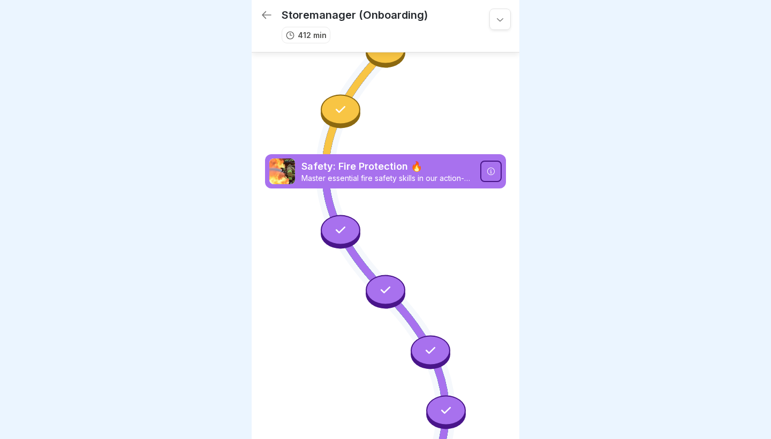
click at [349, 233] on div at bounding box center [341, 230] width 40 height 30
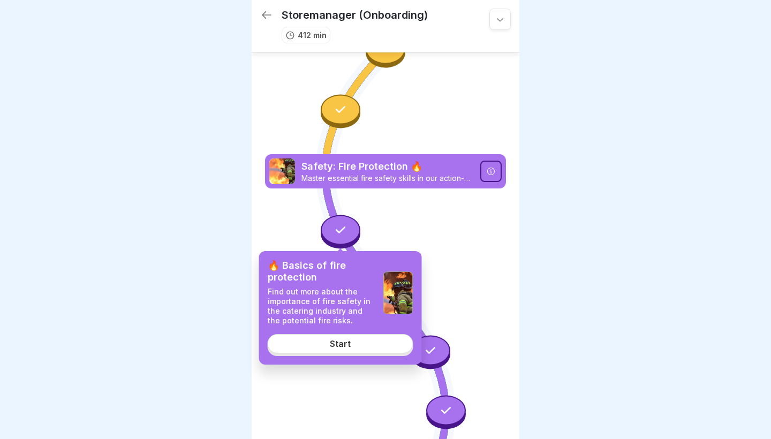
click at [357, 345] on link "Start" at bounding box center [341, 343] width 146 height 19
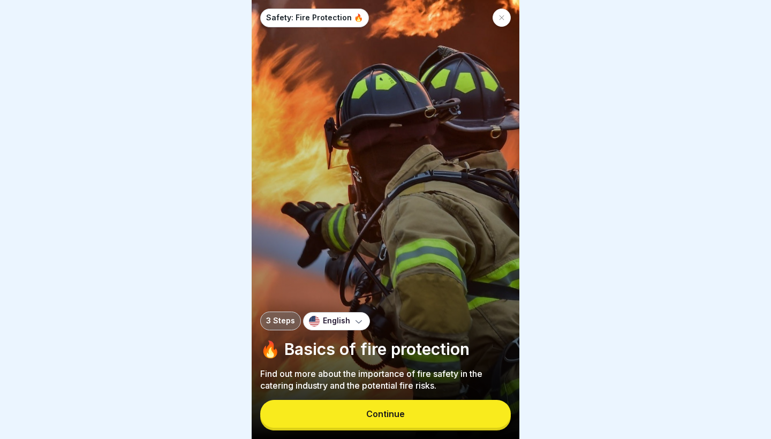
click at [460, 429] on div "Continue" at bounding box center [385, 415] width 250 height 31
click at [457, 423] on button "Continue" at bounding box center [385, 414] width 250 height 28
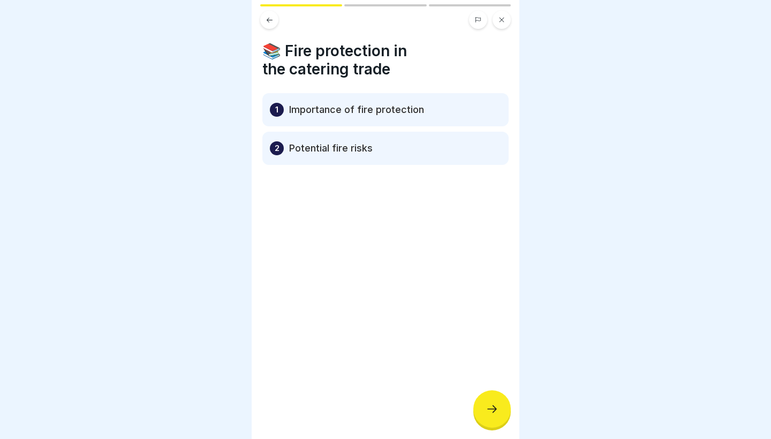
click at [484, 405] on div at bounding box center [491, 408] width 37 height 37
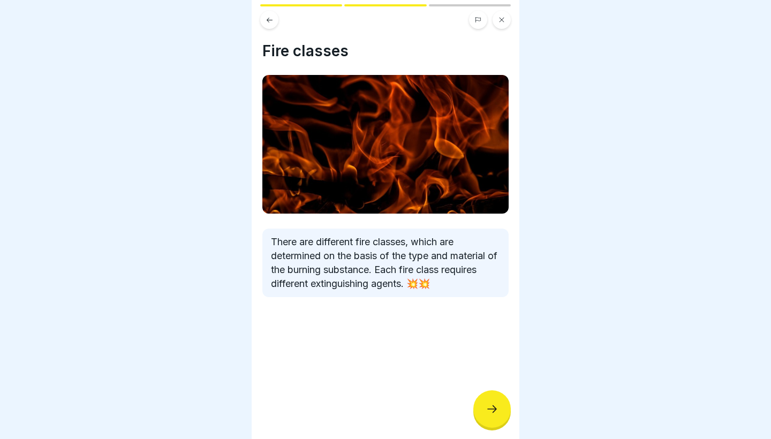
click at [484, 405] on div at bounding box center [491, 408] width 37 height 37
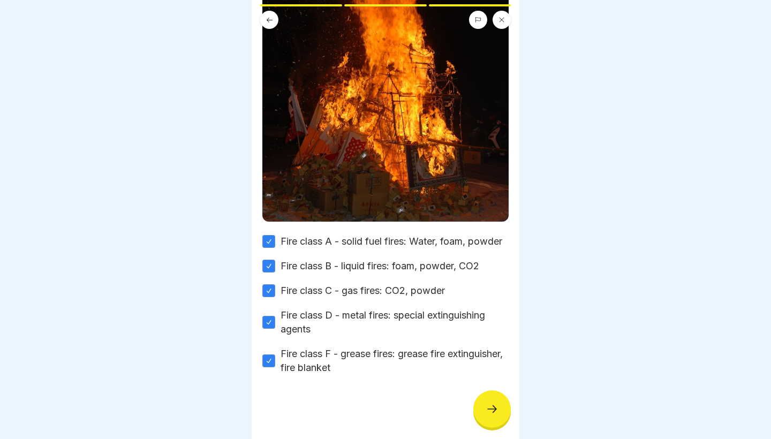
scroll to position [258, 0]
click at [498, 415] on icon at bounding box center [491, 408] width 13 height 13
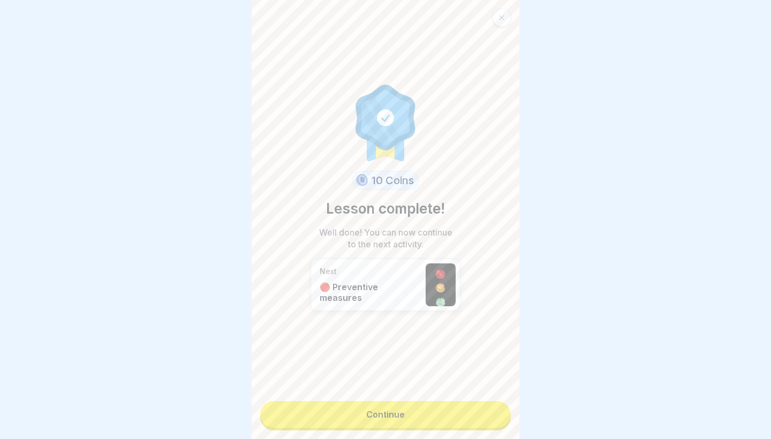
click at [498, 415] on link "Continue" at bounding box center [385, 414] width 250 height 27
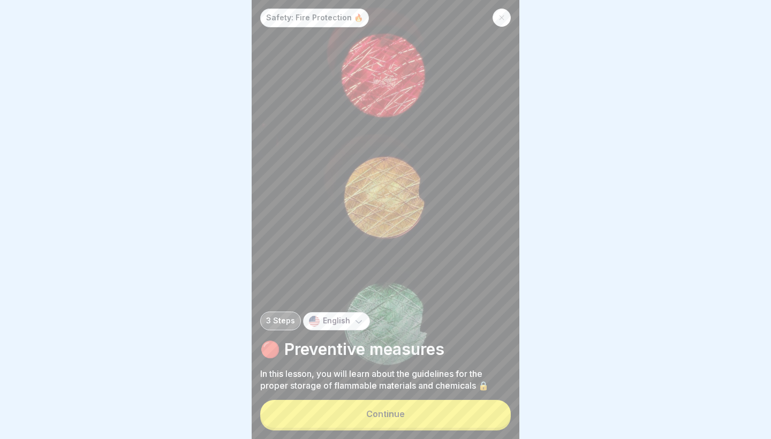
click at [498, 415] on button "Continue" at bounding box center [385, 414] width 250 height 28
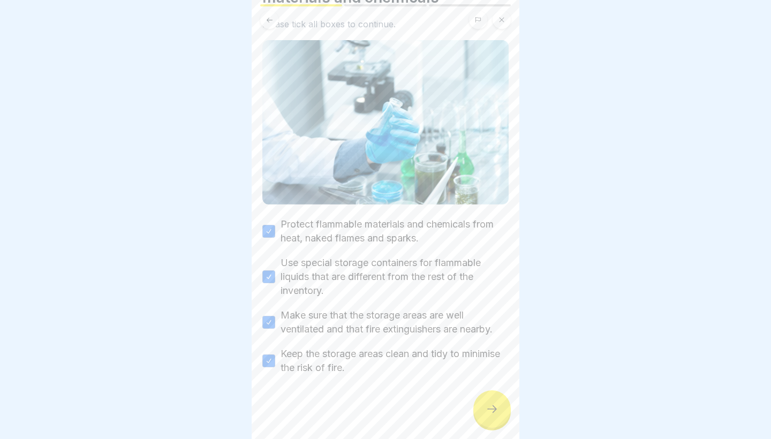
scroll to position [40, 0]
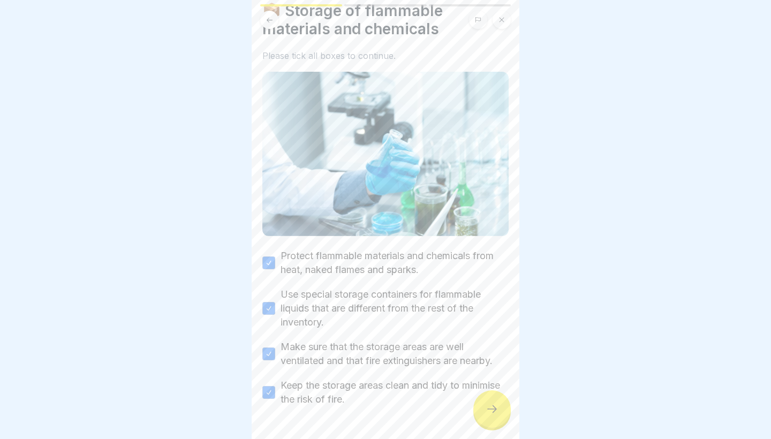
click at [492, 413] on icon at bounding box center [491, 408] width 13 height 13
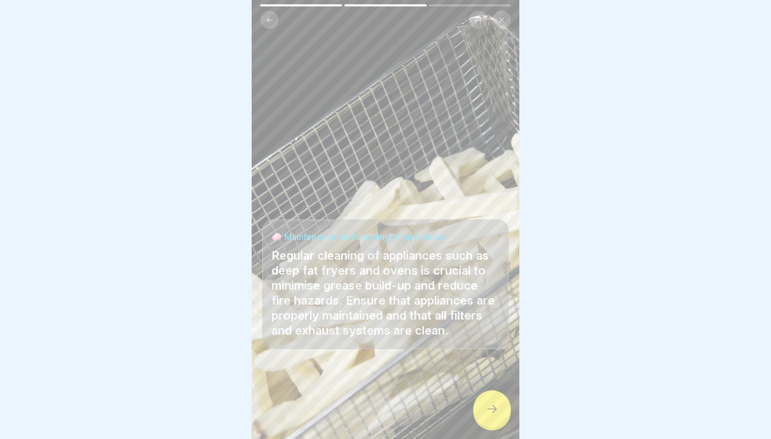
click at [492, 413] on icon at bounding box center [491, 408] width 13 height 13
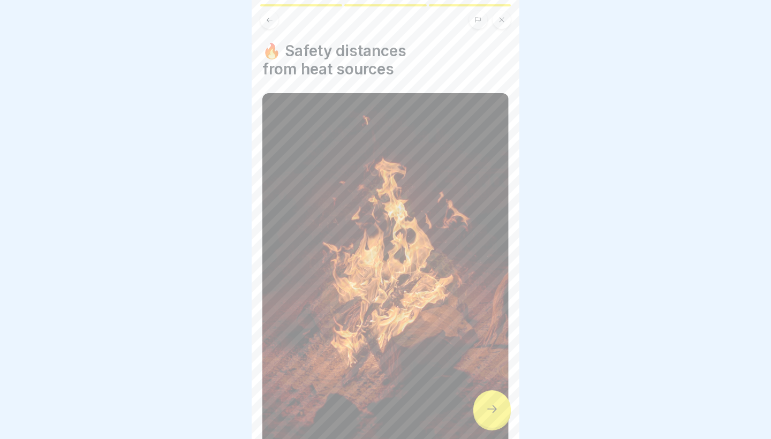
click at [492, 413] on icon at bounding box center [491, 408] width 13 height 13
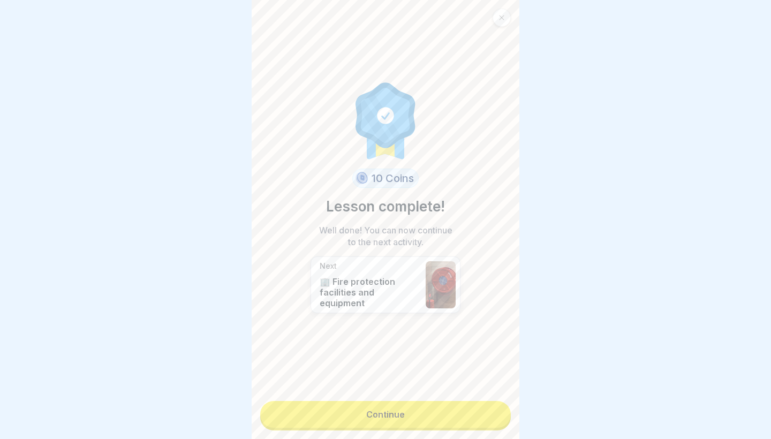
click at [492, 413] on link "Continue" at bounding box center [385, 414] width 250 height 27
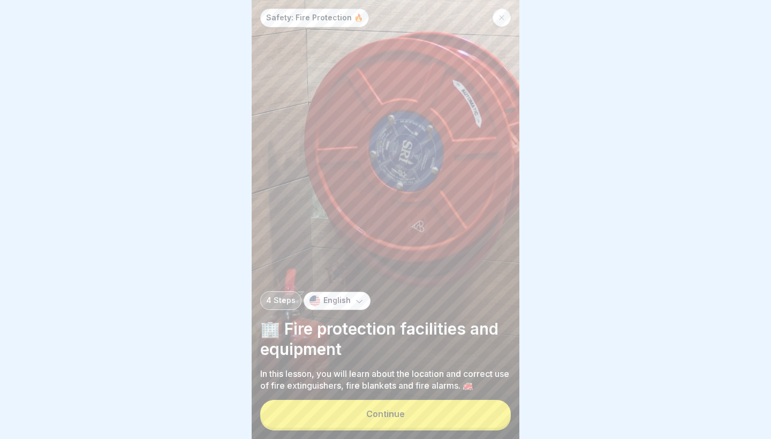
click at [463, 412] on button "Continue" at bounding box center [385, 414] width 250 height 28
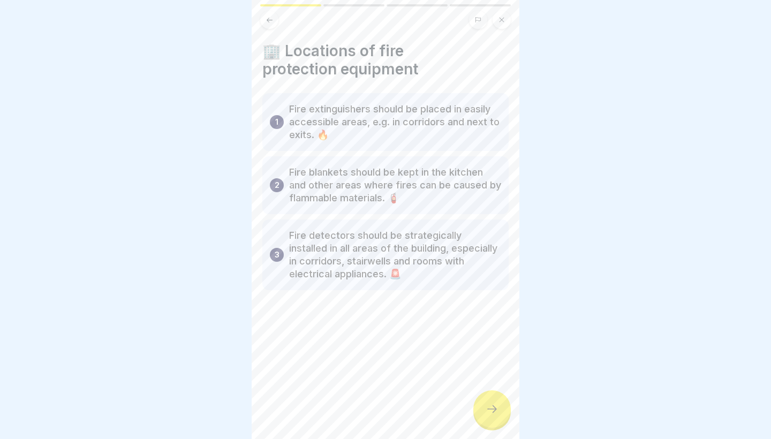
click at [490, 426] on div at bounding box center [491, 408] width 37 height 37
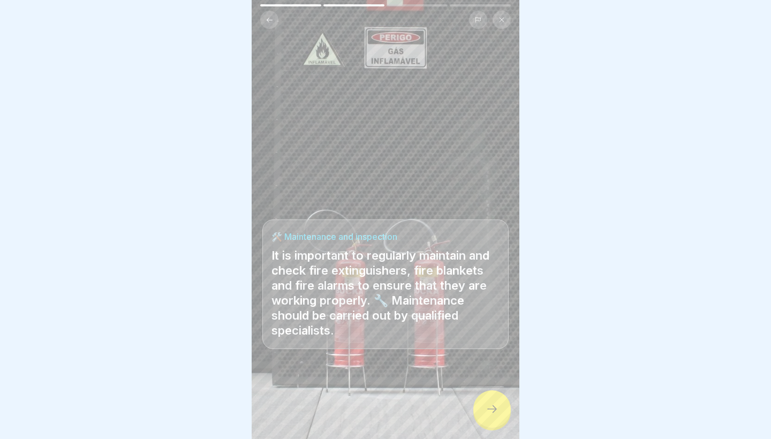
click at [491, 424] on div at bounding box center [491, 408] width 37 height 37
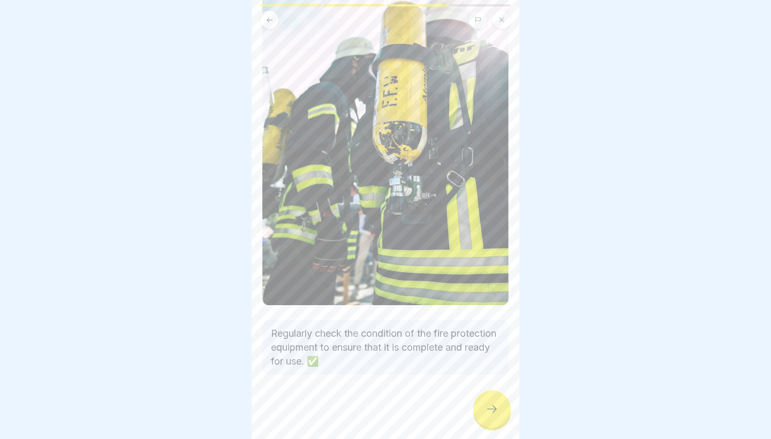
scroll to position [157, 0]
click at [492, 407] on icon at bounding box center [491, 408] width 13 height 13
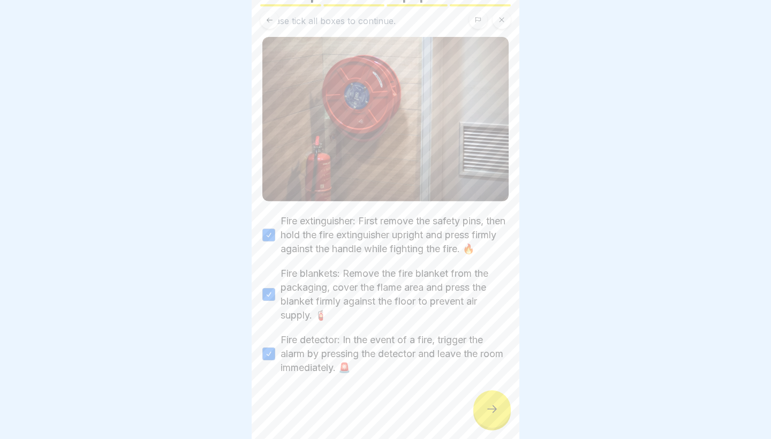
scroll to position [88, 0]
click at [494, 413] on icon at bounding box center [491, 408] width 13 height 13
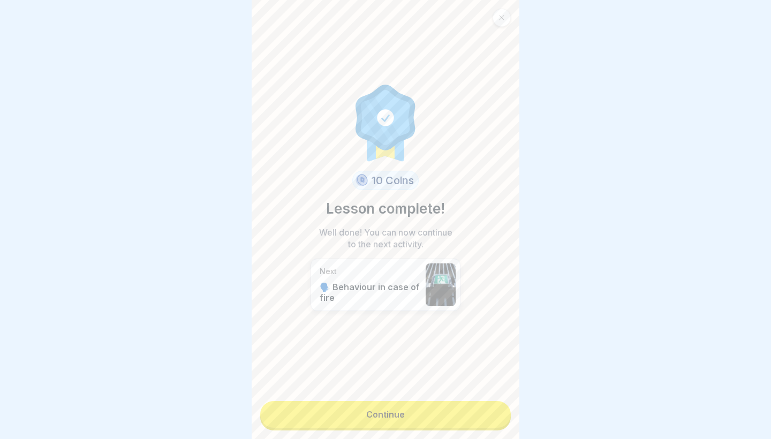
click at [459, 417] on link "Continue" at bounding box center [385, 414] width 250 height 27
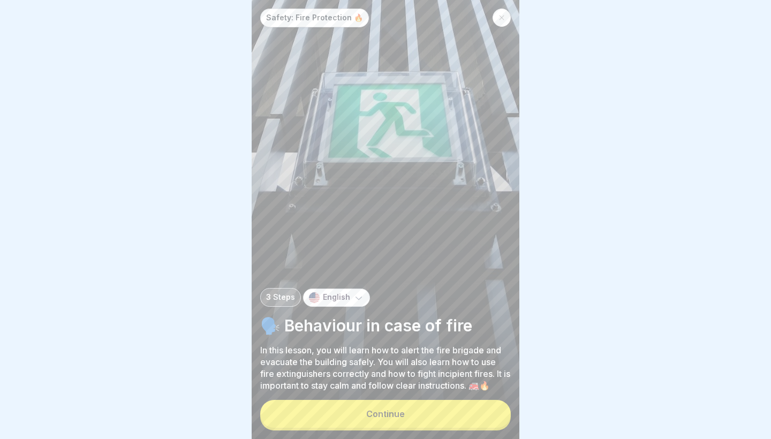
click at [411, 416] on button "Continue" at bounding box center [385, 414] width 250 height 28
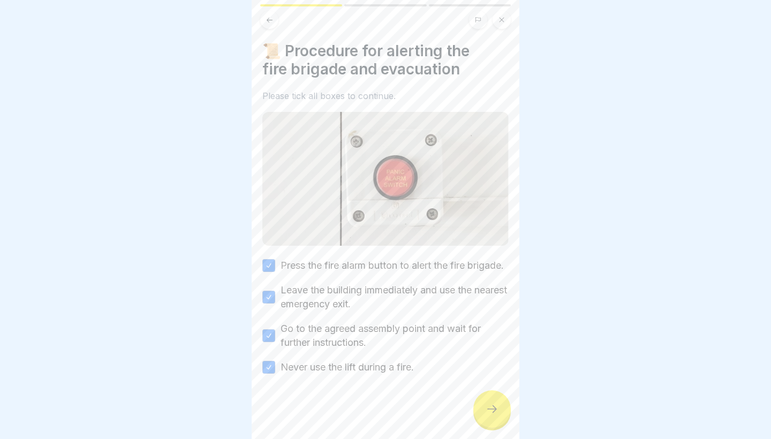
click at [481, 418] on div at bounding box center [491, 408] width 37 height 37
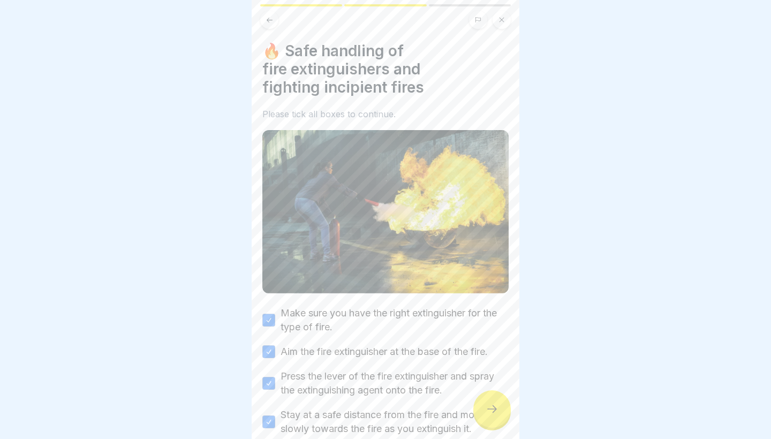
click at [492, 415] on div at bounding box center [491, 408] width 37 height 37
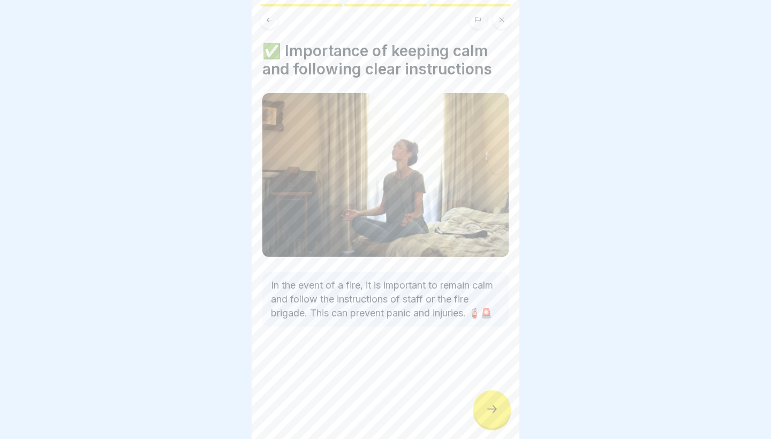
click at [492, 415] on div at bounding box center [491, 408] width 37 height 37
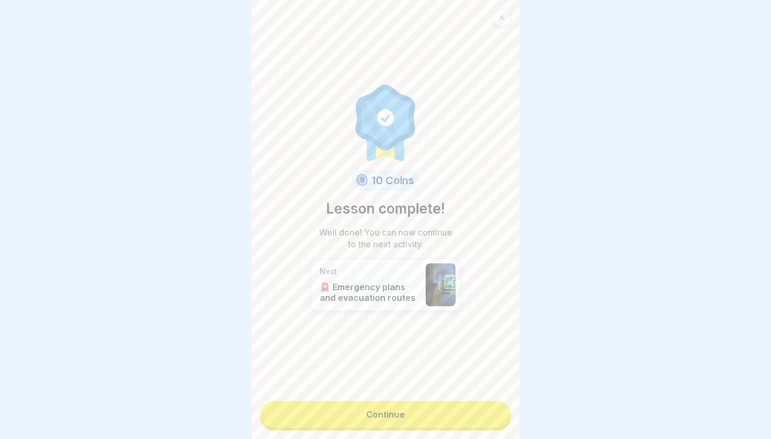
click at [490, 416] on link "Continue" at bounding box center [385, 414] width 250 height 27
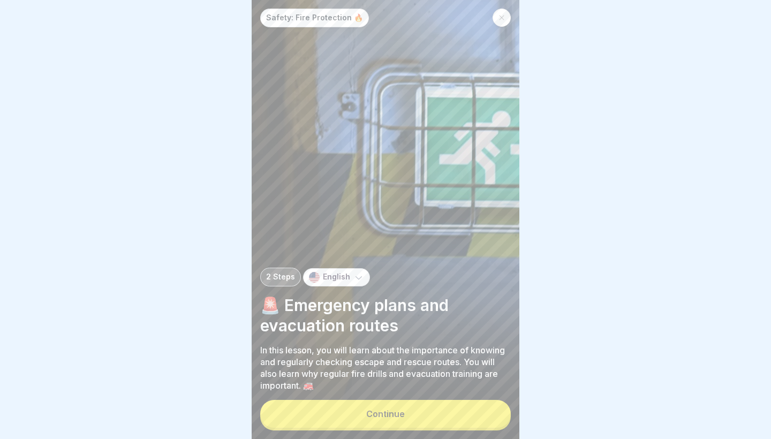
click at [490, 416] on button "Continue" at bounding box center [385, 414] width 250 height 28
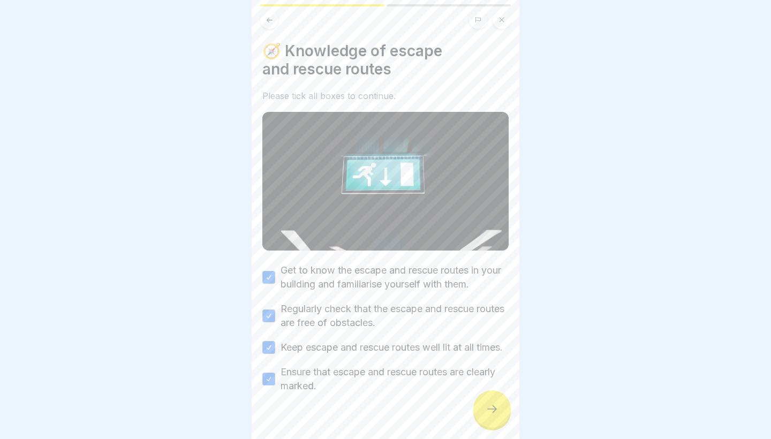
click at [490, 416] on div at bounding box center [491, 408] width 37 height 37
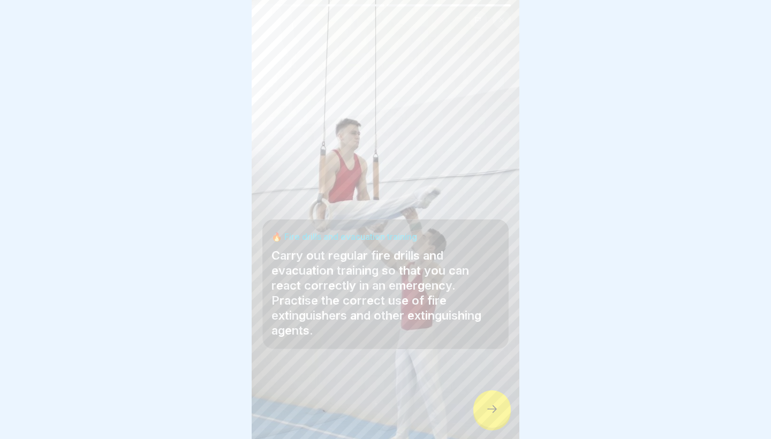
click at [490, 416] on div at bounding box center [491, 408] width 37 height 37
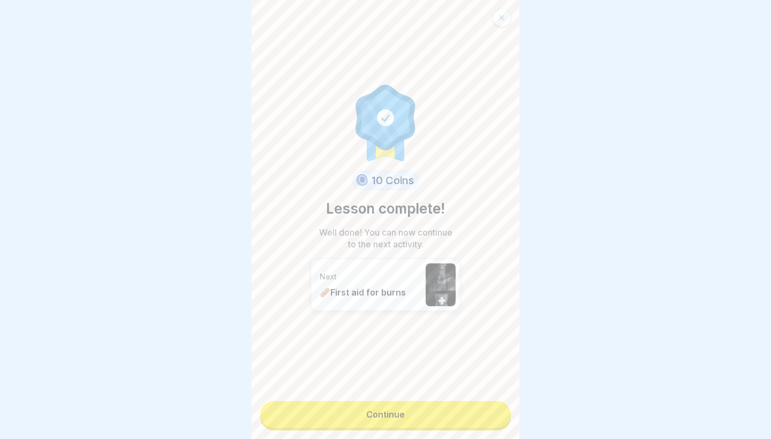
click at [490, 416] on link "Continue" at bounding box center [385, 414] width 250 height 27
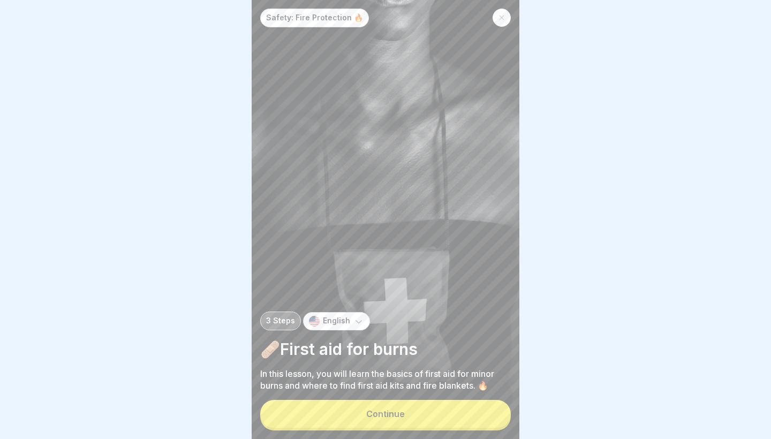
click at [490, 416] on button "Continue" at bounding box center [385, 414] width 250 height 28
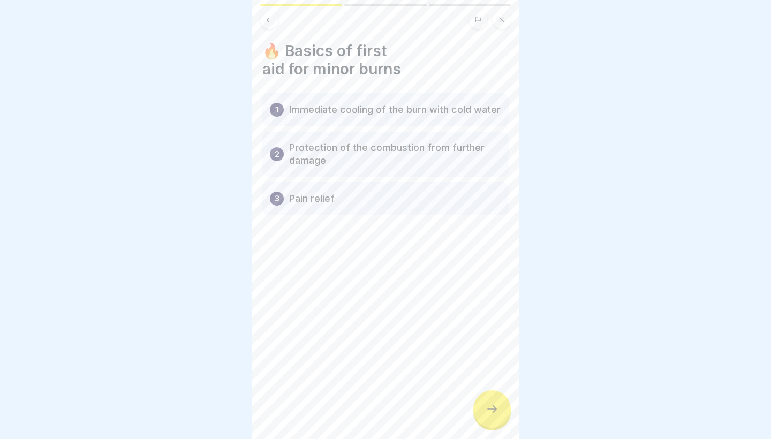
click at [490, 416] on div at bounding box center [491, 408] width 37 height 37
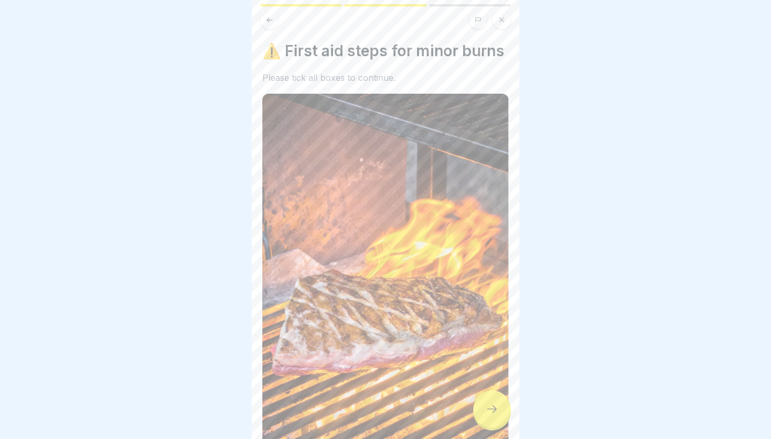
click at [490, 416] on div at bounding box center [491, 408] width 37 height 37
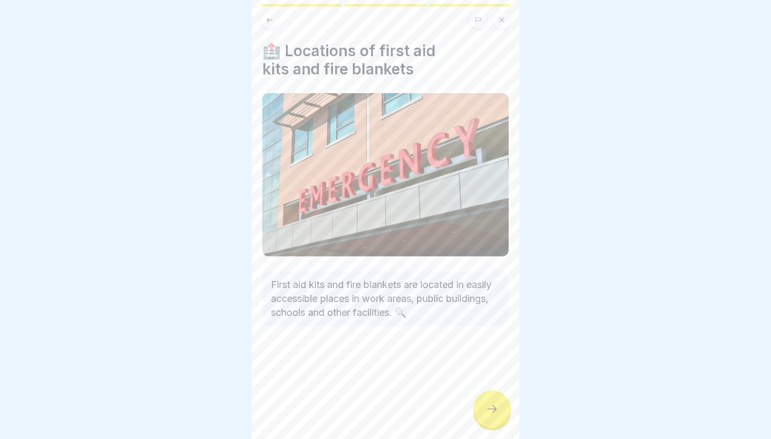
click at [490, 416] on div at bounding box center [491, 408] width 37 height 37
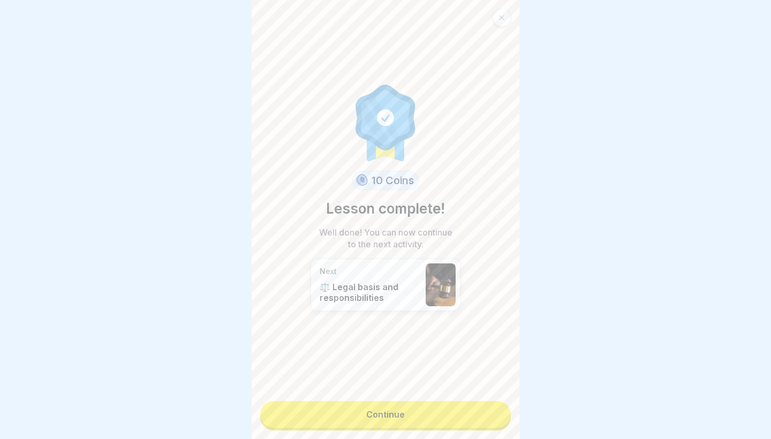
click at [490, 416] on link "Continue" at bounding box center [385, 414] width 250 height 27
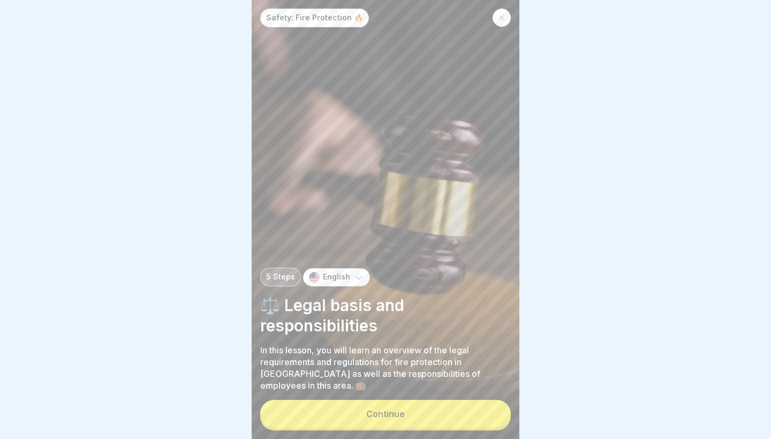
click at [490, 416] on button "Continue" at bounding box center [385, 414] width 250 height 28
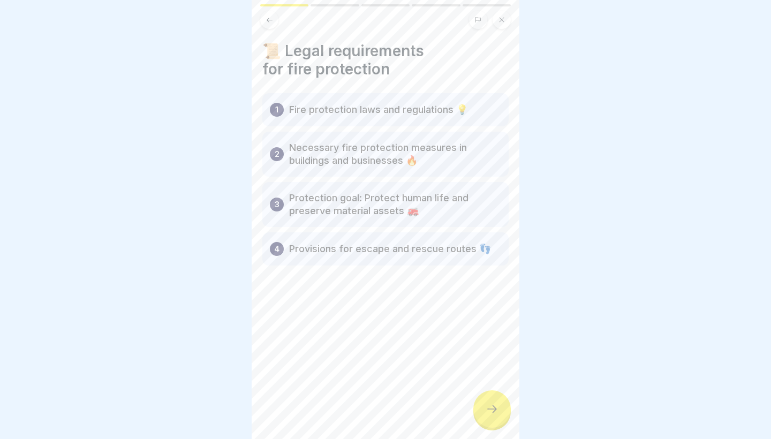
click at [490, 416] on div at bounding box center [491, 408] width 37 height 37
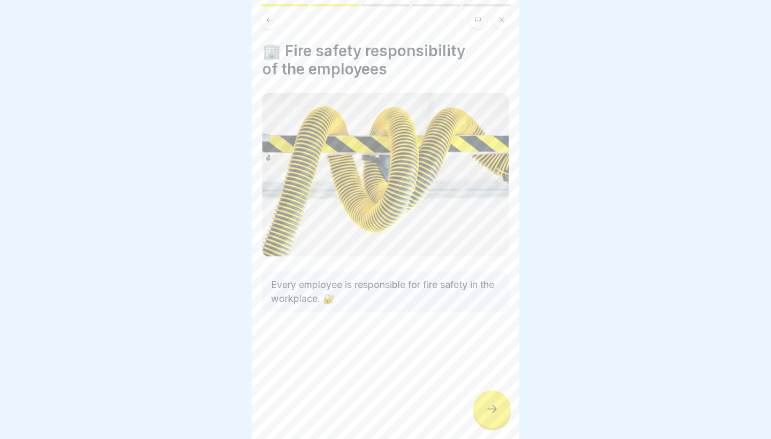
click at [490, 416] on div at bounding box center [491, 408] width 37 height 37
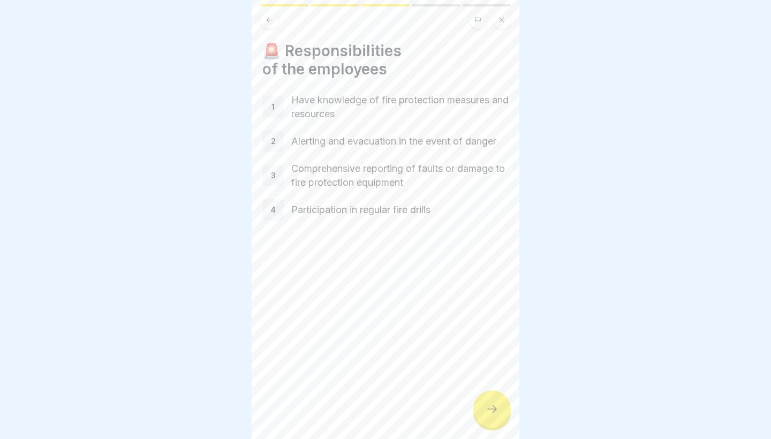
click at [490, 416] on div at bounding box center [491, 408] width 37 height 37
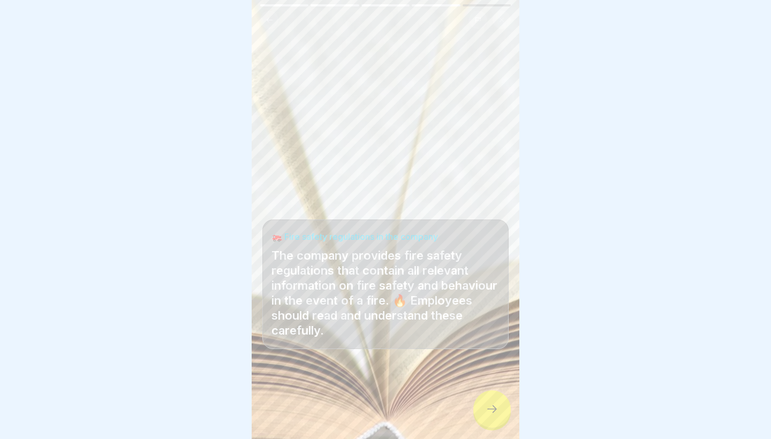
click at [490, 416] on div at bounding box center [491, 408] width 37 height 37
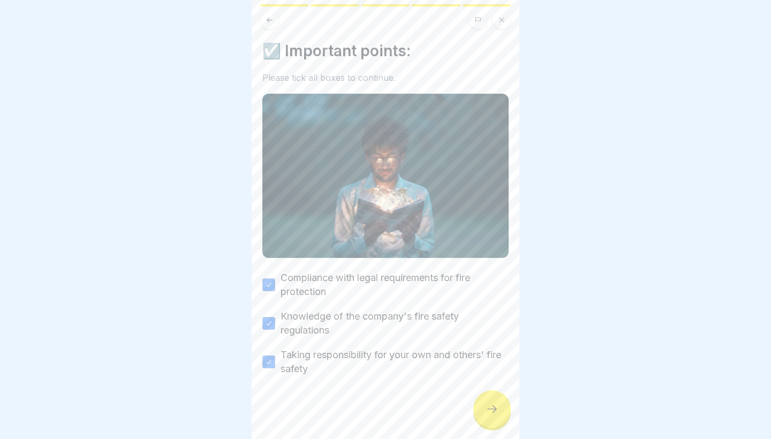
click at [490, 416] on div at bounding box center [491, 408] width 37 height 37
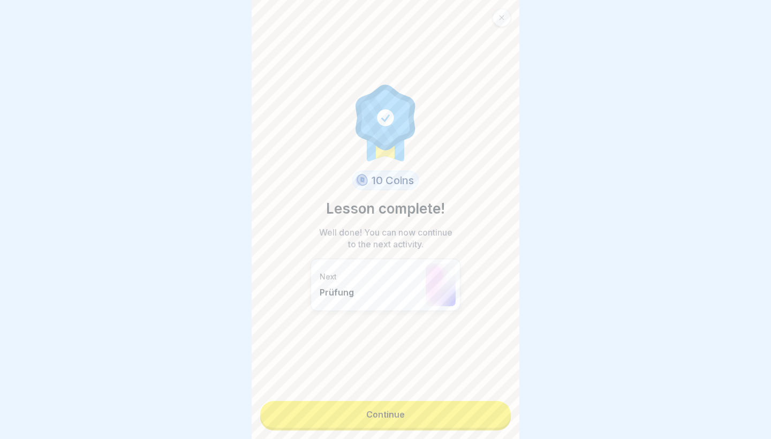
click at [490, 416] on link "Continue" at bounding box center [385, 414] width 250 height 27
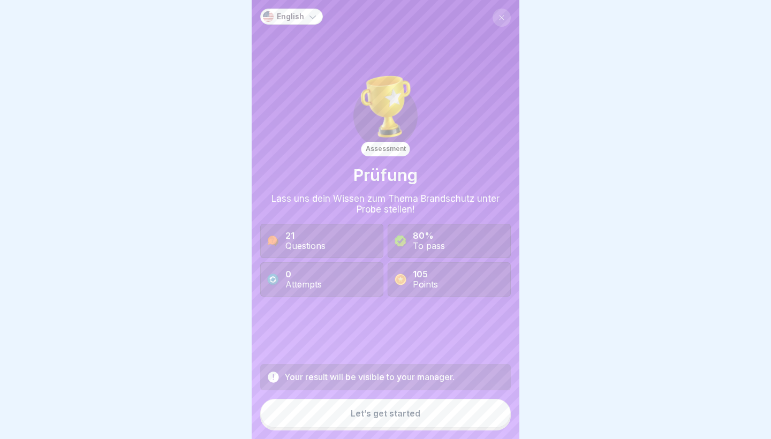
click at [512, 18] on div "English Assessment Prüfung Lass uns dein Wissen zum Thema Brandschutz unter Pro…" at bounding box center [385, 219] width 268 height 439
click at [507, 19] on button at bounding box center [501, 18] width 18 height 18
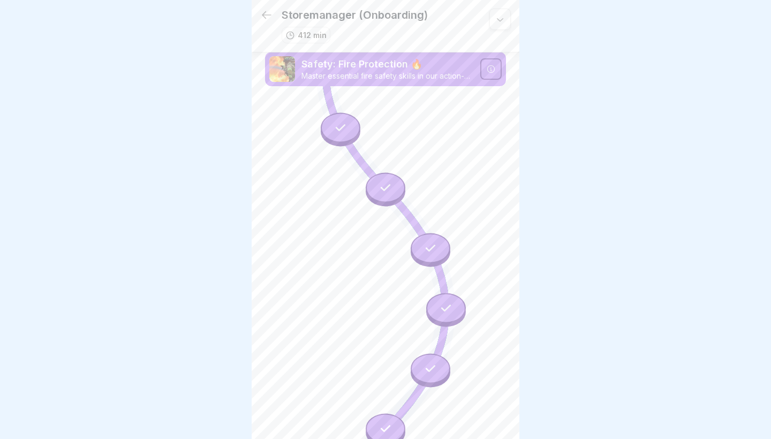
scroll to position [2693, 0]
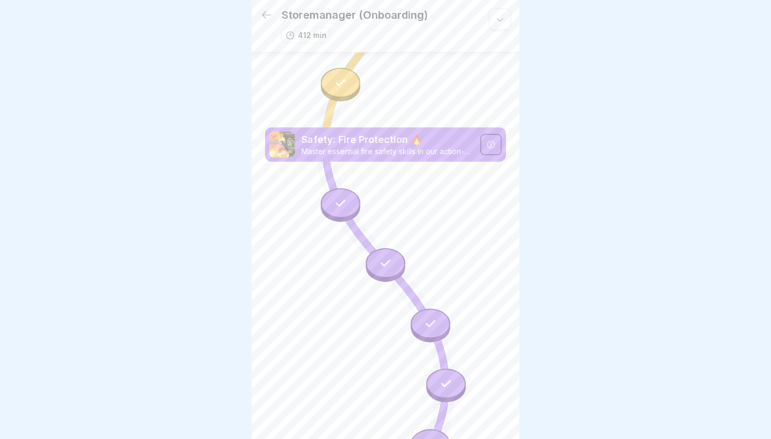
click at [339, 203] on icon at bounding box center [340, 203] width 14 height 14
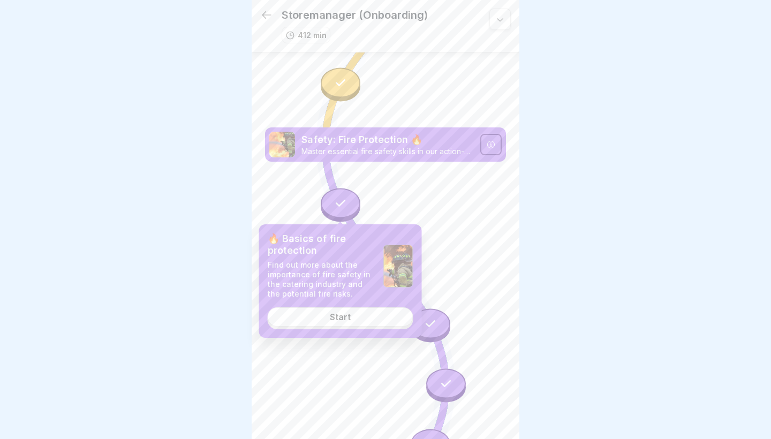
scroll to position [2694, 0]
click at [330, 309] on link "Start" at bounding box center [341, 316] width 146 height 19
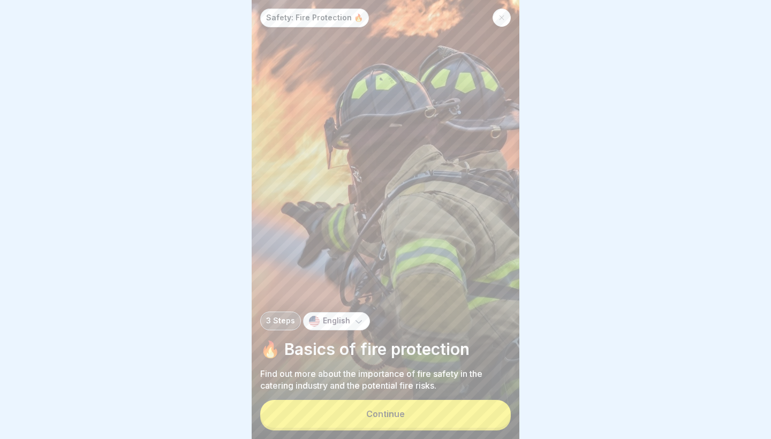
click at [385, 405] on button "Continue" at bounding box center [385, 414] width 250 height 28
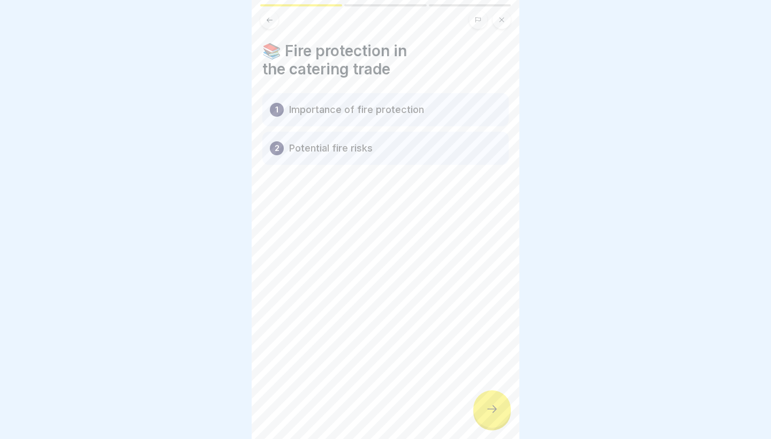
click at [509, 424] on div "📚 Fire protection in the catering trade 1 Importance of fire protection 2 Poten…" at bounding box center [385, 219] width 268 height 439
click at [497, 420] on div at bounding box center [491, 408] width 37 height 37
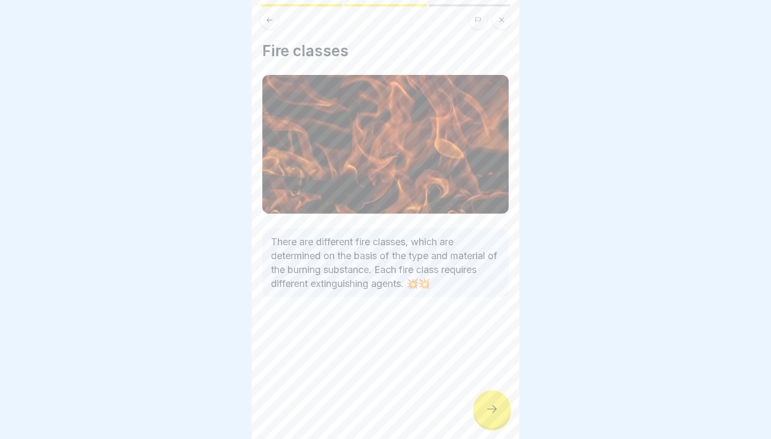
click at [497, 420] on div at bounding box center [491, 408] width 37 height 37
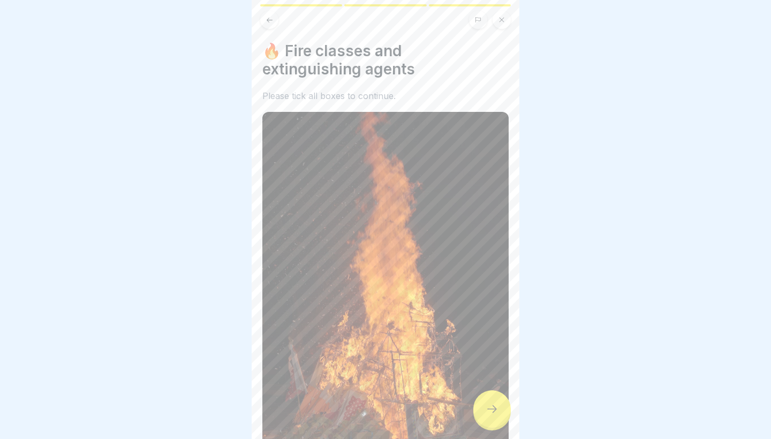
click at [497, 420] on div at bounding box center [491, 408] width 37 height 37
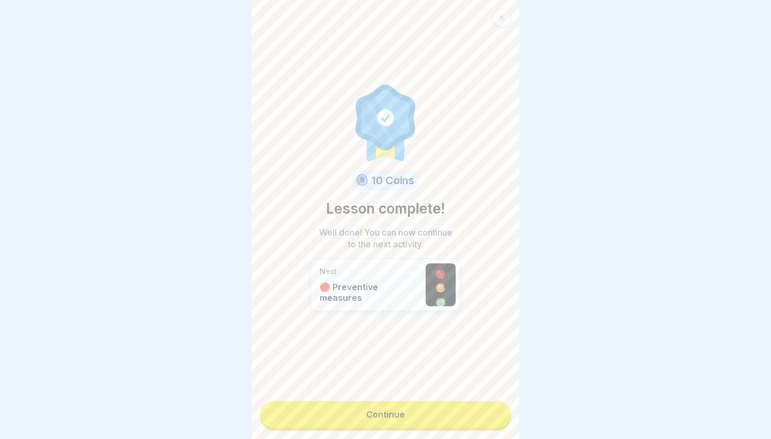
click at [497, 420] on link "Continue" at bounding box center [385, 414] width 250 height 27
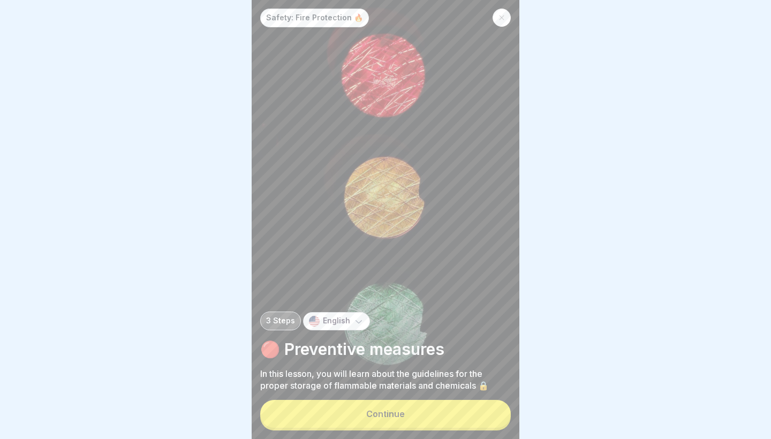
click at [389, 414] on div "Continue" at bounding box center [385, 414] width 39 height 10
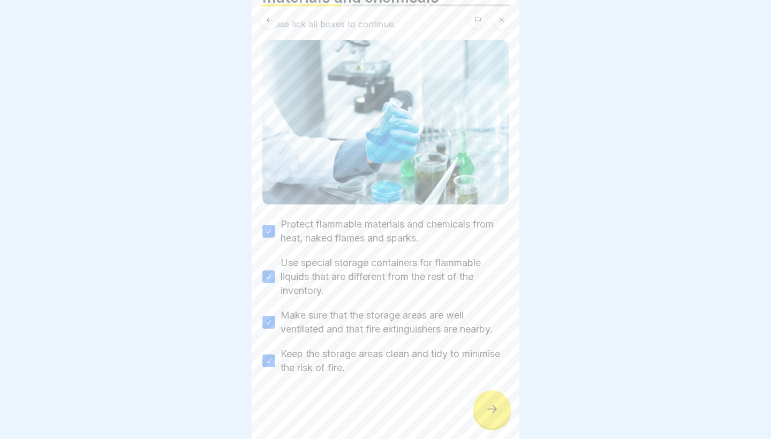
scroll to position [72, 0]
click at [491, 409] on icon at bounding box center [491, 408] width 13 height 13
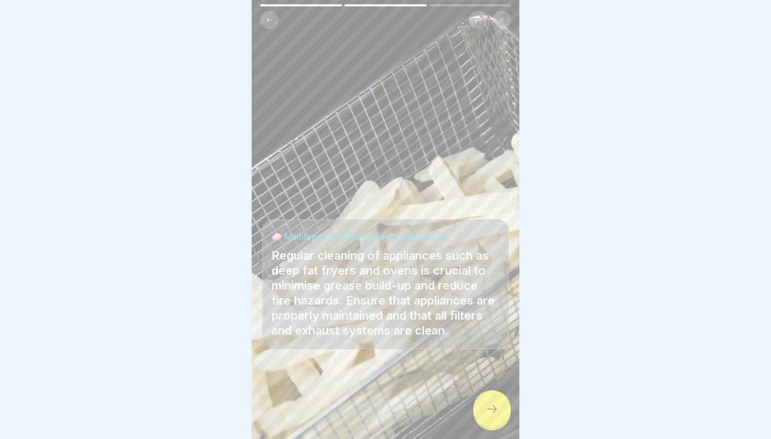
click at [491, 409] on icon at bounding box center [491, 408] width 13 height 13
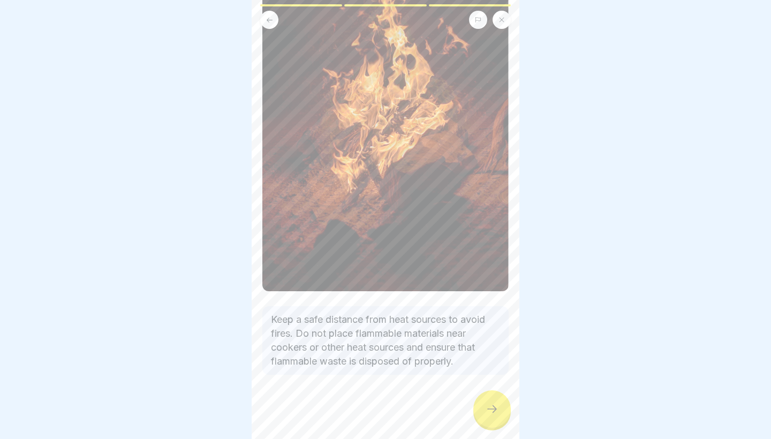
scroll to position [174, 0]
click at [487, 405] on icon at bounding box center [491, 408] width 13 height 13
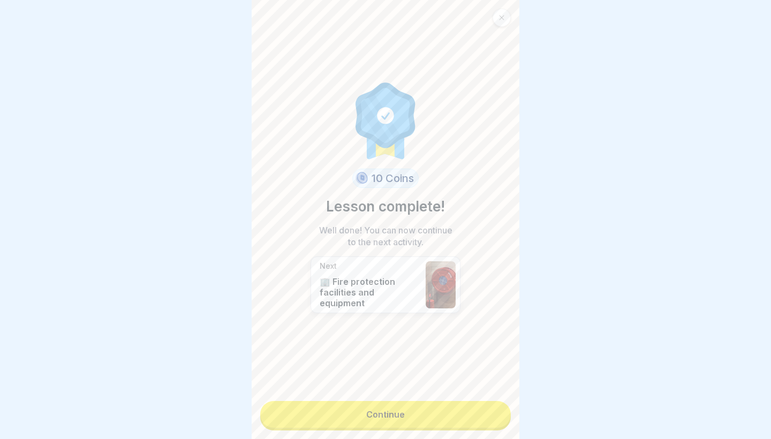
click at [487, 405] on link "Continue" at bounding box center [385, 414] width 250 height 27
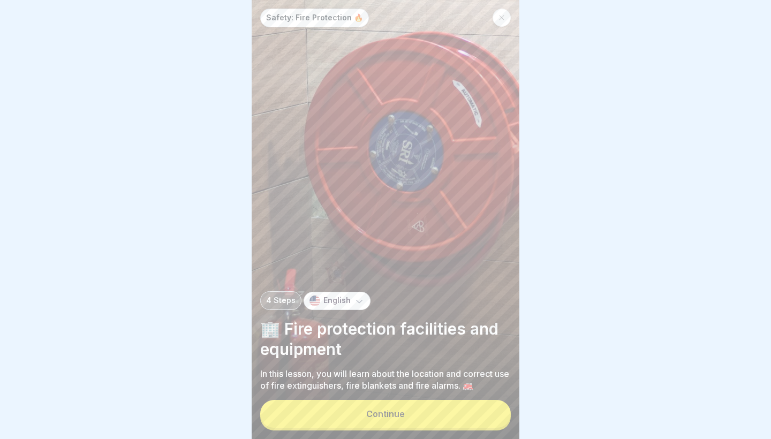
click at [487, 405] on button "Continue" at bounding box center [385, 414] width 250 height 28
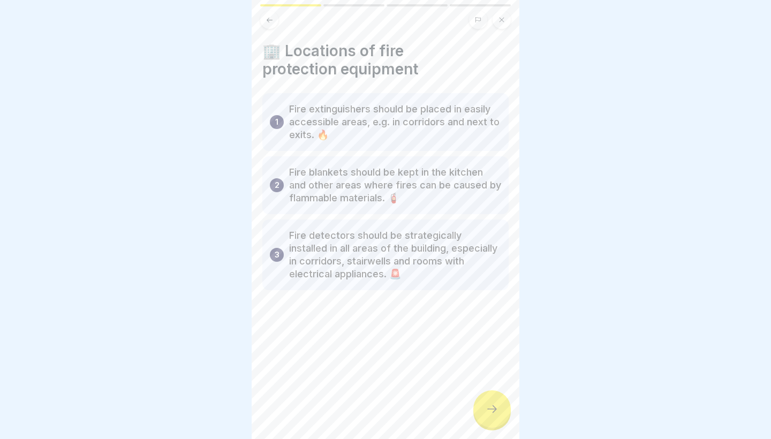
click at [487, 405] on icon at bounding box center [491, 408] width 13 height 13
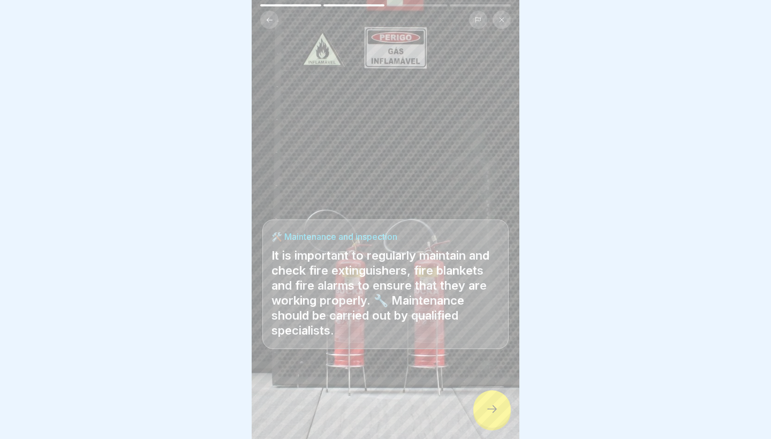
click at [492, 403] on div at bounding box center [491, 408] width 37 height 37
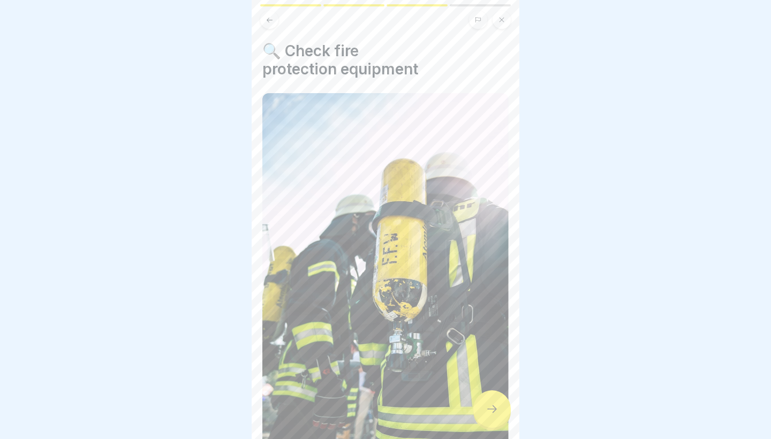
click at [492, 403] on div at bounding box center [491, 408] width 37 height 37
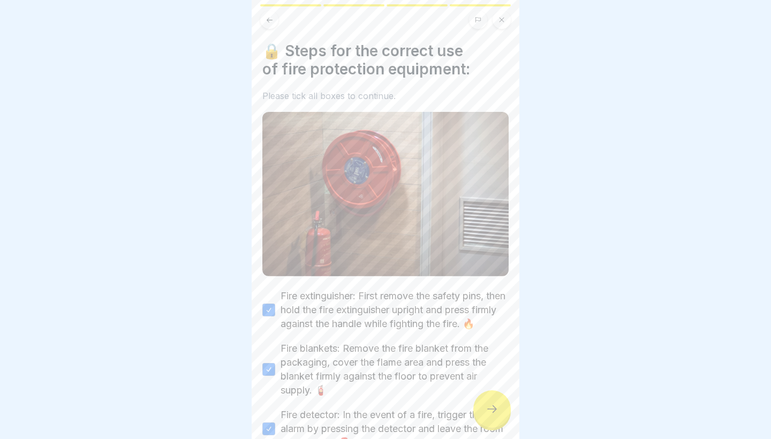
click at [481, 414] on div at bounding box center [491, 408] width 37 height 37
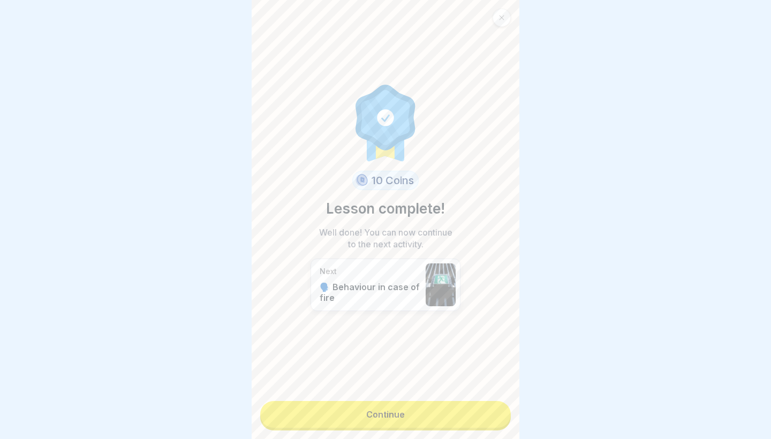
click at [481, 414] on link "Continue" at bounding box center [385, 414] width 250 height 27
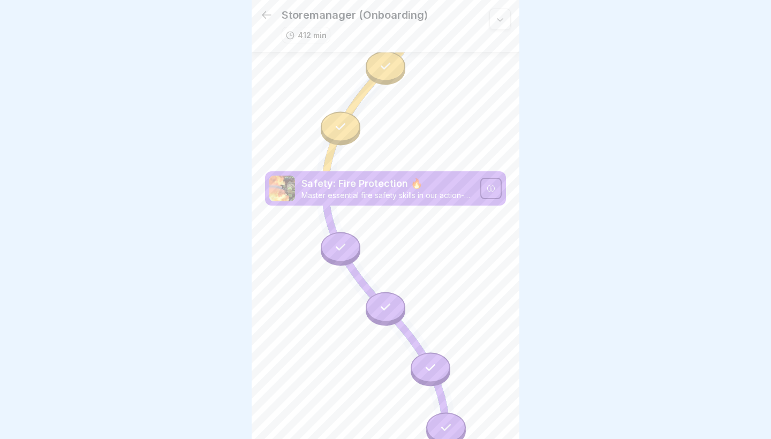
scroll to position [2620, 0]
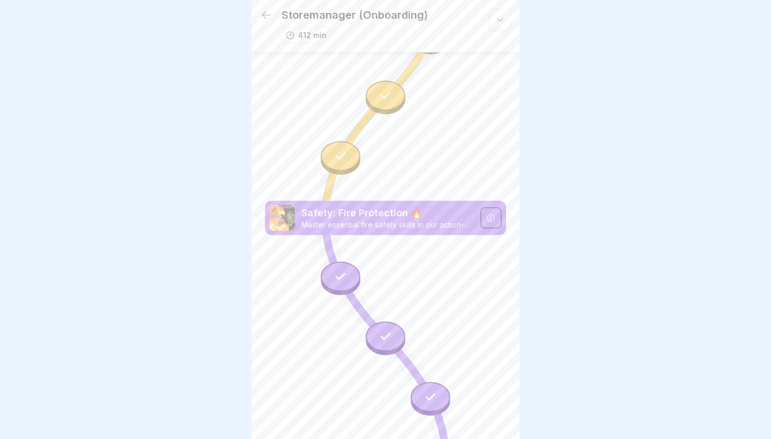
click at [340, 276] on icon at bounding box center [340, 276] width 14 height 14
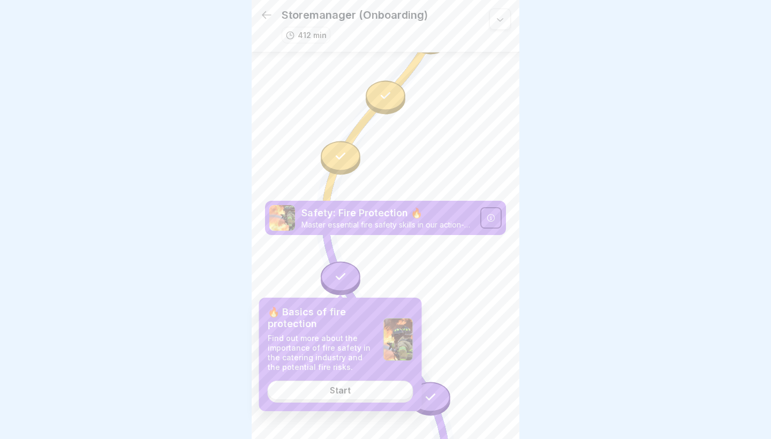
click at [340, 402] on div "🔥 Basics of fire protection Find out more about the importance of fire safety i…" at bounding box center [340, 354] width 163 height 113
click at [346, 388] on div "Start" at bounding box center [340, 390] width 21 height 10
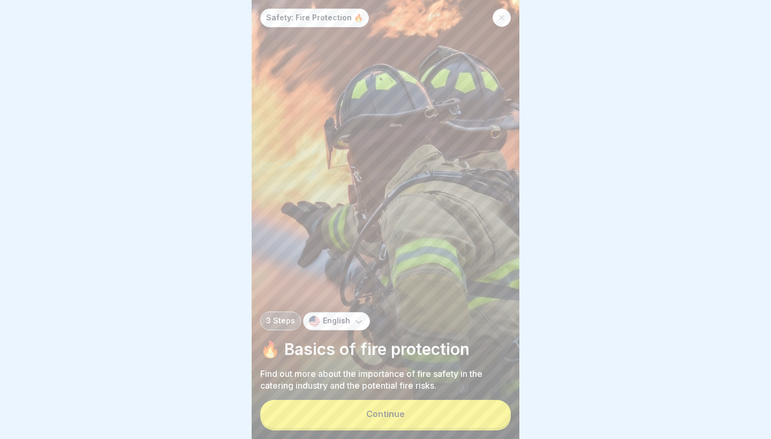
click at [393, 411] on div "Continue" at bounding box center [385, 414] width 39 height 10
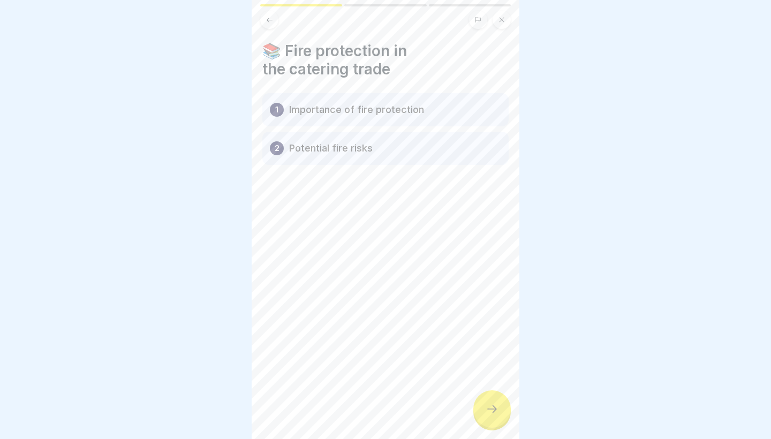
click at [501, 412] on div at bounding box center [491, 408] width 37 height 37
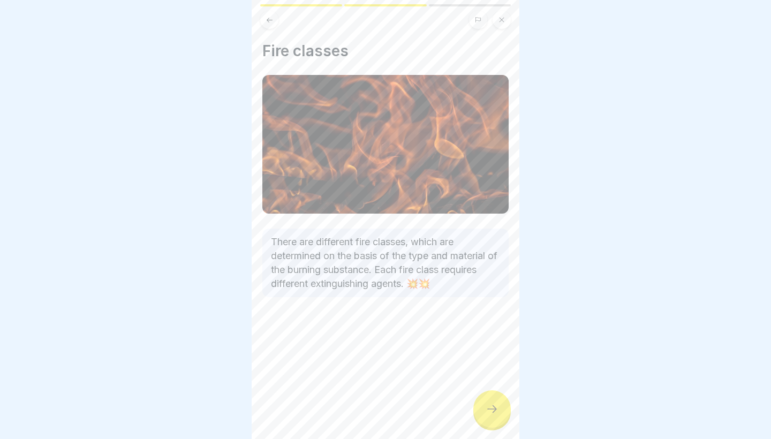
click at [501, 412] on div at bounding box center [491, 408] width 37 height 37
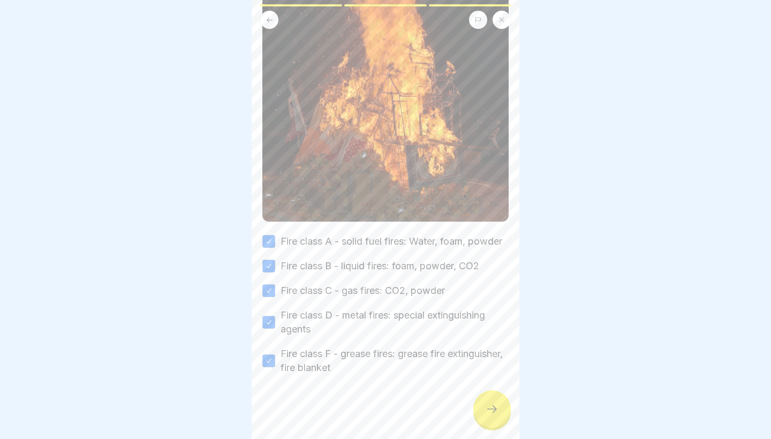
scroll to position [258, 0]
click at [481, 397] on div at bounding box center [491, 408] width 37 height 37
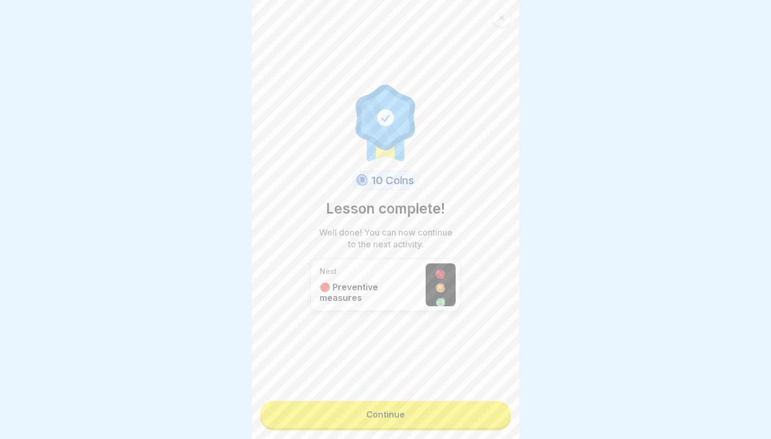
click at [463, 414] on link "Continue" at bounding box center [385, 414] width 250 height 27
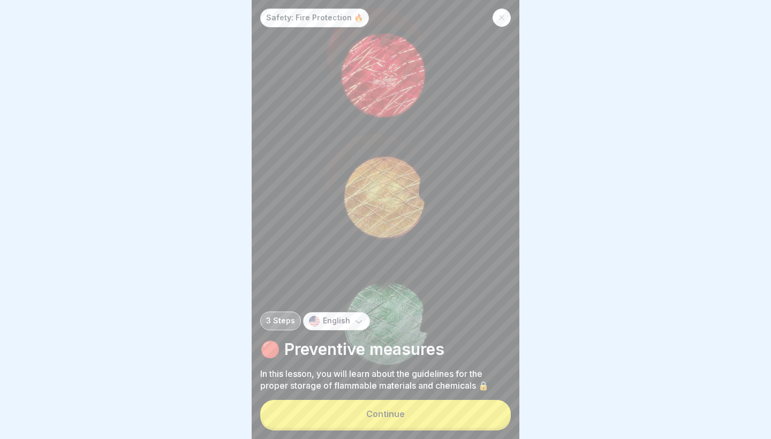
click at [459, 414] on button "Continue" at bounding box center [385, 414] width 250 height 28
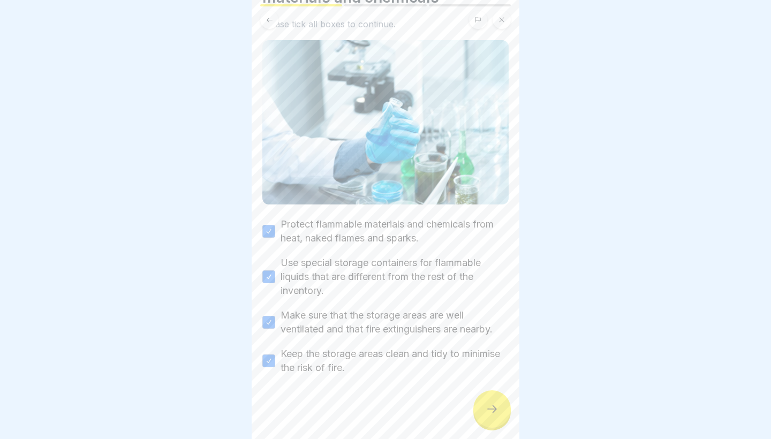
scroll to position [72, 0]
click at [471, 406] on div at bounding box center [385, 407] width 246 height 64
click at [481, 407] on div at bounding box center [491, 408] width 37 height 37
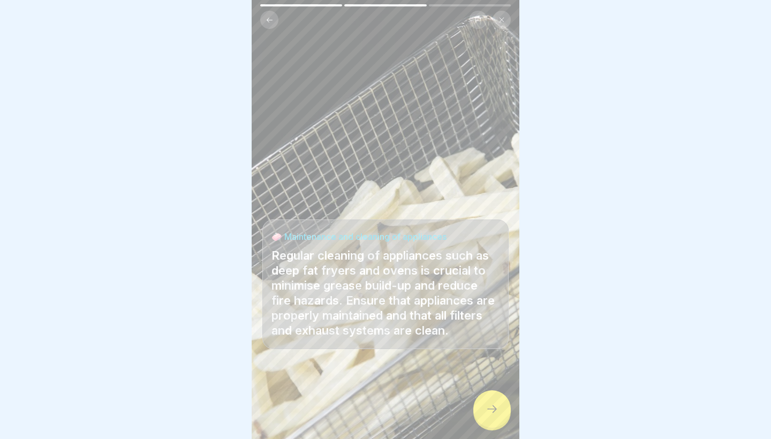
click at [481, 407] on div at bounding box center [491, 408] width 37 height 37
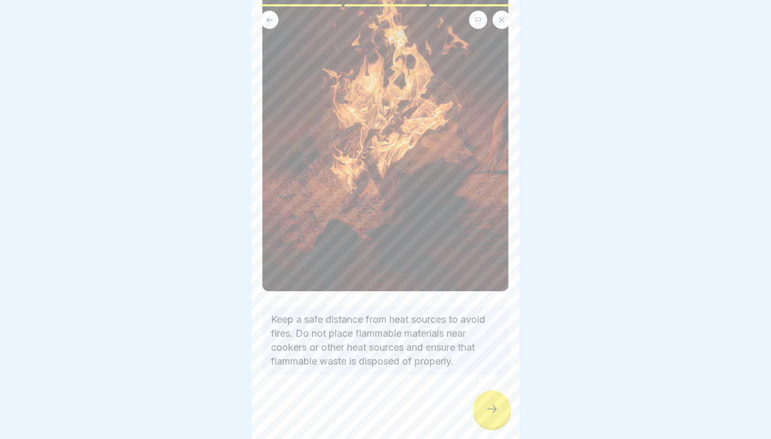
scroll to position [174, 0]
click at [498, 415] on icon at bounding box center [491, 408] width 13 height 13
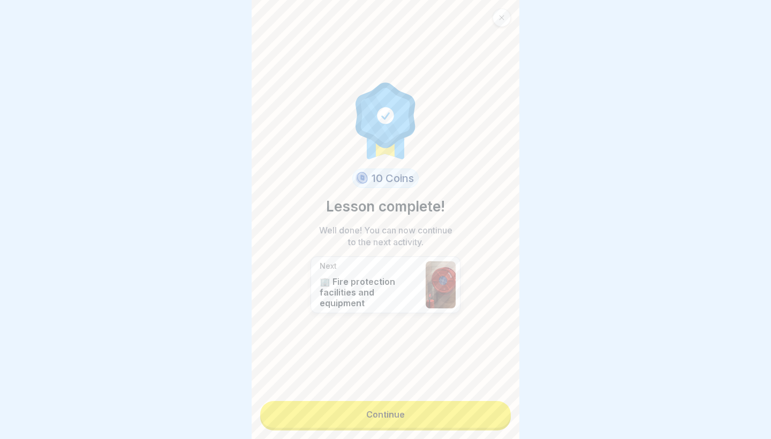
click at [467, 418] on link "Continue" at bounding box center [385, 414] width 250 height 27
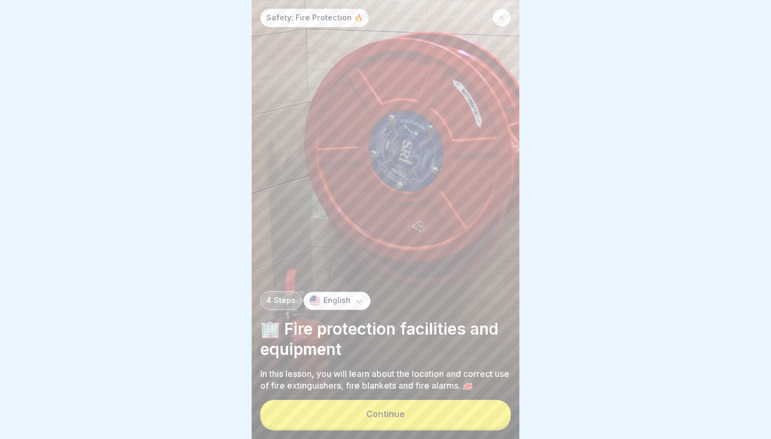
click at [406, 415] on button "Continue" at bounding box center [385, 414] width 250 height 28
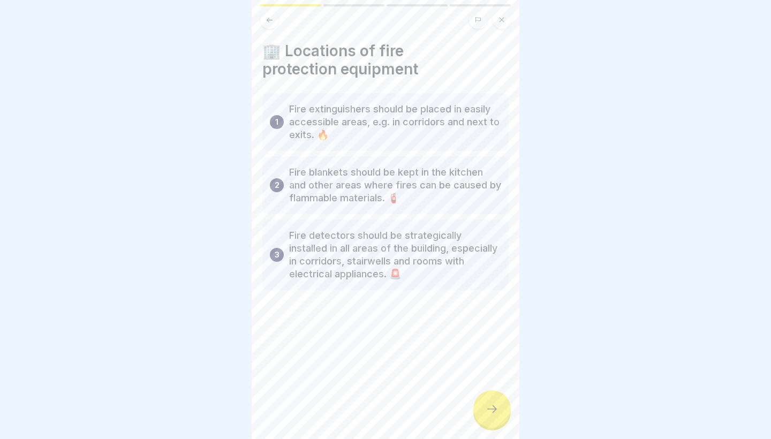
click at [510, 418] on div "🏢 Locations of fire protection equipment 1 Fire extinguishers should be placed …" at bounding box center [385, 219] width 268 height 439
click at [501, 418] on div at bounding box center [491, 408] width 37 height 37
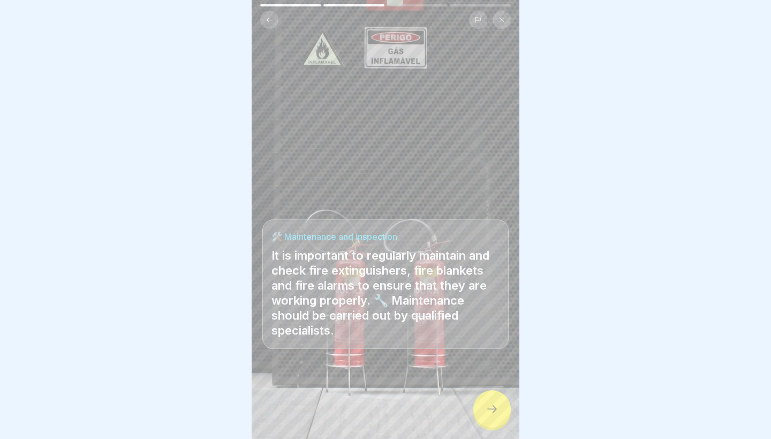
click at [501, 418] on div at bounding box center [491, 408] width 37 height 37
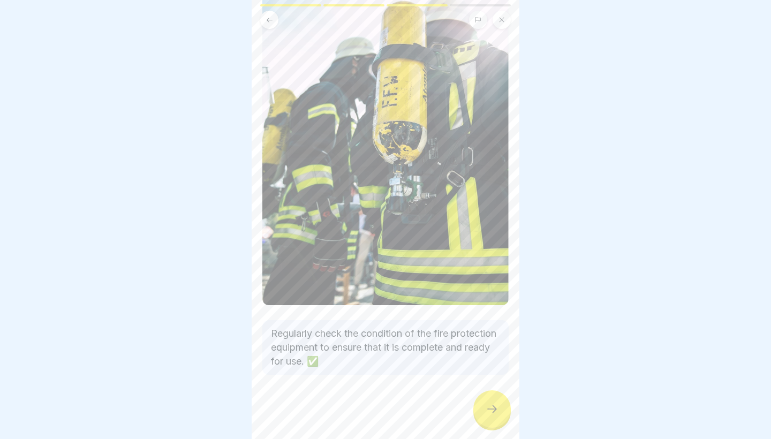
scroll to position [157, 0]
click at [498, 425] on div at bounding box center [491, 408] width 37 height 37
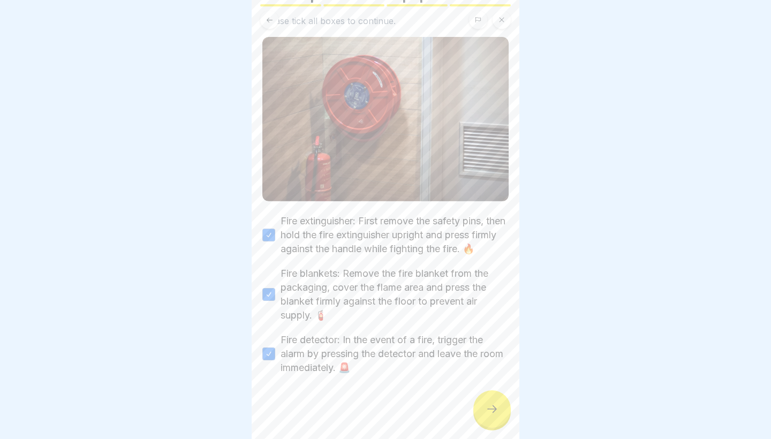
scroll to position [88, 0]
drag, startPoint x: 478, startPoint y: 399, endPoint x: 484, endPoint y: 406, distance: 9.2
click at [484, 406] on div at bounding box center [491, 408] width 37 height 37
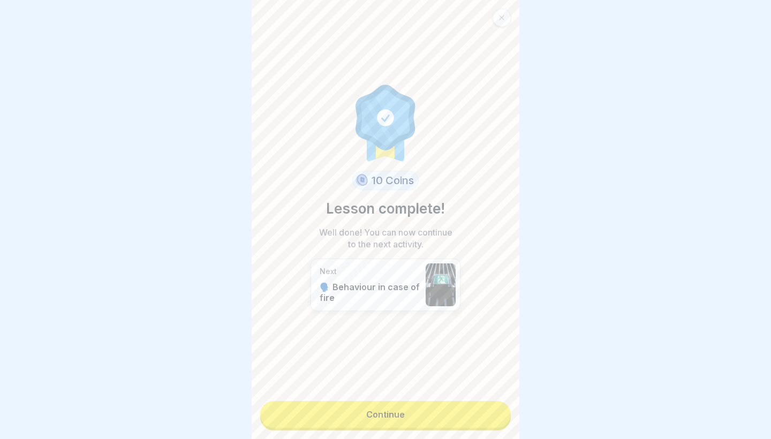
click at [484, 406] on link "Continue" at bounding box center [385, 414] width 250 height 27
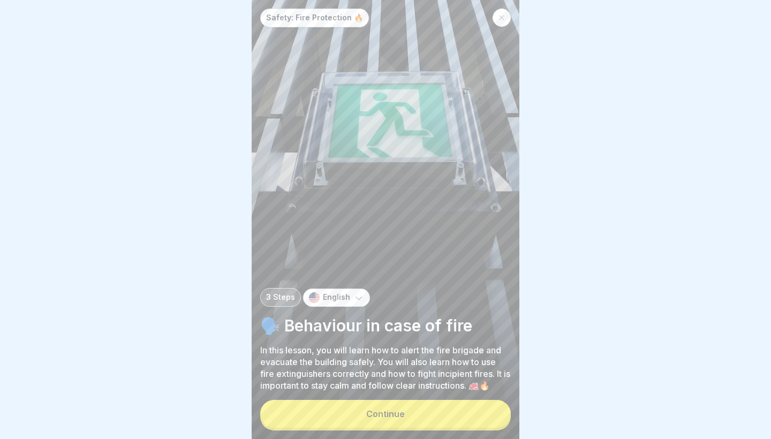
click at [413, 426] on button "Continue" at bounding box center [385, 414] width 250 height 28
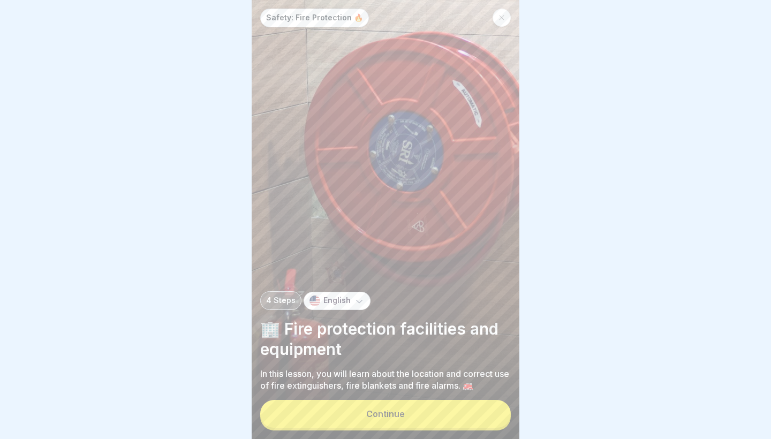
click at [446, 414] on button "Continue" at bounding box center [385, 414] width 250 height 28
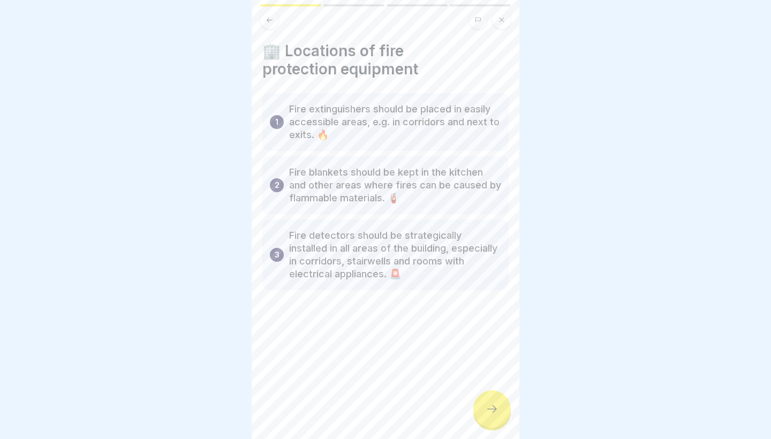
click at [497, 398] on div at bounding box center [491, 408] width 37 height 37
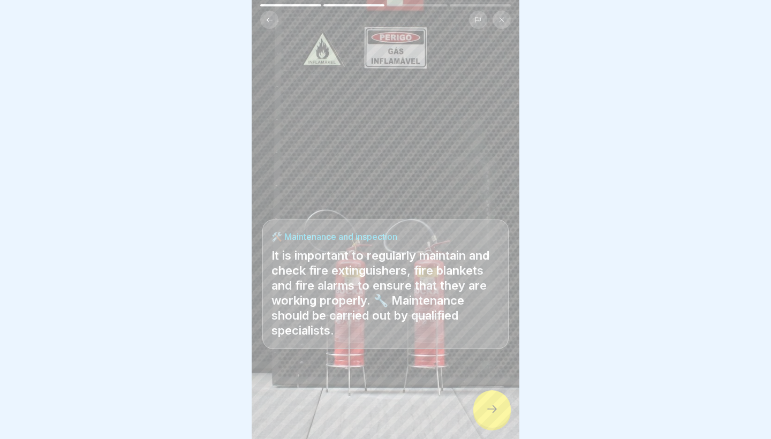
click at [497, 401] on div at bounding box center [491, 408] width 37 height 37
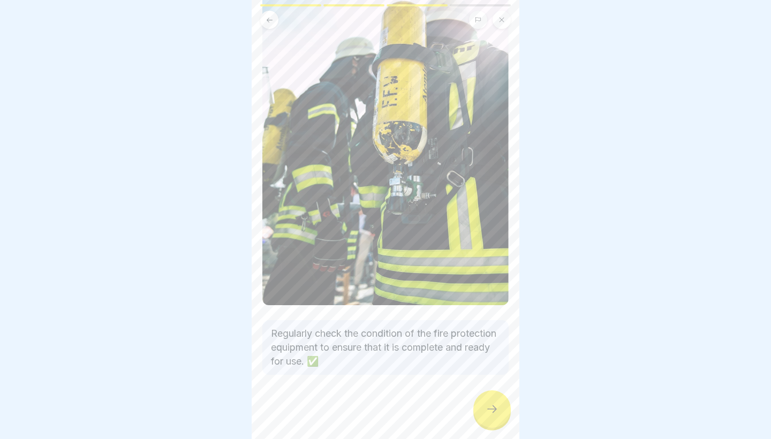
scroll to position [157, 0]
click at [505, 417] on div at bounding box center [491, 408] width 37 height 37
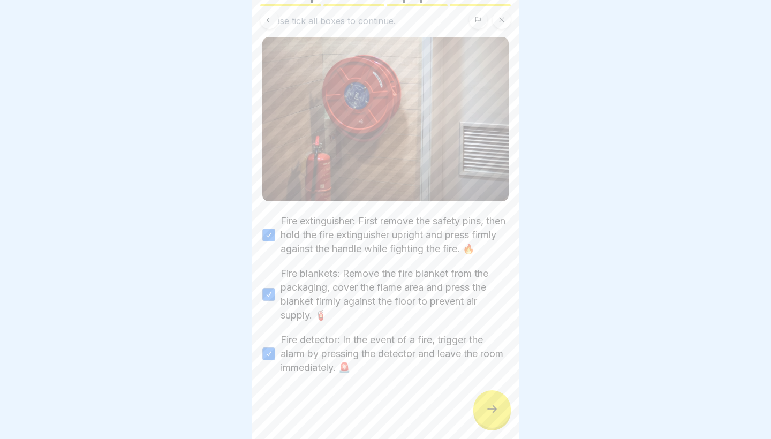
scroll to position [88, 0]
click at [492, 402] on div at bounding box center [491, 408] width 37 height 37
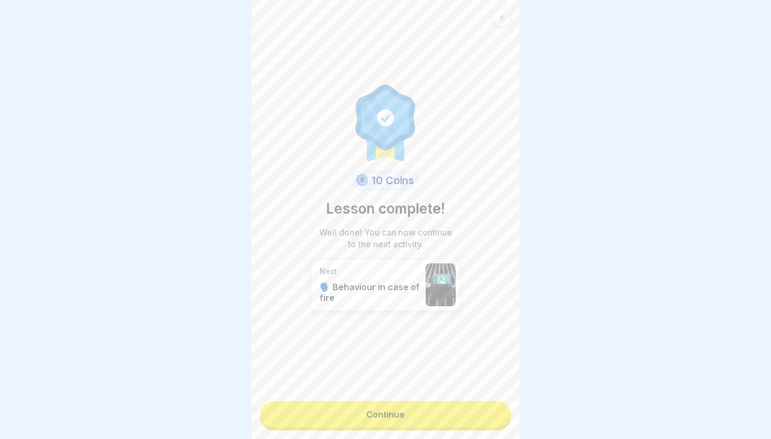
click at [492, 402] on div "10 Coins Lesson complete! Well done! You can now continue to the next activity.…" at bounding box center [385, 219] width 268 height 439
click at [468, 417] on link "Continue" at bounding box center [385, 414] width 250 height 27
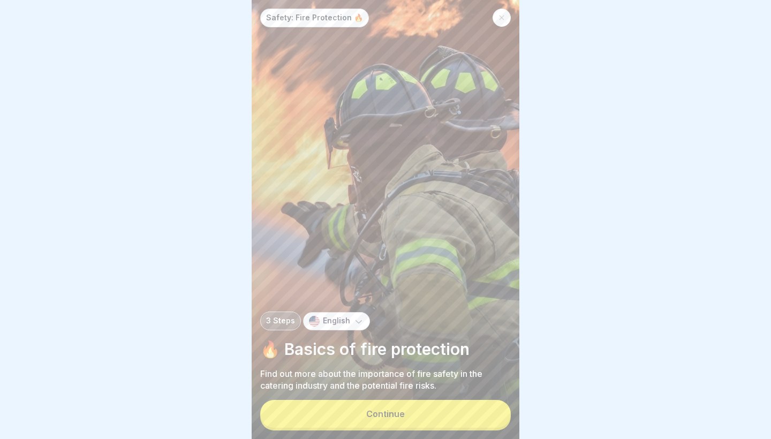
click at [434, 416] on button "Continue" at bounding box center [385, 414] width 250 height 28
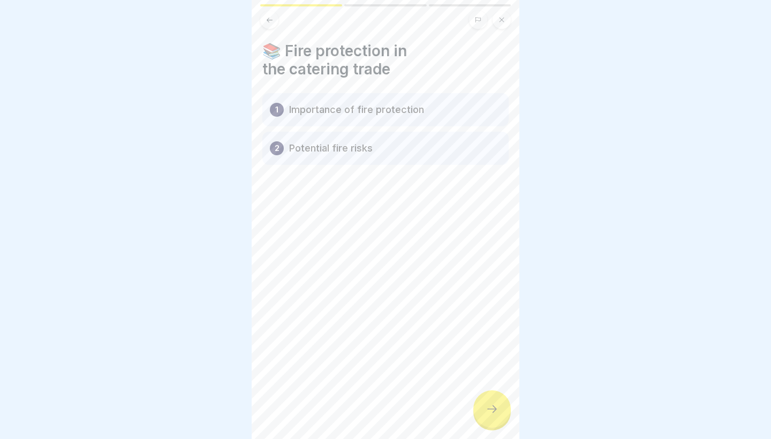
click at [506, 426] on div "📚 Fire protection in the catering trade 1 Importance of fire protection 2 Poten…" at bounding box center [385, 219] width 268 height 439
click at [498, 420] on div at bounding box center [491, 408] width 37 height 37
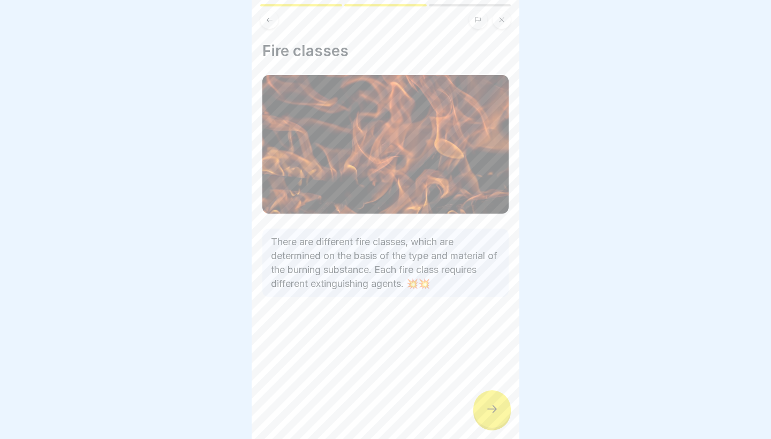
drag, startPoint x: 522, startPoint y: 423, endPoint x: 502, endPoint y: 417, distance: 20.3
click at [512, 420] on body "Safety: Fire Protection 🔥 3 Steps English 🔥 Basics of fire protection Find out …" at bounding box center [385, 219] width 771 height 439
click at [501, 417] on div at bounding box center [491, 408] width 37 height 37
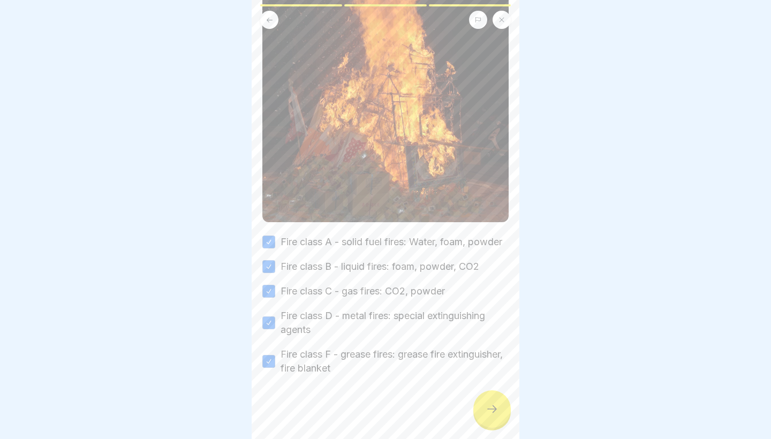
scroll to position [257, 0]
click at [485, 405] on div at bounding box center [491, 408] width 37 height 37
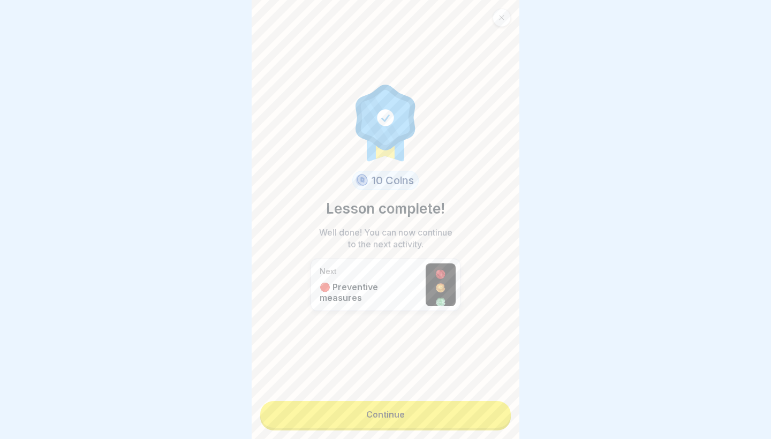
click at [485, 405] on link "Continue" at bounding box center [385, 414] width 250 height 27
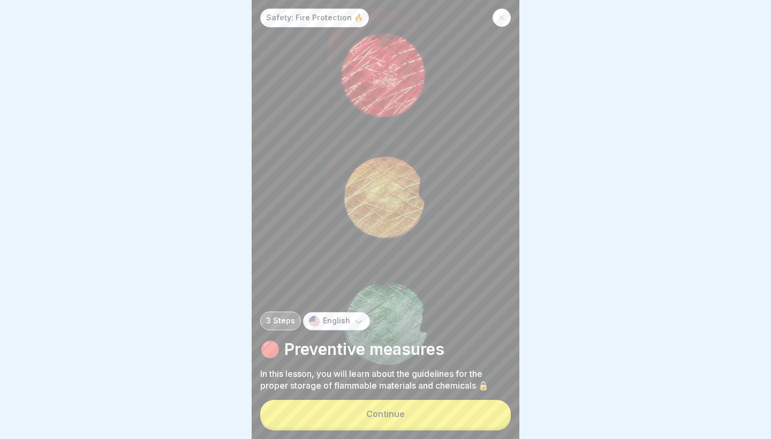
click at [485, 405] on button "Continue" at bounding box center [385, 414] width 250 height 28
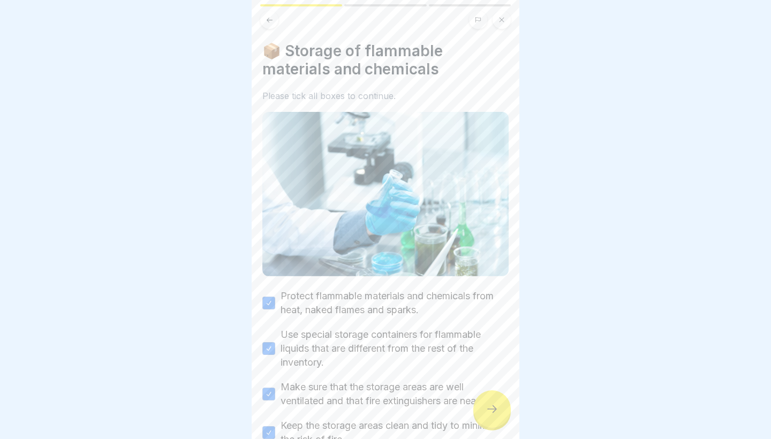
click at [485, 405] on div at bounding box center [491, 408] width 37 height 37
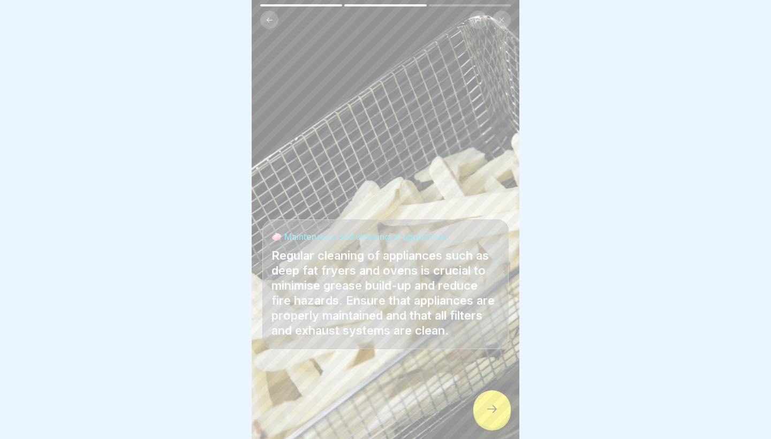
click at [485, 405] on div at bounding box center [491, 408] width 37 height 37
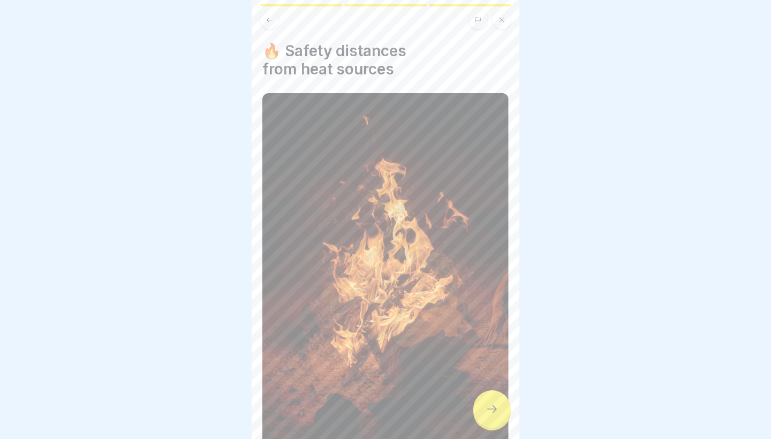
click at [485, 405] on div at bounding box center [491, 408] width 37 height 37
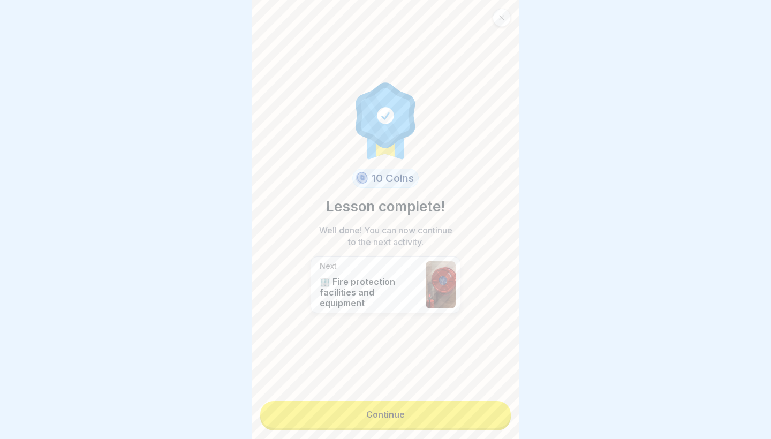
click at [485, 405] on link "Continue" at bounding box center [385, 414] width 250 height 27
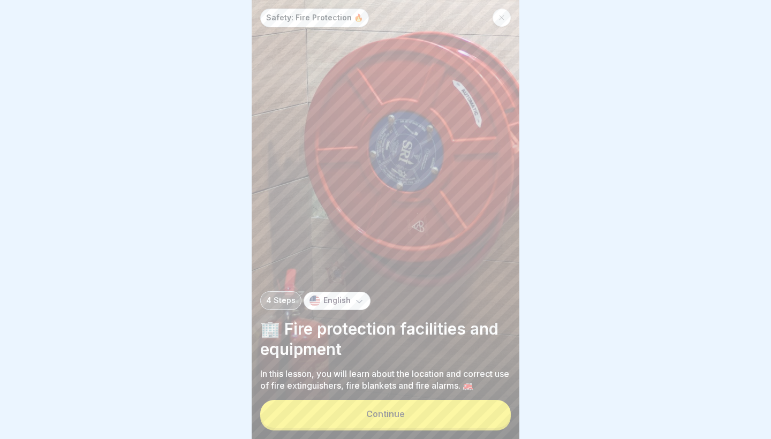
click at [485, 405] on button "Continue" at bounding box center [385, 414] width 250 height 28
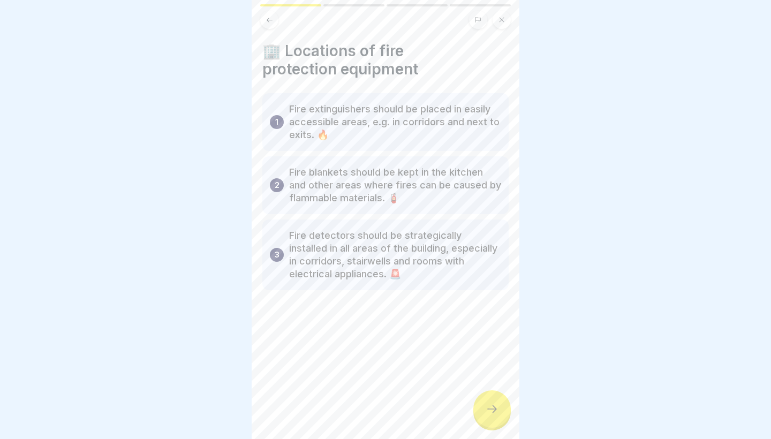
click at [485, 405] on div at bounding box center [491, 408] width 37 height 37
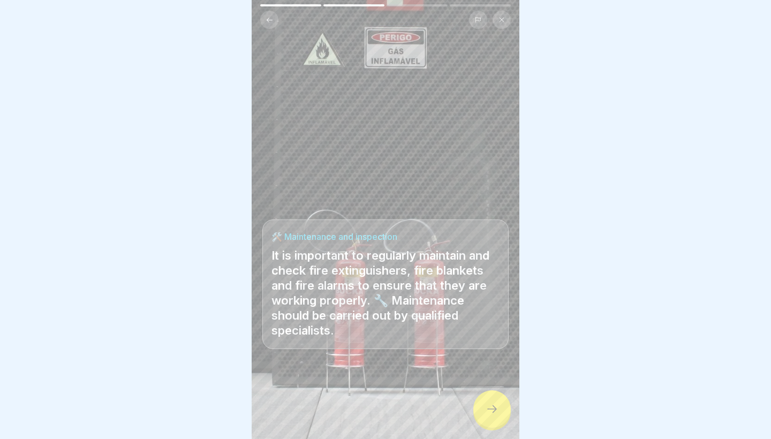
click at [485, 405] on div at bounding box center [491, 408] width 37 height 37
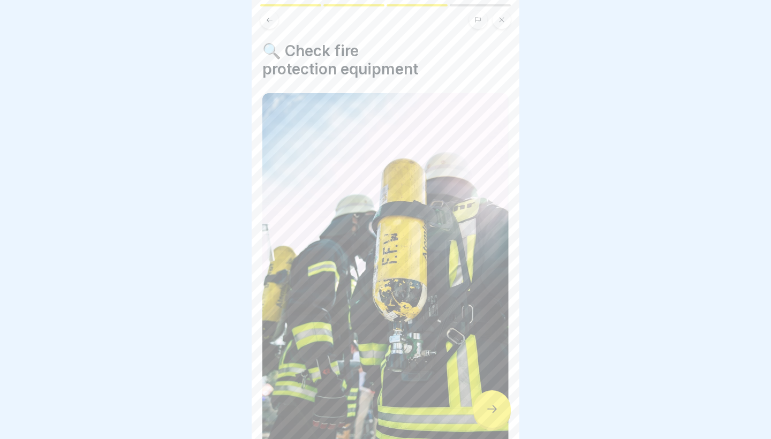
click at [485, 405] on div at bounding box center [491, 408] width 37 height 37
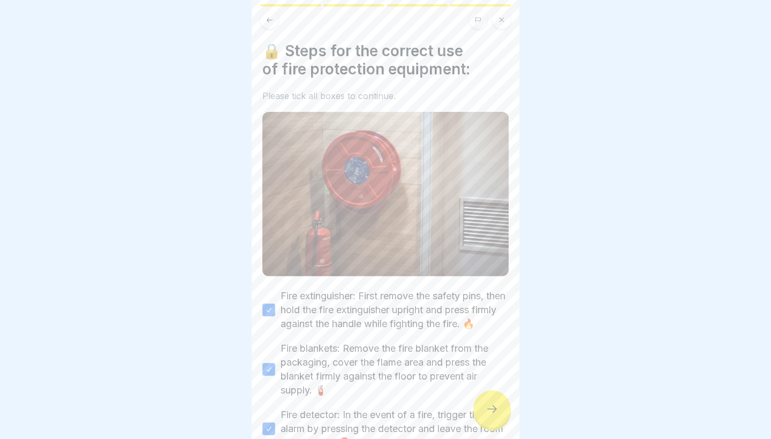
click at [485, 405] on div at bounding box center [491, 408] width 37 height 37
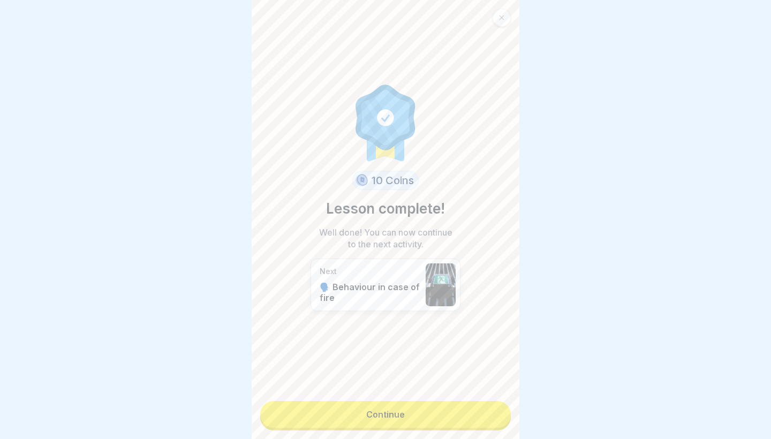
click at [485, 405] on link "Continue" at bounding box center [385, 414] width 250 height 27
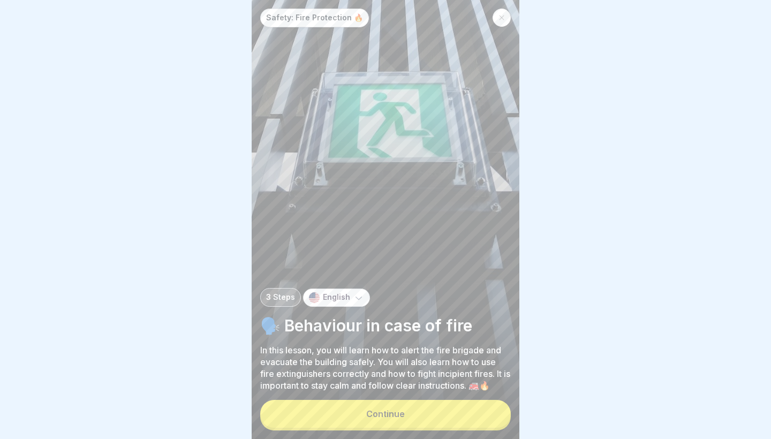
click at [447, 421] on button "Continue" at bounding box center [385, 414] width 250 height 28
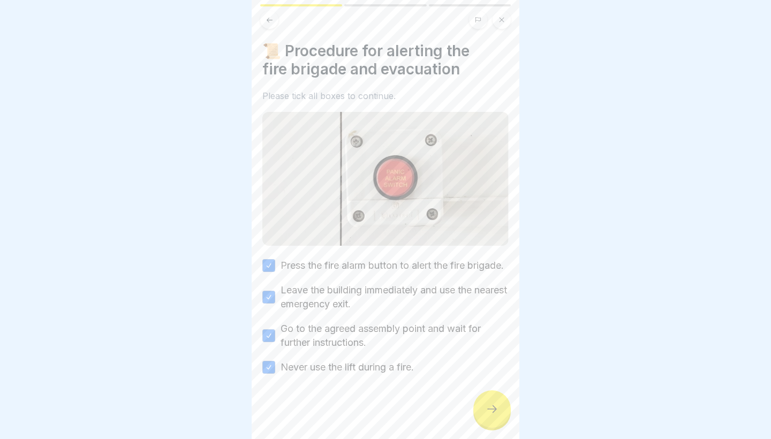
click at [481, 416] on div at bounding box center [491, 408] width 37 height 37
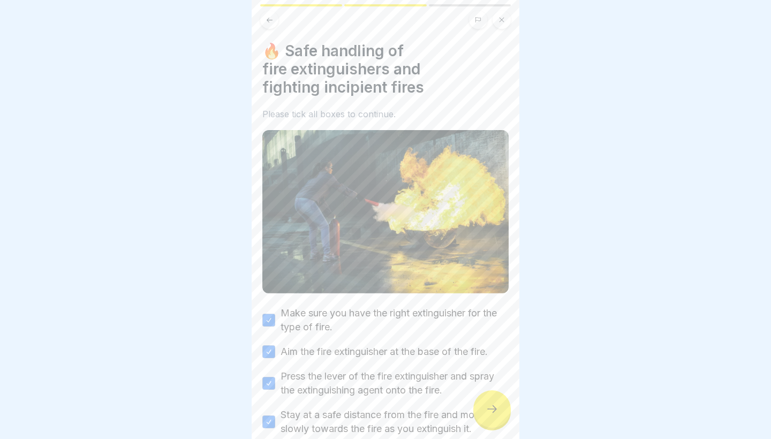
click at [481, 416] on div at bounding box center [491, 408] width 37 height 37
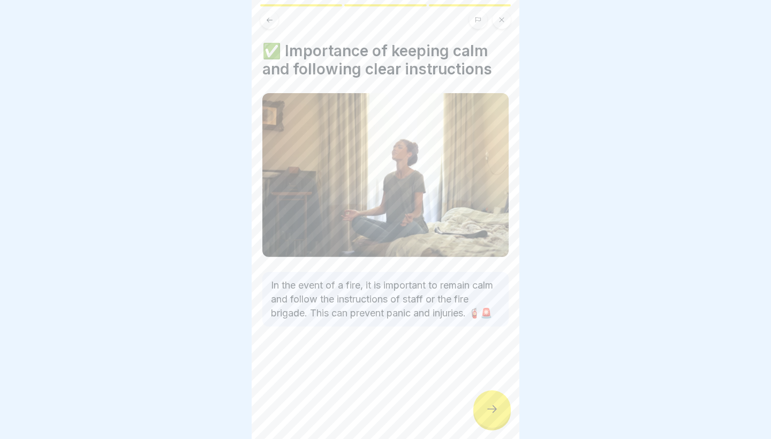
click at [481, 416] on div at bounding box center [491, 408] width 37 height 37
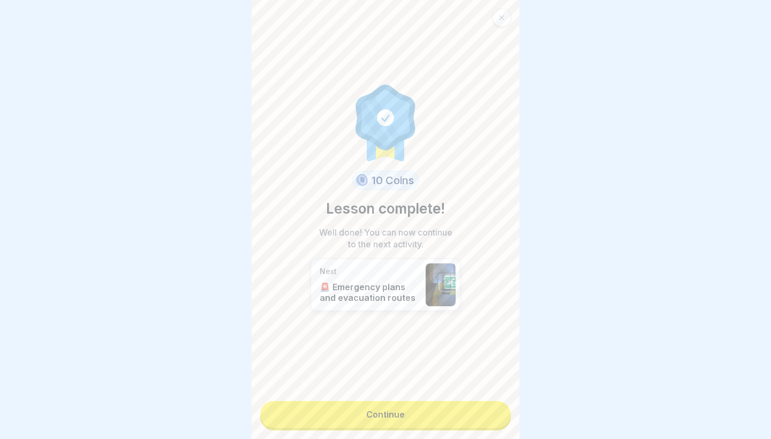
click at [481, 416] on link "Continue" at bounding box center [385, 414] width 250 height 27
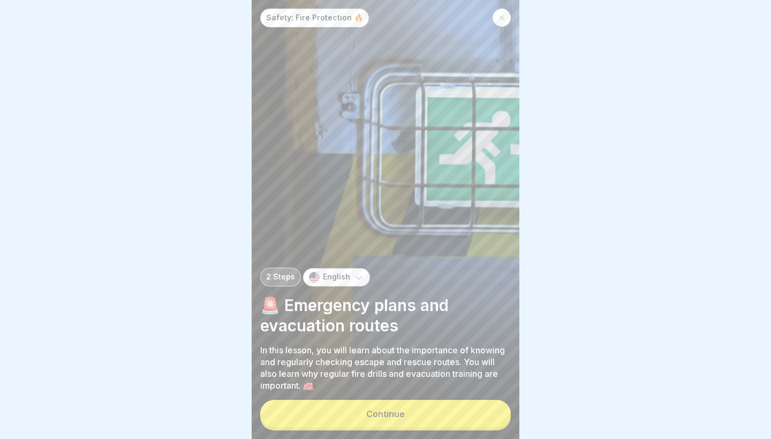
click at [481, 416] on button "Continue" at bounding box center [385, 414] width 250 height 28
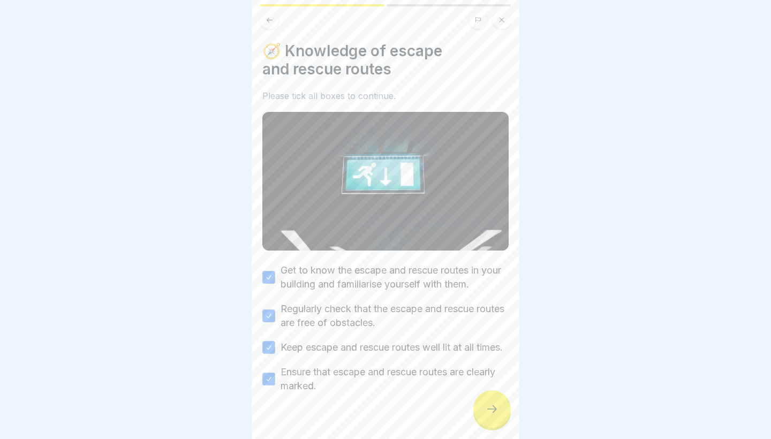
click at [481, 416] on div at bounding box center [491, 408] width 37 height 37
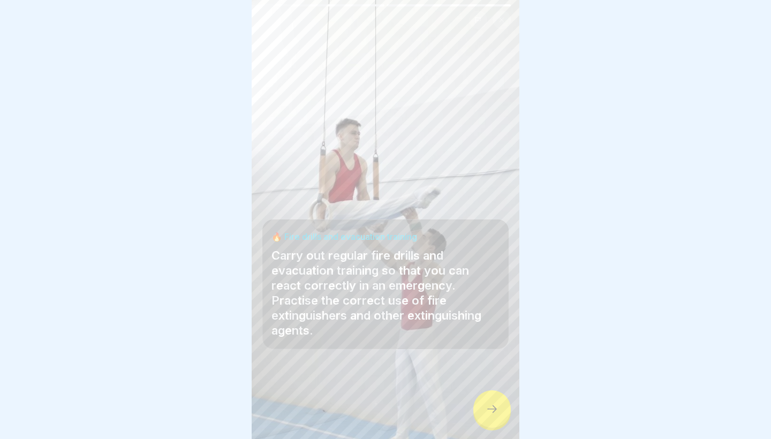
click at [481, 416] on div at bounding box center [491, 408] width 37 height 37
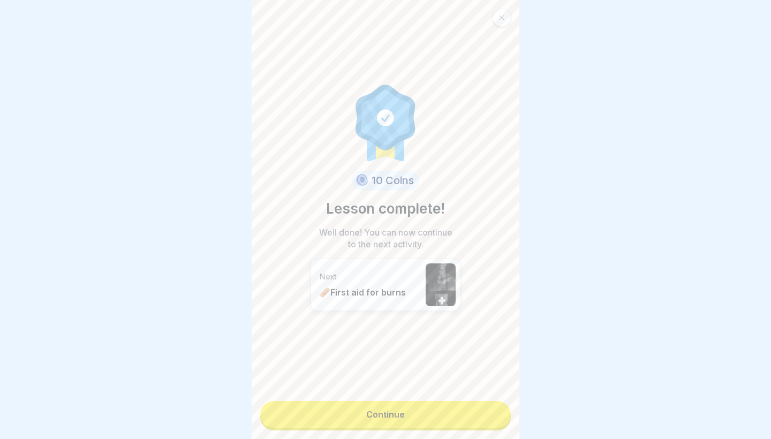
click at [481, 416] on link "Continue" at bounding box center [385, 414] width 250 height 27
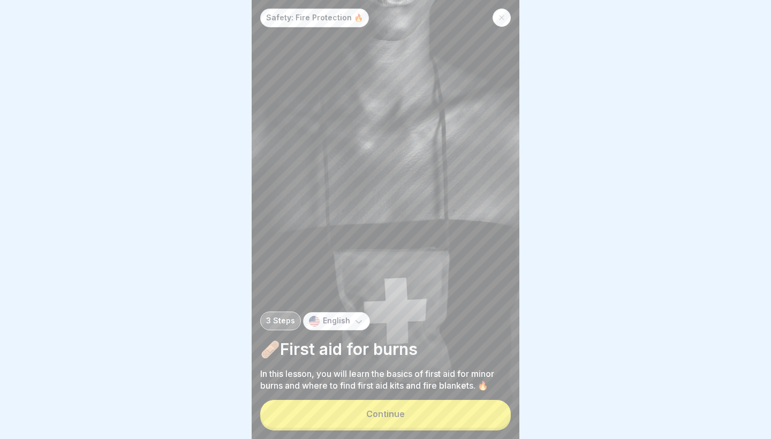
click at [481, 416] on button "Continue" at bounding box center [385, 414] width 250 height 28
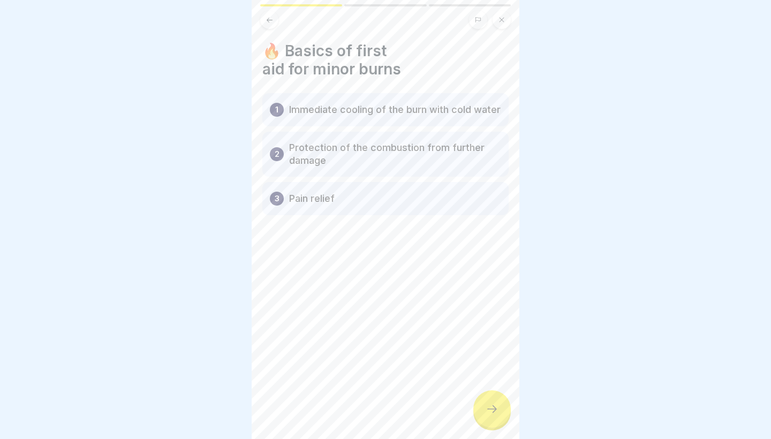
click at [481, 416] on div at bounding box center [491, 408] width 37 height 37
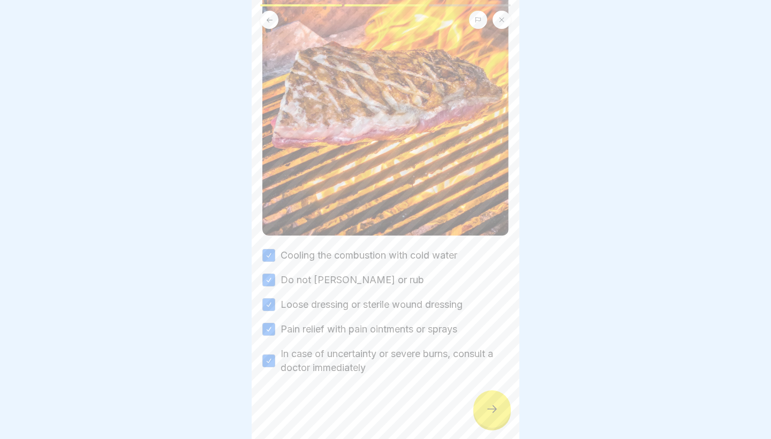
scroll to position [227, 0]
click at [272, 18] on icon at bounding box center [269, 20] width 8 height 8
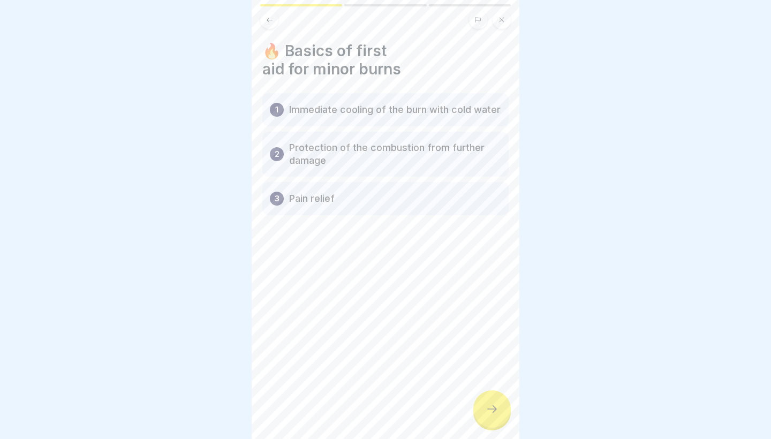
click at [273, 21] on icon at bounding box center [269, 20] width 8 height 8
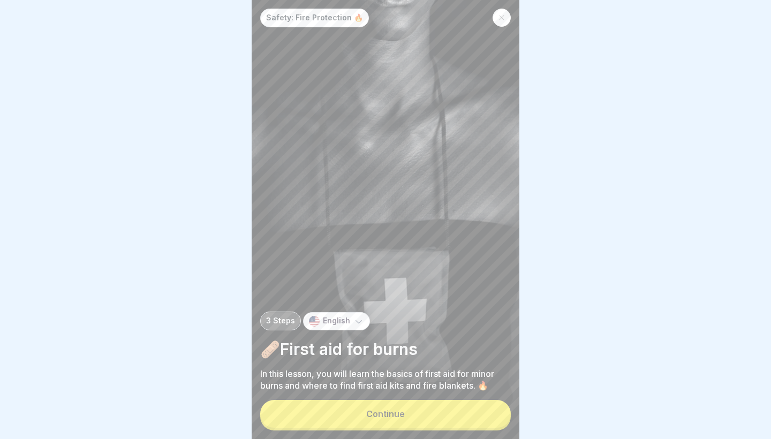
click at [494, 20] on div at bounding box center [501, 18] width 18 height 18
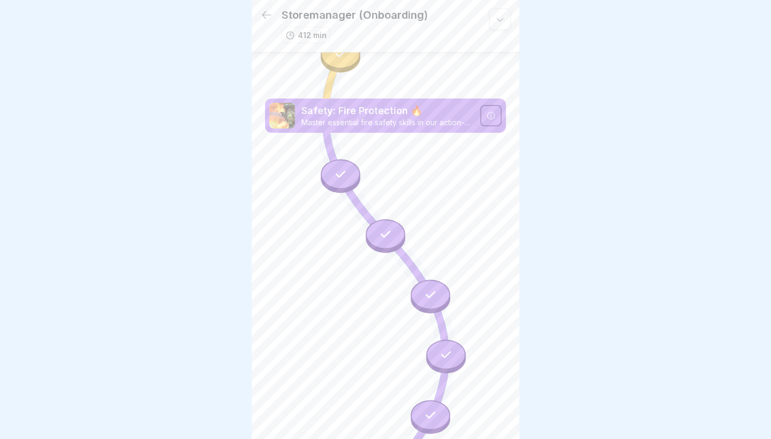
click at [343, 170] on icon at bounding box center [340, 174] width 14 height 14
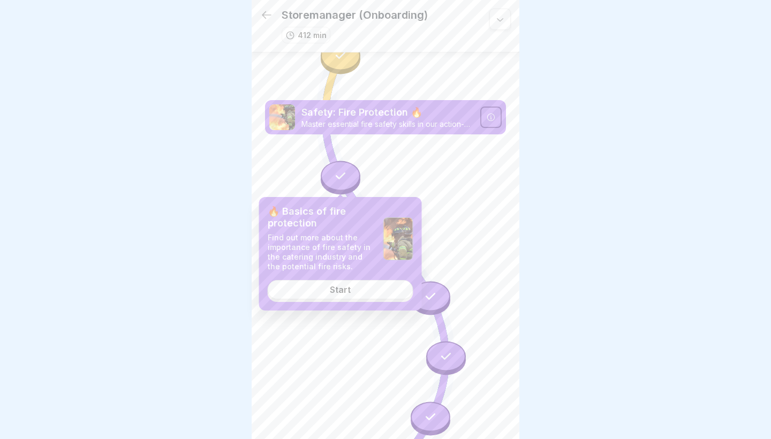
click at [371, 291] on link "Start" at bounding box center [341, 289] width 146 height 19
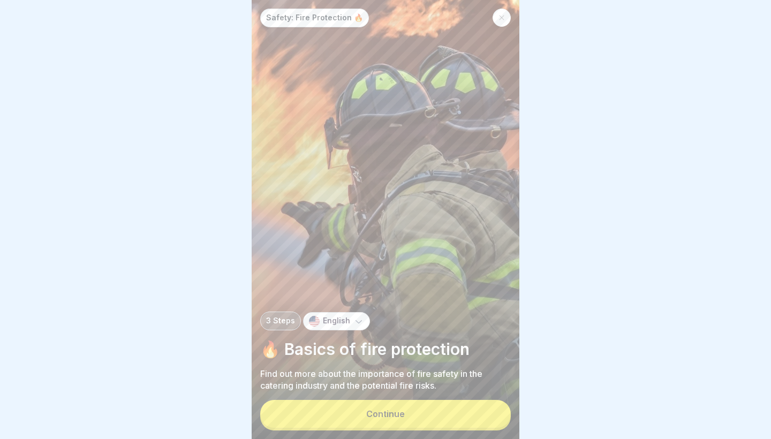
drag, startPoint x: 415, startPoint y: 423, endPoint x: 416, endPoint y: 416, distance: 7.6
click at [416, 422] on button "Continue" at bounding box center [385, 414] width 250 height 28
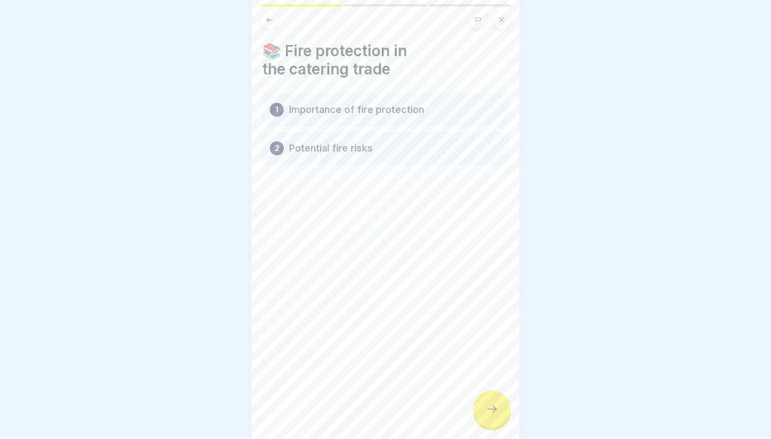
click at [494, 421] on div at bounding box center [491, 408] width 37 height 37
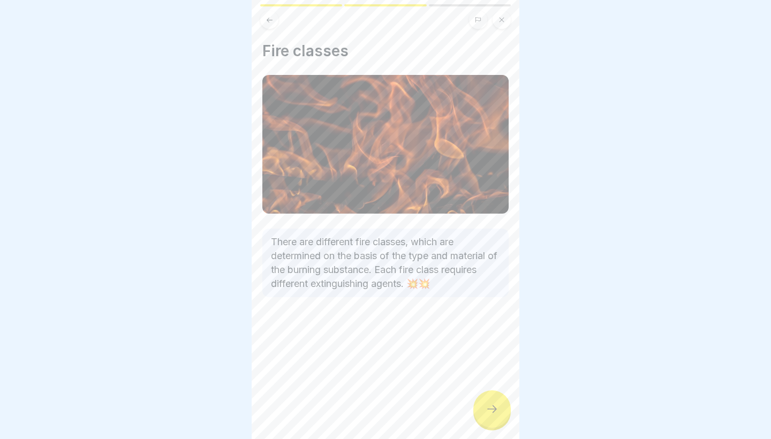
click at [494, 421] on div at bounding box center [491, 408] width 37 height 37
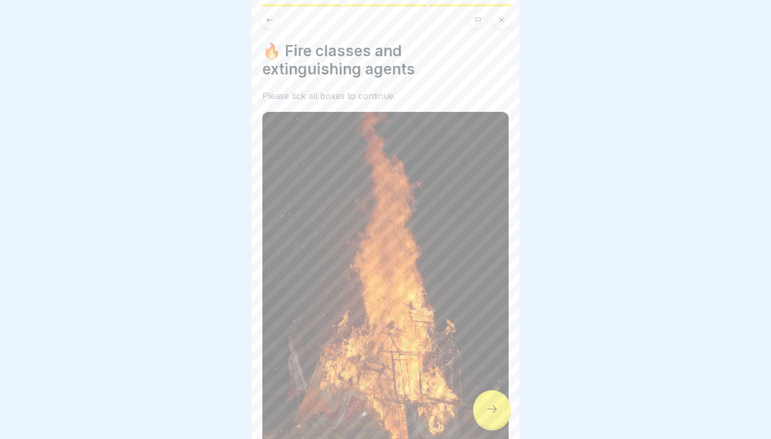
click at [494, 421] on div at bounding box center [491, 408] width 37 height 37
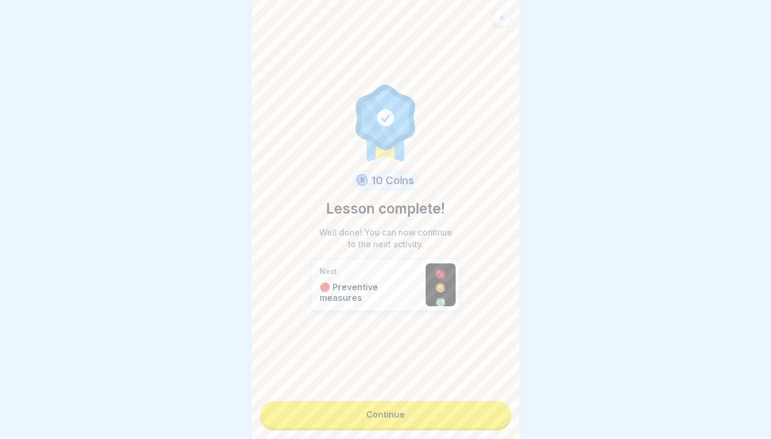
click at [494, 421] on link "Continue" at bounding box center [385, 414] width 250 height 27
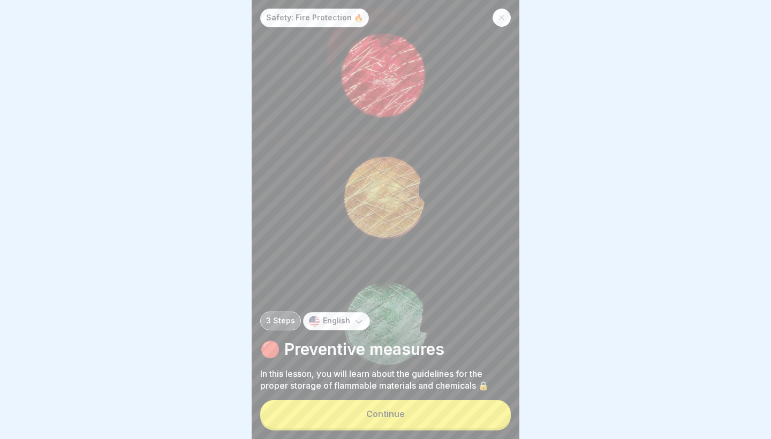
click at [494, 421] on button "Continue" at bounding box center [385, 414] width 250 height 28
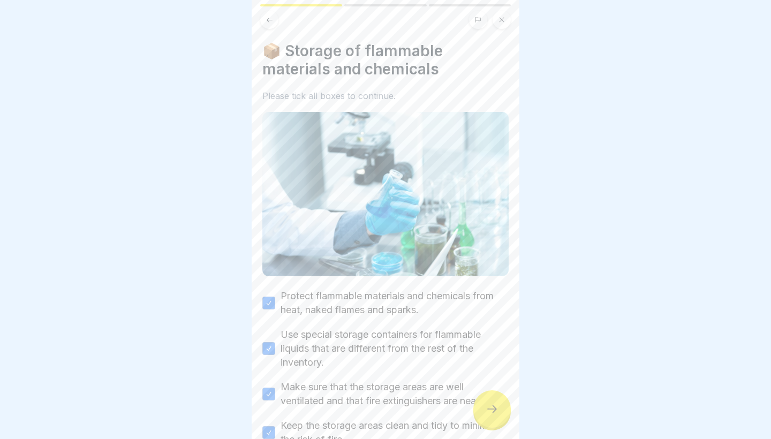
click at [501, 418] on div at bounding box center [491, 408] width 37 height 37
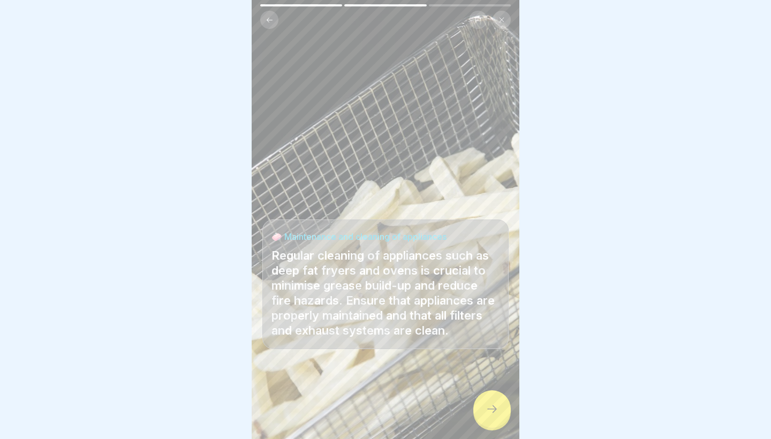
click at [278, 21] on div at bounding box center [385, 20] width 250 height 18
click at [272, 22] on icon at bounding box center [269, 20] width 8 height 8
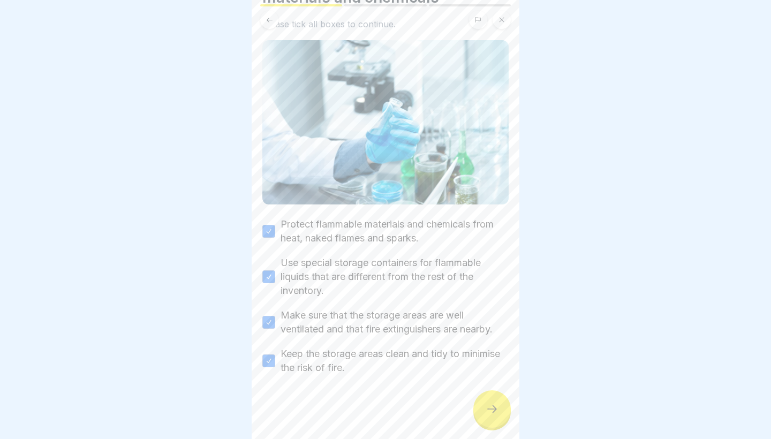
scroll to position [72, 0]
click at [492, 418] on div at bounding box center [491, 408] width 37 height 37
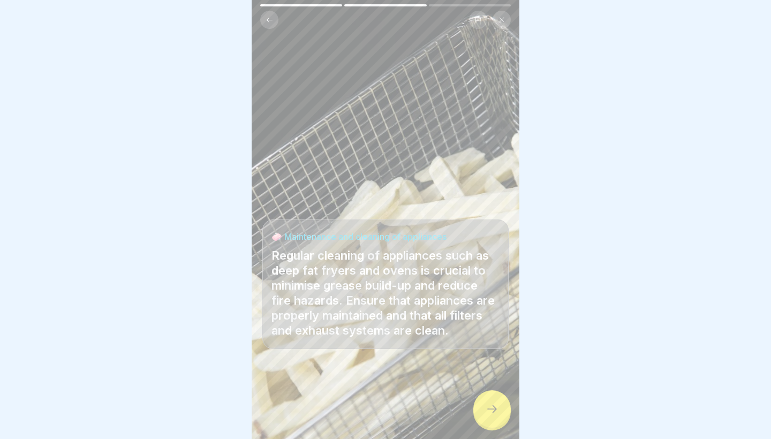
click at [492, 418] on div at bounding box center [491, 408] width 37 height 37
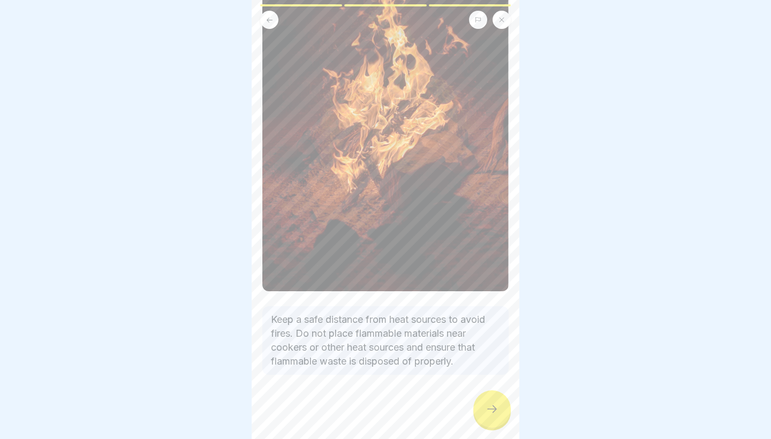
scroll to position [174, 0]
click at [481, 415] on div at bounding box center [491, 408] width 37 height 37
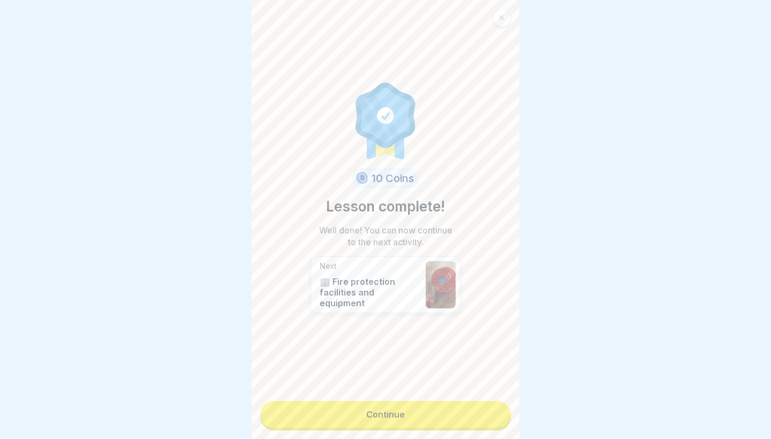
click at [481, 415] on link "Continue" at bounding box center [385, 414] width 250 height 27
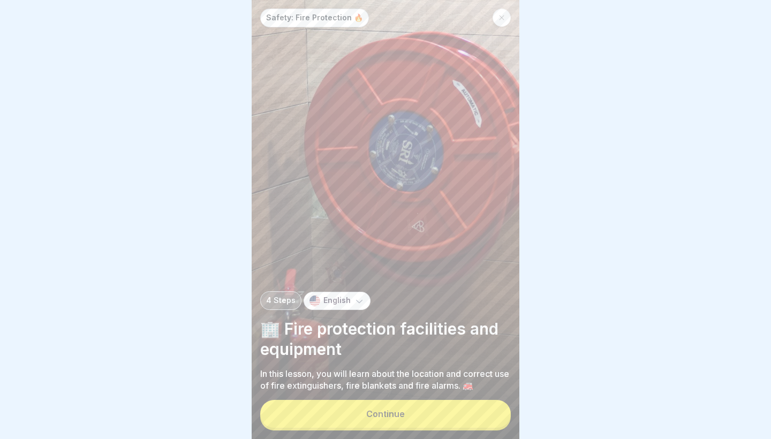
click at [481, 415] on button "Continue" at bounding box center [385, 414] width 250 height 28
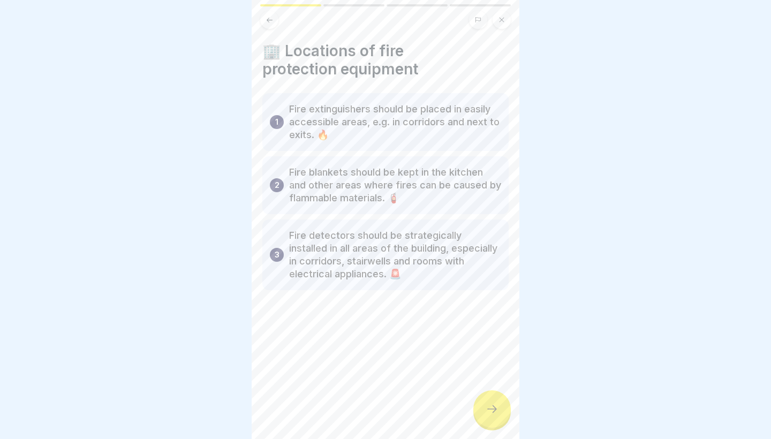
click at [481, 415] on div at bounding box center [491, 408] width 37 height 37
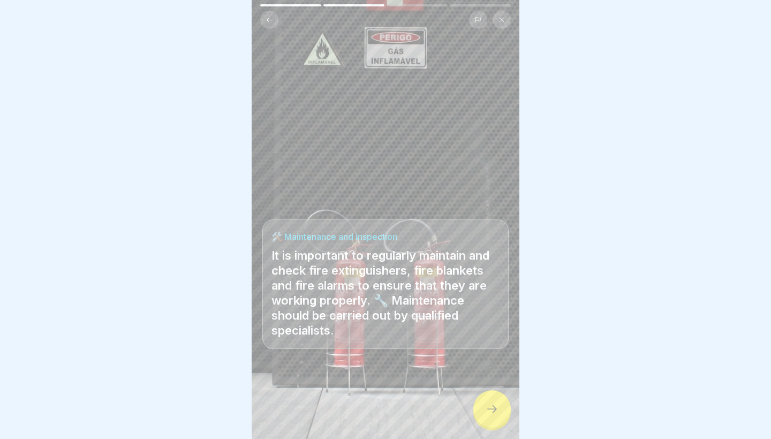
click at [481, 415] on div at bounding box center [491, 408] width 37 height 37
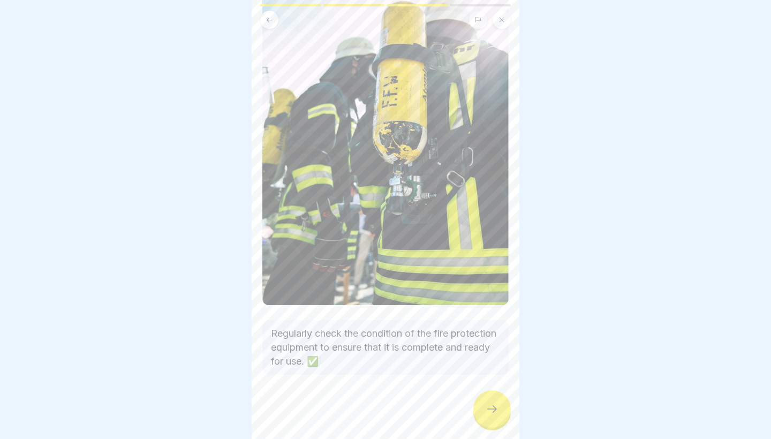
scroll to position [157, 0]
click at [480, 409] on div at bounding box center [491, 408] width 37 height 37
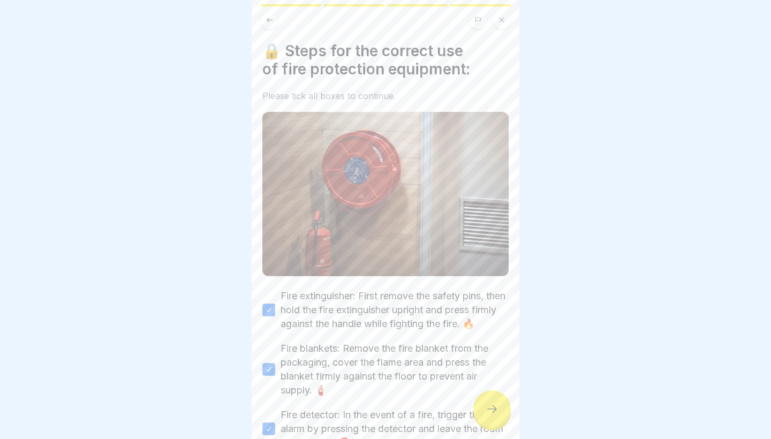
click at [479, 409] on div at bounding box center [491, 408] width 37 height 37
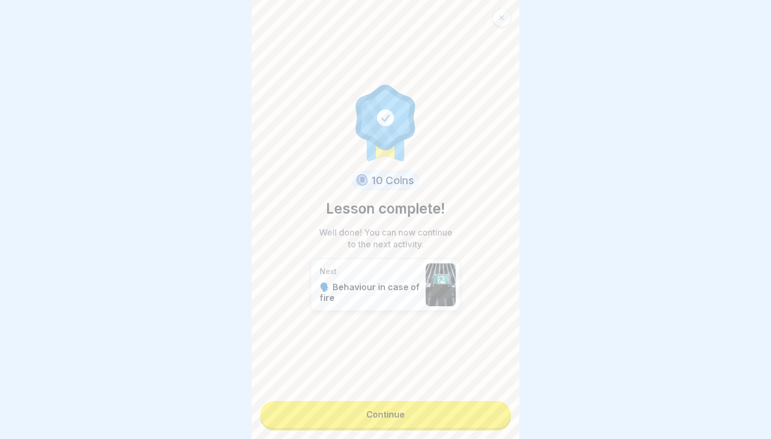
click at [479, 409] on link "Continue" at bounding box center [385, 414] width 250 height 27
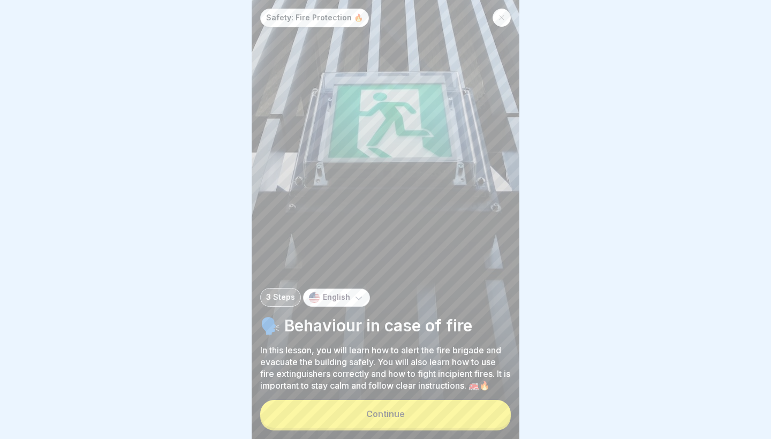
click at [446, 402] on button "Continue" at bounding box center [385, 414] width 250 height 28
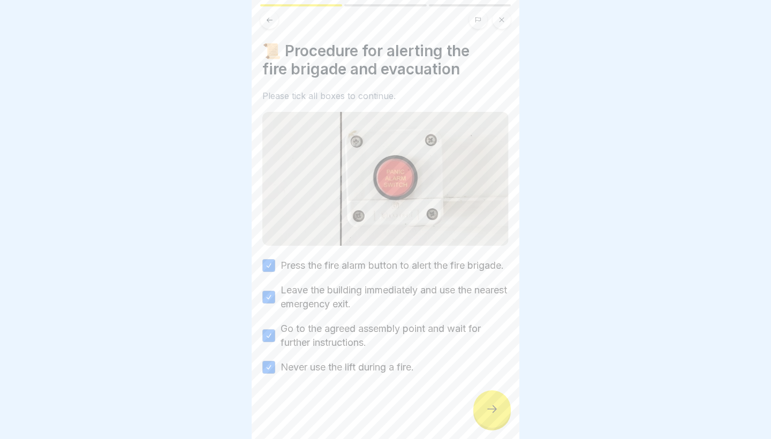
click at [487, 414] on icon at bounding box center [491, 408] width 13 height 13
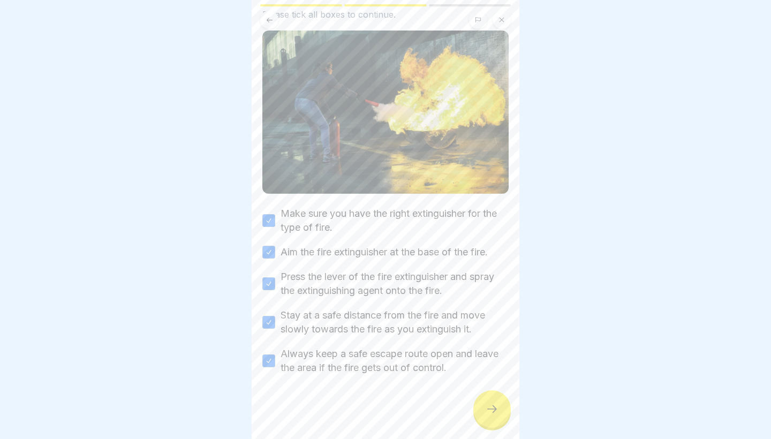
scroll to position [100, 0]
click at [414, 386] on div at bounding box center [385, 407] width 246 height 64
click at [492, 411] on icon at bounding box center [491, 408] width 13 height 13
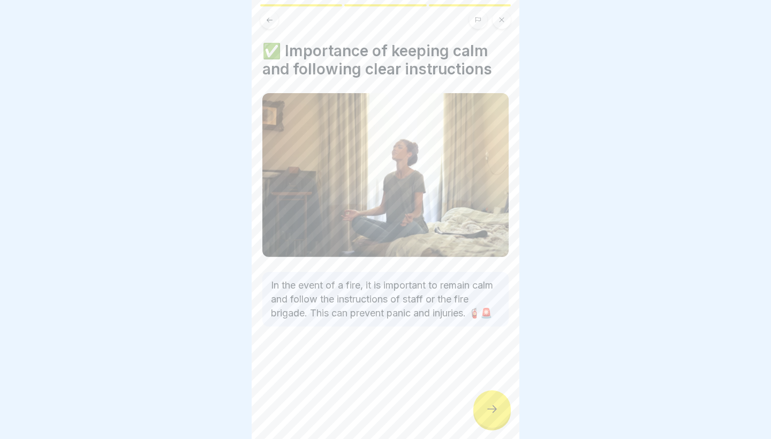
click at [267, 19] on icon at bounding box center [269, 20] width 8 height 8
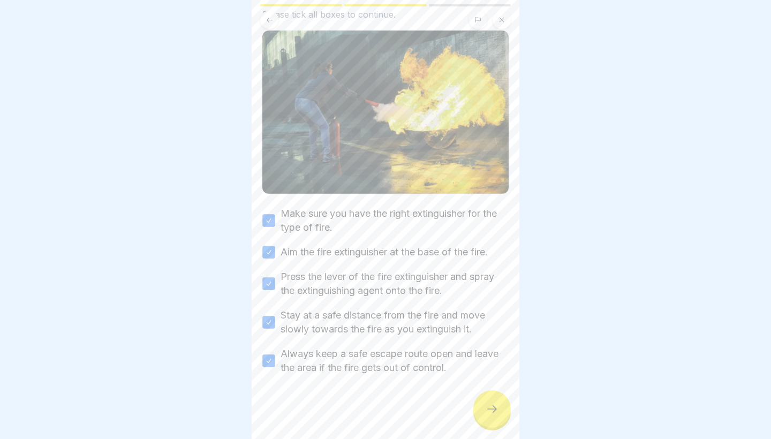
click at [266, 19] on icon at bounding box center [269, 20] width 8 height 8
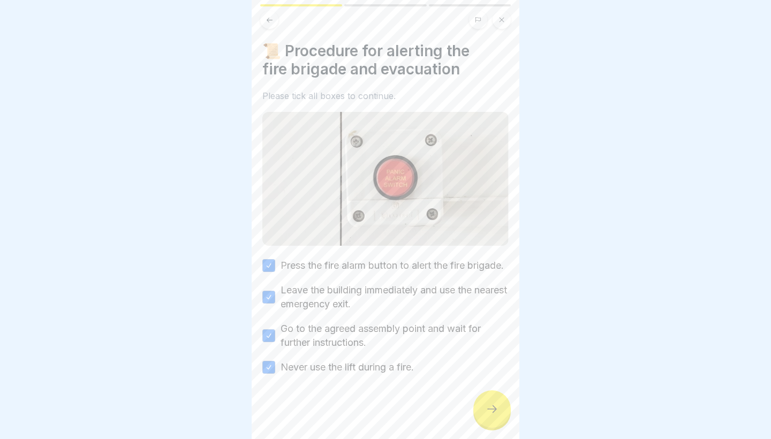
click at [266, 19] on icon at bounding box center [269, 20] width 8 height 8
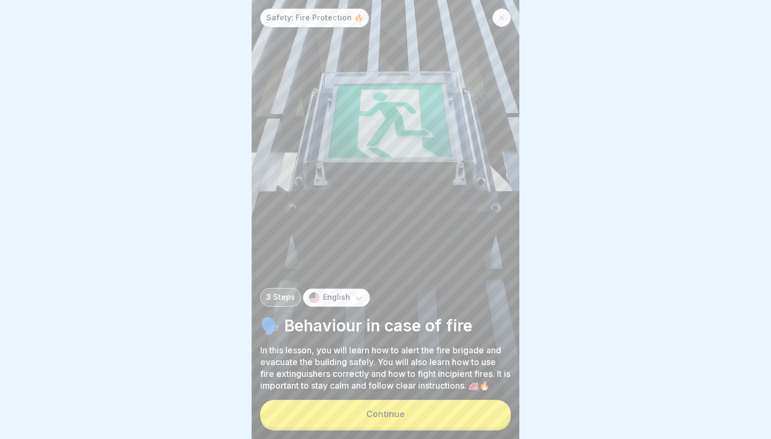
click at [508, 21] on div at bounding box center [501, 18] width 18 height 18
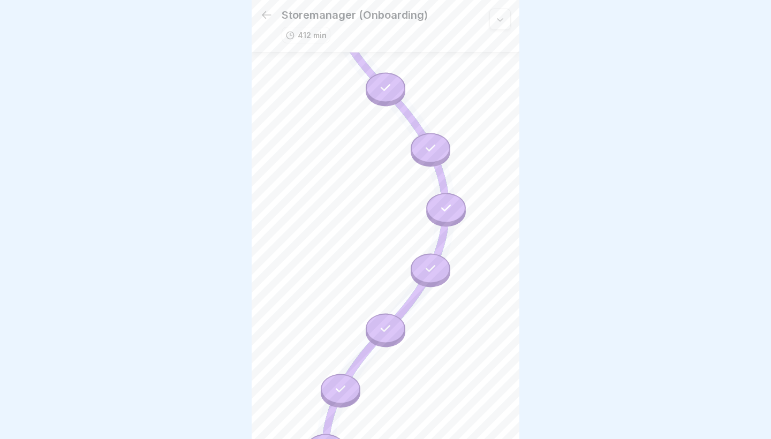
scroll to position [2764, 0]
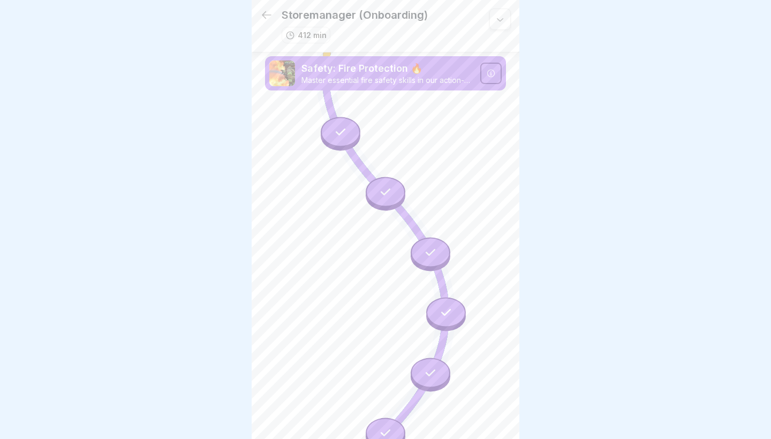
click at [344, 127] on div at bounding box center [341, 132] width 40 height 30
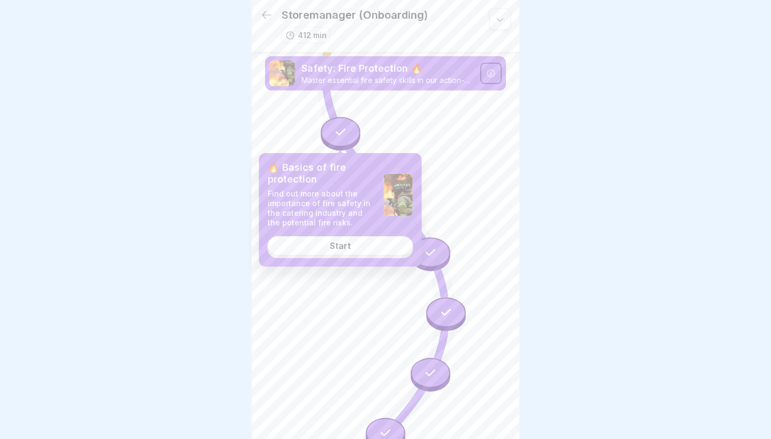
click at [362, 238] on link "Start" at bounding box center [341, 245] width 146 height 19
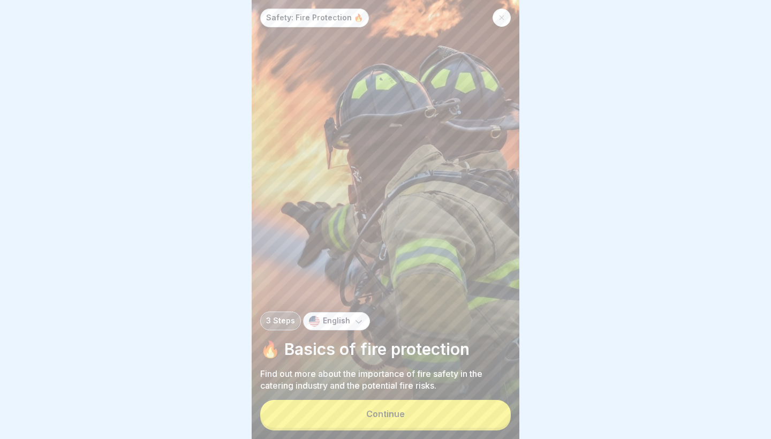
click at [423, 401] on div "Continue" at bounding box center [385, 415] width 250 height 31
click at [422, 416] on button "Continue" at bounding box center [385, 414] width 250 height 28
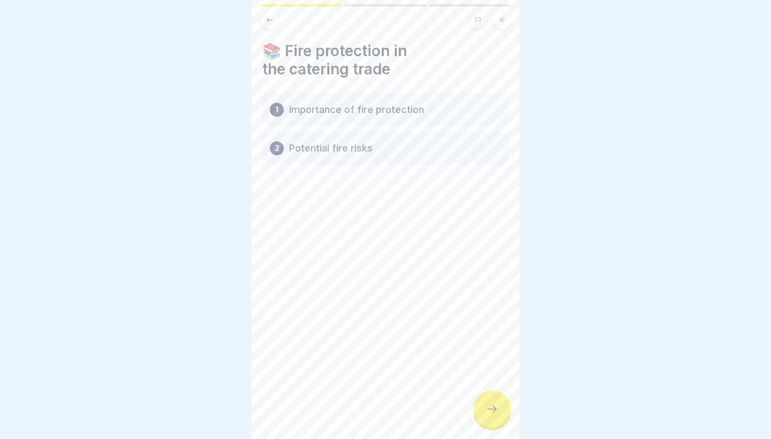
click at [479, 417] on div at bounding box center [491, 408] width 37 height 37
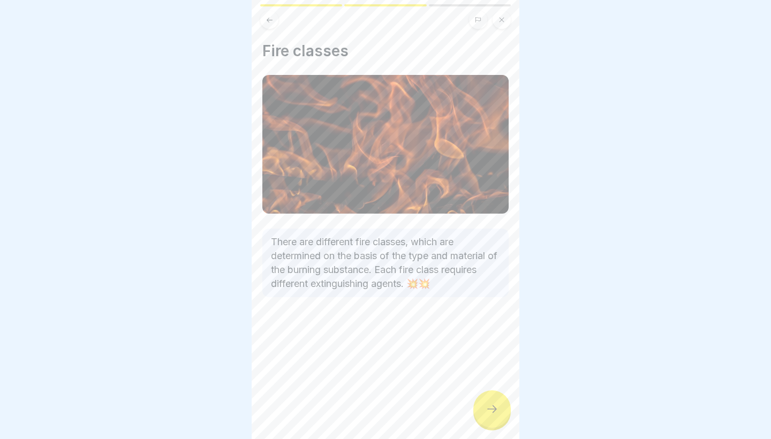
click at [479, 417] on div at bounding box center [491, 408] width 37 height 37
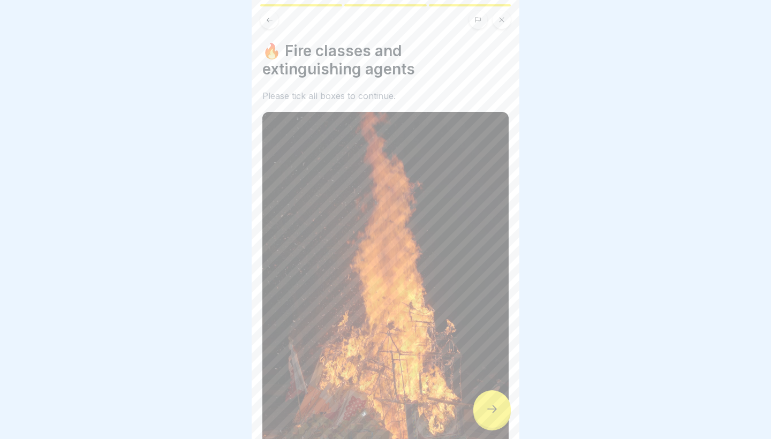
click at [479, 417] on div at bounding box center [491, 408] width 37 height 37
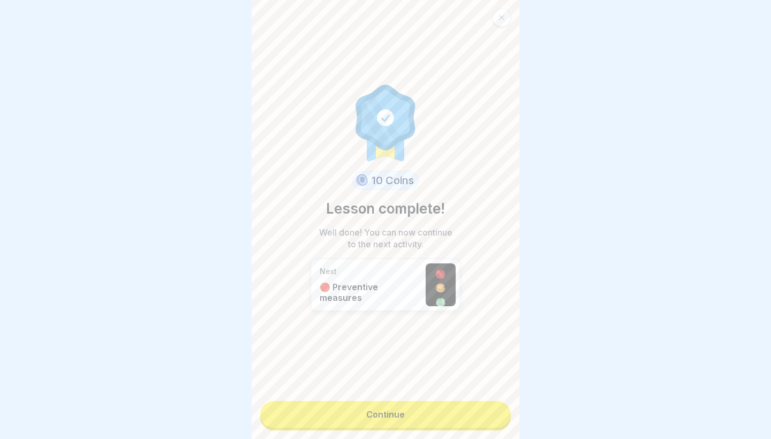
click at [479, 417] on link "Continue" at bounding box center [385, 414] width 250 height 27
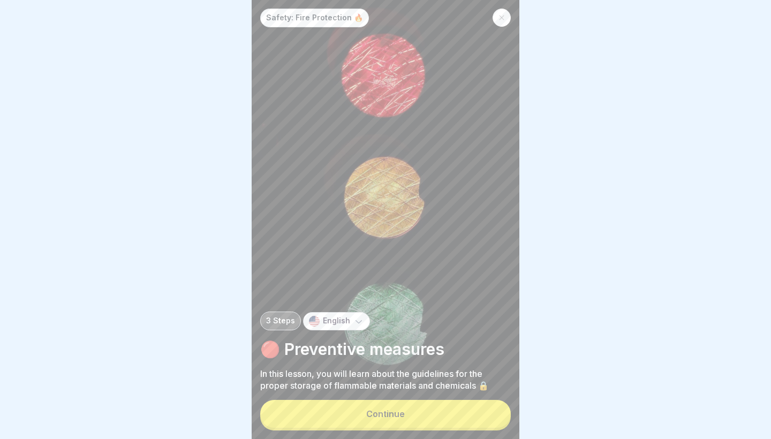
click at [479, 417] on button "Continue" at bounding box center [385, 414] width 250 height 28
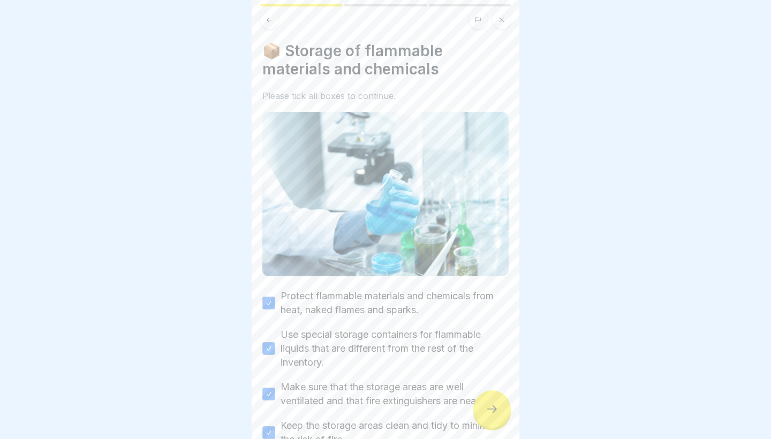
click at [477, 414] on div at bounding box center [491, 408] width 37 height 37
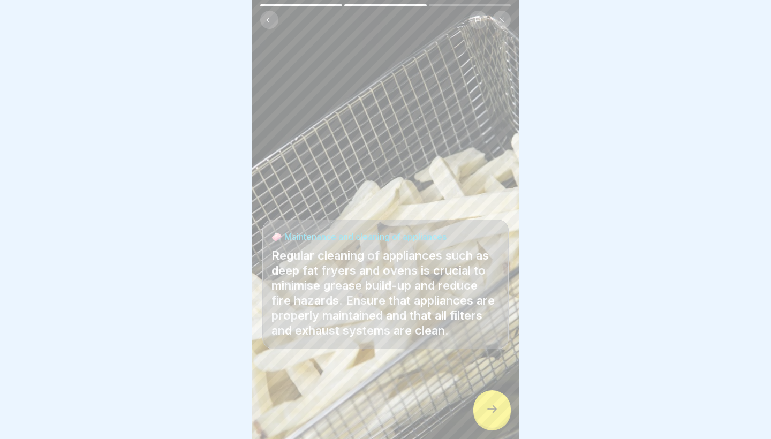
click at [477, 414] on div at bounding box center [491, 408] width 37 height 37
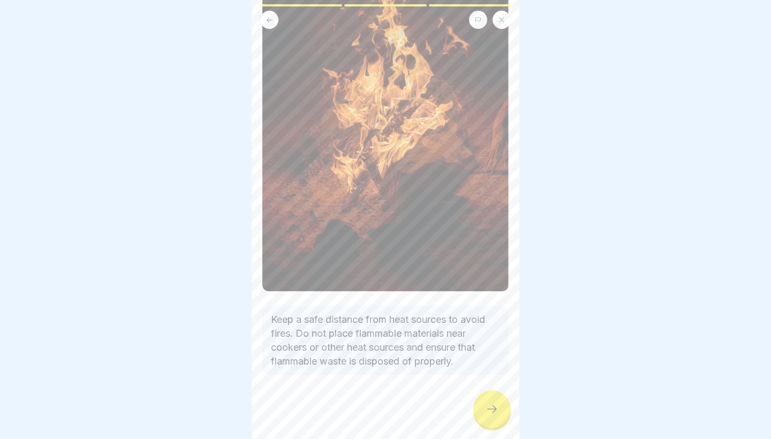
scroll to position [174, 0]
click at [500, 413] on div at bounding box center [491, 408] width 37 height 37
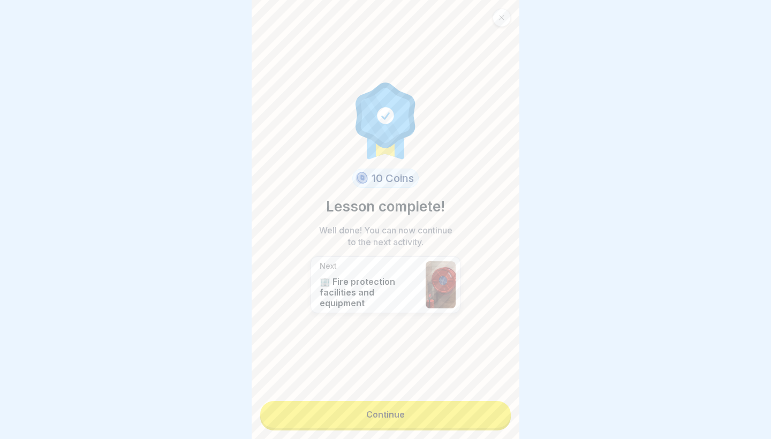
click at [475, 420] on link "Continue" at bounding box center [385, 414] width 250 height 27
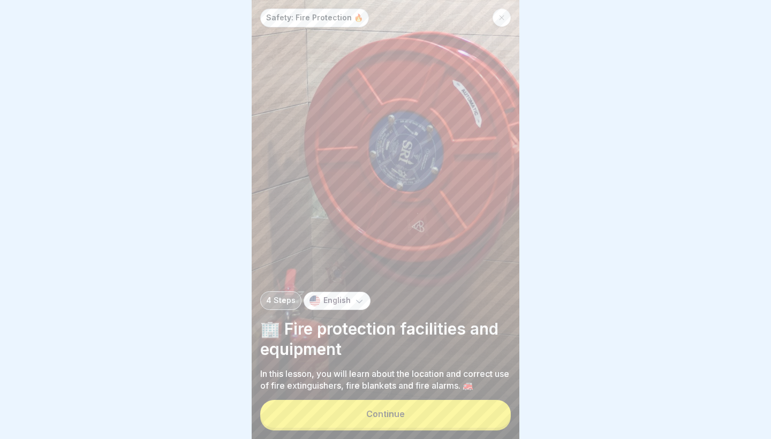
click at [458, 416] on button "Continue" at bounding box center [385, 414] width 250 height 28
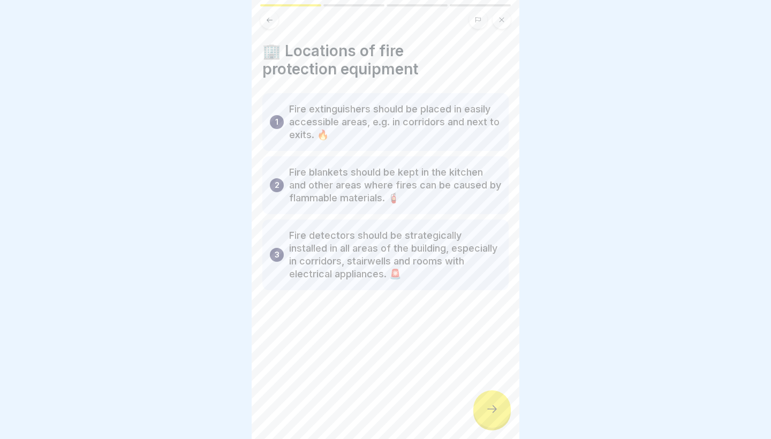
click at [497, 405] on icon at bounding box center [491, 408] width 13 height 13
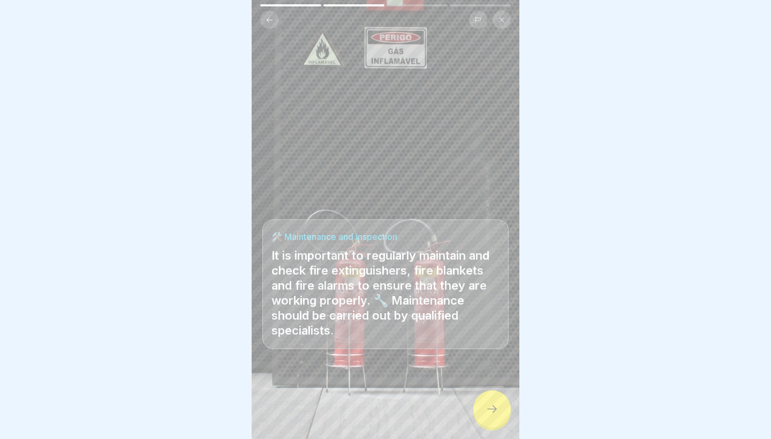
click at [502, 412] on div at bounding box center [491, 408] width 37 height 37
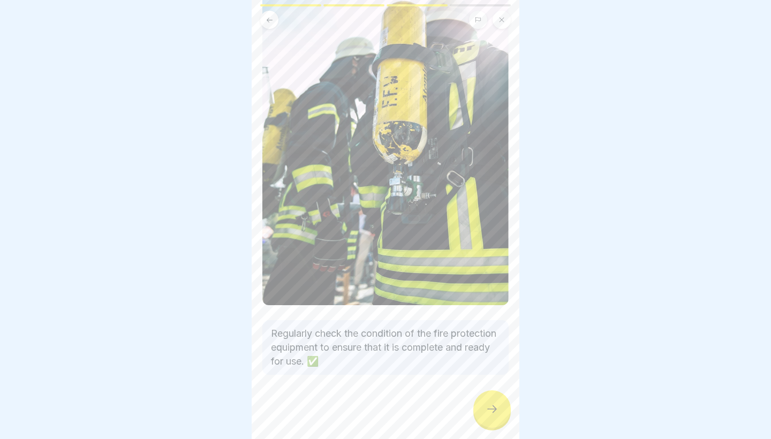
scroll to position [157, 0]
click at [497, 408] on icon at bounding box center [491, 408] width 13 height 13
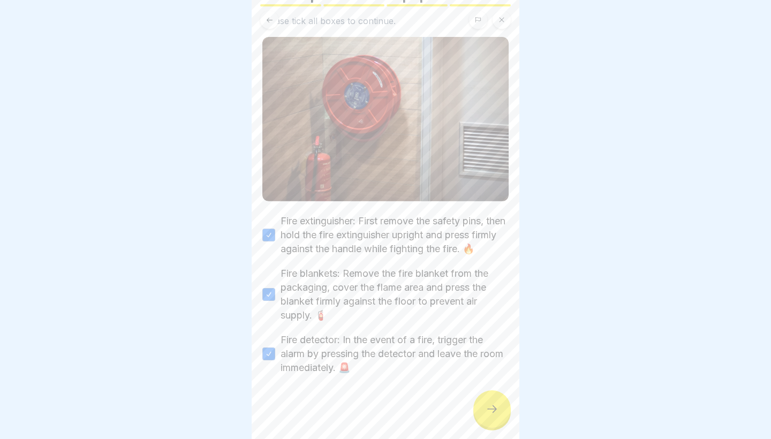
scroll to position [88, 0]
click at [509, 420] on div "🔒 Steps for the correct use of fire protection equipment: Please tick all boxes…" at bounding box center [385, 219] width 268 height 439
click at [498, 417] on div at bounding box center [491, 408] width 37 height 37
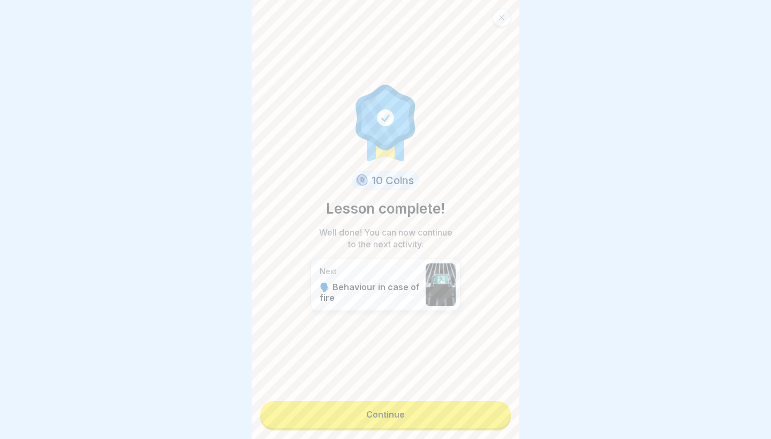
click at [467, 422] on link "Continue" at bounding box center [385, 414] width 250 height 27
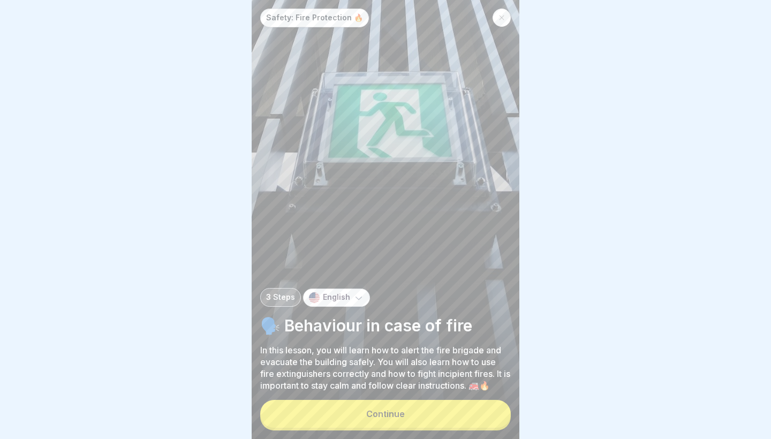
click at [467, 422] on button "Continue" at bounding box center [385, 414] width 250 height 28
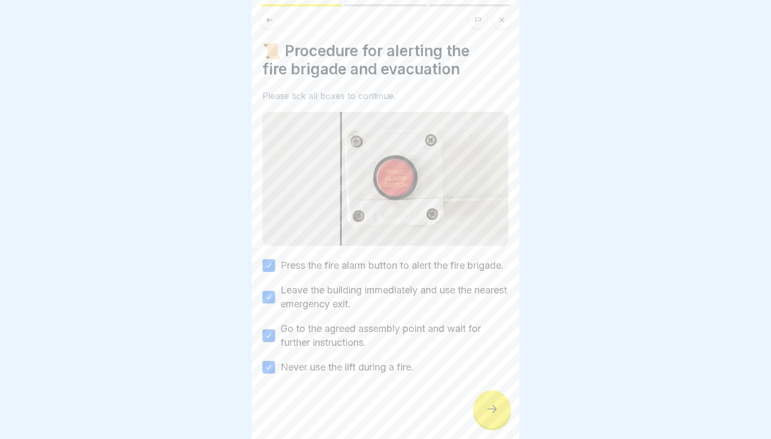
click at [467, 422] on div at bounding box center [385, 406] width 246 height 64
click at [476, 418] on div at bounding box center [491, 408] width 37 height 37
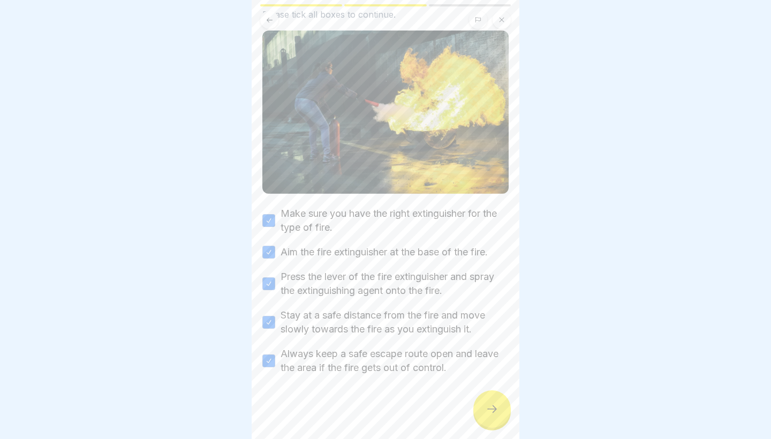
scroll to position [100, 0]
click at [490, 406] on icon at bounding box center [491, 408] width 13 height 13
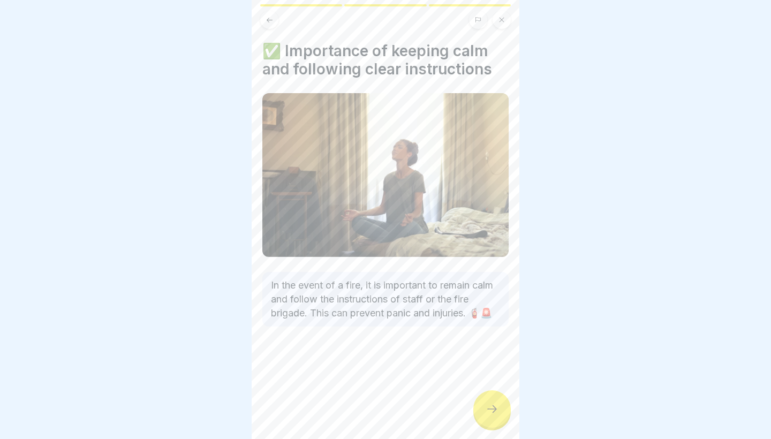
click at [490, 406] on icon at bounding box center [491, 408] width 13 height 13
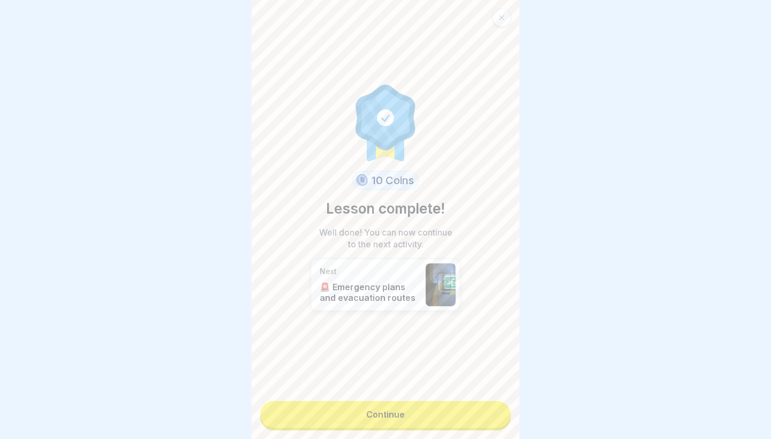
click at [490, 406] on link "Continue" at bounding box center [385, 414] width 250 height 27
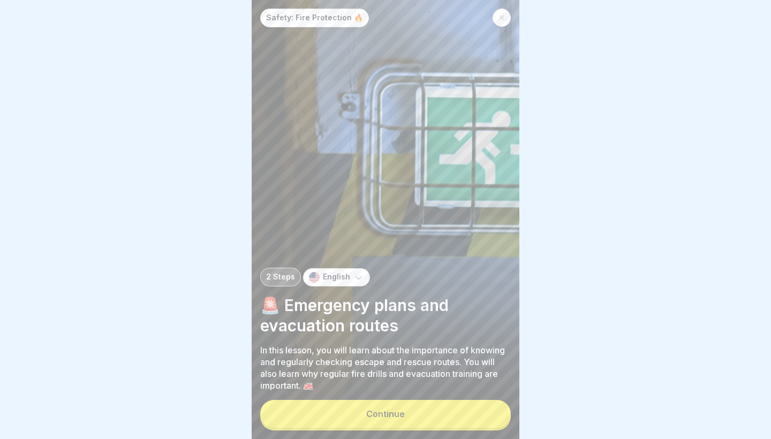
click at [476, 416] on button "Continue" at bounding box center [385, 414] width 250 height 28
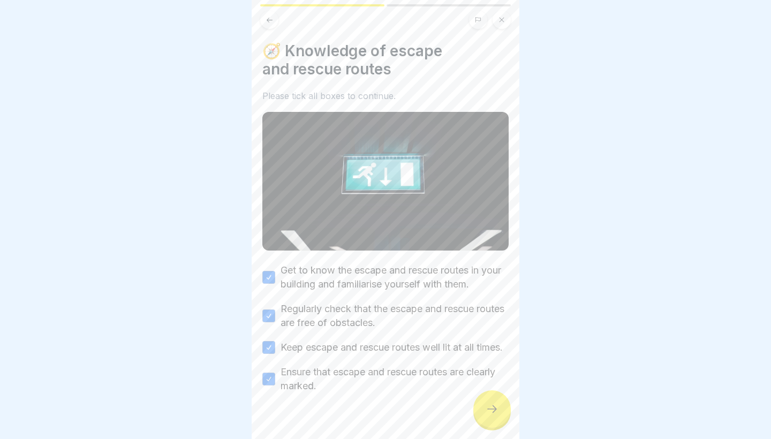
click at [497, 418] on div at bounding box center [491, 408] width 37 height 37
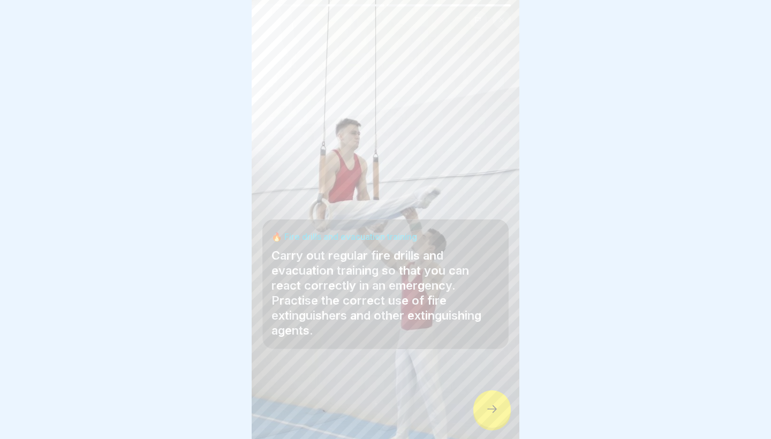
click at [497, 418] on div at bounding box center [491, 408] width 37 height 37
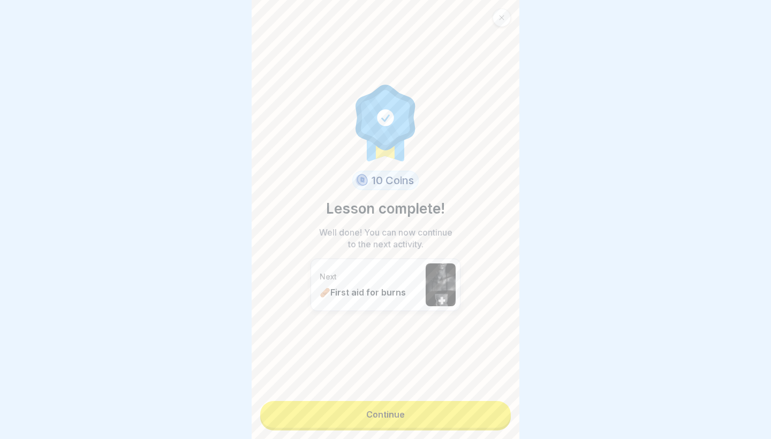
click at [497, 418] on link "Continue" at bounding box center [385, 414] width 250 height 27
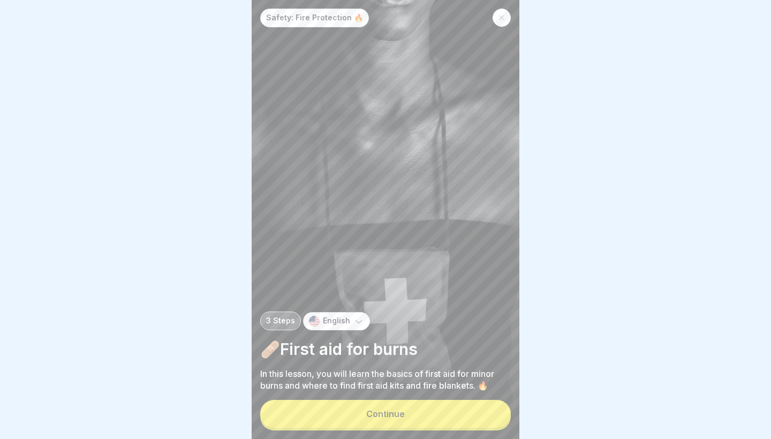
click at [497, 418] on button "Continue" at bounding box center [385, 414] width 250 height 28
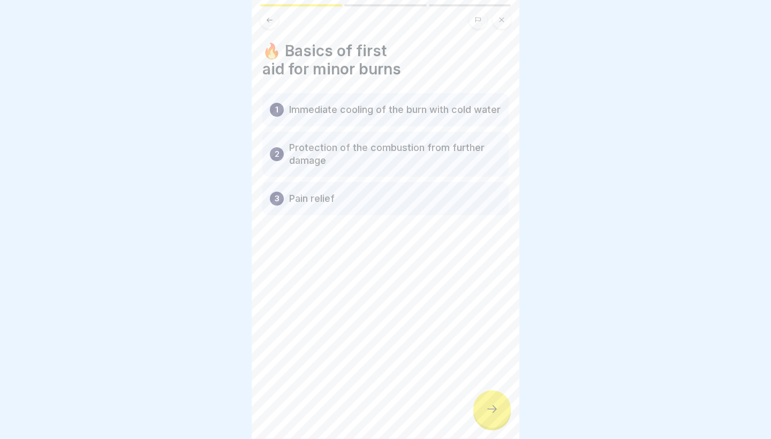
click at [504, 18] on icon at bounding box center [501, 20] width 5 height 5
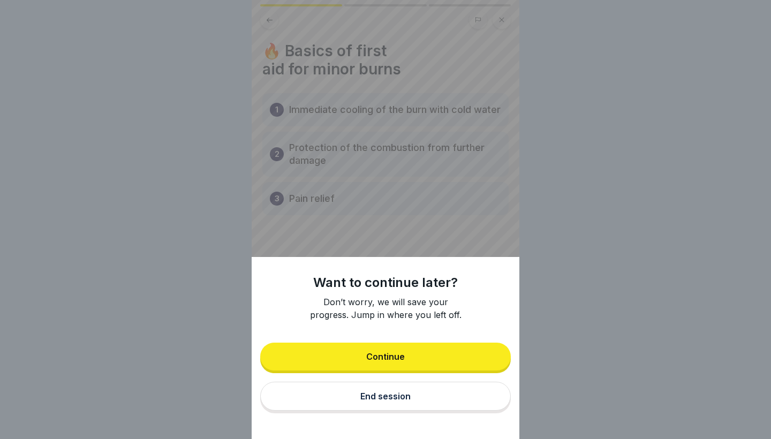
click at [423, 399] on button "End session" at bounding box center [385, 396] width 250 height 29
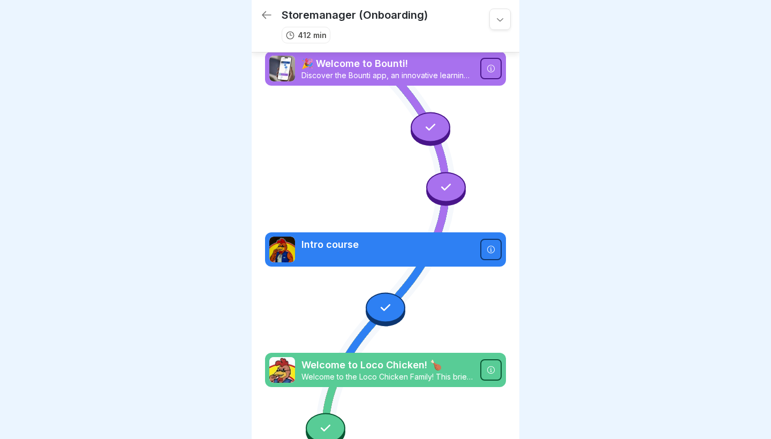
scroll to position [3221, 0]
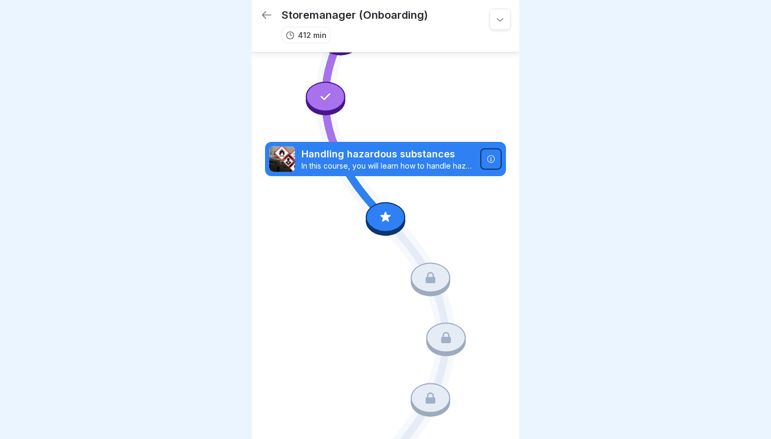
click at [395, 217] on div at bounding box center [385, 217] width 40 height 30
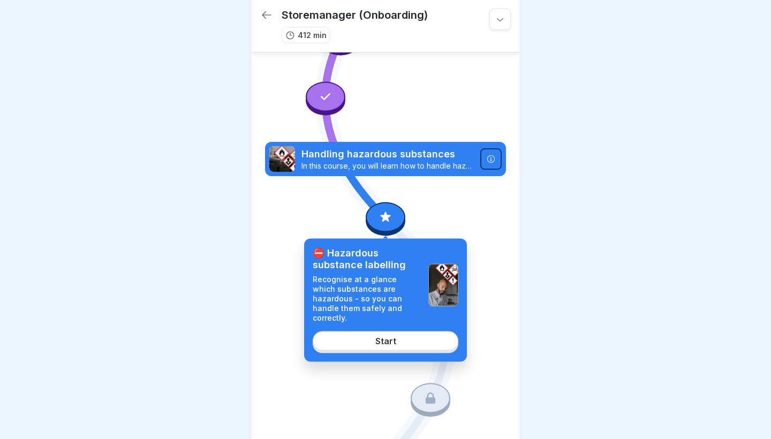
click at [414, 331] on link "Start" at bounding box center [385, 340] width 146 height 19
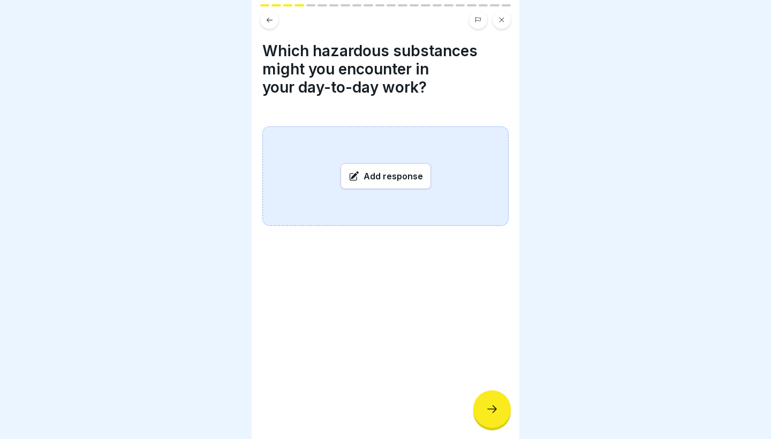
click at [268, 22] on icon at bounding box center [269, 20] width 8 height 8
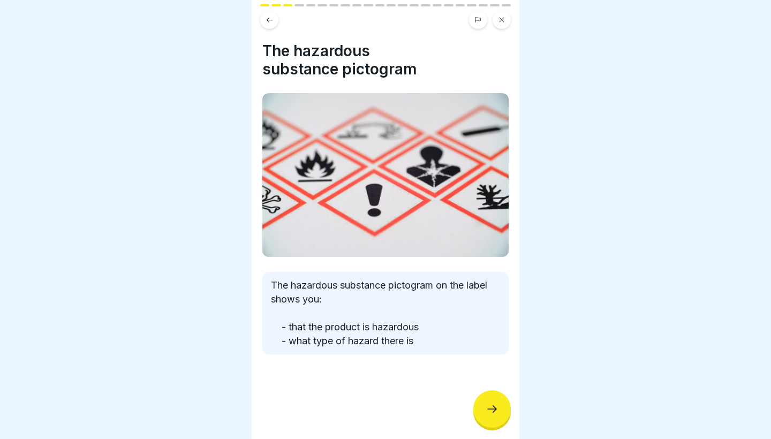
click at [268, 22] on icon at bounding box center [269, 20] width 8 height 8
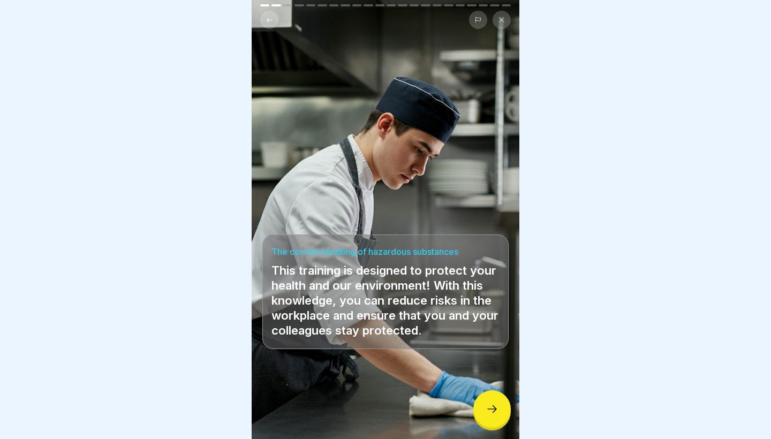
click at [272, 25] on button at bounding box center [269, 20] width 18 height 18
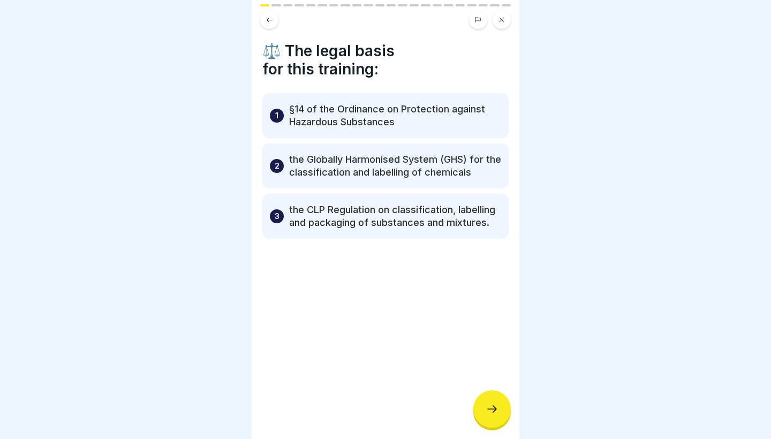
click at [495, 422] on div at bounding box center [491, 408] width 37 height 37
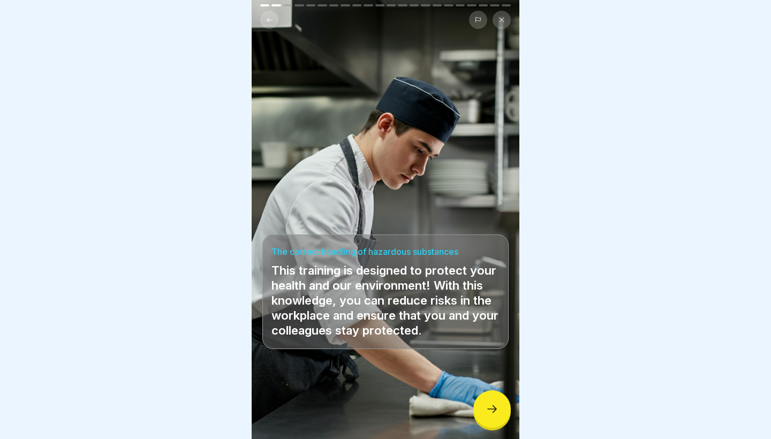
click at [495, 422] on div at bounding box center [491, 408] width 37 height 37
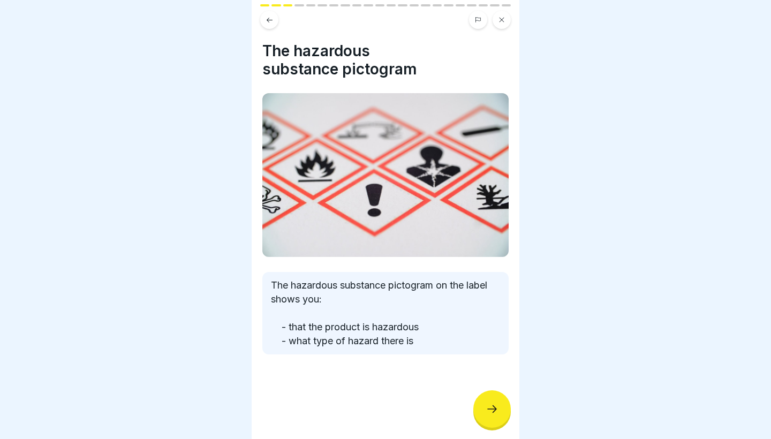
click at [495, 422] on div at bounding box center [491, 408] width 37 height 37
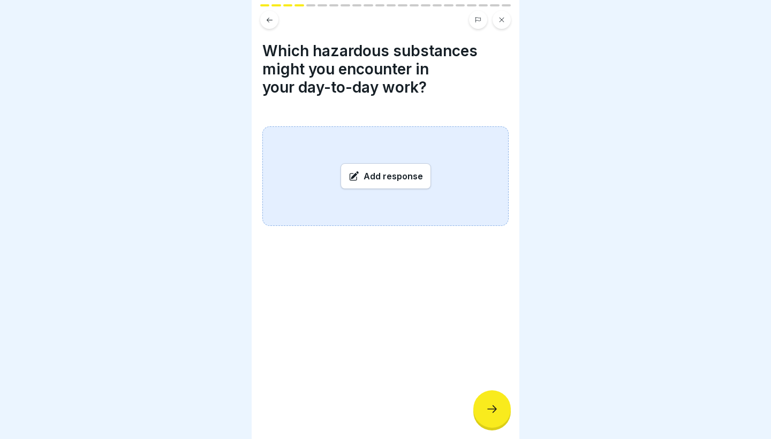
click at [394, 178] on div "Add response" at bounding box center [385, 176] width 90 height 26
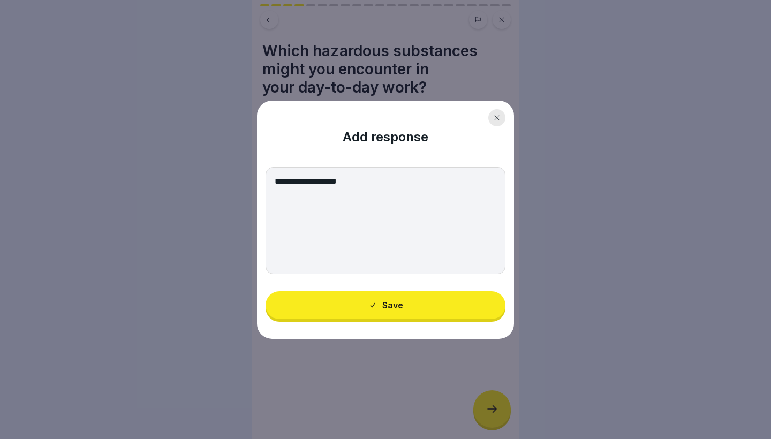
type textarea "**********"
click at [415, 302] on button "Save" at bounding box center [385, 305] width 240 height 28
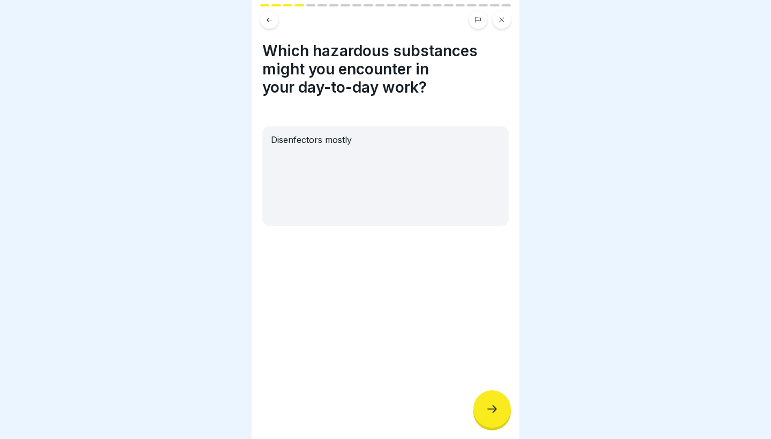
click at [400, 202] on div "Disenfectors mostly" at bounding box center [385, 176] width 246 height 100
click at [261, 18] on button at bounding box center [269, 20] width 18 height 18
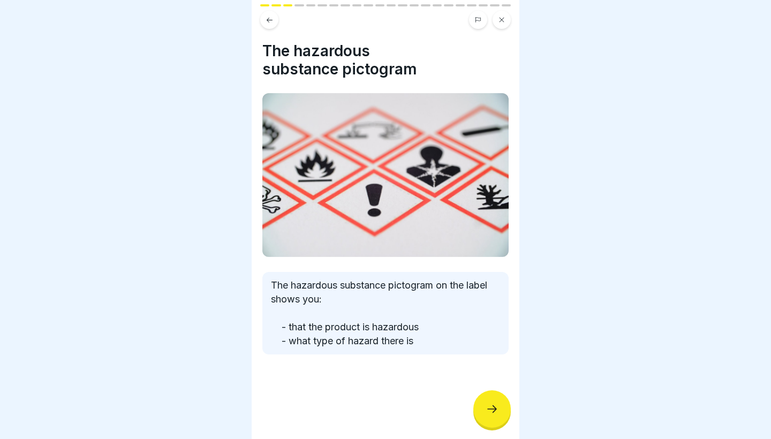
click at [497, 406] on icon at bounding box center [491, 408] width 13 height 13
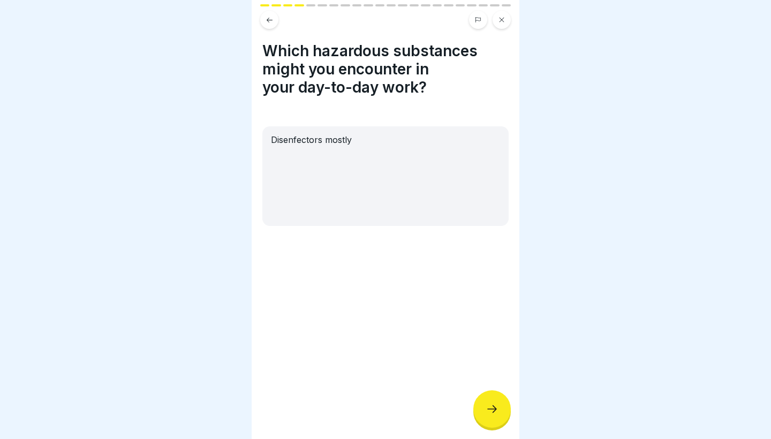
click at [347, 154] on div "Disenfectors mostly" at bounding box center [385, 176] width 246 height 100
click at [337, 140] on div "Disenfectors mostly" at bounding box center [385, 176] width 246 height 100
click at [488, 413] on icon at bounding box center [491, 408] width 13 height 13
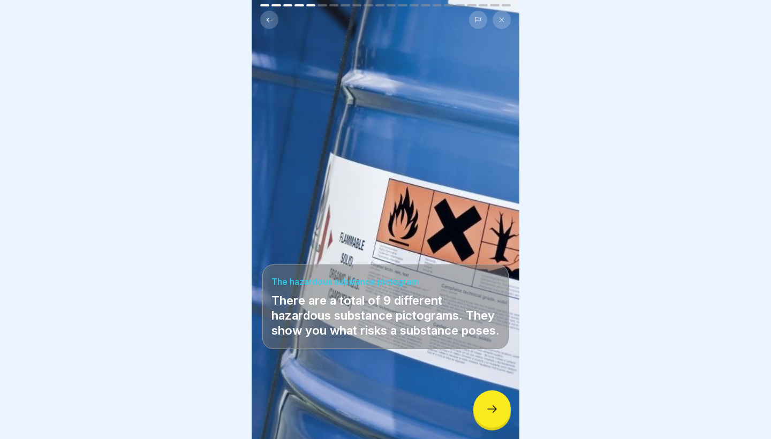
click at [497, 416] on div at bounding box center [491, 408] width 37 height 37
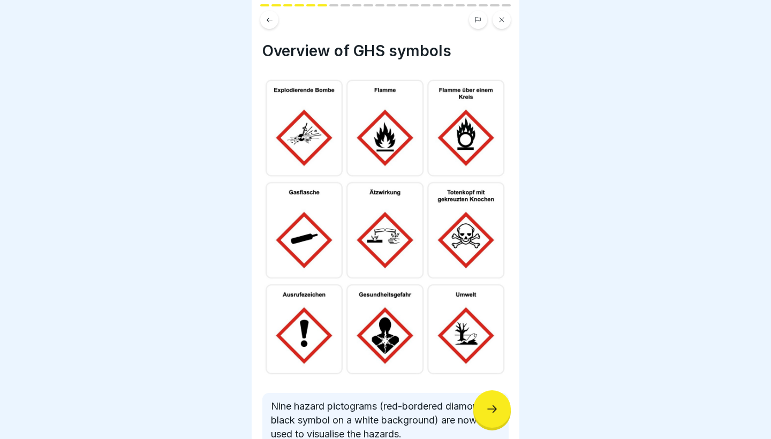
click at [492, 416] on div at bounding box center [491, 408] width 37 height 37
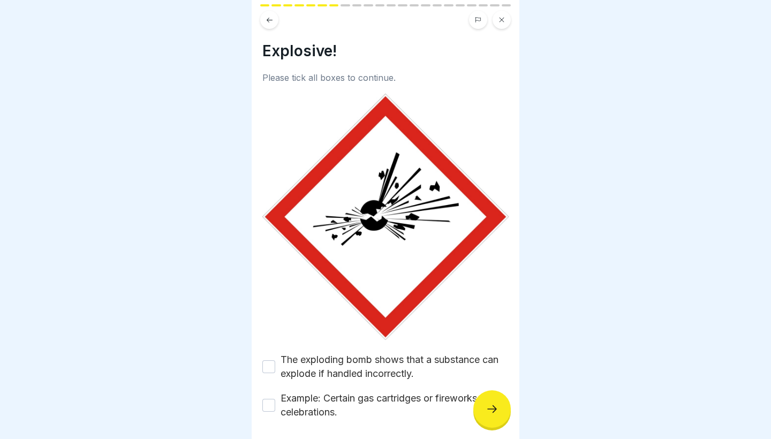
click at [403, 368] on label "The exploding bomb shows that a substance can explode if handled incorrectly." at bounding box center [394, 367] width 228 height 28
click at [275, 368] on button "The exploding bomb shows that a substance can explode if handled incorrectly." at bounding box center [268, 366] width 13 height 13
click at [387, 401] on label "Example: Certain gas cartridges or fireworks for celebrations." at bounding box center [394, 405] width 228 height 28
click at [275, 401] on button "Example: Certain gas cartridges or fireworks for celebrations." at bounding box center [268, 405] width 13 height 13
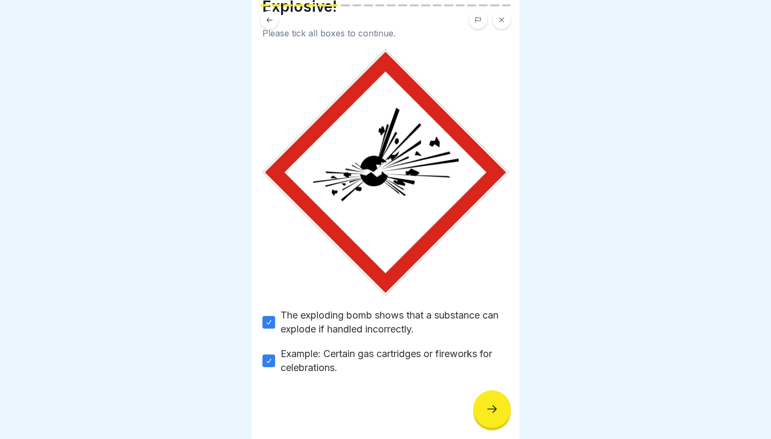
scroll to position [44, 0]
click at [508, 414] on div at bounding box center [491, 408] width 37 height 37
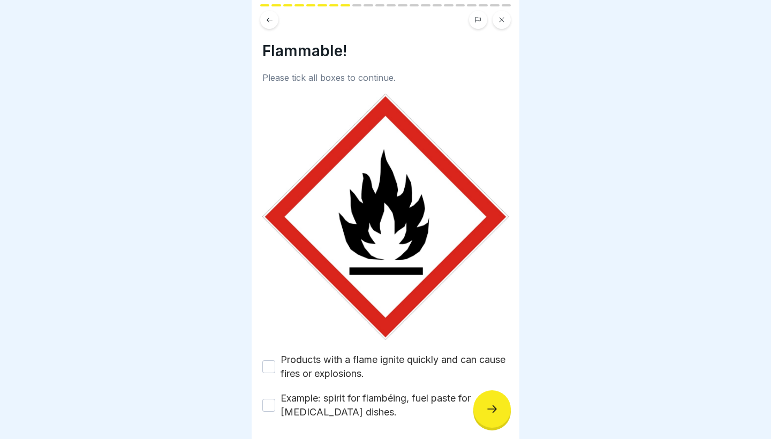
click at [444, 364] on label "Products with a flame ignite quickly and can cause fires or explosions." at bounding box center [394, 367] width 228 height 28
click at [275, 364] on button "Products with a flame ignite quickly and can cause fires or explosions." at bounding box center [268, 366] width 13 height 13
click at [431, 398] on label "Example: spirit for flambéing, fuel paste for [MEDICAL_DATA] dishes." at bounding box center [394, 405] width 228 height 28
click at [275, 399] on button "Example: spirit for flambéing, fuel paste for [MEDICAL_DATA] dishes." at bounding box center [268, 405] width 13 height 13
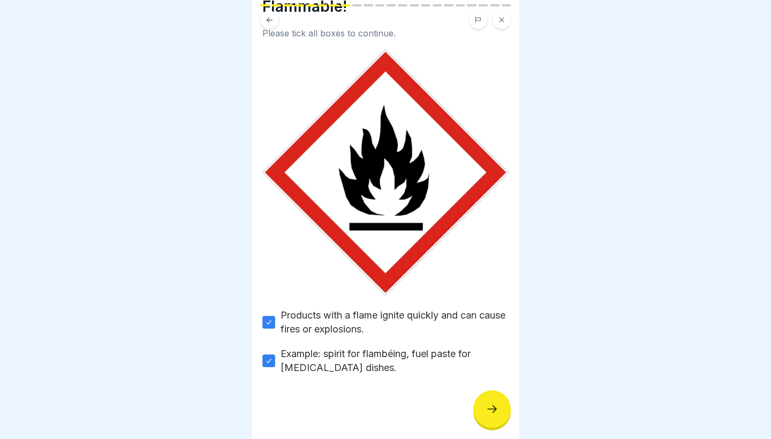
click at [497, 411] on icon at bounding box center [491, 408] width 13 height 13
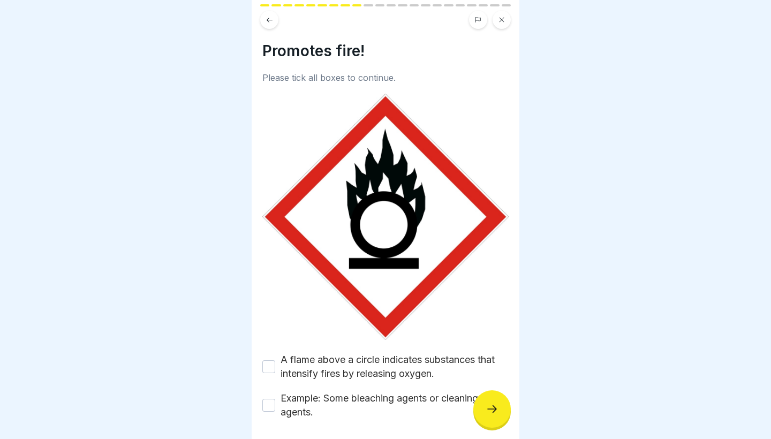
click at [441, 365] on label "A flame above a circle indicates substances that intensify fires by releasing o…" at bounding box center [394, 367] width 228 height 28
click at [275, 365] on button "A flame above a circle indicates substances that intensify fires by releasing o…" at bounding box center [268, 366] width 13 height 13
click at [421, 401] on label "Example: Some bleaching agents or cleaning agents." at bounding box center [394, 405] width 228 height 28
click at [275, 401] on button "Example: Some bleaching agents or cleaning agents." at bounding box center [268, 405] width 13 height 13
click at [507, 411] on div at bounding box center [491, 408] width 37 height 37
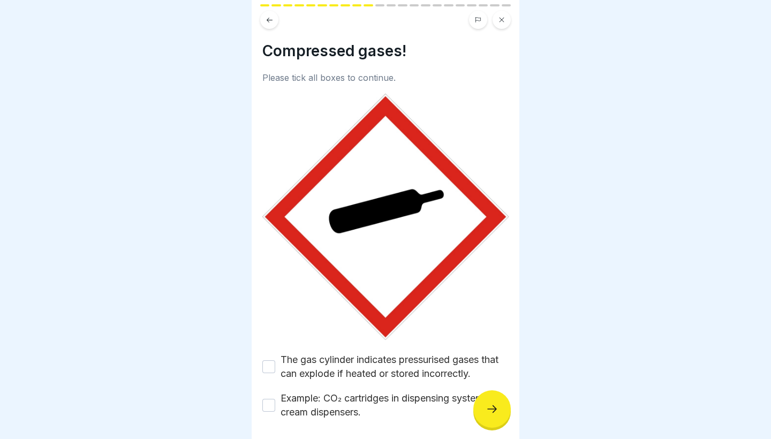
click at [429, 379] on label "The gas cylinder indicates pressurised gases that can explode if heated or stor…" at bounding box center [394, 367] width 228 height 28
click at [275, 373] on button "The gas cylinder indicates pressurised gases that can explode if heated or stor…" at bounding box center [268, 366] width 13 height 13
click at [424, 399] on label "Example: CO₂ cartridges in dispensing systems or cream dispensers." at bounding box center [394, 405] width 228 height 28
click at [275, 399] on button "Example: CO₂ cartridges in dispensing systems or cream dispensers." at bounding box center [268, 405] width 13 height 13
click at [484, 405] on div at bounding box center [491, 408] width 37 height 37
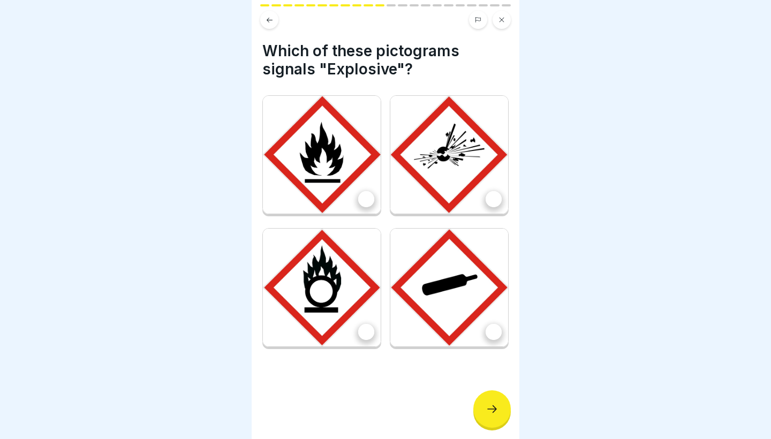
click at [474, 190] on img at bounding box center [449, 155] width 118 height 118
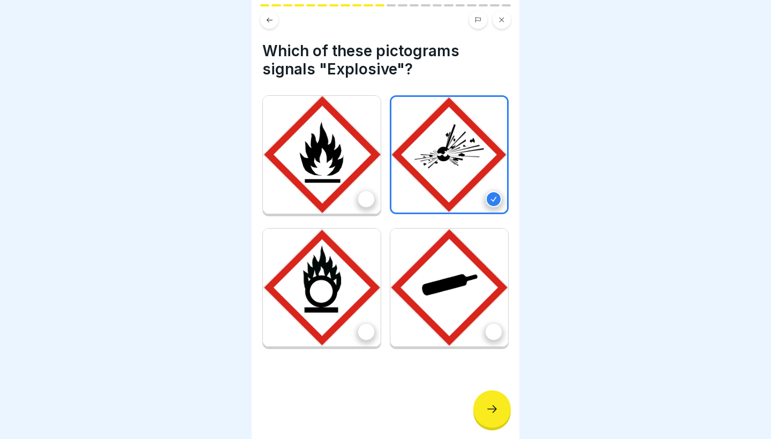
click at [338, 180] on img at bounding box center [322, 155] width 118 height 118
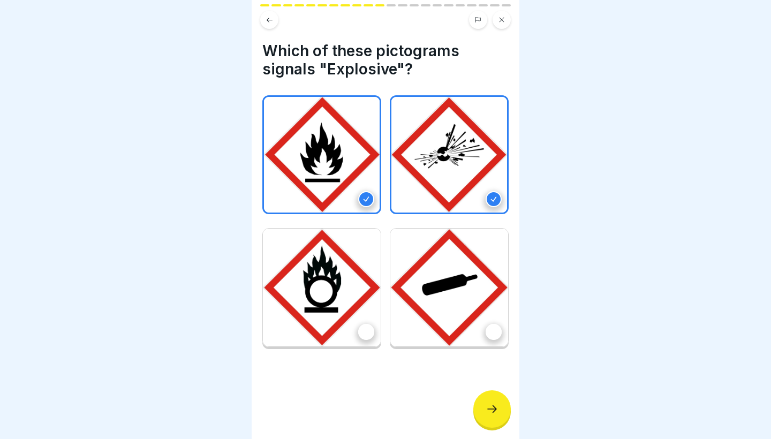
click at [486, 406] on icon at bounding box center [491, 408] width 13 height 13
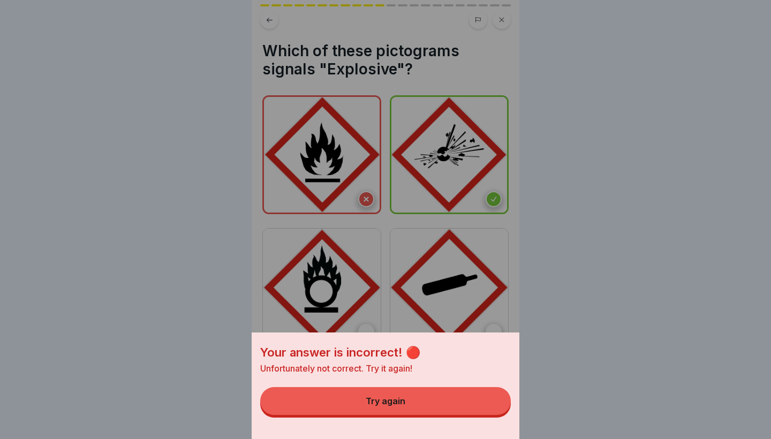
click at [486, 406] on button "Try again" at bounding box center [385, 401] width 250 height 28
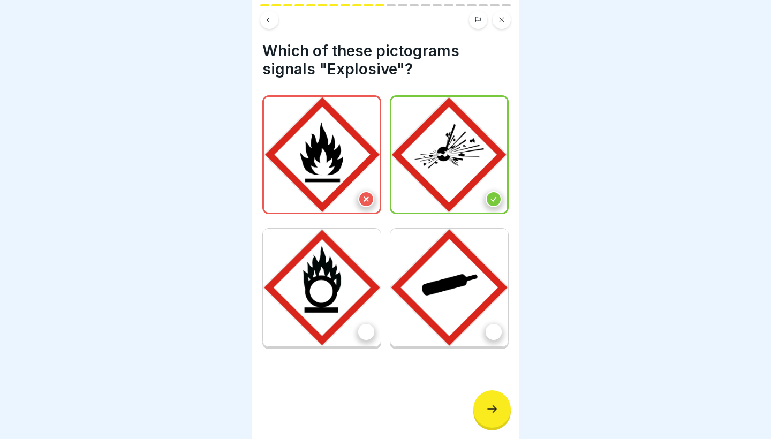
click at [384, 324] on div at bounding box center [385, 223] width 246 height 257
click at [373, 328] on div at bounding box center [366, 332] width 16 height 16
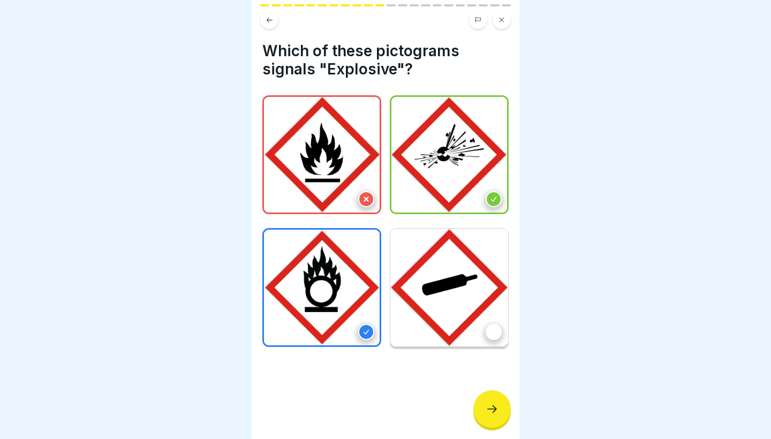
click at [507, 411] on div at bounding box center [491, 408] width 37 height 37
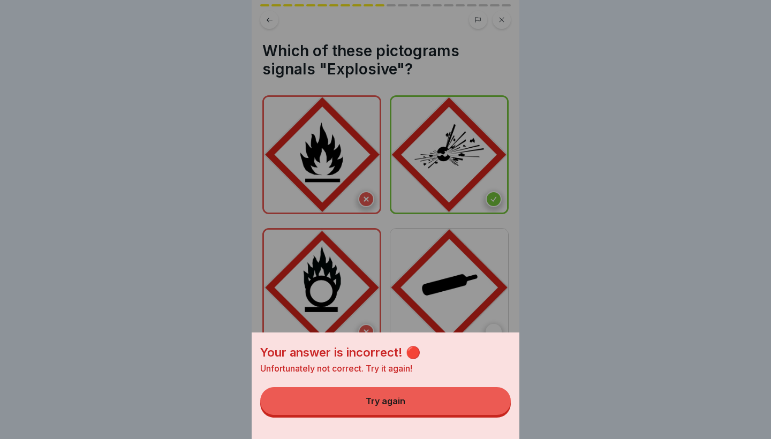
click at [452, 403] on button "Try again" at bounding box center [385, 401] width 250 height 28
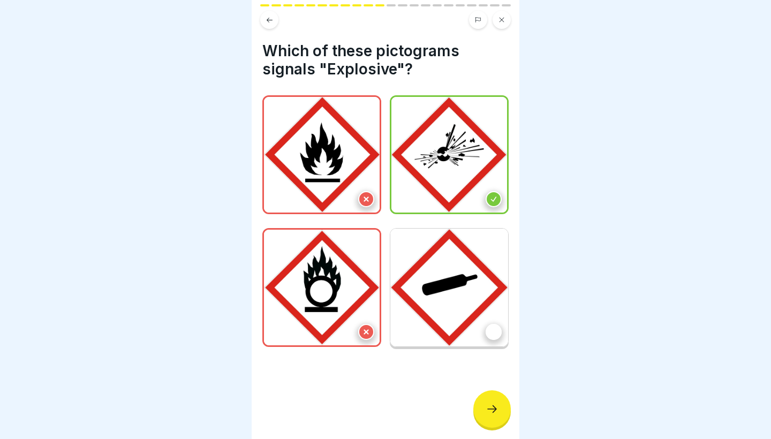
click at [364, 207] on img at bounding box center [322, 155] width 116 height 116
click at [370, 316] on img at bounding box center [322, 288] width 116 height 116
click at [491, 422] on div at bounding box center [491, 408] width 37 height 37
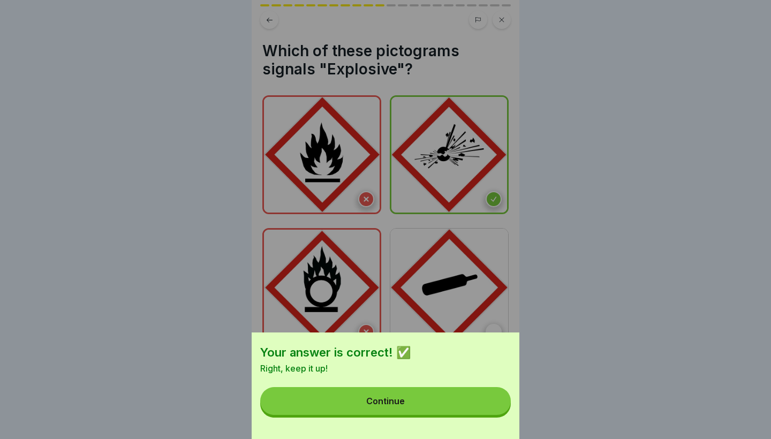
click at [481, 400] on button "Continue" at bounding box center [385, 401] width 250 height 28
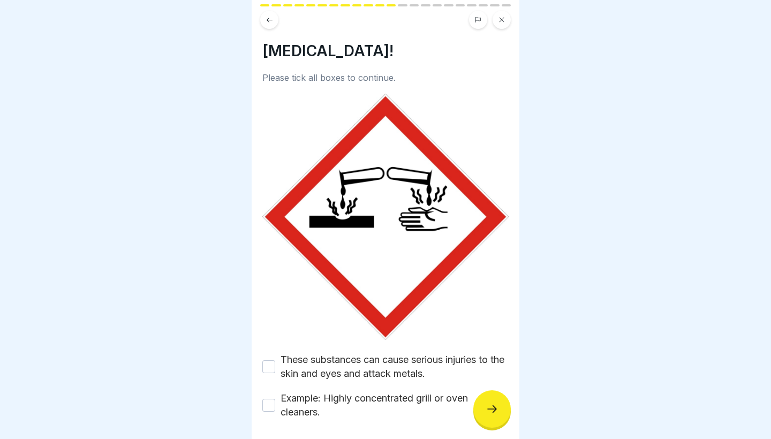
click at [362, 370] on label "These substances can cause serious injuries to the skin and eyes and attack met…" at bounding box center [394, 367] width 228 height 28
click at [275, 370] on button "These substances can cause serious injuries to the skin and eyes and attack met…" at bounding box center [268, 366] width 13 height 13
click at [365, 404] on label "Example: Highly concentrated grill or oven cleaners." at bounding box center [394, 405] width 228 height 28
click at [275, 404] on button "Example: Highly concentrated grill or oven cleaners." at bounding box center [268, 405] width 13 height 13
click at [495, 419] on div at bounding box center [491, 408] width 37 height 37
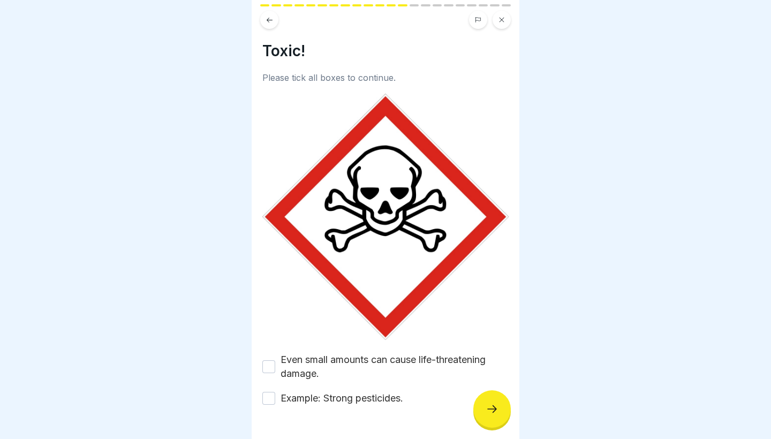
click at [394, 371] on label "Even small amounts can cause life-threatening damage." at bounding box center [394, 367] width 228 height 28
click at [275, 371] on button "Even small amounts can cause life-threatening damage." at bounding box center [268, 366] width 13 height 13
click at [380, 397] on label "Example: Strong pesticides." at bounding box center [341, 398] width 123 height 14
click at [275, 397] on button "Example: Strong pesticides." at bounding box center [268, 398] width 13 height 13
click at [508, 409] on div at bounding box center [491, 408] width 37 height 37
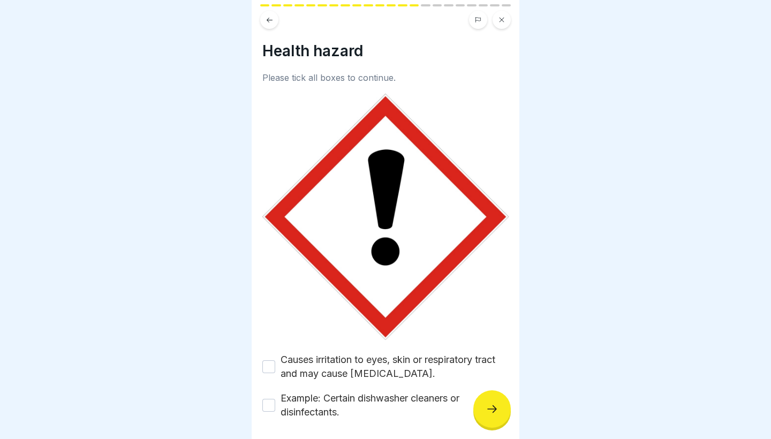
click at [425, 363] on label "Causes irritation to eyes, skin or respiratory tract and may cause [MEDICAL_DAT…" at bounding box center [394, 367] width 228 height 28
click at [275, 363] on button "Causes irritation to eyes, skin or respiratory tract and may cause [MEDICAL_DAT…" at bounding box center [268, 366] width 13 height 13
click at [412, 395] on label "Example: Certain dishwasher cleaners or disinfectants." at bounding box center [394, 405] width 228 height 28
click at [275, 399] on button "Example: Certain dishwasher cleaners or disinfectants." at bounding box center [268, 405] width 13 height 13
click at [493, 410] on icon at bounding box center [491, 408] width 13 height 13
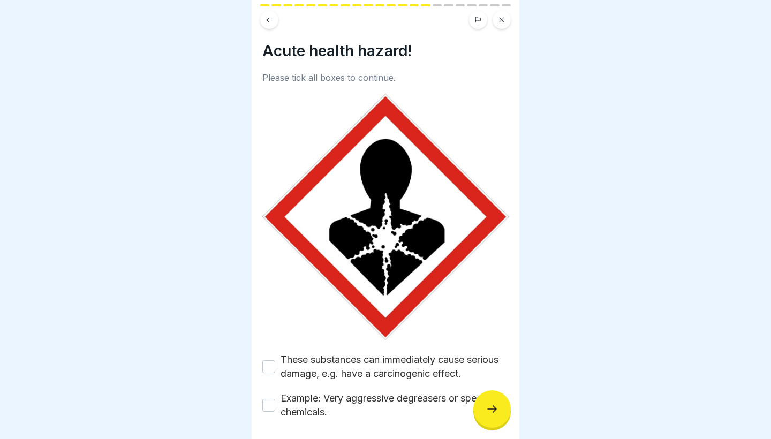
click at [436, 362] on label "These substances can immediately cause serious damage, e.g. have a carcinogenic…" at bounding box center [394, 367] width 228 height 28
click at [275, 362] on button "These substances can immediately cause serious damage, e.g. have a carcinogenic…" at bounding box center [268, 366] width 13 height 13
click at [435, 395] on label "Example: Very aggressive degreasers or speciality chemicals." at bounding box center [394, 405] width 228 height 28
click at [275, 399] on button "Example: Very aggressive degreasers or speciality chemicals." at bounding box center [268, 405] width 13 height 13
click at [485, 402] on div at bounding box center [491, 408] width 37 height 37
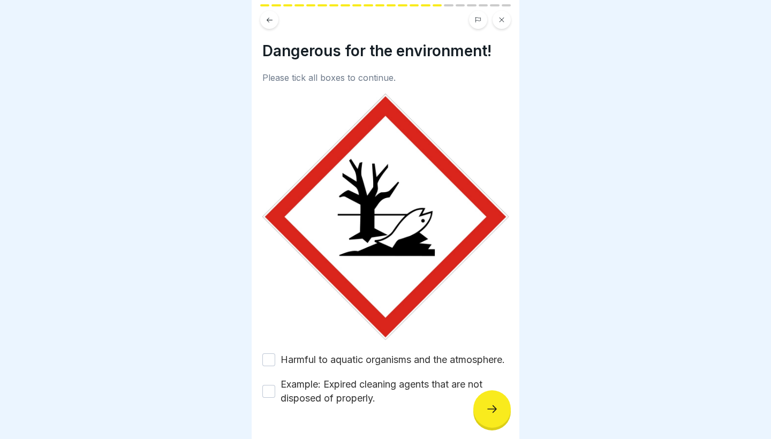
click at [433, 356] on label "Harmful to aquatic organisms and the atmosphere." at bounding box center [392, 360] width 224 height 14
click at [275, 356] on button "Harmful to aquatic organisms and the atmosphere." at bounding box center [268, 359] width 13 height 13
click at [432, 402] on label "Example: Expired cleaning agents that are not disposed of properly." at bounding box center [394, 391] width 228 height 28
click at [275, 398] on button "Example: Expired cleaning agents that are not disposed of properly." at bounding box center [268, 391] width 13 height 13
click at [490, 403] on div at bounding box center [491, 408] width 37 height 37
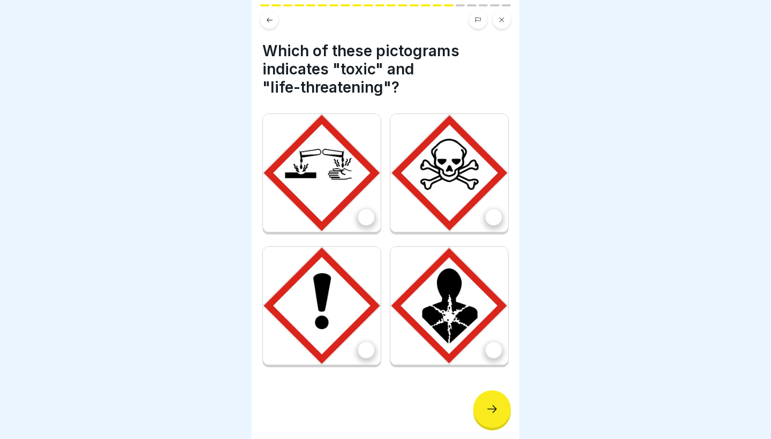
click at [332, 206] on img at bounding box center [322, 173] width 118 height 118
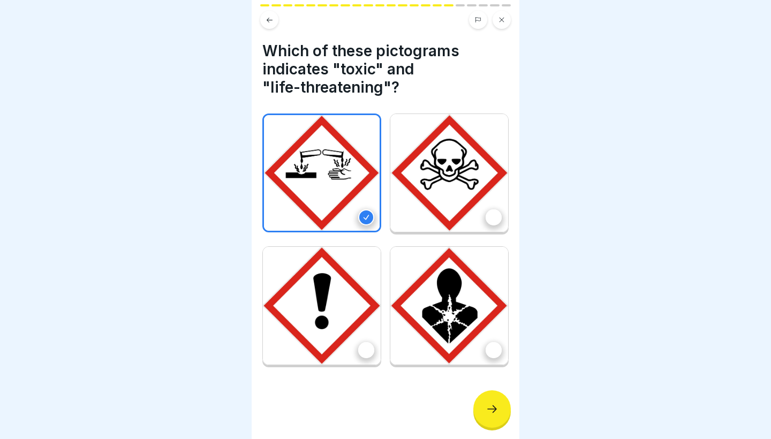
click at [452, 214] on img at bounding box center [449, 173] width 118 height 118
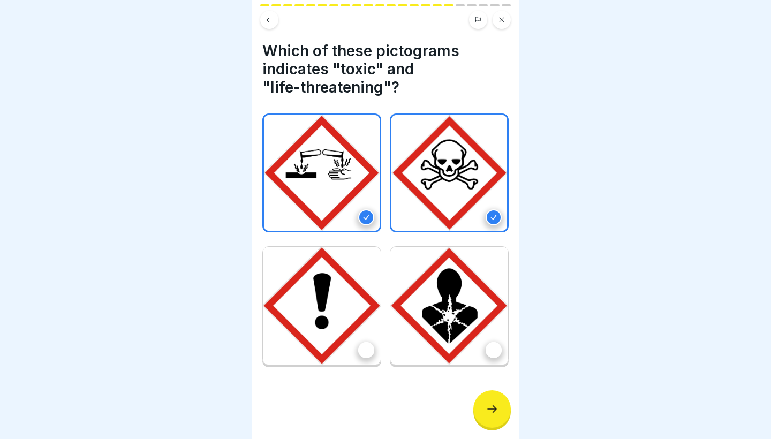
click at [483, 335] on img at bounding box center [449, 306] width 118 height 118
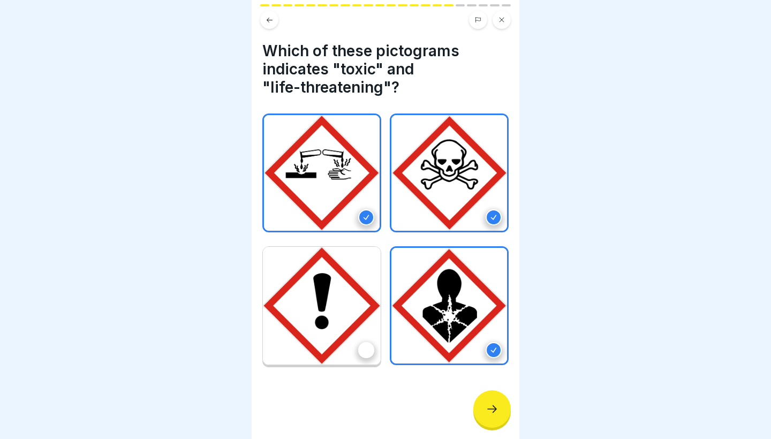
click at [494, 403] on div at bounding box center [491, 408] width 37 height 37
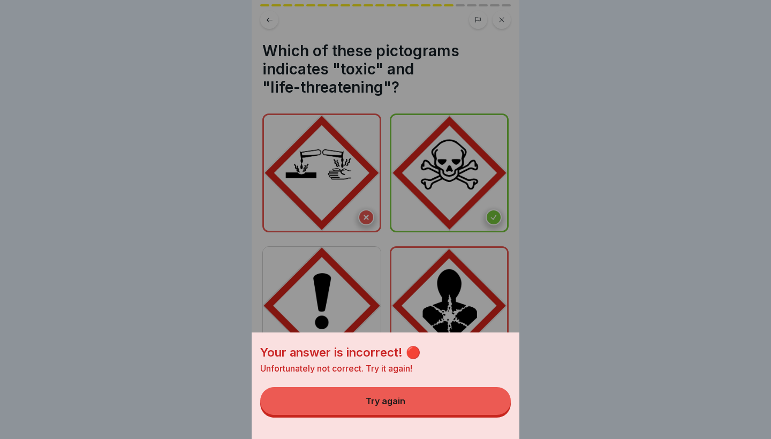
click at [494, 403] on button "Try again" at bounding box center [385, 401] width 250 height 28
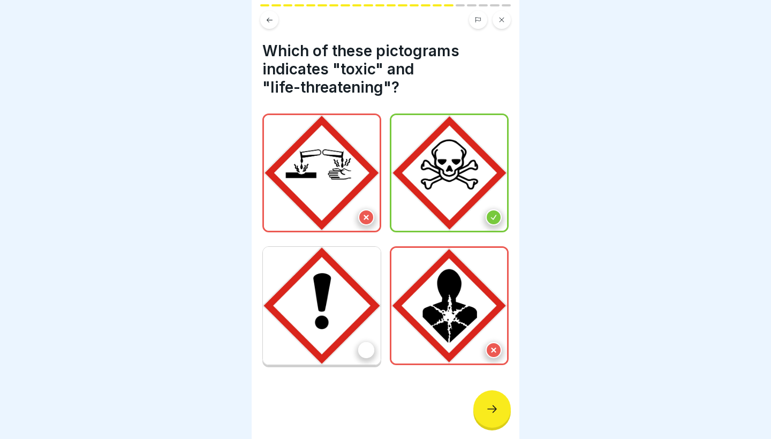
click at [495, 347] on icon at bounding box center [493, 349] width 7 height 7
click at [362, 212] on div at bounding box center [366, 217] width 16 height 16
click at [499, 411] on div at bounding box center [491, 408] width 37 height 37
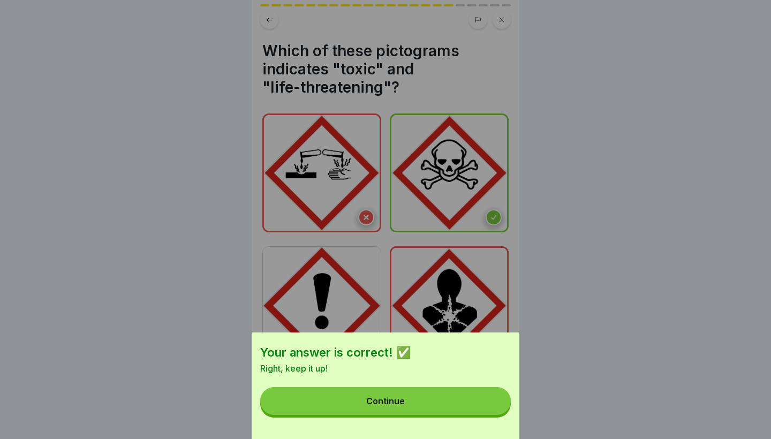
click at [494, 410] on button "Continue" at bounding box center [385, 401] width 250 height 28
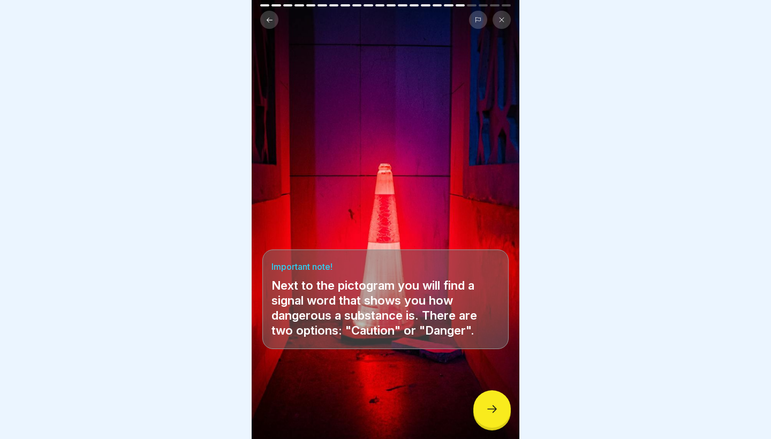
click at [494, 409] on icon at bounding box center [491, 408] width 13 height 13
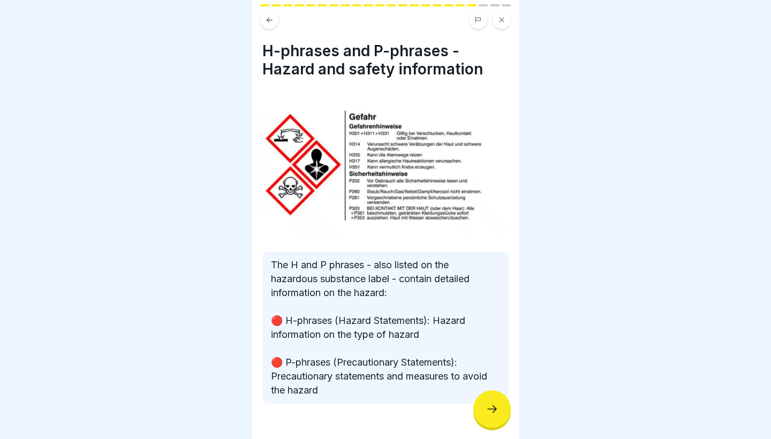
click at [494, 409] on icon at bounding box center [492, 408] width 10 height 7
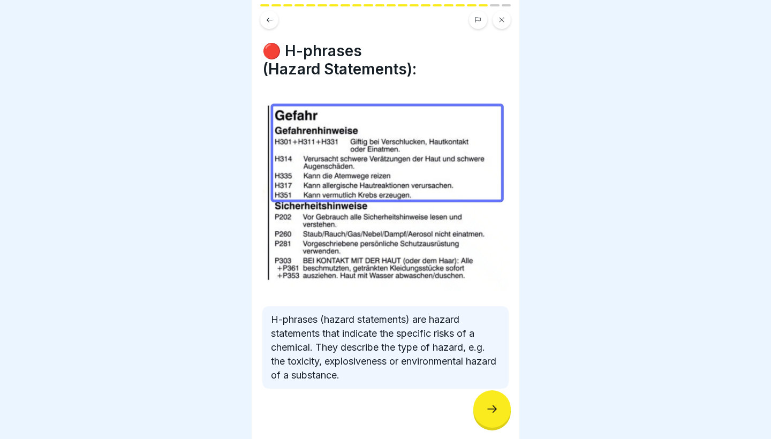
click at [494, 409] on icon at bounding box center [492, 408] width 10 height 7
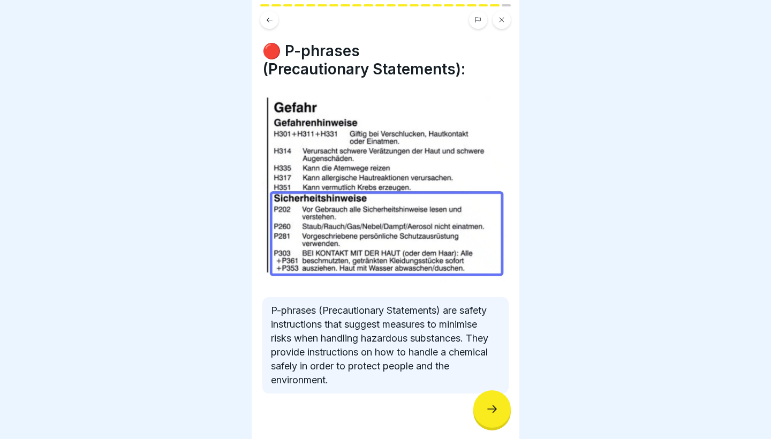
click at [494, 409] on icon at bounding box center [492, 408] width 10 height 7
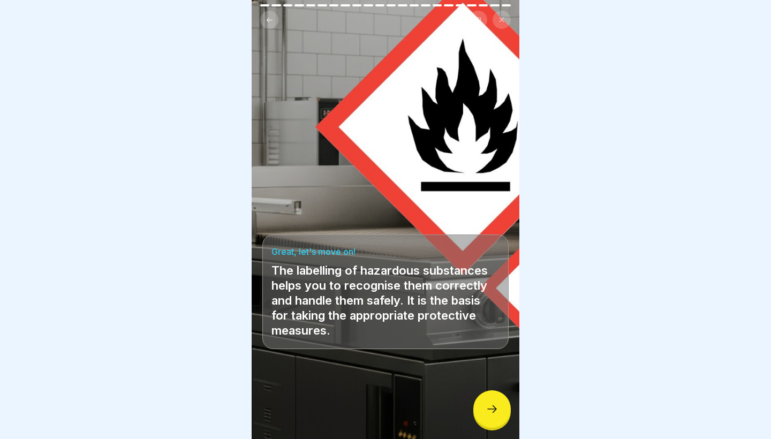
click at [494, 409] on icon at bounding box center [492, 408] width 10 height 7
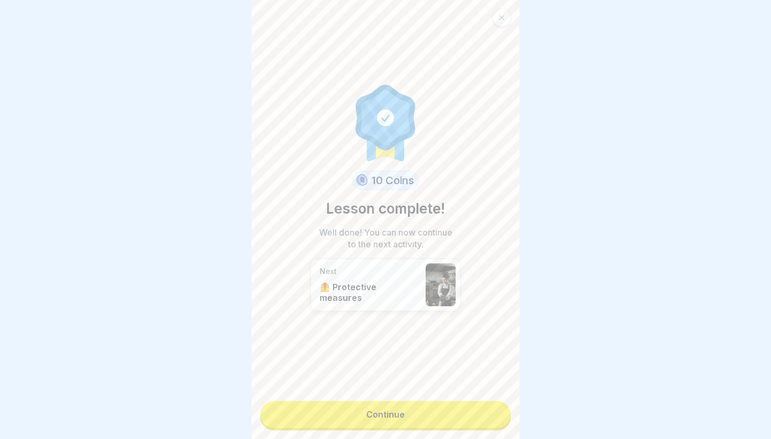
click at [478, 420] on link "Continue" at bounding box center [385, 414] width 250 height 27
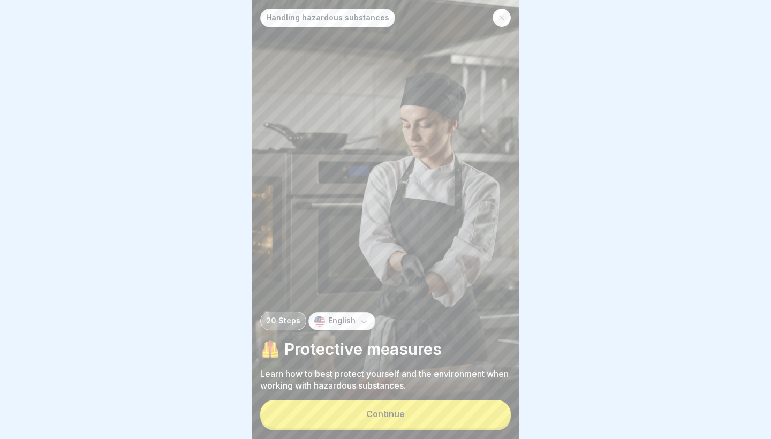
click at [478, 420] on button "Continue" at bounding box center [385, 414] width 250 height 28
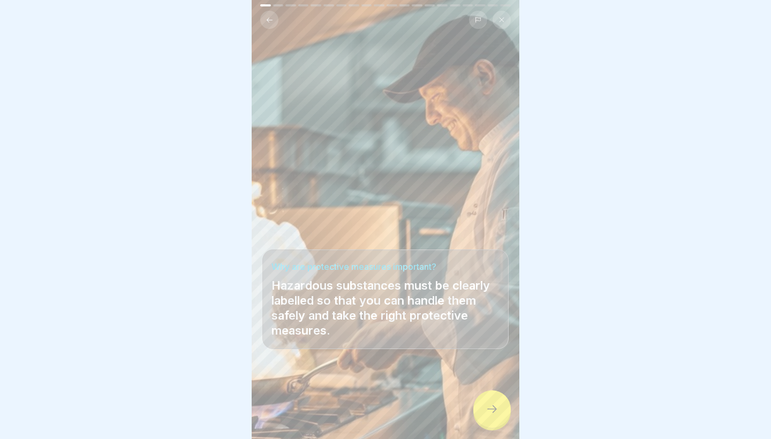
click at [478, 420] on div at bounding box center [491, 408] width 37 height 37
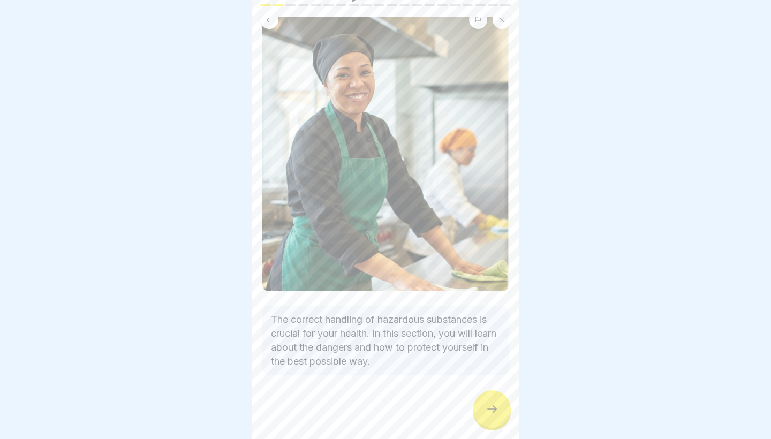
scroll to position [94, 0]
click at [495, 414] on icon at bounding box center [491, 408] width 13 height 13
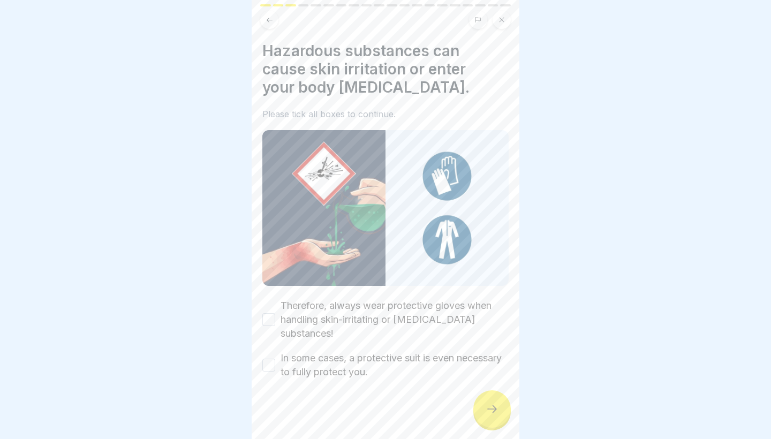
click at [436, 313] on label "Therefore, always wear protective gloves when handling skin-irritating or [MEDI…" at bounding box center [394, 320] width 228 height 42
click at [275, 313] on button "Therefore, always wear protective gloves when handling skin-irritating or [MEDI…" at bounding box center [268, 319] width 13 height 13
click at [432, 351] on label "In some cases, a protective suit is even necessary to fully protect you." at bounding box center [394, 365] width 228 height 28
click at [275, 359] on button "In some cases, a protective suit is even necessary to fully protect you." at bounding box center [268, 365] width 13 height 13
click at [495, 426] on div at bounding box center [491, 408] width 37 height 37
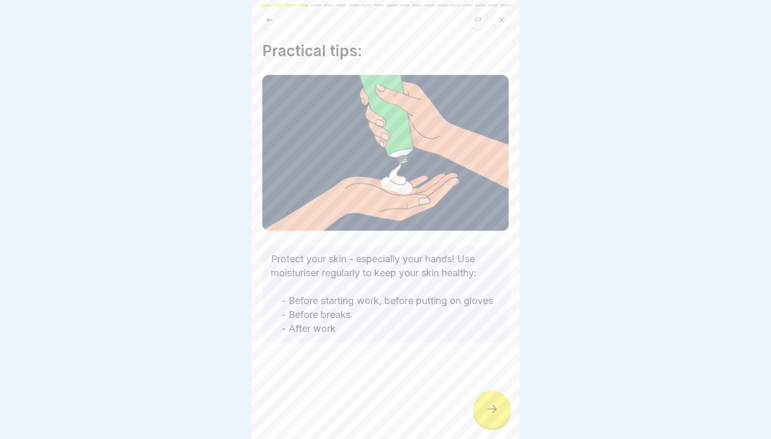
click at [491, 404] on icon at bounding box center [491, 408] width 13 height 13
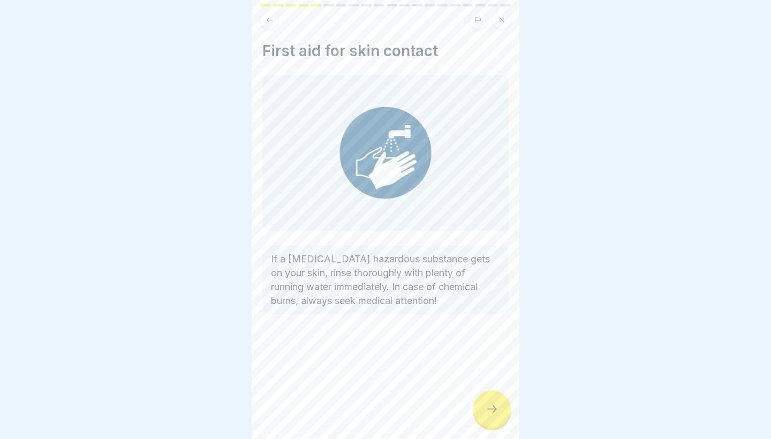
click at [491, 404] on icon at bounding box center [491, 408] width 13 height 13
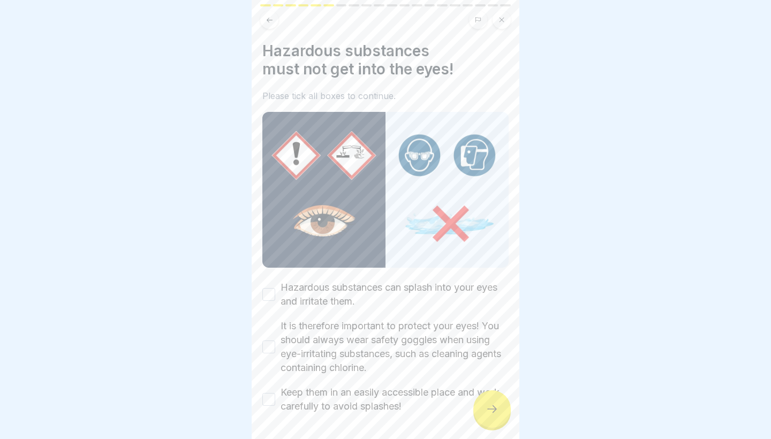
drag, startPoint x: 373, startPoint y: 296, endPoint x: 369, endPoint y: 310, distance: 14.6
click at [373, 296] on label "Hazardous substances can splash into your eyes and irritate them." at bounding box center [394, 294] width 228 height 28
click at [275, 296] on button "Hazardous substances can splash into your eyes and irritate them." at bounding box center [268, 294] width 13 height 13
click at [364, 332] on label "It is therefore important to protect your eyes! You should always wear safety g…" at bounding box center [394, 347] width 228 height 56
click at [275, 340] on button "It is therefore important to protect your eyes! You should always wear safety g…" at bounding box center [268, 346] width 13 height 13
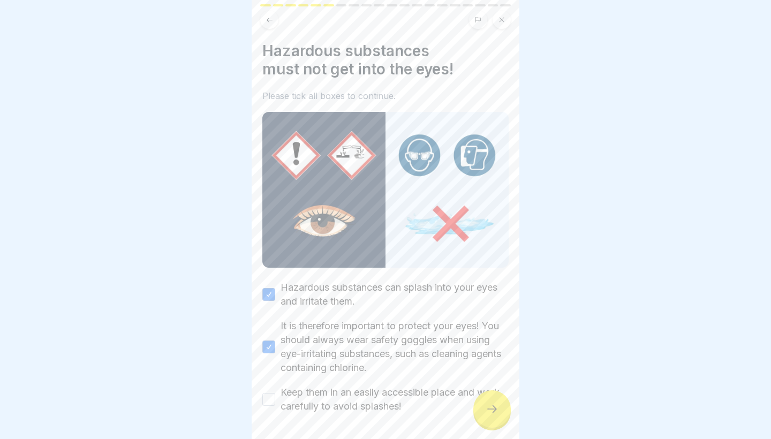
click at [356, 382] on div "Hazardous substances can splash into your eyes and irritate them. It is therefo…" at bounding box center [385, 346] width 246 height 133
click at [364, 402] on label "Keep them in an easily accessible place and work carefully to avoid splashes!" at bounding box center [394, 399] width 228 height 28
click at [275, 402] on button "Keep them in an easily accessible place and work carefully to avoid splashes!" at bounding box center [268, 399] width 13 height 13
click at [507, 417] on div at bounding box center [491, 408] width 37 height 37
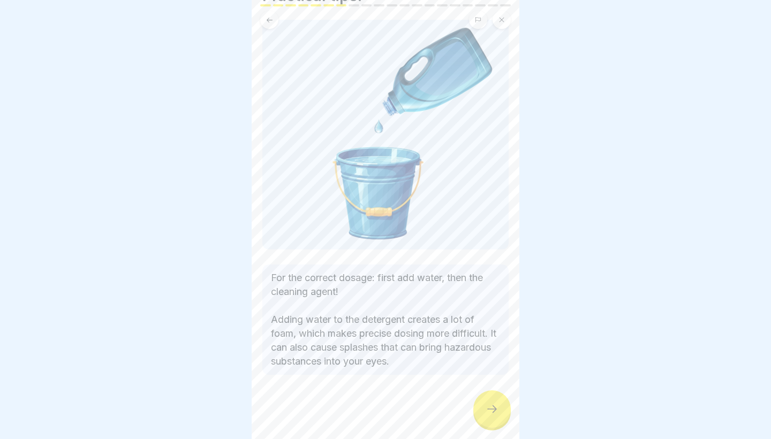
scroll to position [55, 0]
click at [484, 410] on div at bounding box center [491, 408] width 37 height 37
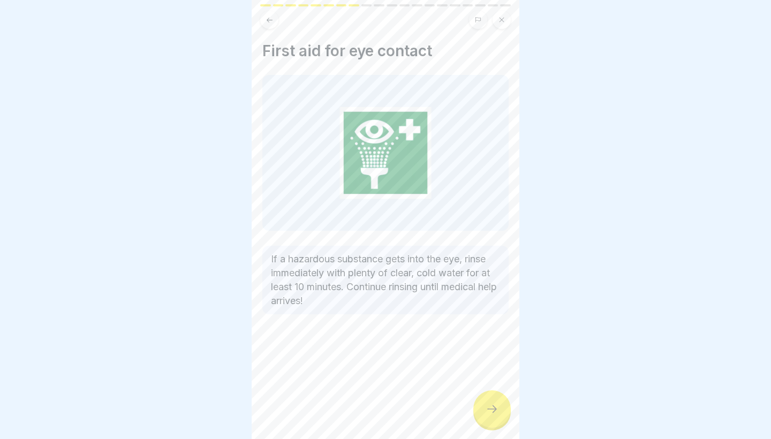
click at [484, 410] on div at bounding box center [491, 408] width 37 height 37
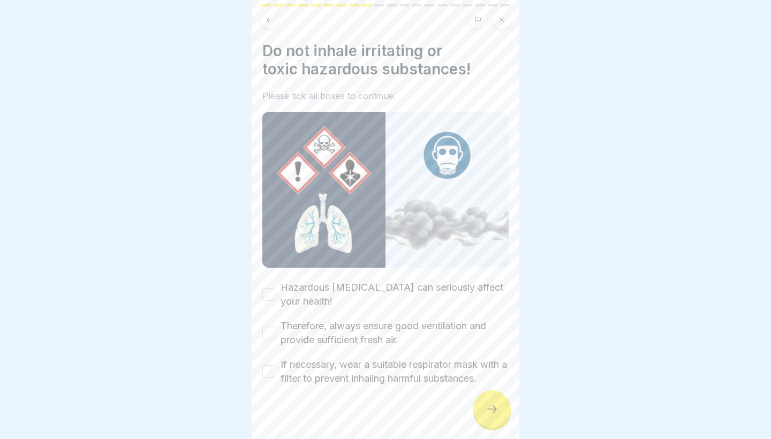
click at [336, 288] on label "Hazardous [MEDICAL_DATA] can seriously affect your health!" at bounding box center [394, 294] width 228 height 28
click at [275, 288] on button "Hazardous [MEDICAL_DATA] can seriously affect your health!" at bounding box center [268, 294] width 13 height 13
drag, startPoint x: 334, startPoint y: 329, endPoint x: 334, endPoint y: 350, distance: 21.4
click at [334, 329] on label "Therefore, always ensure good ventilation and provide sufficient fresh air." at bounding box center [394, 333] width 228 height 28
click at [275, 329] on button "Therefore, always ensure good ventilation and provide sufficient fresh air." at bounding box center [268, 332] width 13 height 13
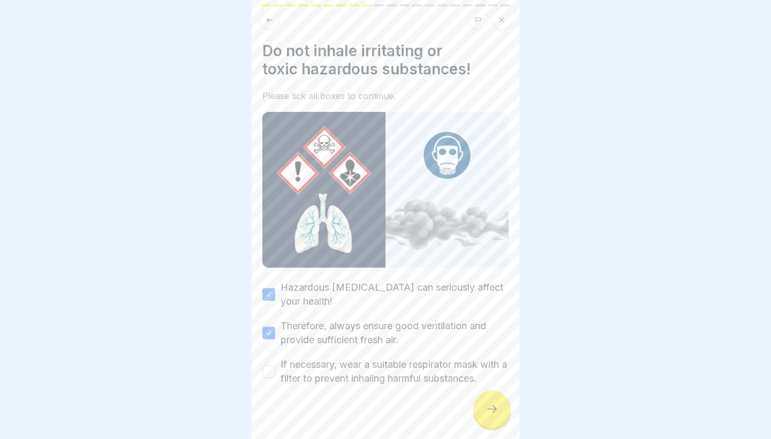
click at [334, 362] on label "If necessary, wear a suitable respirator mask with a filter to prevent inhaling…" at bounding box center [394, 371] width 228 height 28
click at [275, 365] on button "If necessary, wear a suitable respirator mask with a filter to prevent inhaling…" at bounding box center [268, 371] width 13 height 13
click at [500, 408] on div at bounding box center [491, 408] width 37 height 37
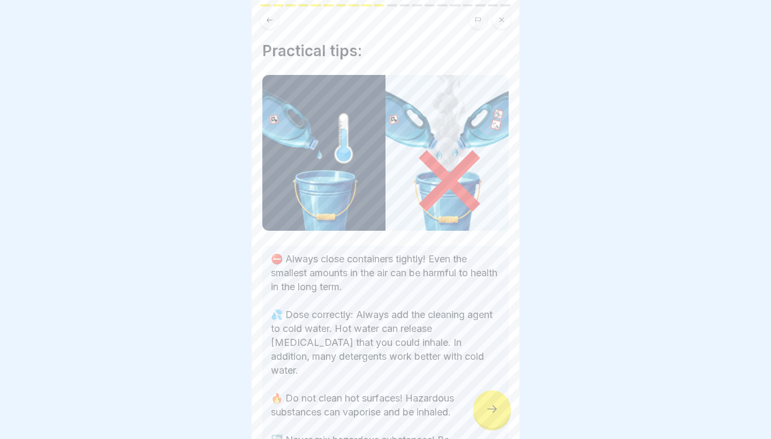
click at [500, 408] on div at bounding box center [491, 408] width 37 height 37
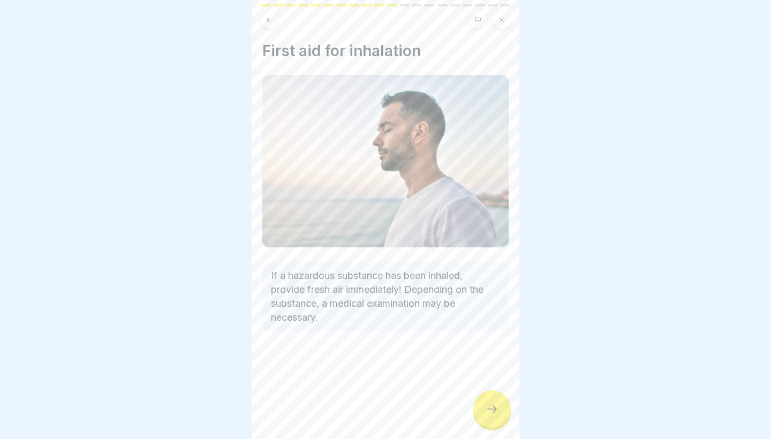
click at [500, 408] on div at bounding box center [491, 408] width 37 height 37
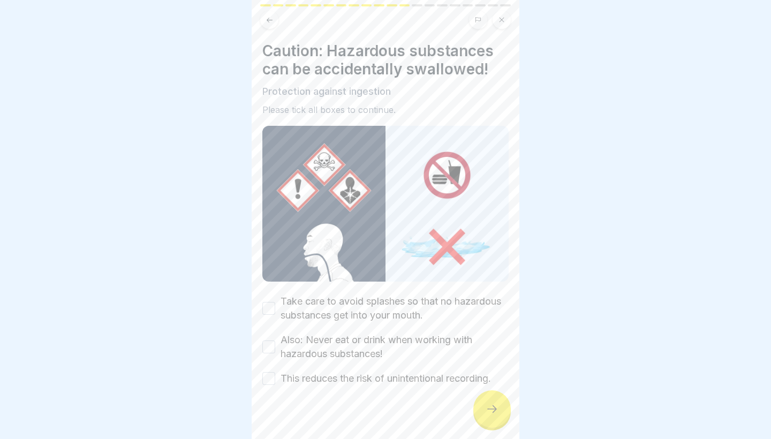
click at [397, 285] on div "Caution: Hazardous substances can be accidentally swallowed! Protection against…" at bounding box center [385, 214] width 246 height 344
click at [397, 307] on label "Take care to avoid splashes so that no hazardous substances get into your mouth." at bounding box center [394, 308] width 228 height 28
click at [275, 307] on button "Take care to avoid splashes so that no hazardous substances get into your mouth." at bounding box center [268, 308] width 13 height 13
click at [395, 339] on label "Also: Never eat or drink when working with hazardous substances!" at bounding box center [394, 347] width 228 height 28
click at [275, 340] on button "Also: Never eat or drink when working with hazardous substances!" at bounding box center [268, 346] width 13 height 13
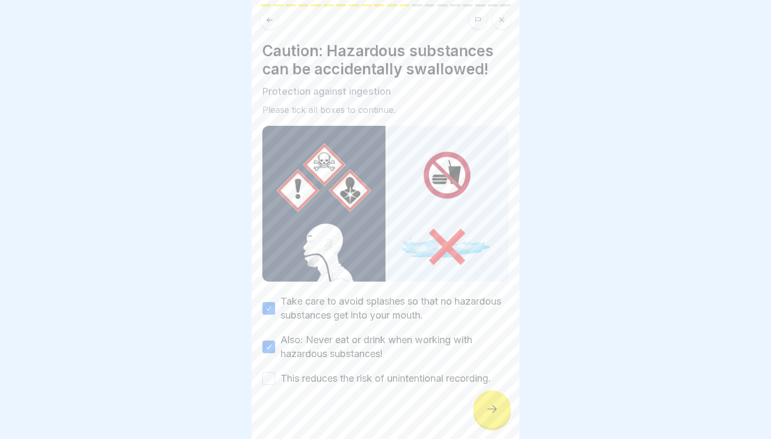
click at [397, 377] on label "This reduces the risk of unintentional recording." at bounding box center [385, 378] width 210 height 14
click at [275, 377] on button "This reduces the risk of unintentional recording." at bounding box center [268, 378] width 13 height 13
click at [483, 391] on div at bounding box center [385, 417] width 246 height 64
click at [490, 407] on icon at bounding box center [491, 408] width 13 height 13
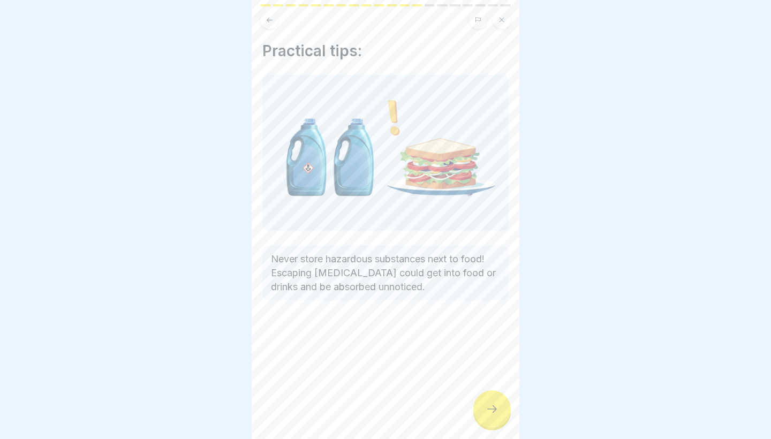
click at [490, 407] on icon at bounding box center [491, 408] width 13 height 13
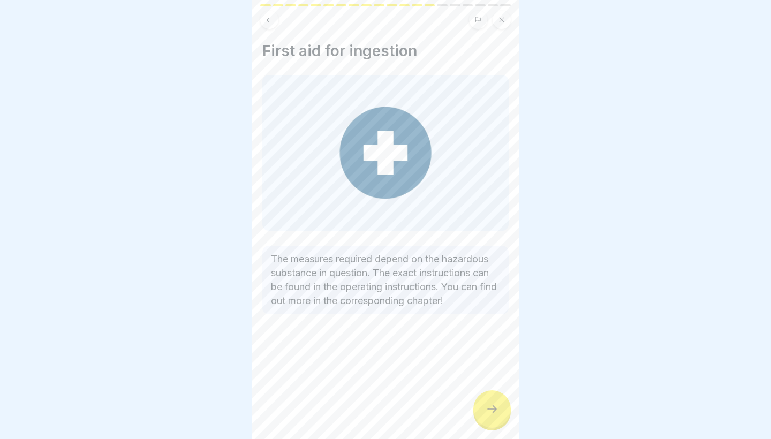
click at [490, 407] on icon at bounding box center [491, 408] width 13 height 13
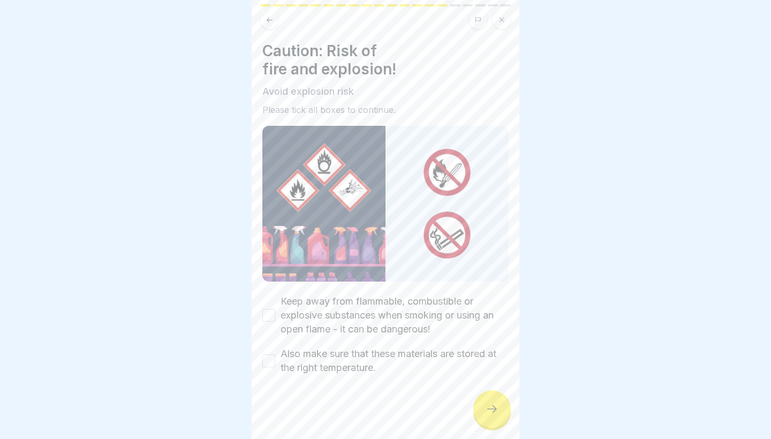
click at [490, 407] on icon at bounding box center [491, 408] width 13 height 13
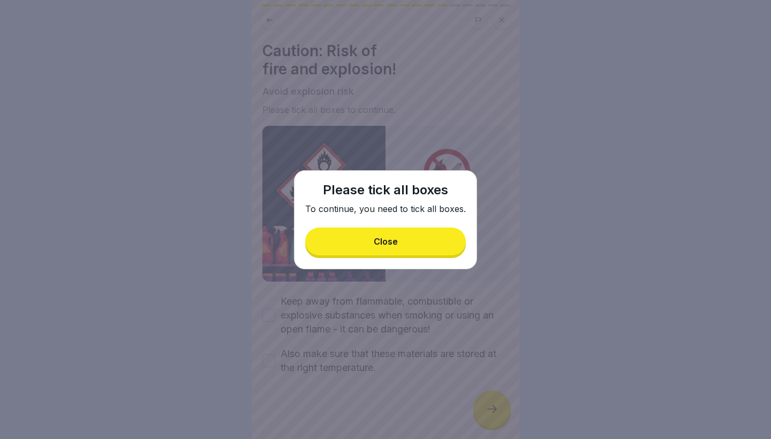
drag, startPoint x: 402, startPoint y: 225, endPoint x: 397, endPoint y: 239, distance: 14.9
click at [402, 226] on div "Please tick all boxes To continue, you need to tick all boxes. Close" at bounding box center [385, 219] width 183 height 99
click at [398, 246] on button "Close" at bounding box center [385, 241] width 161 height 28
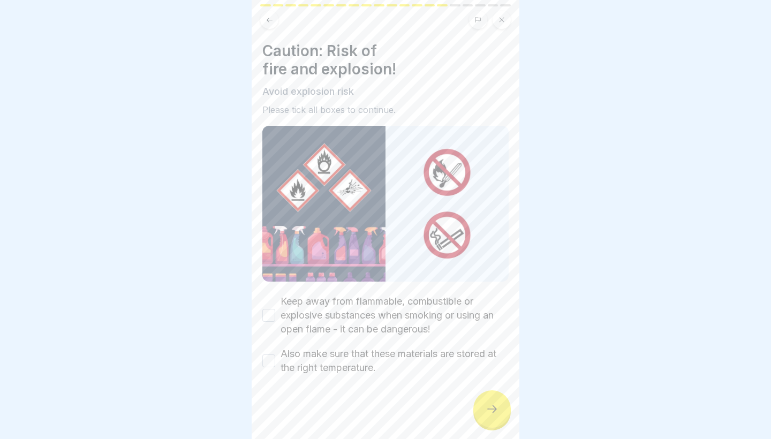
drag, startPoint x: 382, startPoint y: 300, endPoint x: 370, endPoint y: 354, distance: 54.9
click at [382, 300] on label "Keep away from flammable, combustible or explosive substances when smoking or u…" at bounding box center [394, 315] width 228 height 42
click at [275, 309] on button "Keep away from flammable, combustible or explosive substances when smoking or u…" at bounding box center [268, 315] width 13 height 13
click at [370, 354] on label "Also make sure that these materials are stored at the right temperature." at bounding box center [394, 361] width 228 height 28
click at [275, 354] on button "Also make sure that these materials are stored at the right temperature." at bounding box center [268, 360] width 13 height 13
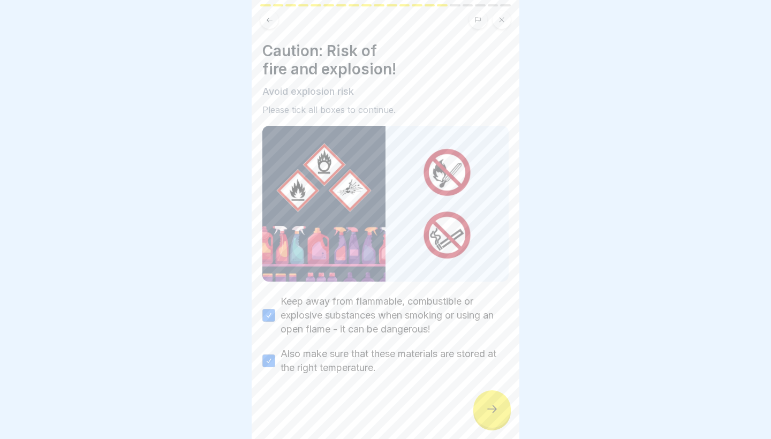
click at [489, 406] on icon at bounding box center [491, 408] width 13 height 13
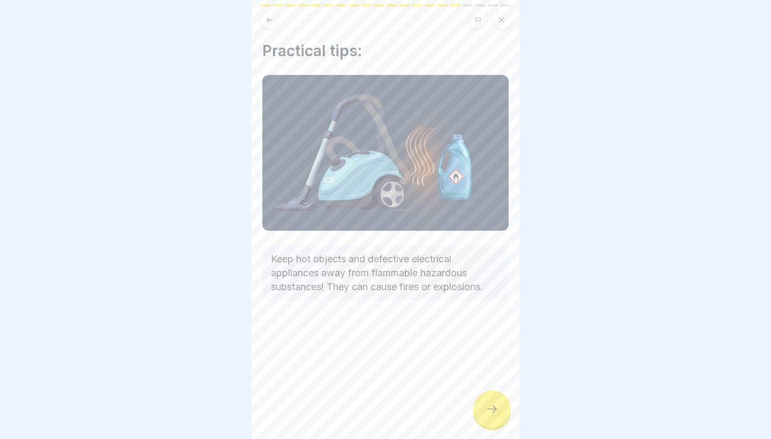
click at [501, 404] on div at bounding box center [491, 408] width 37 height 37
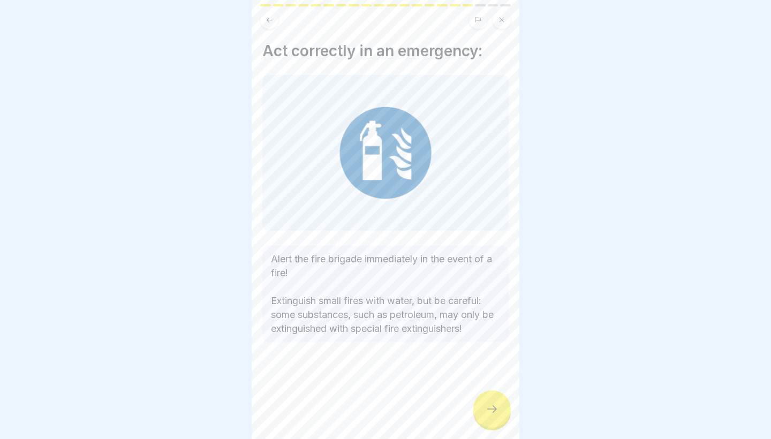
click at [501, 404] on div at bounding box center [491, 408] width 37 height 37
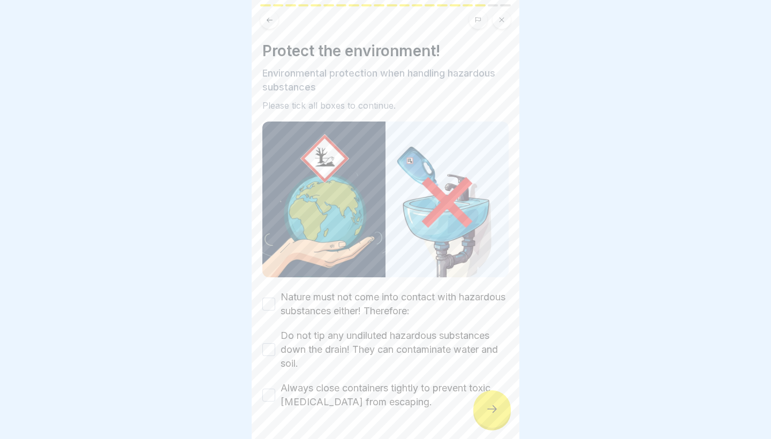
click at [407, 319] on div "Nature must not come into contact with hazardous substances either! Therefore: …" at bounding box center [385, 349] width 246 height 119
click at [409, 312] on label "Nature must not come into contact with hazardous substances either! Therefore:" at bounding box center [394, 304] width 228 height 28
click at [275, 310] on button "Nature must not come into contact with hazardous substances either! Therefore:" at bounding box center [268, 304] width 13 height 13
click at [407, 344] on label "Do not tip any undiluted hazardous substances down the drain! They can contamin…" at bounding box center [394, 350] width 228 height 42
click at [275, 344] on button "Do not tip any undiluted hazardous substances down the drain! They can contamin…" at bounding box center [268, 349] width 13 height 13
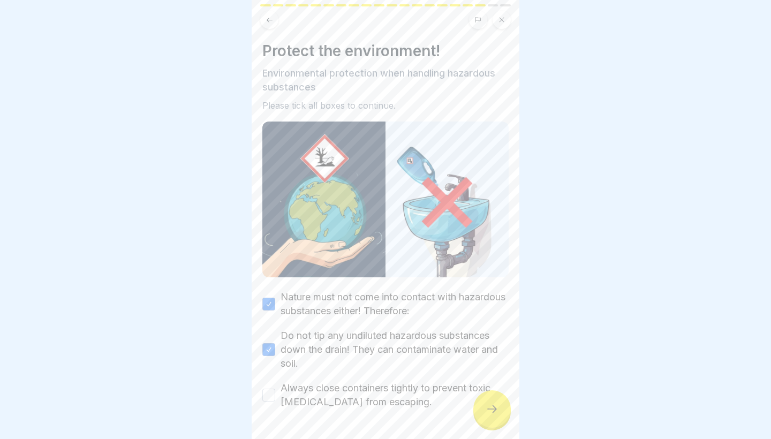
click at [405, 384] on label "Always close containers tightly to prevent toxic [MEDICAL_DATA] from escaping." at bounding box center [394, 395] width 228 height 28
click at [275, 388] on button "Always close containers tightly to prevent toxic [MEDICAL_DATA] from escaping." at bounding box center [268, 394] width 13 height 13
click at [489, 417] on div at bounding box center [491, 408] width 37 height 37
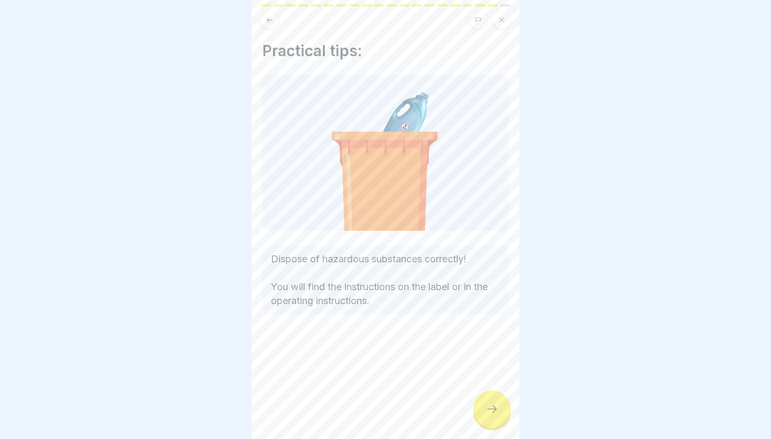
click at [494, 417] on div at bounding box center [491, 408] width 37 height 37
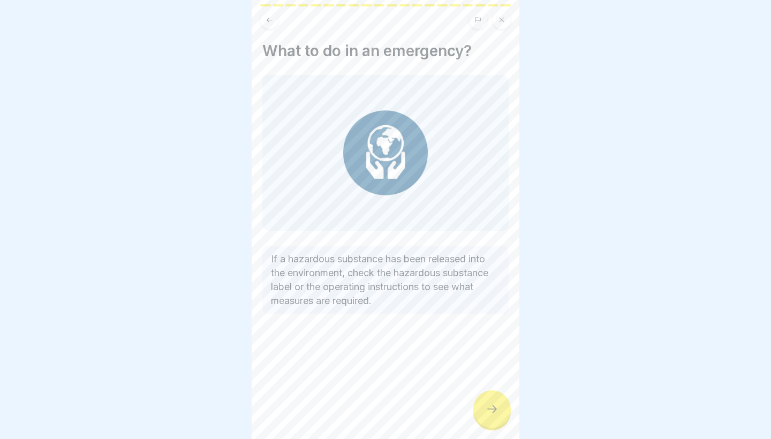
click at [494, 417] on div at bounding box center [491, 408] width 37 height 37
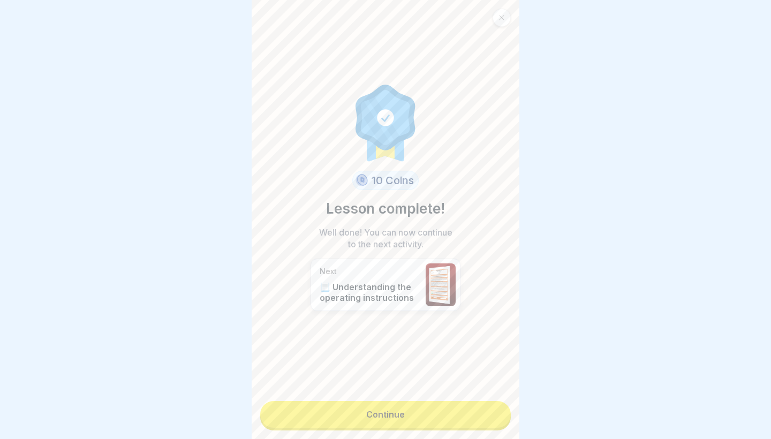
click at [494, 417] on link "Continue" at bounding box center [385, 414] width 250 height 27
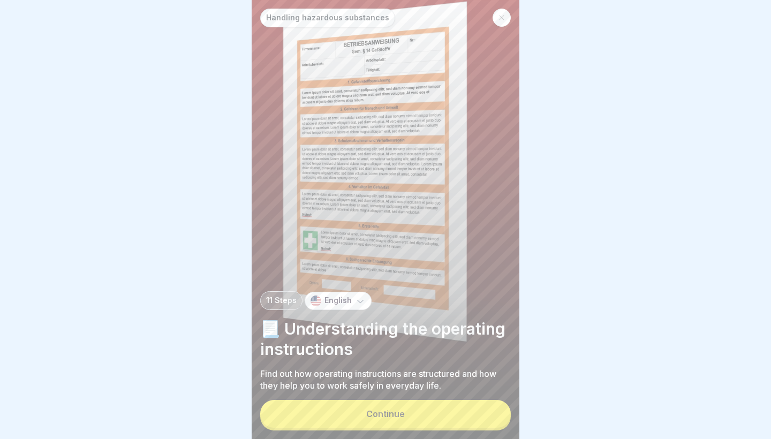
click at [494, 417] on button "Continue" at bounding box center [385, 414] width 250 height 28
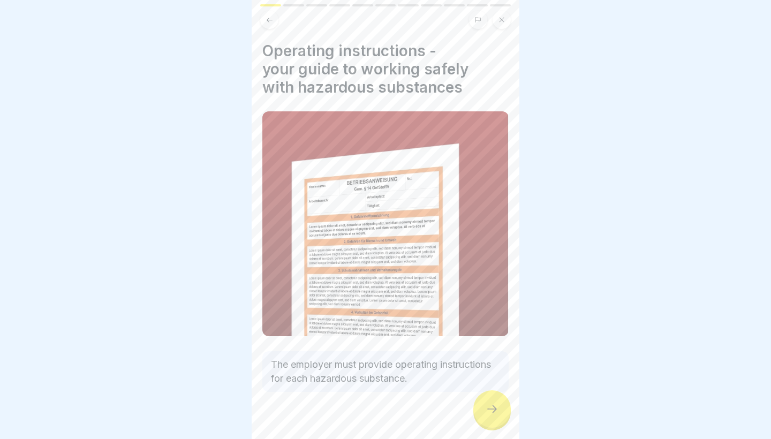
click at [494, 417] on div at bounding box center [491, 408] width 37 height 37
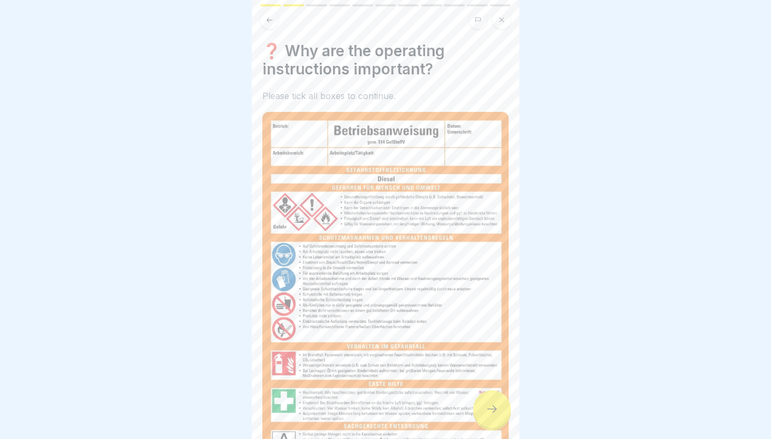
click at [494, 417] on div at bounding box center [491, 408] width 37 height 37
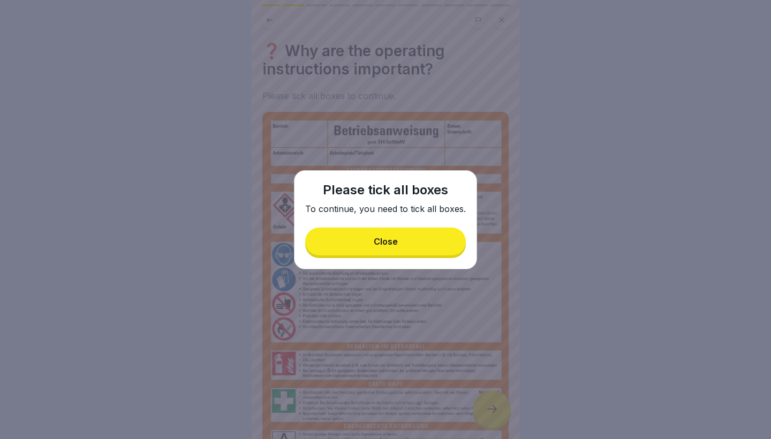
click at [384, 239] on div "Close" at bounding box center [385, 242] width 24 height 10
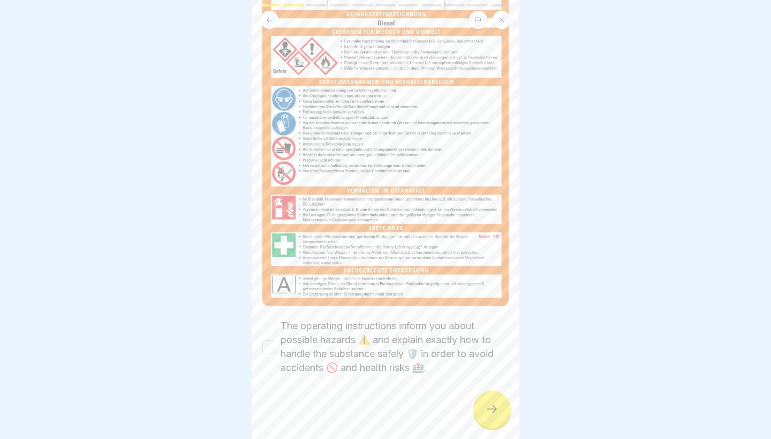
scroll to position [156, 0]
click at [312, 346] on label "The operating instructions inform you about possible hazards ⚠️ and explain exa…" at bounding box center [394, 347] width 228 height 56
click at [275, 346] on button "The operating instructions inform you about possible hazards ⚠️ and explain exa…" at bounding box center [268, 346] width 13 height 13
click at [486, 412] on icon at bounding box center [491, 408] width 13 height 13
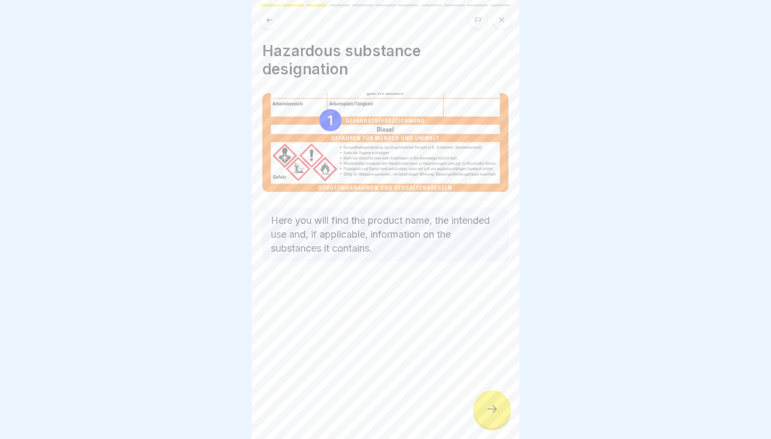
click at [498, 415] on icon at bounding box center [491, 408] width 13 height 13
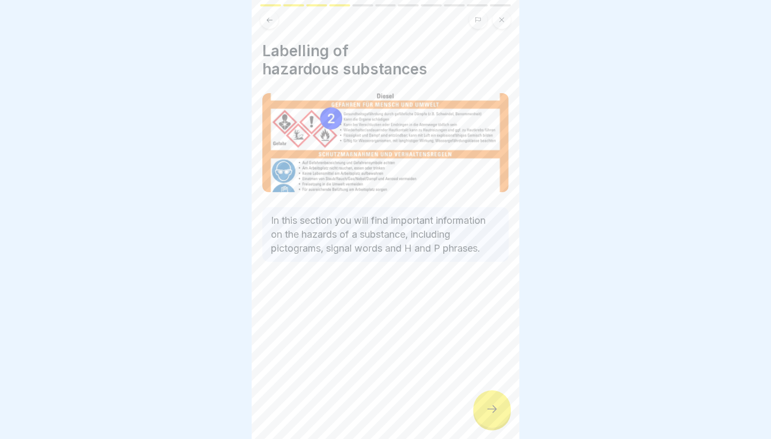
click at [498, 415] on icon at bounding box center [491, 408] width 13 height 13
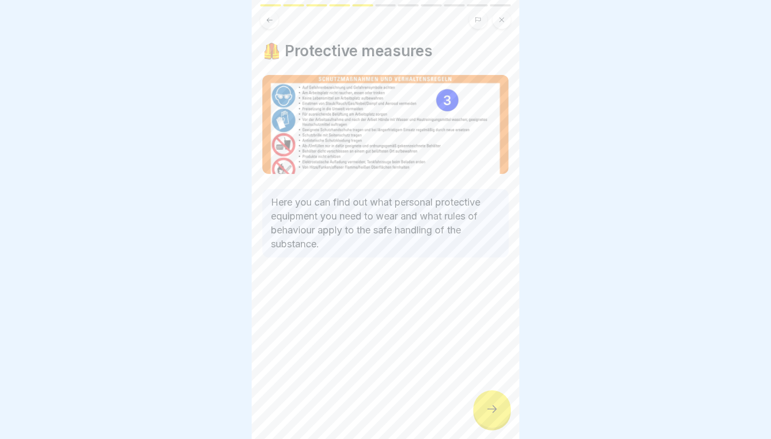
click at [605, 84] on div at bounding box center [385, 219] width 771 height 439
click at [495, 426] on div at bounding box center [491, 408] width 37 height 37
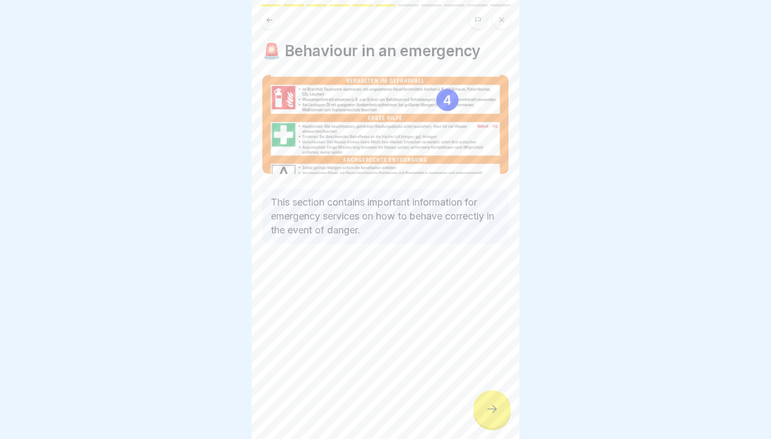
click at [495, 388] on div "🚨 Behaviour in an emergency This section contains important information for eme…" at bounding box center [385, 219] width 268 height 439
click at [497, 406] on icon at bounding box center [491, 408] width 13 height 13
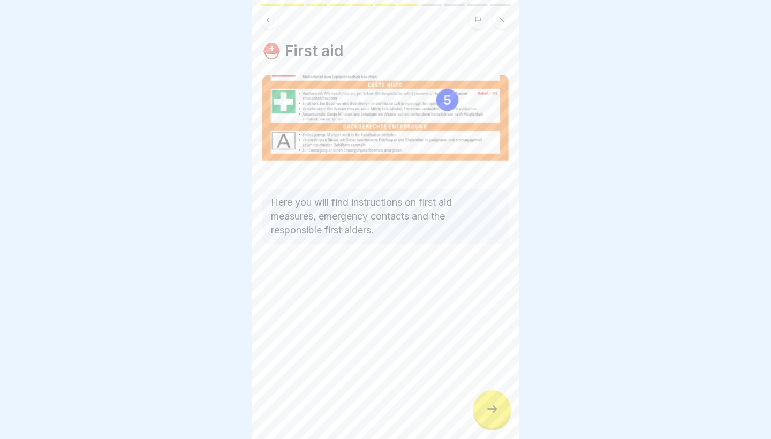
click at [497, 406] on icon at bounding box center [491, 408] width 13 height 13
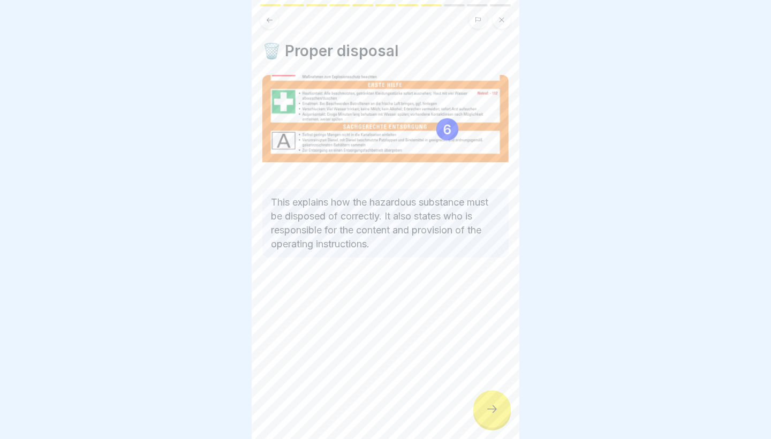
click at [497, 406] on icon at bounding box center [491, 408] width 13 height 13
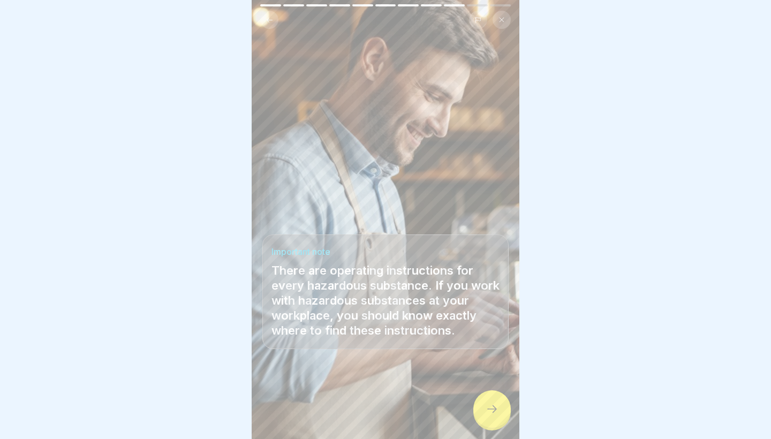
click at [498, 414] on icon at bounding box center [491, 408] width 13 height 13
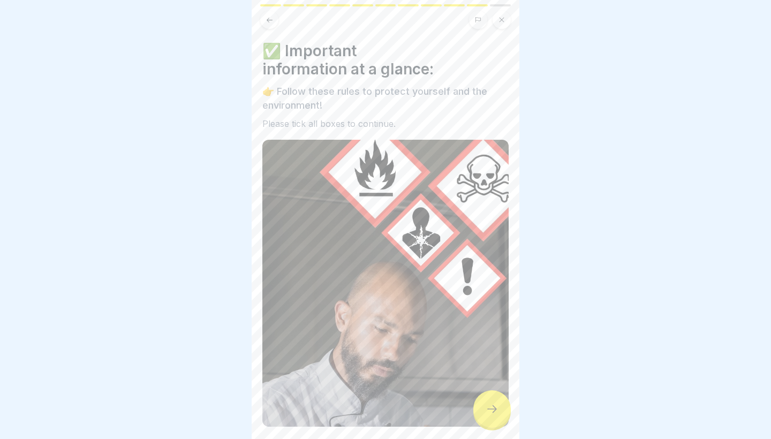
click at [498, 414] on icon at bounding box center [491, 408] width 13 height 13
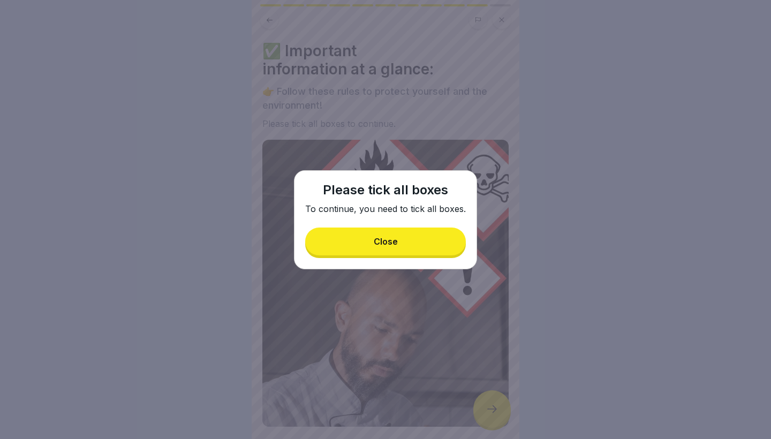
click at [401, 254] on button "Close" at bounding box center [385, 241] width 161 height 28
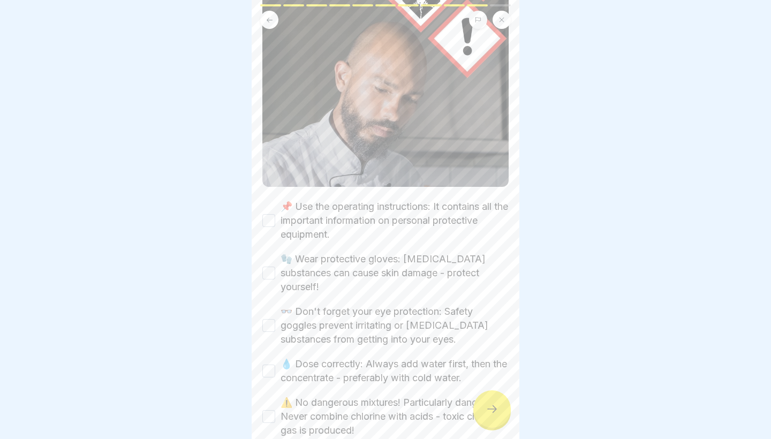
scroll to position [257, 0]
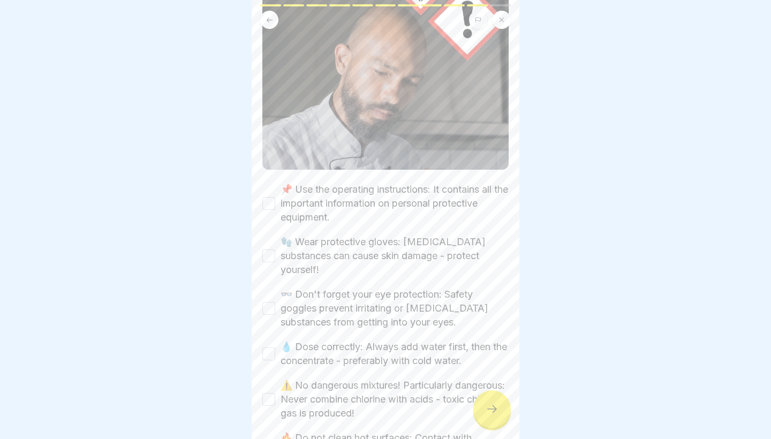
click at [430, 202] on label "📌 Use the operating instructions: It contains all the important information on …" at bounding box center [394, 203] width 228 height 42
click at [275, 202] on button "📌 Use the operating instructions: It contains all the important information on …" at bounding box center [268, 203] width 13 height 13
click at [407, 249] on label "🧤 Wear protective gloves: [MEDICAL_DATA] substances can cause skin damage - pro…" at bounding box center [394, 256] width 228 height 42
click at [275, 249] on button "🧤 Wear protective gloves: [MEDICAL_DATA] substances can cause skin damage - pro…" at bounding box center [268, 255] width 13 height 13
click at [405, 289] on label "👓 Don't forget your eye protection: Safety goggles prevent irritating or [MEDIC…" at bounding box center [394, 308] width 228 height 42
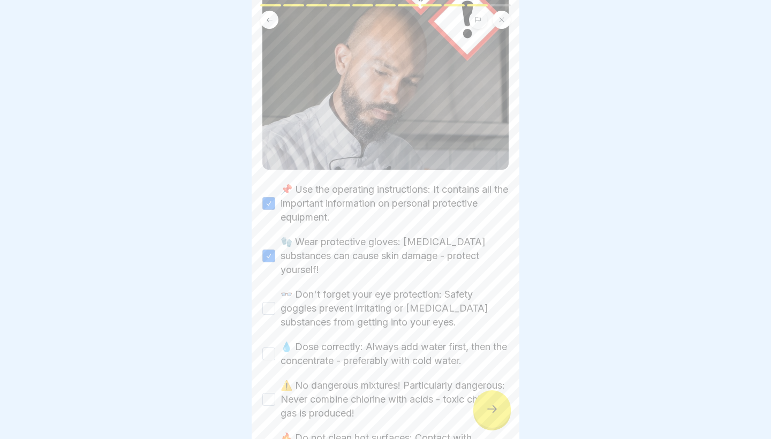
click at [275, 302] on button "👓 Don't forget your eye protection: Safety goggles prevent irritating or [MEDIC…" at bounding box center [268, 308] width 13 height 13
click at [388, 340] on label "💧 Dose correctly: Always add water first, then the concentrate - preferably wit…" at bounding box center [394, 354] width 228 height 28
click at [275, 347] on button "💧 Dose correctly: Always add water first, then the concentrate - preferably wit…" at bounding box center [268, 353] width 13 height 13
click at [379, 378] on label "⚠️ No dangerous mixtures! Particularly dangerous: Never combine chlorine with a…" at bounding box center [394, 399] width 228 height 42
click at [275, 393] on button "⚠️ No dangerous mixtures! Particularly dangerous: Never combine chlorine with a…" at bounding box center [268, 399] width 13 height 13
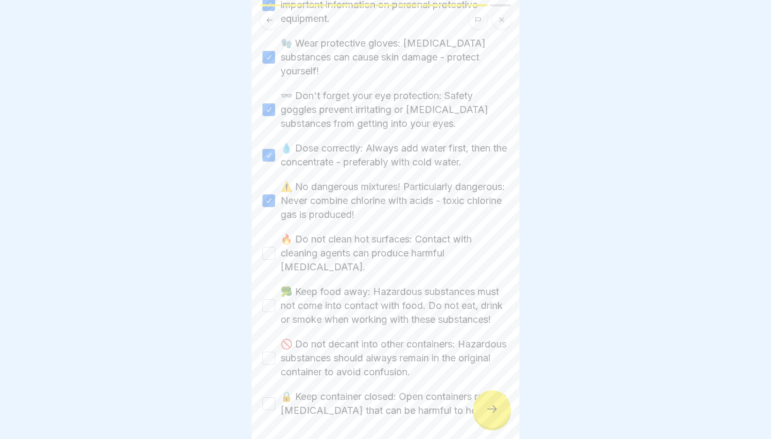
scroll to position [459, 0]
click at [376, 229] on label "🔥 Do not clean hot surfaces: Contact with cleaning agents can produce harmful […" at bounding box center [394, 250] width 228 height 42
click at [275, 243] on button "🔥 Do not clean hot surfaces: Contact with cleaning agents can produce harmful […" at bounding box center [268, 249] width 13 height 13
click at [371, 281] on label "🥦 Keep food away: Hazardous substances must not come into contact with food. Do…" at bounding box center [394, 302] width 228 height 42
click at [275, 296] on button "🥦 Keep food away: Hazardous substances must not come into contact with food. Do…" at bounding box center [268, 302] width 13 height 13
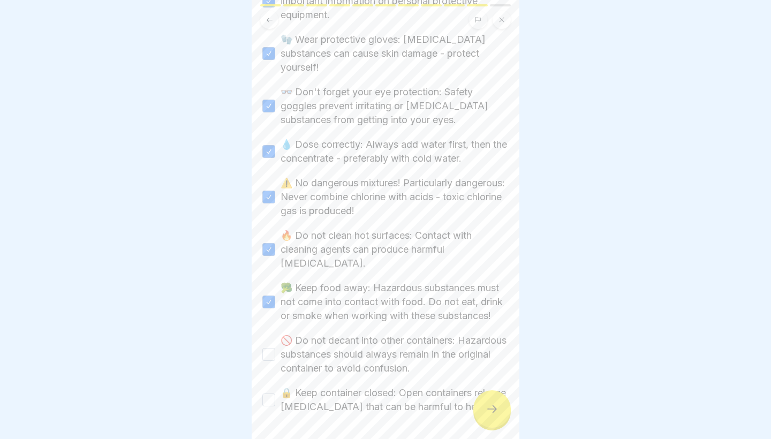
click at [368, 333] on label "🚫 Do not decant into other containers: Hazardous substances should always remai…" at bounding box center [394, 354] width 228 height 42
click at [275, 348] on button "🚫 Do not decant into other containers: Hazardous substances should always remai…" at bounding box center [268, 354] width 13 height 13
click at [357, 386] on label "🔒 Keep container closed: Open containers release [MEDICAL_DATA] that can be har…" at bounding box center [394, 400] width 228 height 28
click at [275, 393] on button "🔒 Keep container closed: Open containers release [MEDICAL_DATA] that can be har…" at bounding box center [268, 399] width 13 height 13
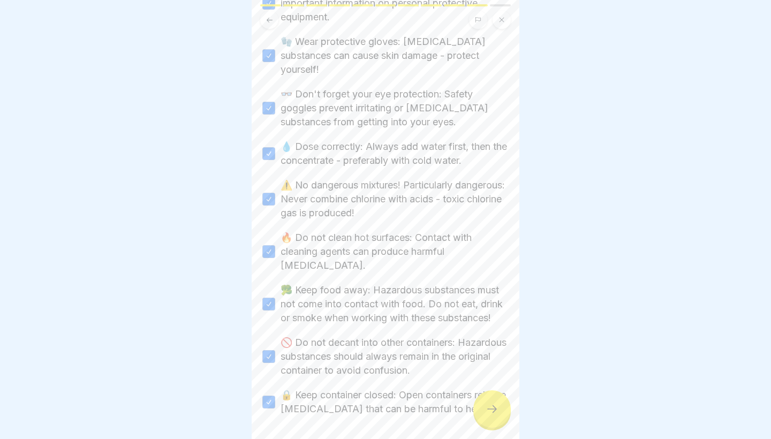
click at [489, 421] on div at bounding box center [491, 408] width 37 height 37
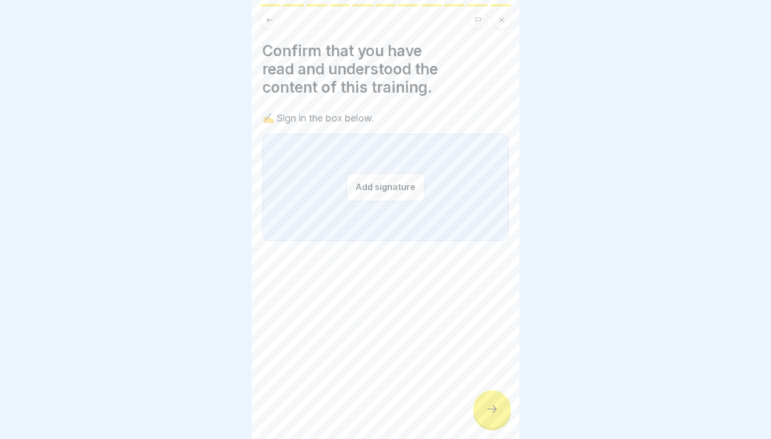
click at [391, 194] on button "Add signature" at bounding box center [385, 187] width 78 height 28
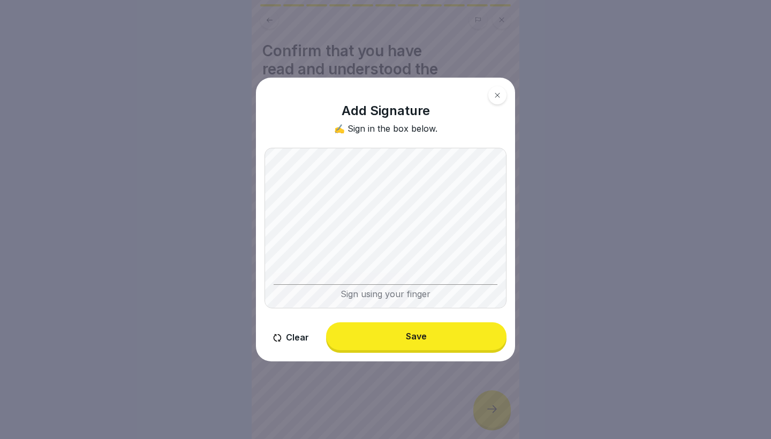
click at [426, 332] on button "Save" at bounding box center [416, 336] width 180 height 28
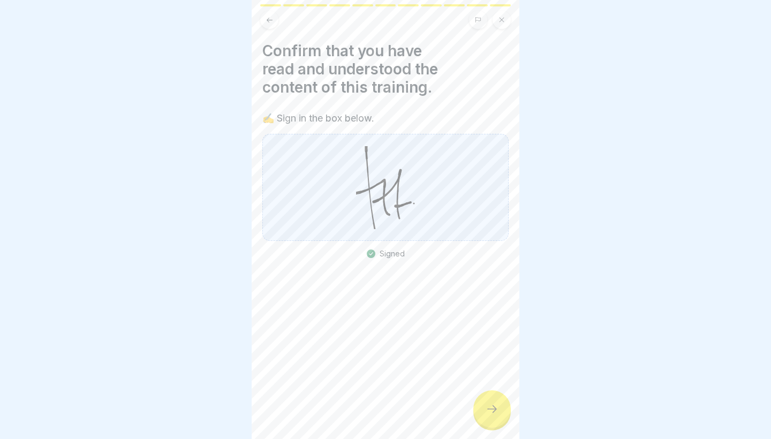
click at [504, 415] on div at bounding box center [491, 408] width 37 height 37
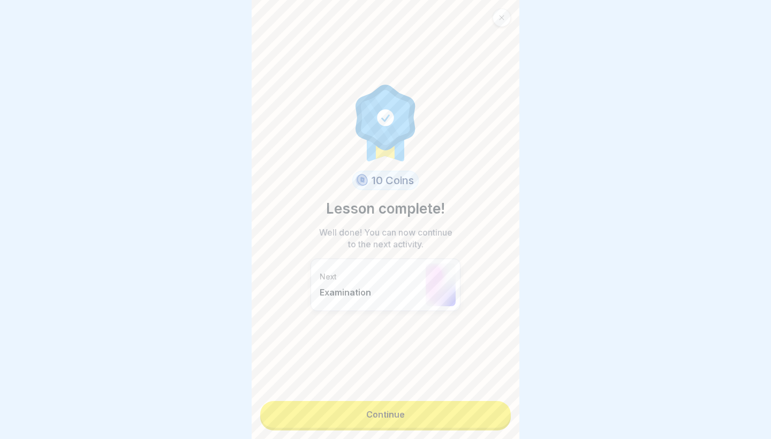
click at [451, 418] on link "Continue" at bounding box center [385, 414] width 250 height 27
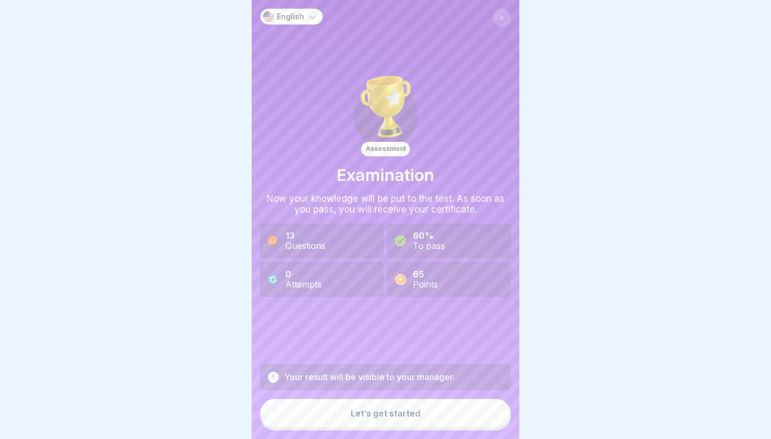
click at [451, 418] on button "Let’s get started" at bounding box center [385, 413] width 250 height 29
